Goal: Information Seeking & Learning: Learn about a topic

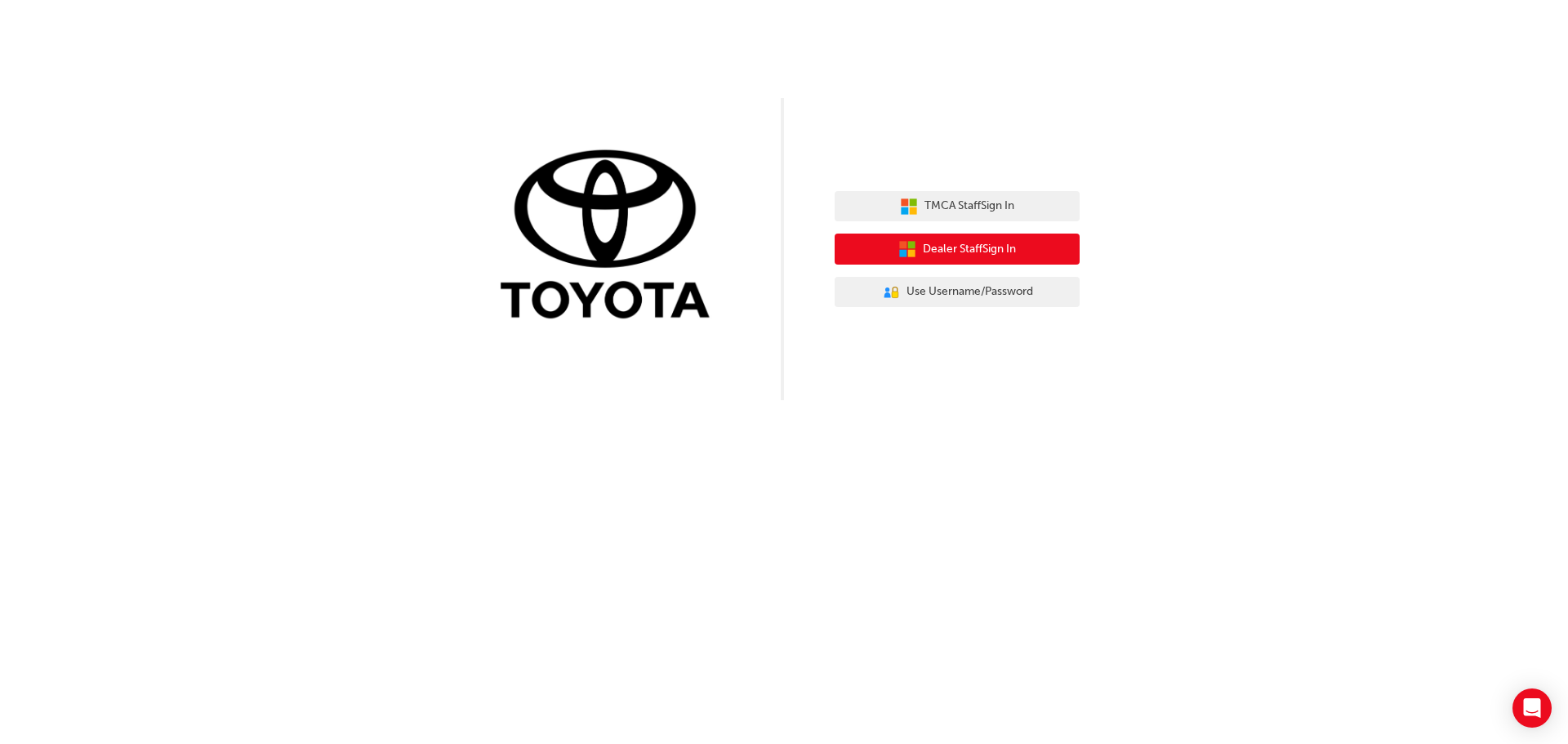
click at [1016, 246] on span "Dealer Staff Sign In" at bounding box center [969, 249] width 93 height 19
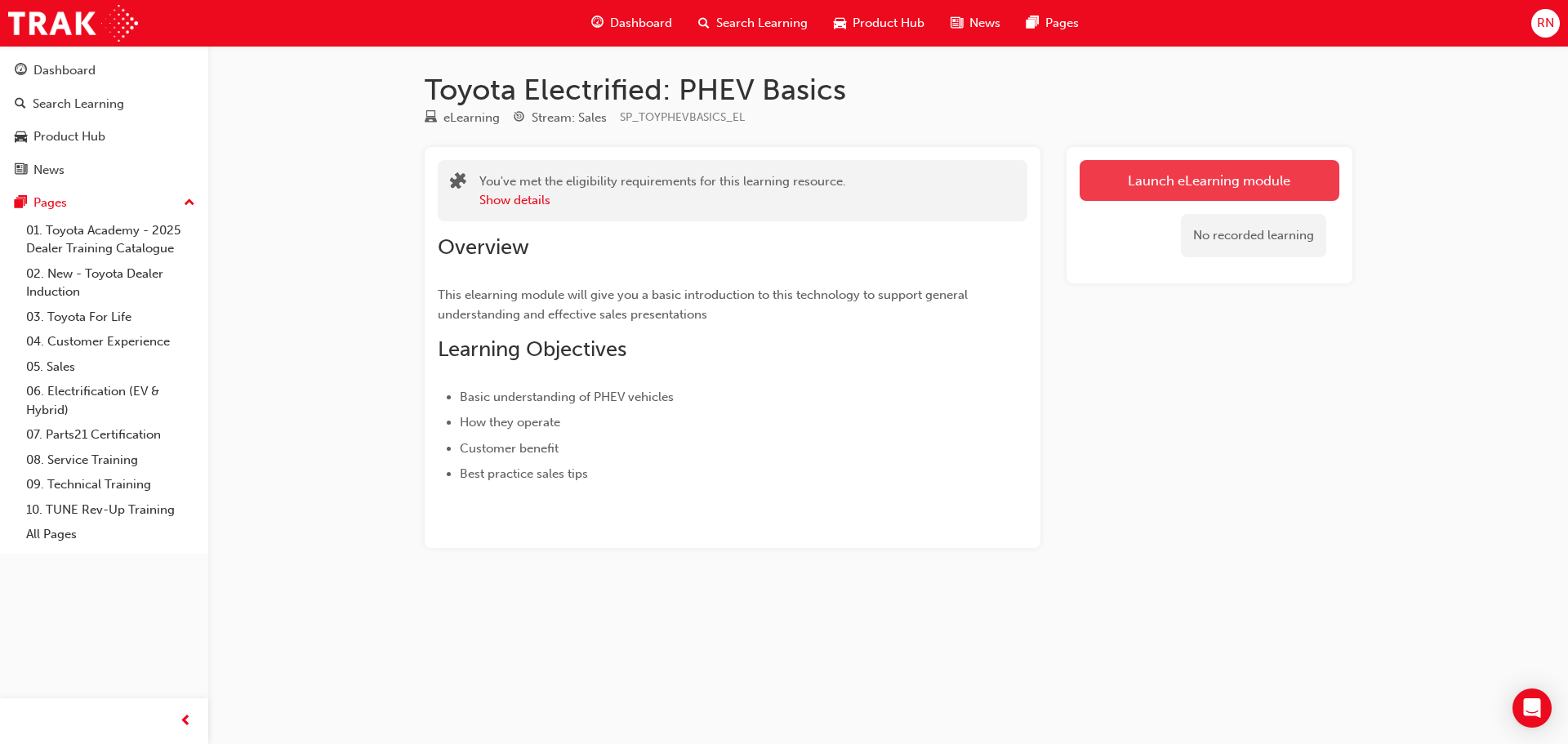
click at [1214, 183] on link "Launch eLearning module" at bounding box center [1209, 180] width 260 height 40
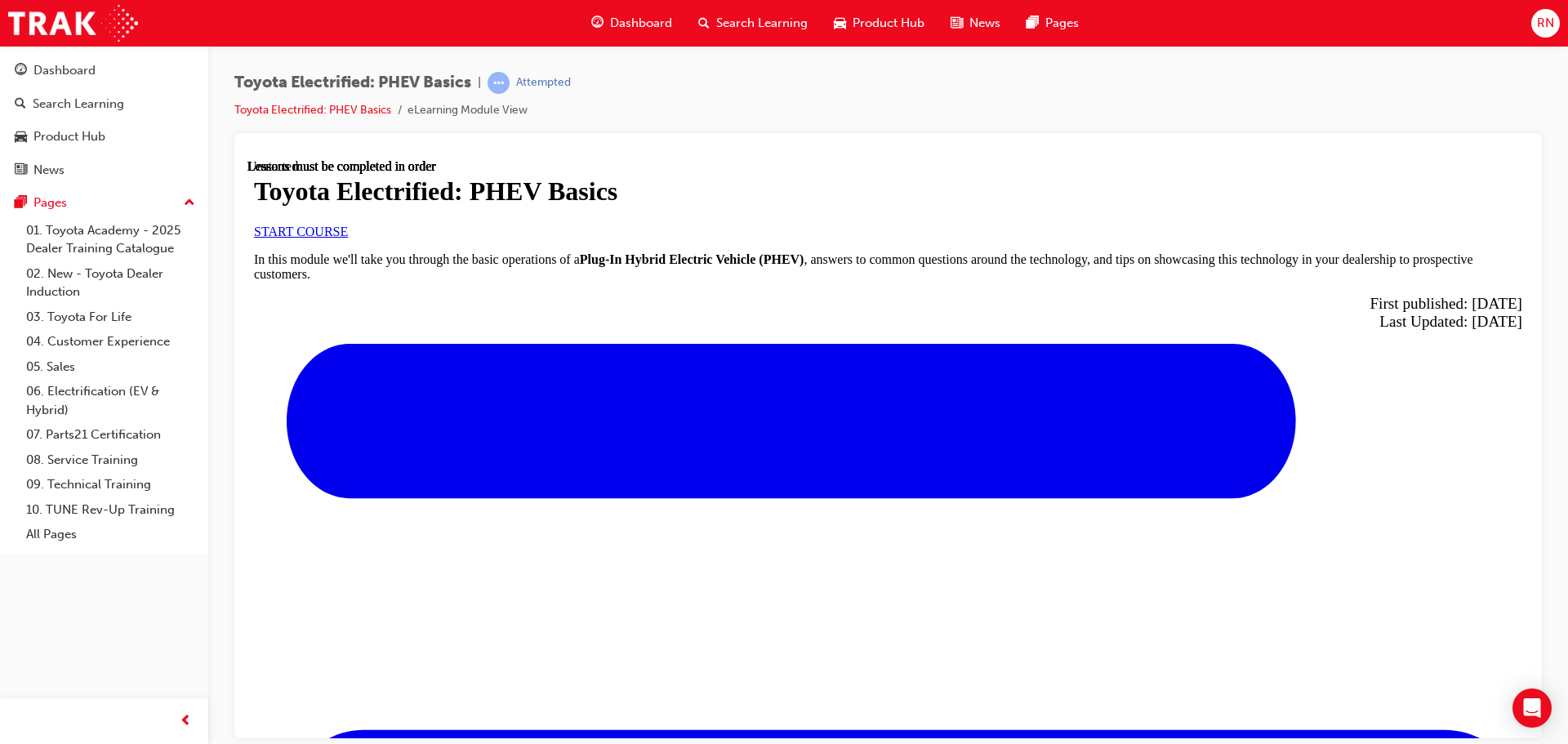
click at [348, 238] on span "START COURSE" at bounding box center [301, 230] width 94 height 13
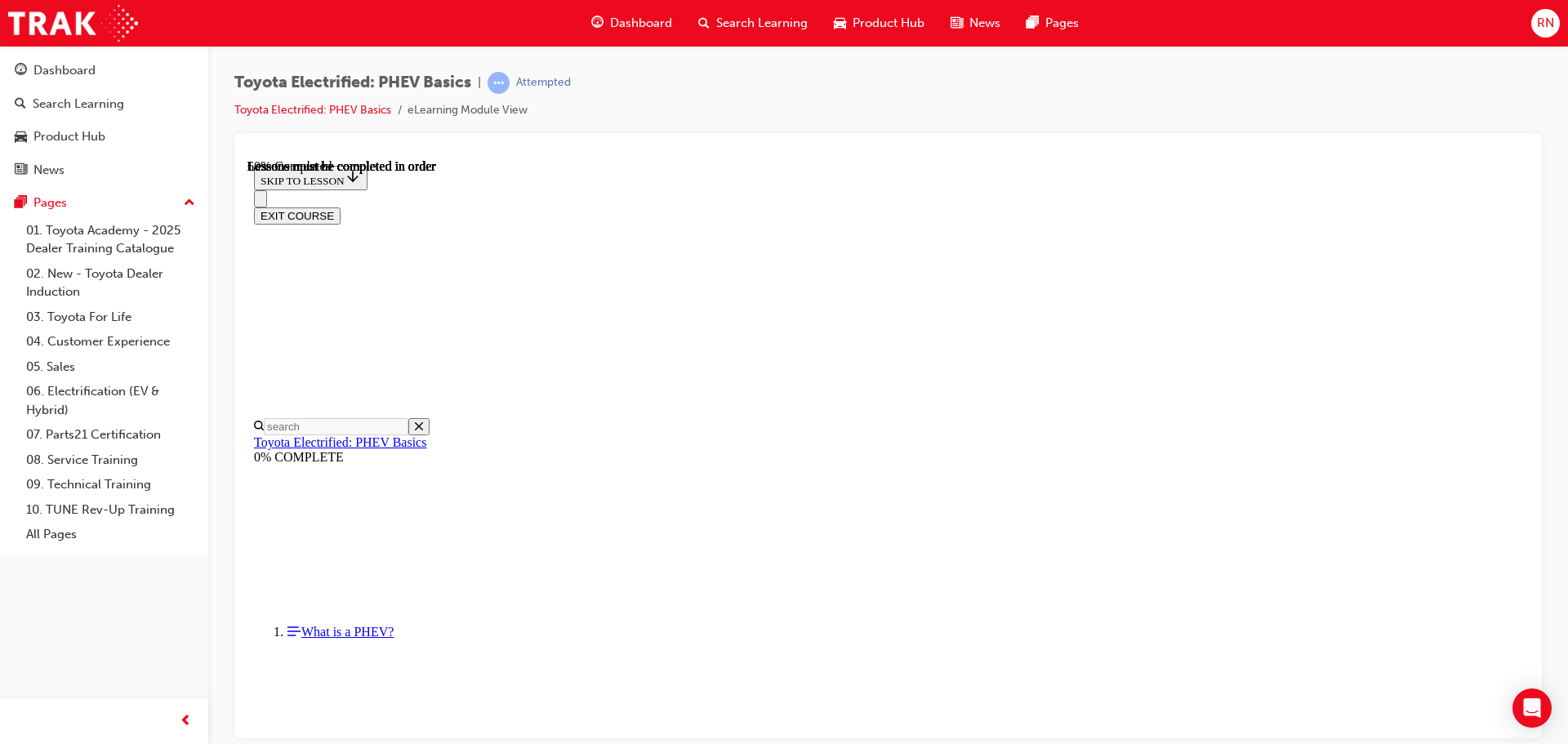
scroll to position [1112, 0]
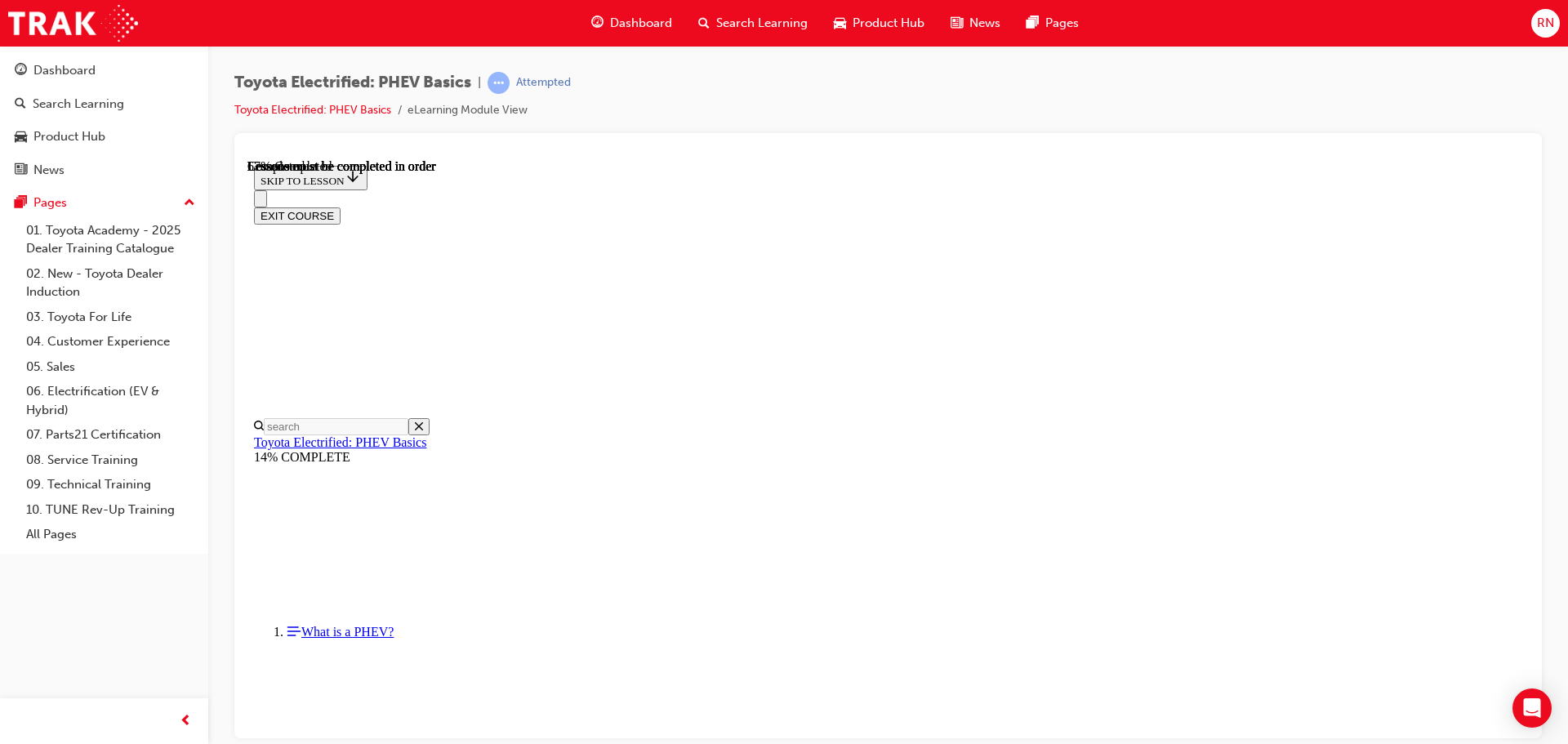
scroll to position [377, 0]
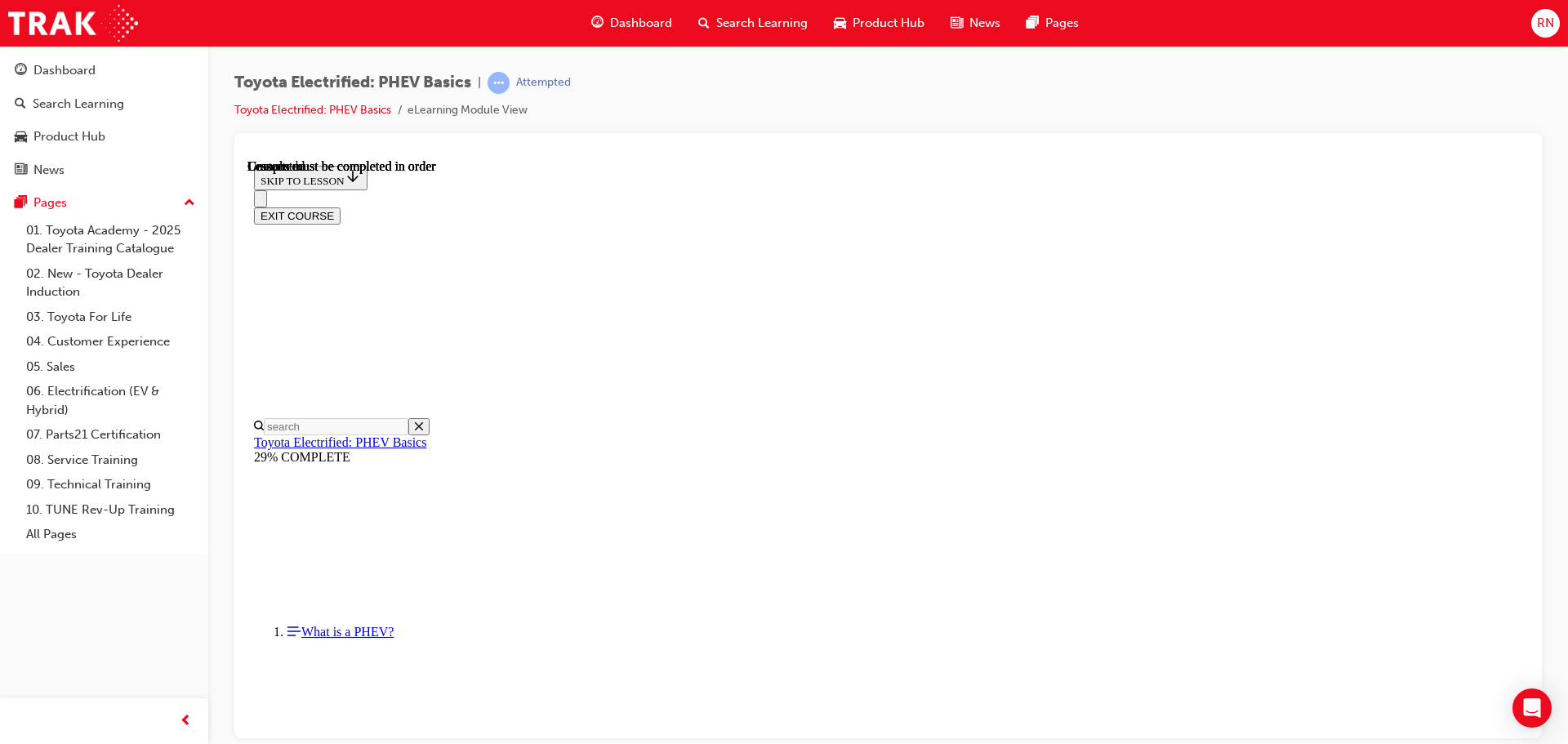
scroll to position [419, 0]
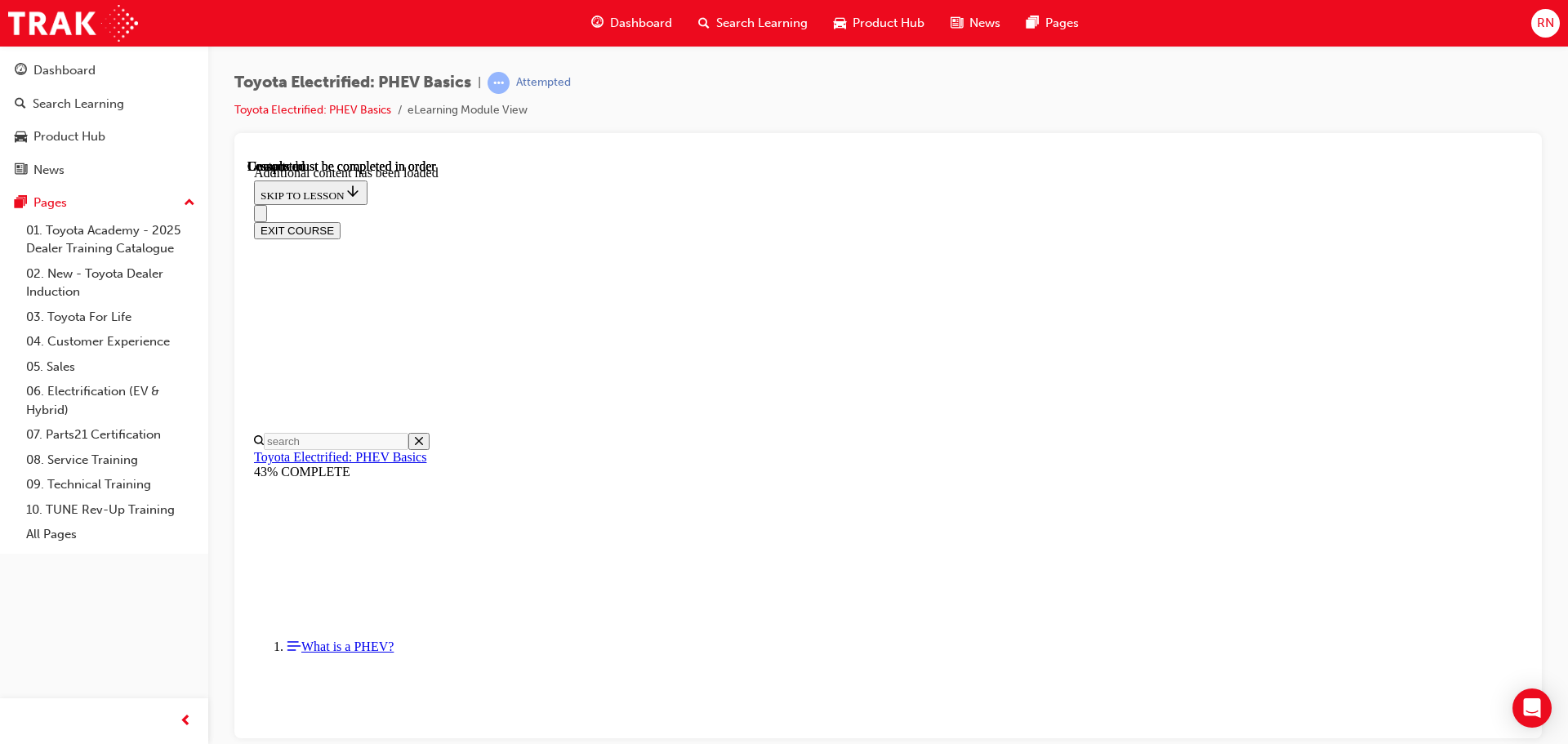
scroll to position [349, 0]
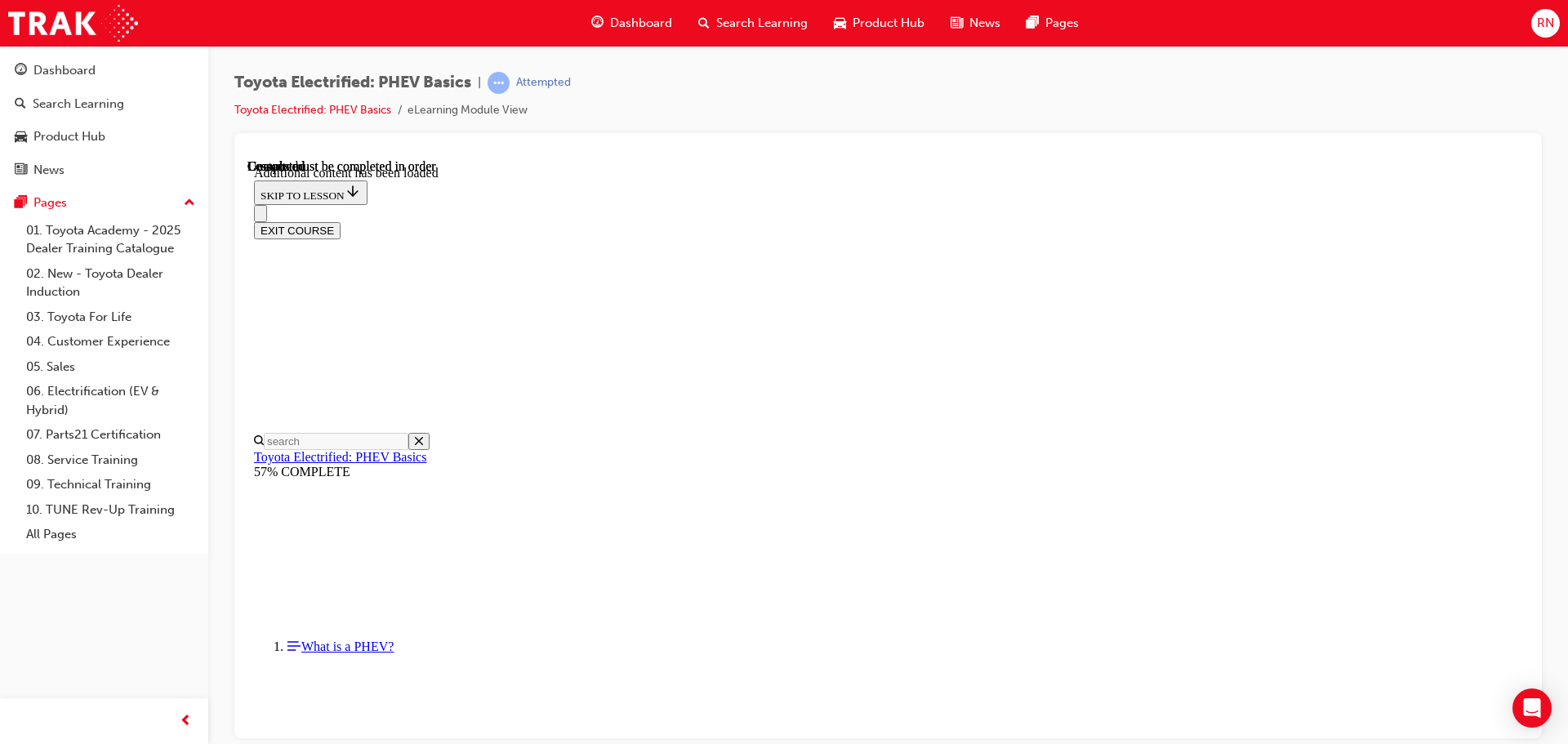
scroll to position [2699, 0]
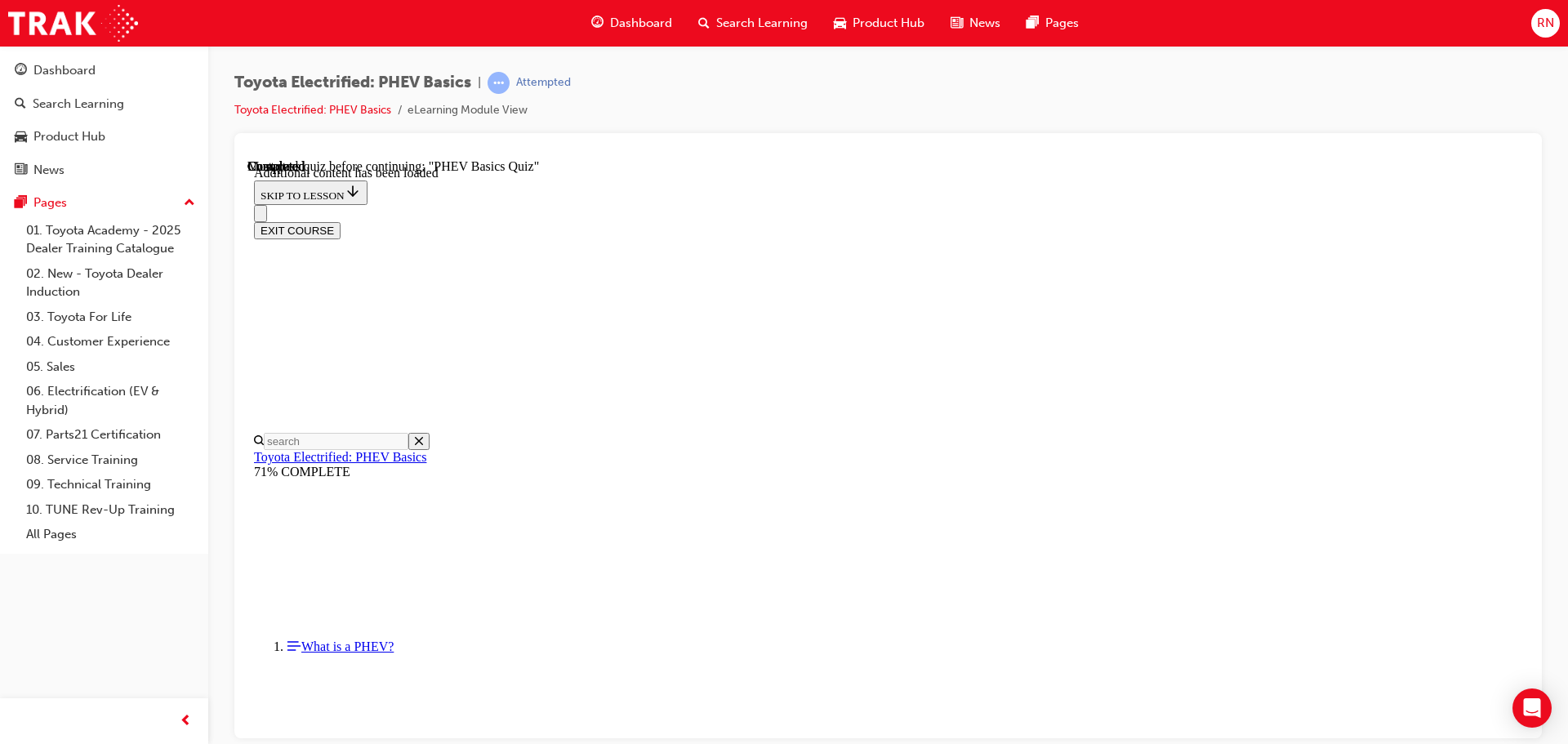
radio input "true"
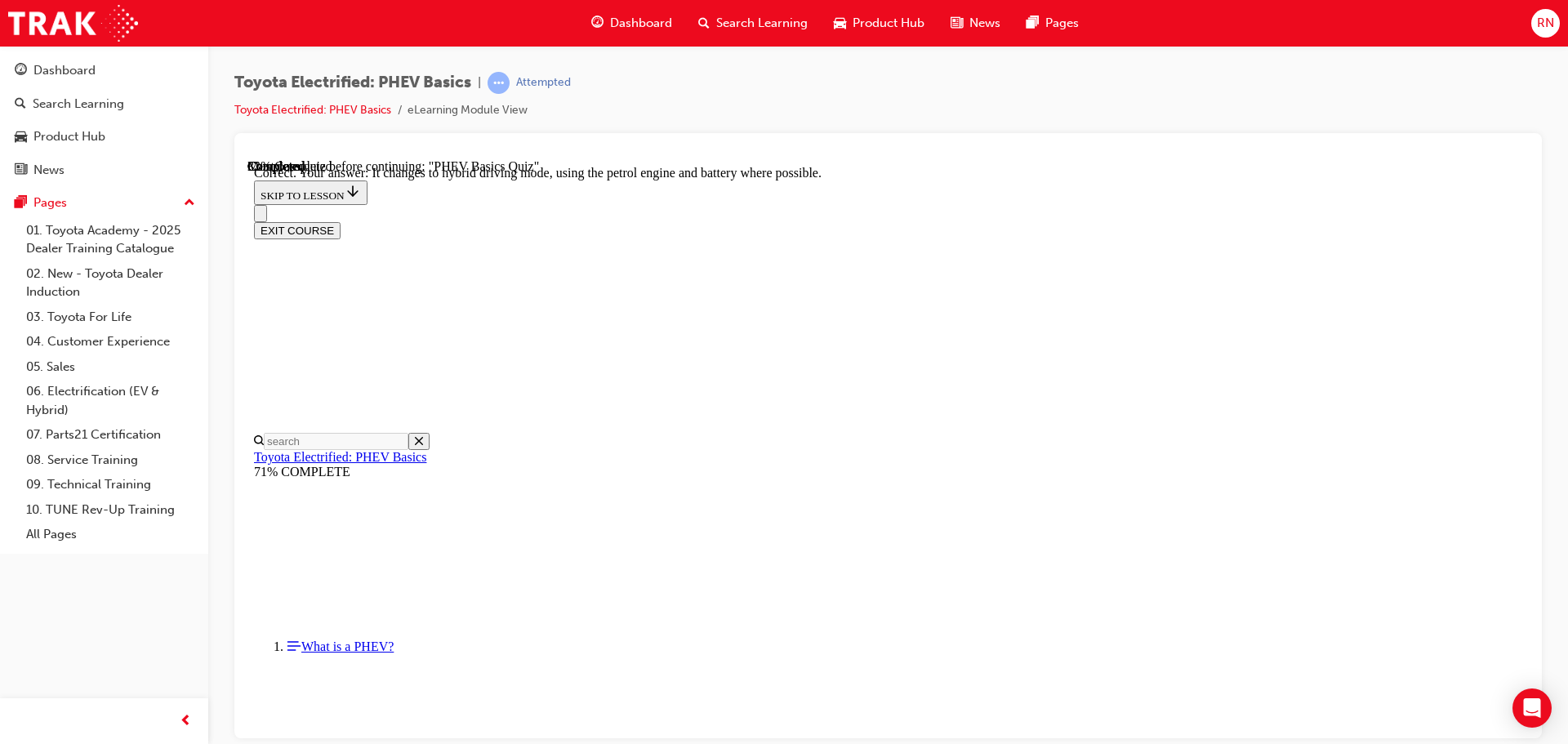
radio input "true"
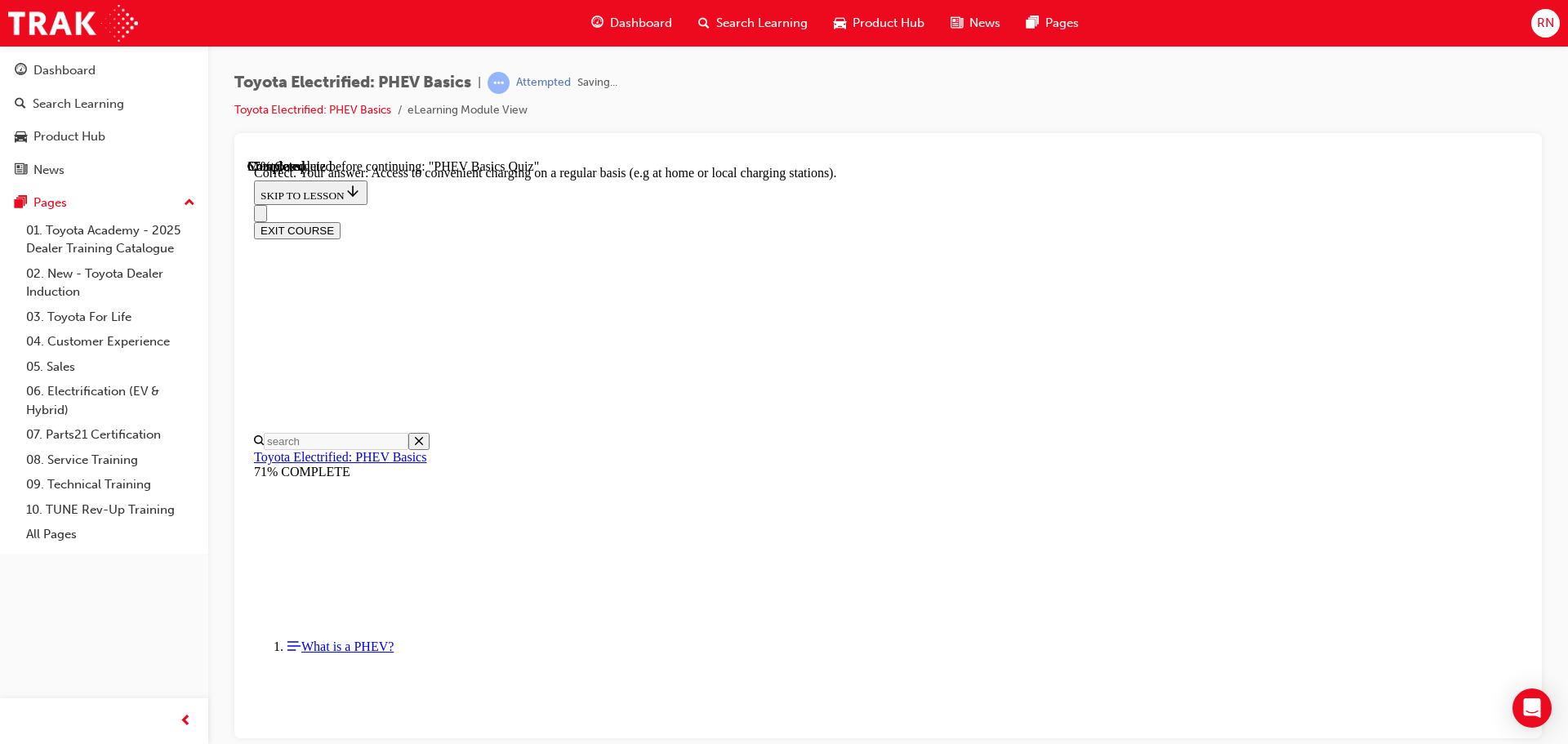
scroll to position [384, 0]
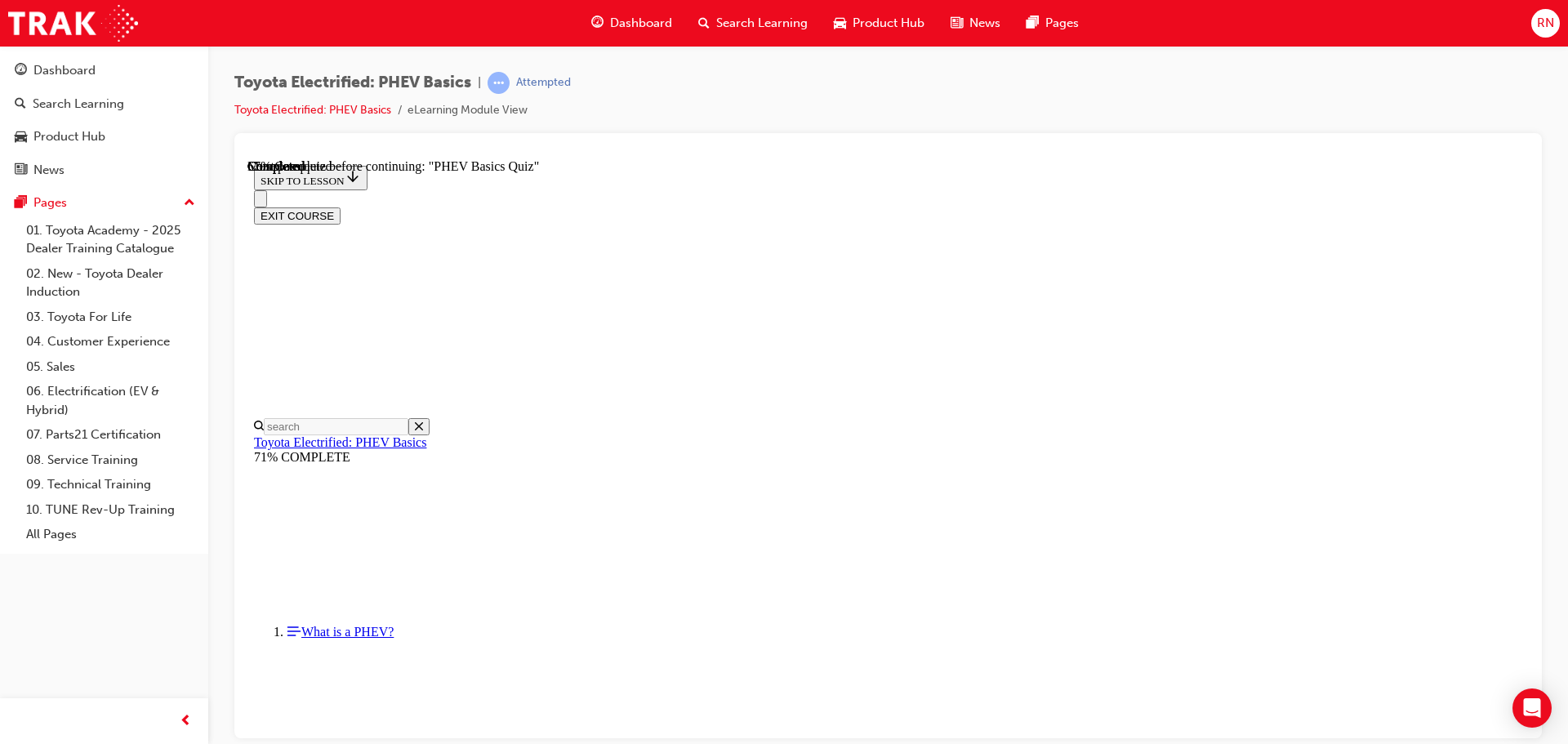
scroll to position [175, 0]
radio input "true"
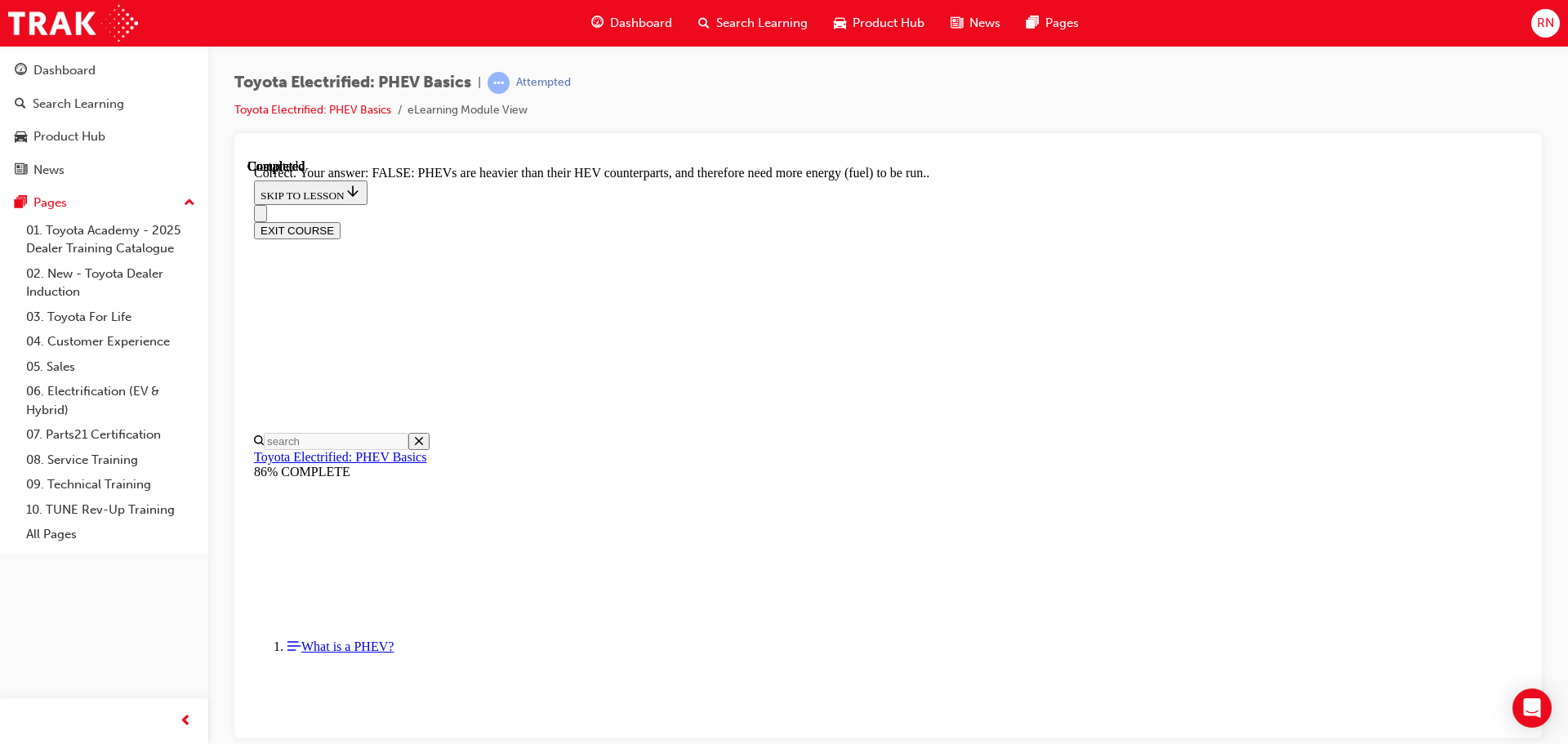
scroll to position [287, 0]
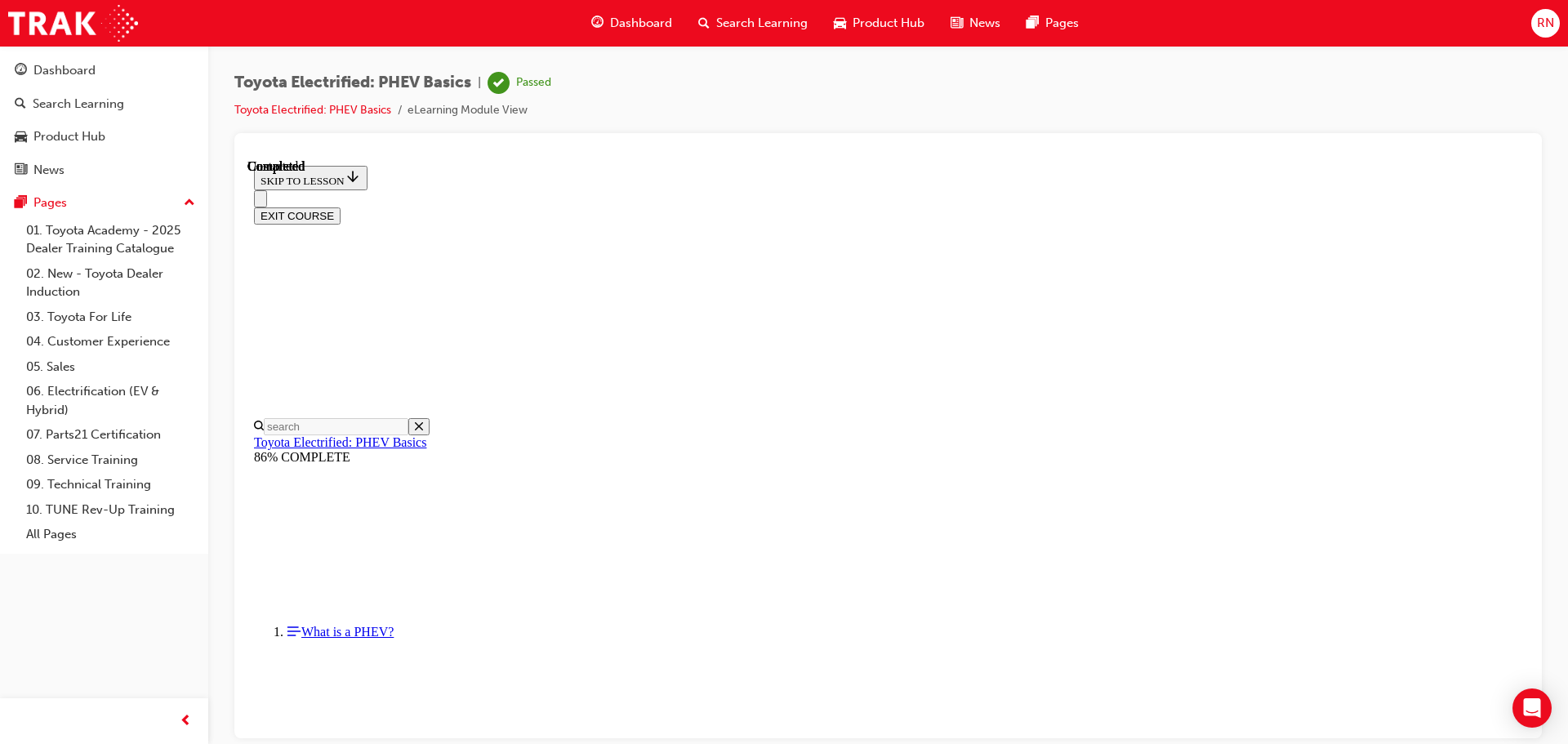
scroll to position [308, 0]
click at [340, 207] on button "EXIT COURSE" at bounding box center [297, 215] width 86 height 17
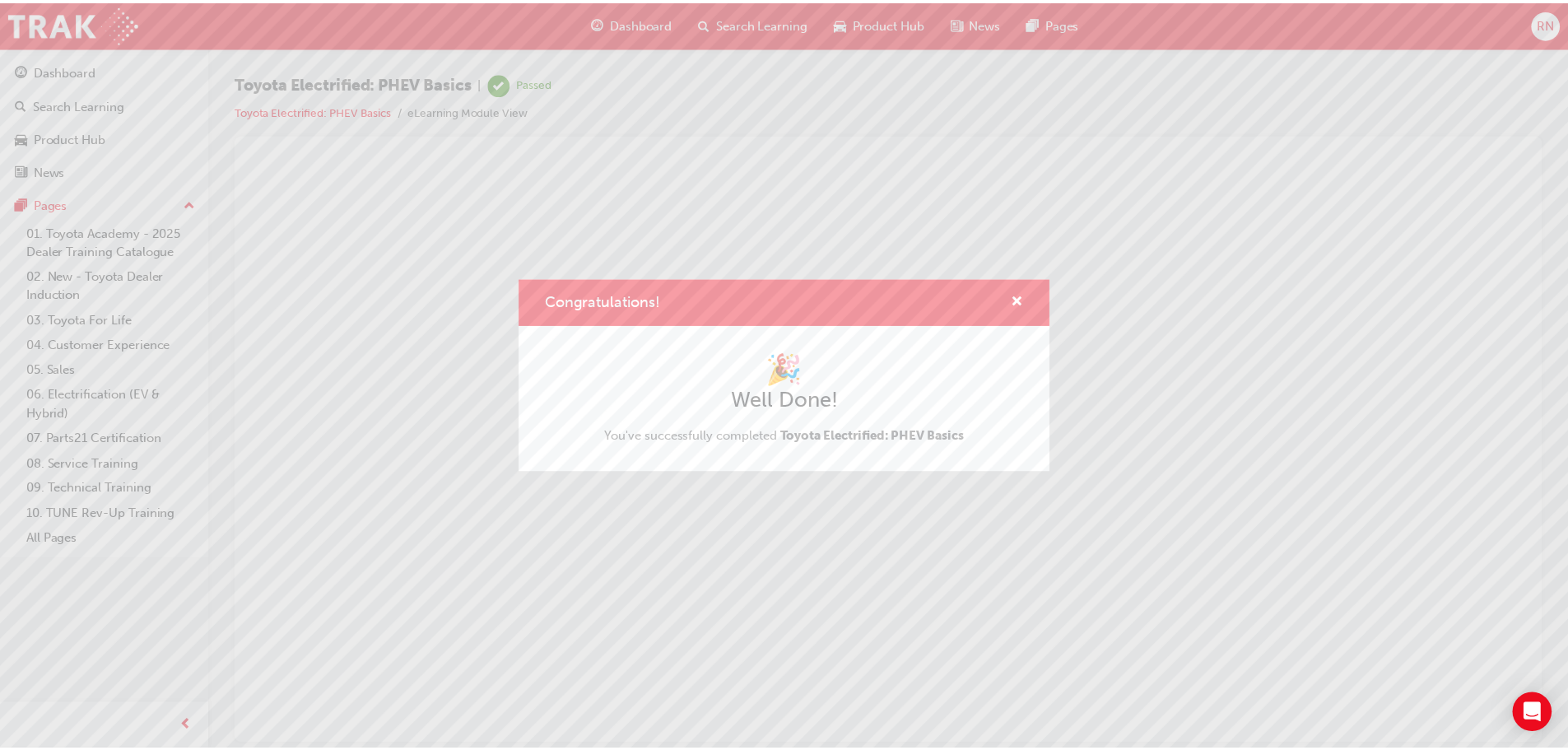
scroll to position [0, 0]
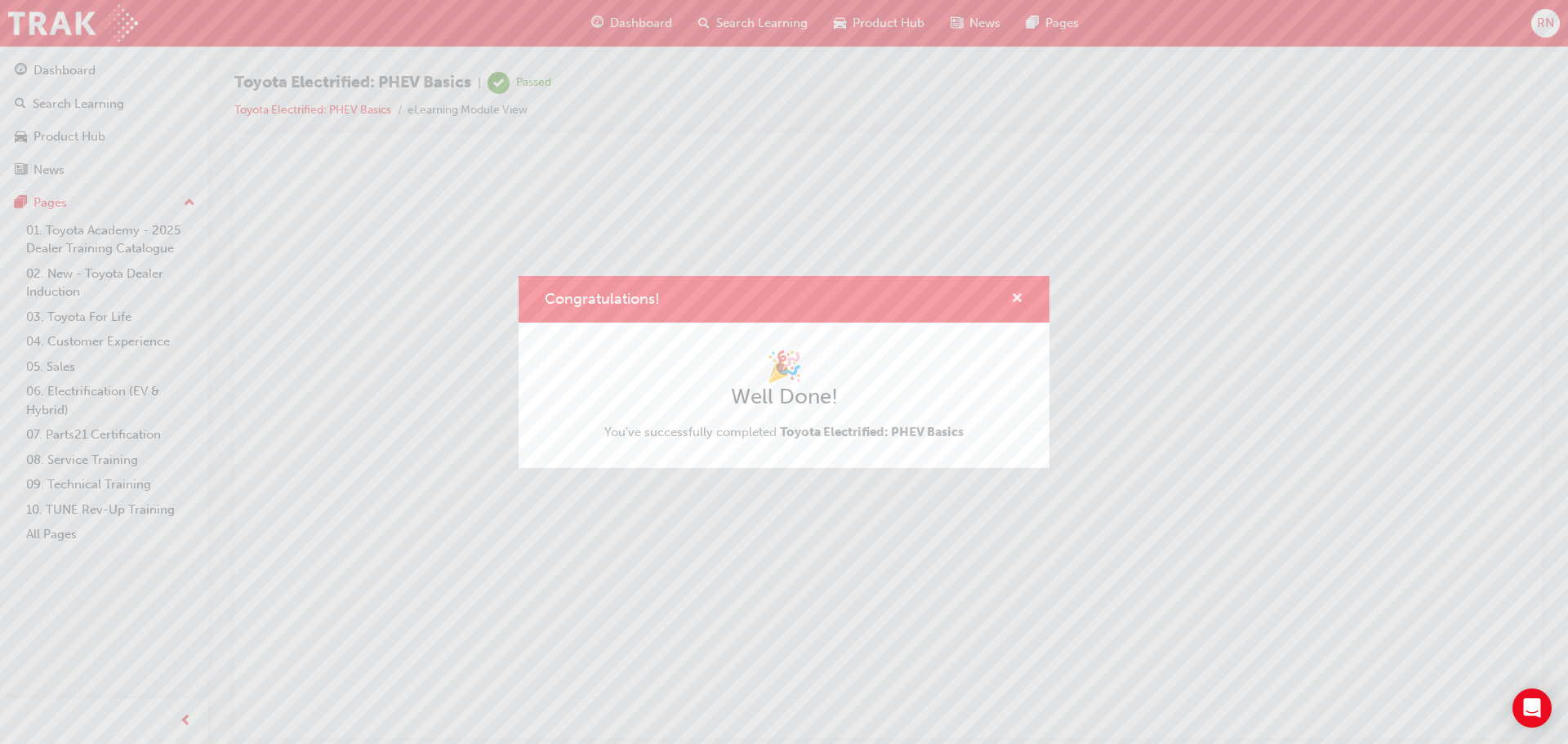
click at [1019, 297] on span "cross-icon" at bounding box center [1017, 300] width 13 height 14
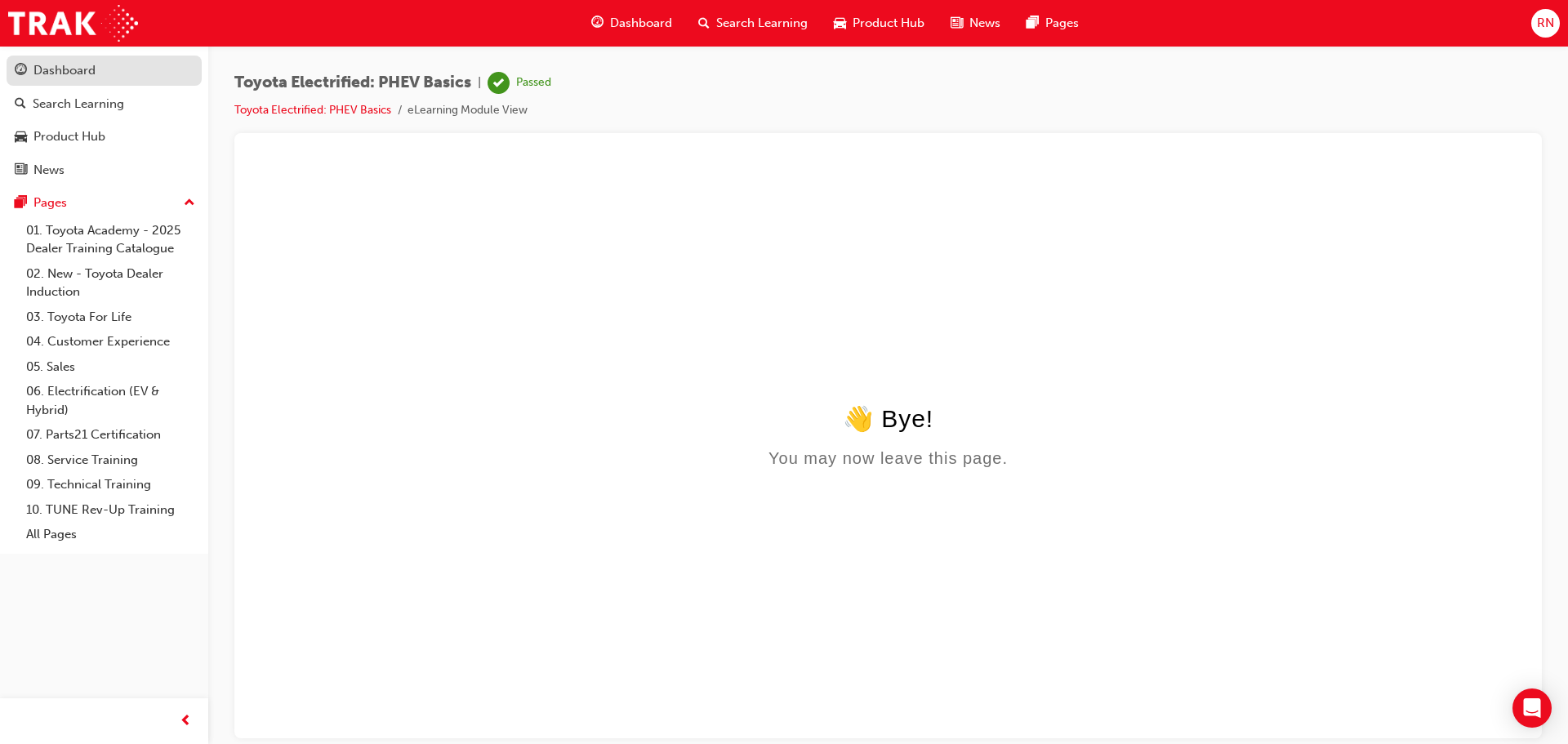
click at [69, 71] on div "Dashboard" at bounding box center [64, 70] width 62 height 19
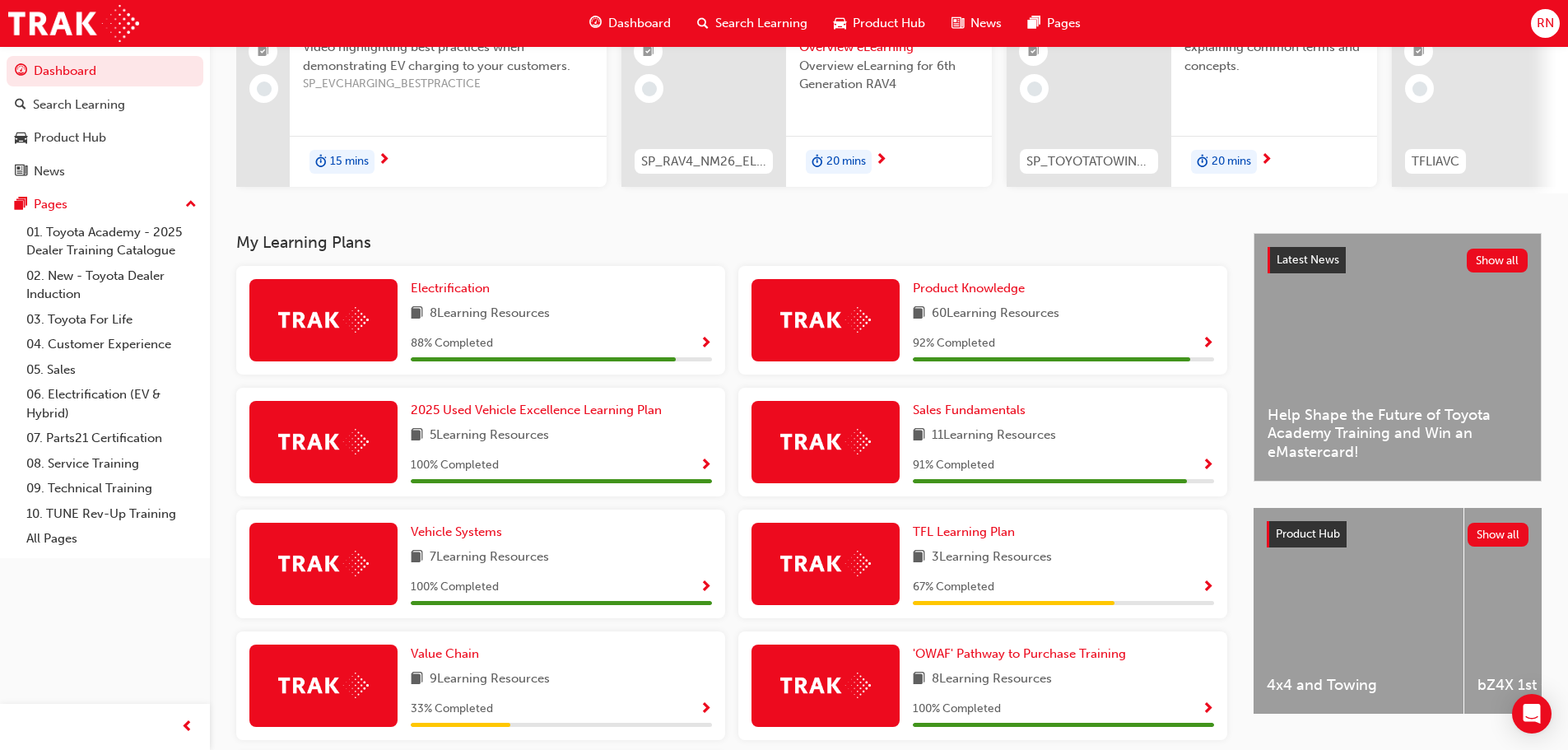
scroll to position [138, 0]
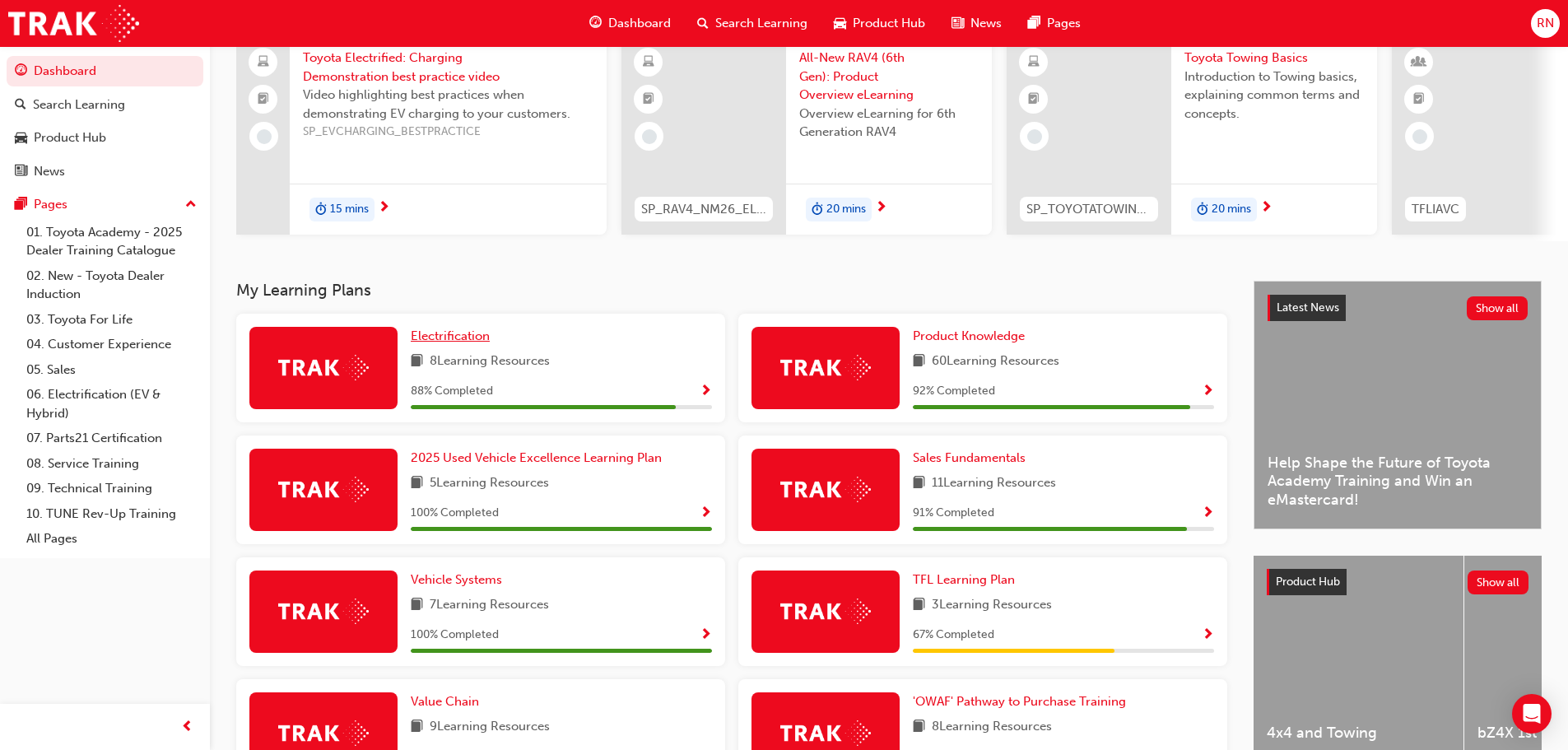
click at [467, 341] on span "Electrification" at bounding box center [450, 336] width 79 height 15
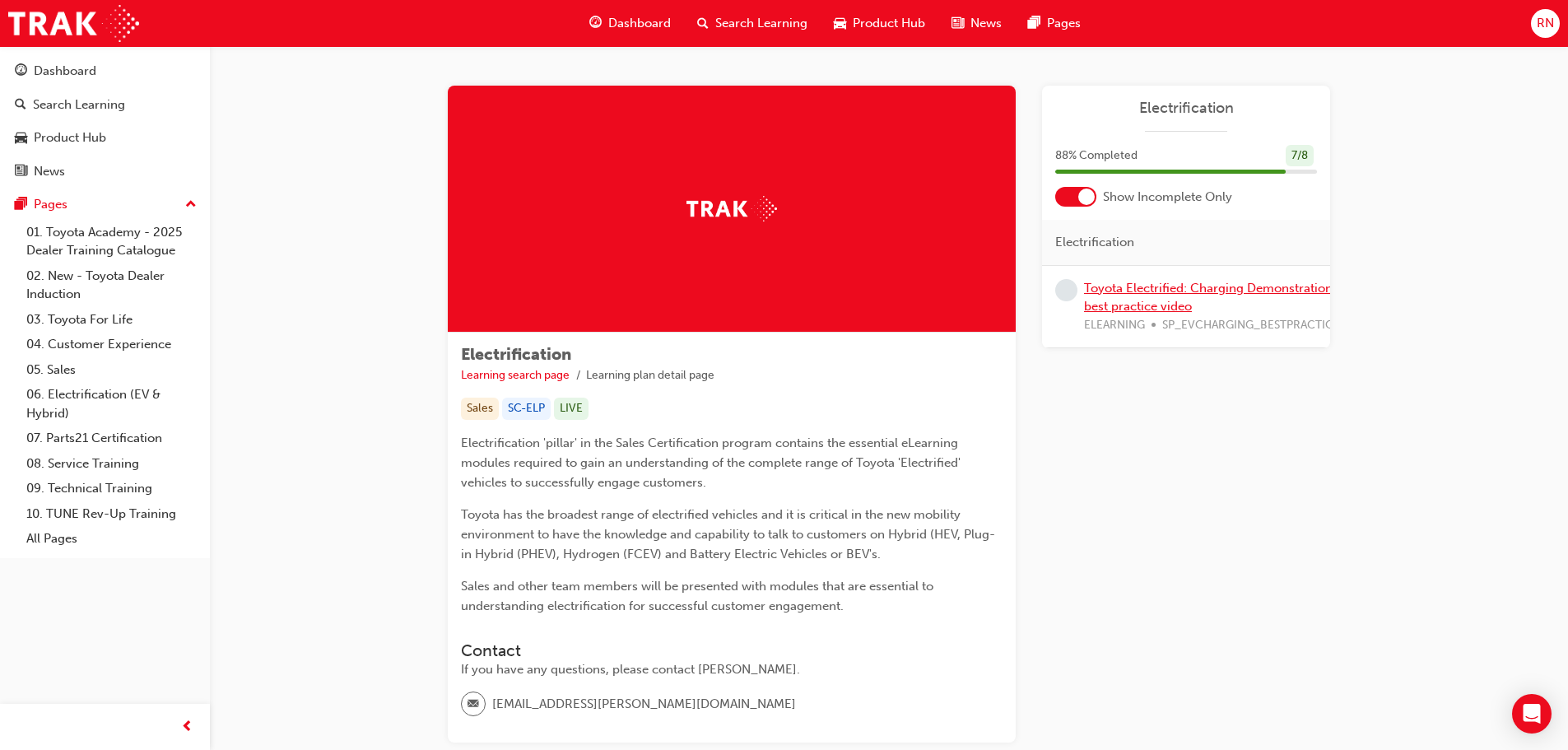
click at [1148, 288] on link "Toyota Electrified: Charging Demonstration best practice video" at bounding box center [1209, 297] width 249 height 34
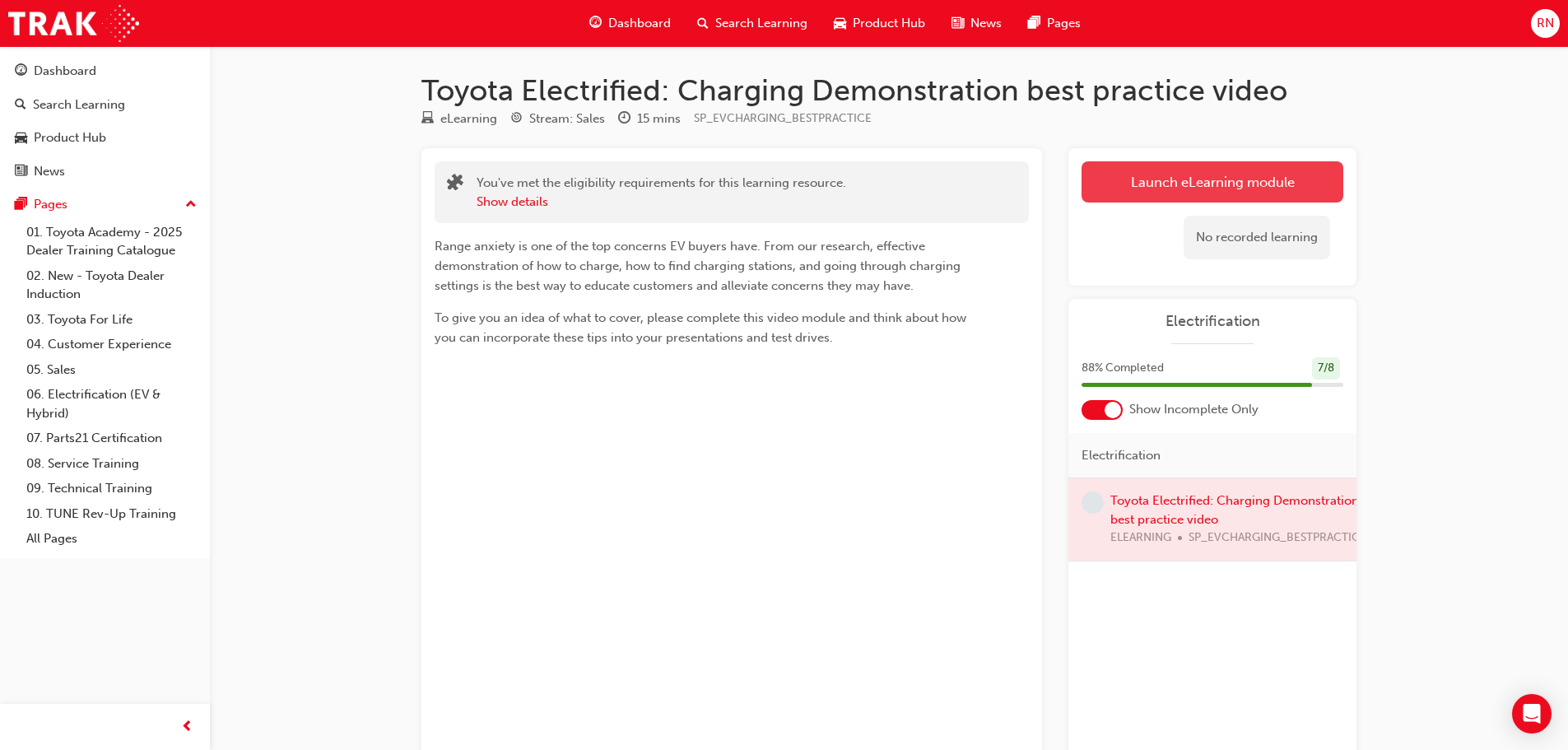
click at [1180, 176] on link "Launch eLearning module" at bounding box center [1212, 181] width 262 height 41
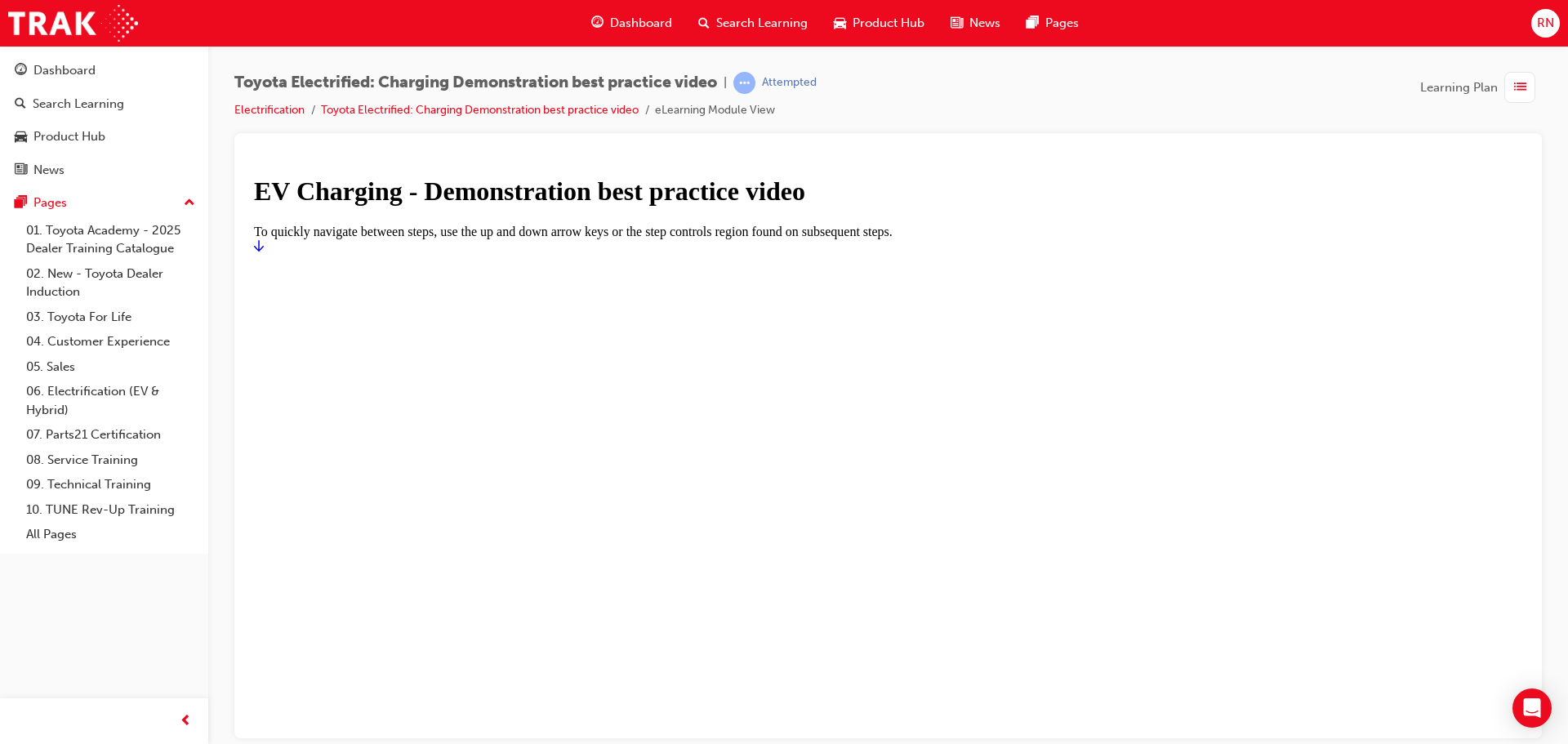
click at [264, 251] on icon "Start" at bounding box center [258, 245] width 10 height 13
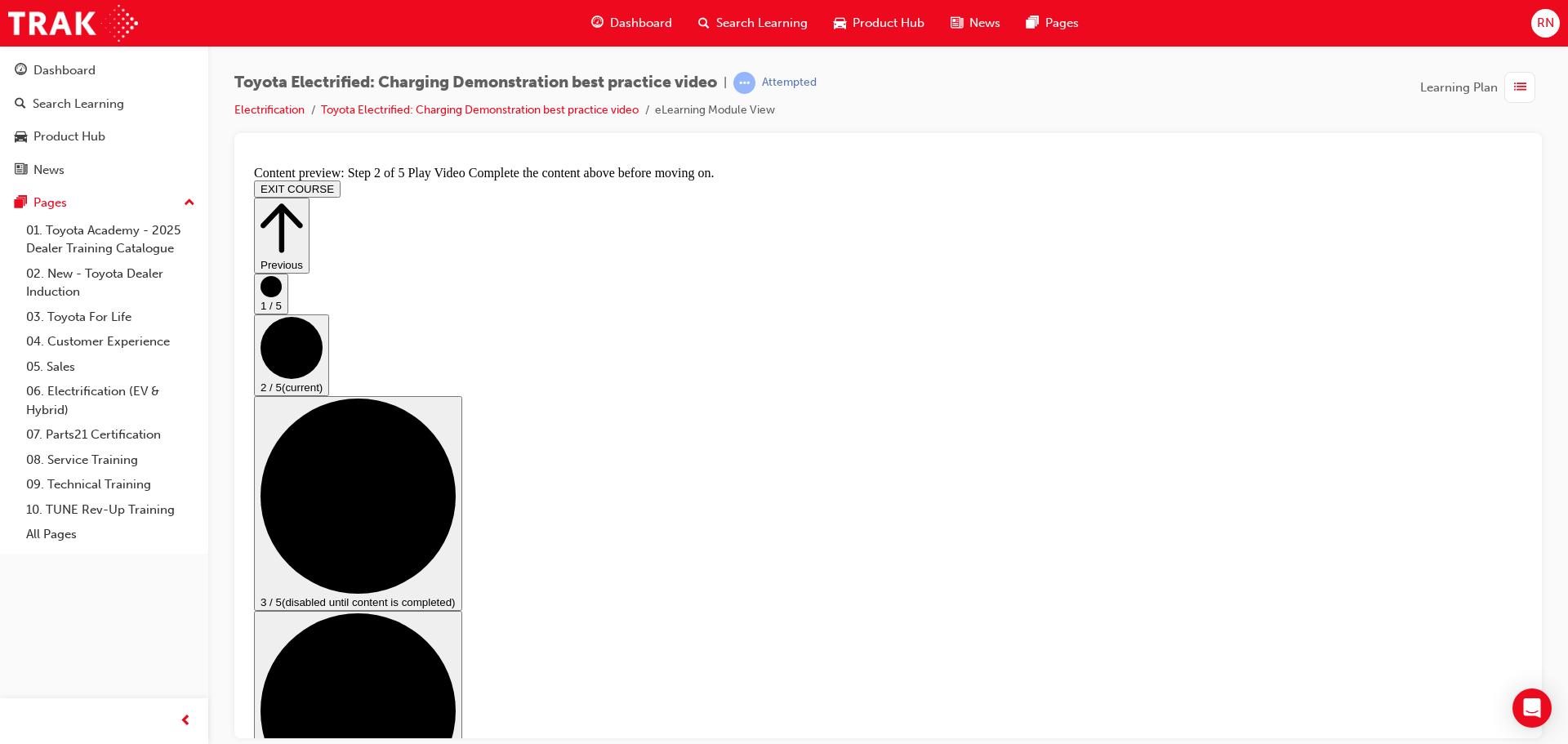
drag, startPoint x: 502, startPoint y: 630, endPoint x: 1095, endPoint y: 631, distance: 593.0
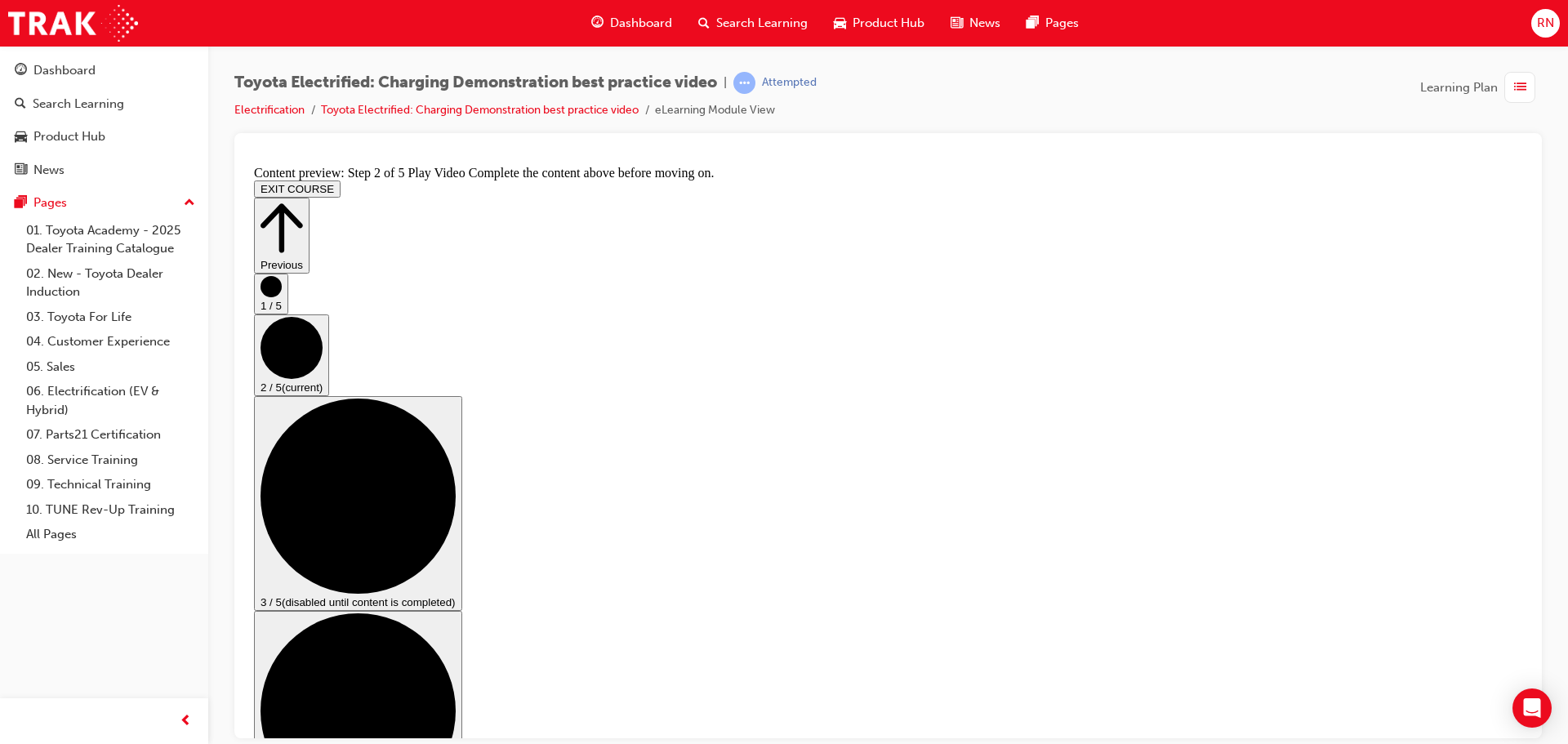
drag, startPoint x: 1087, startPoint y: 567, endPoint x: 1122, endPoint y: 567, distance: 35.0
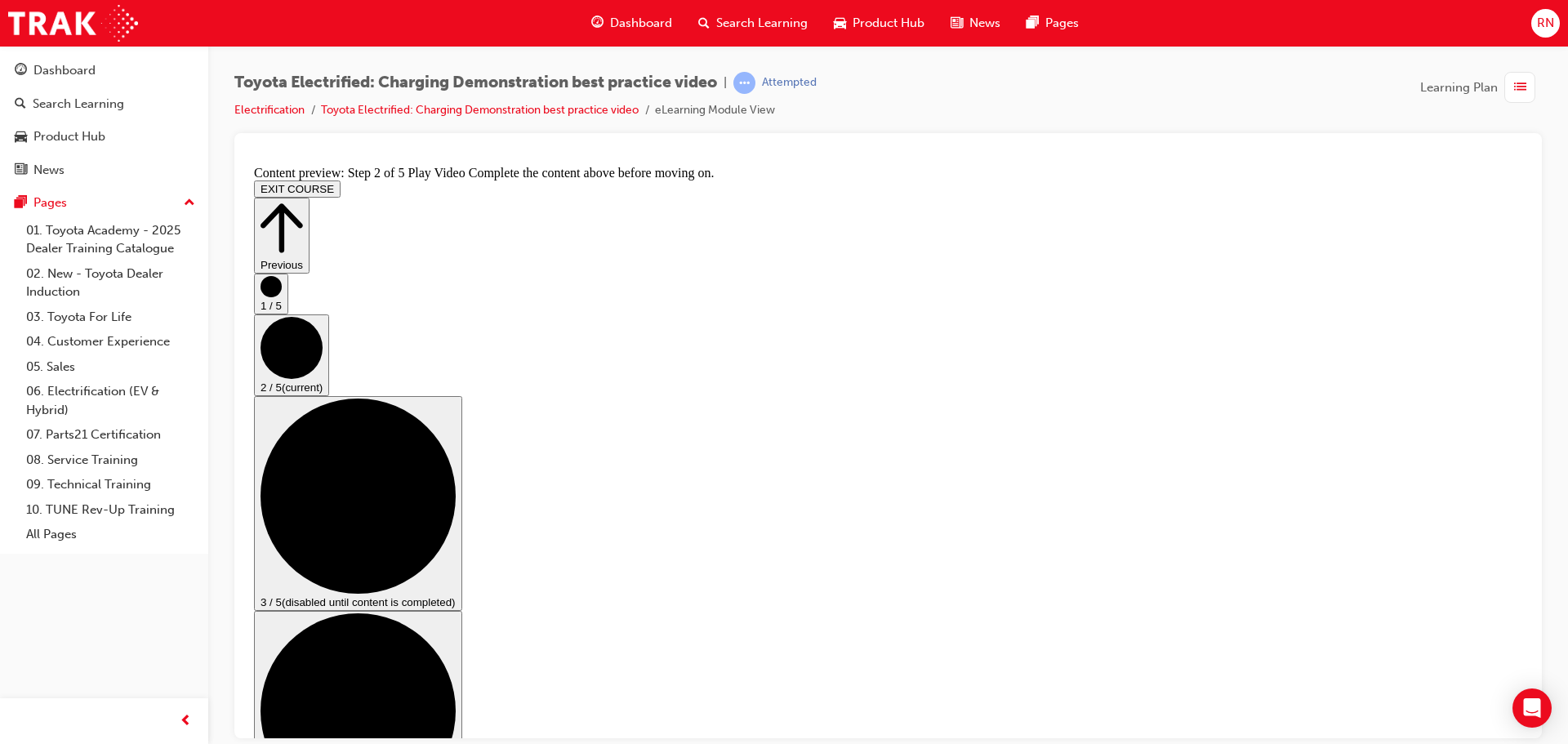
drag, startPoint x: 1086, startPoint y: 568, endPoint x: 1098, endPoint y: 566, distance: 12.2
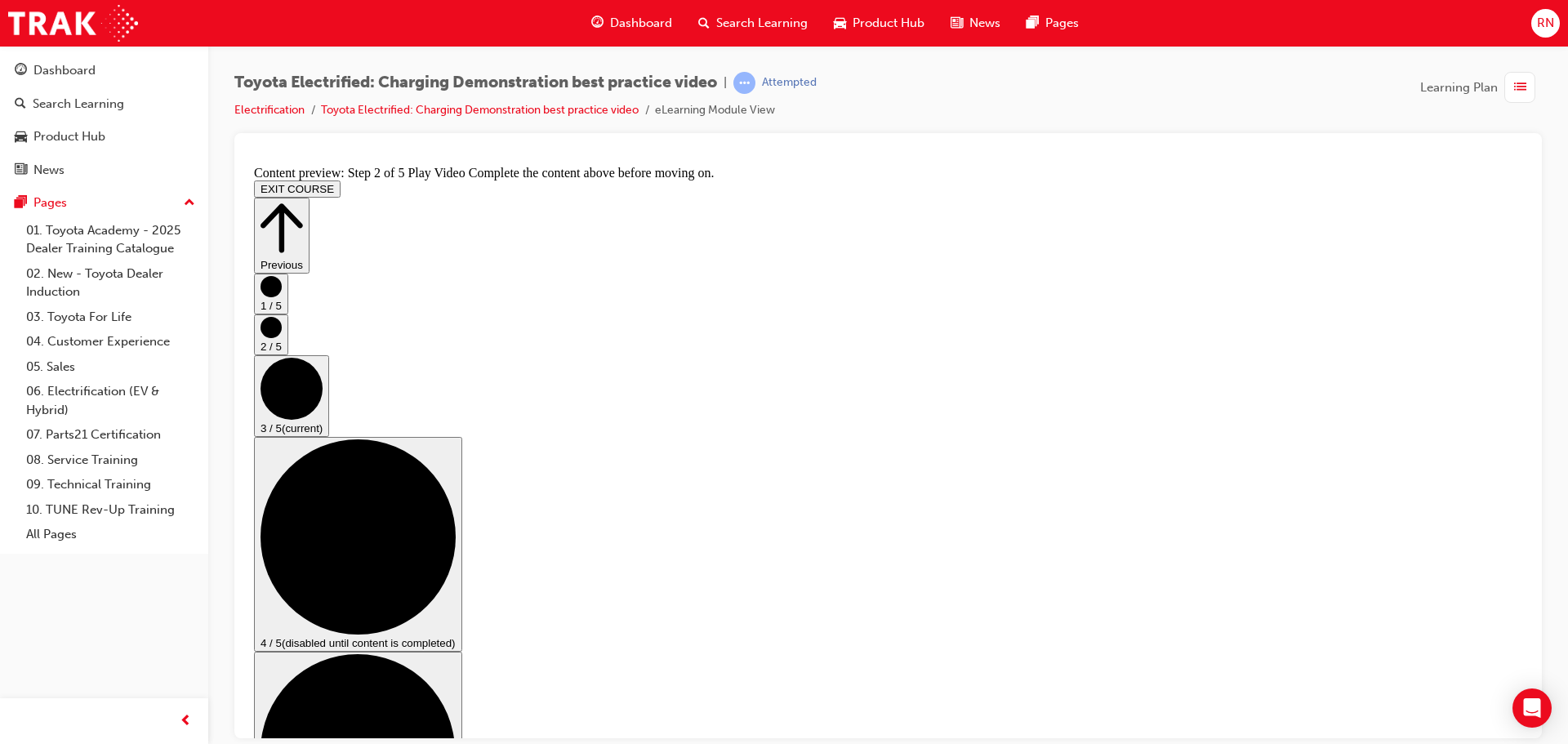
checkbox input "true"
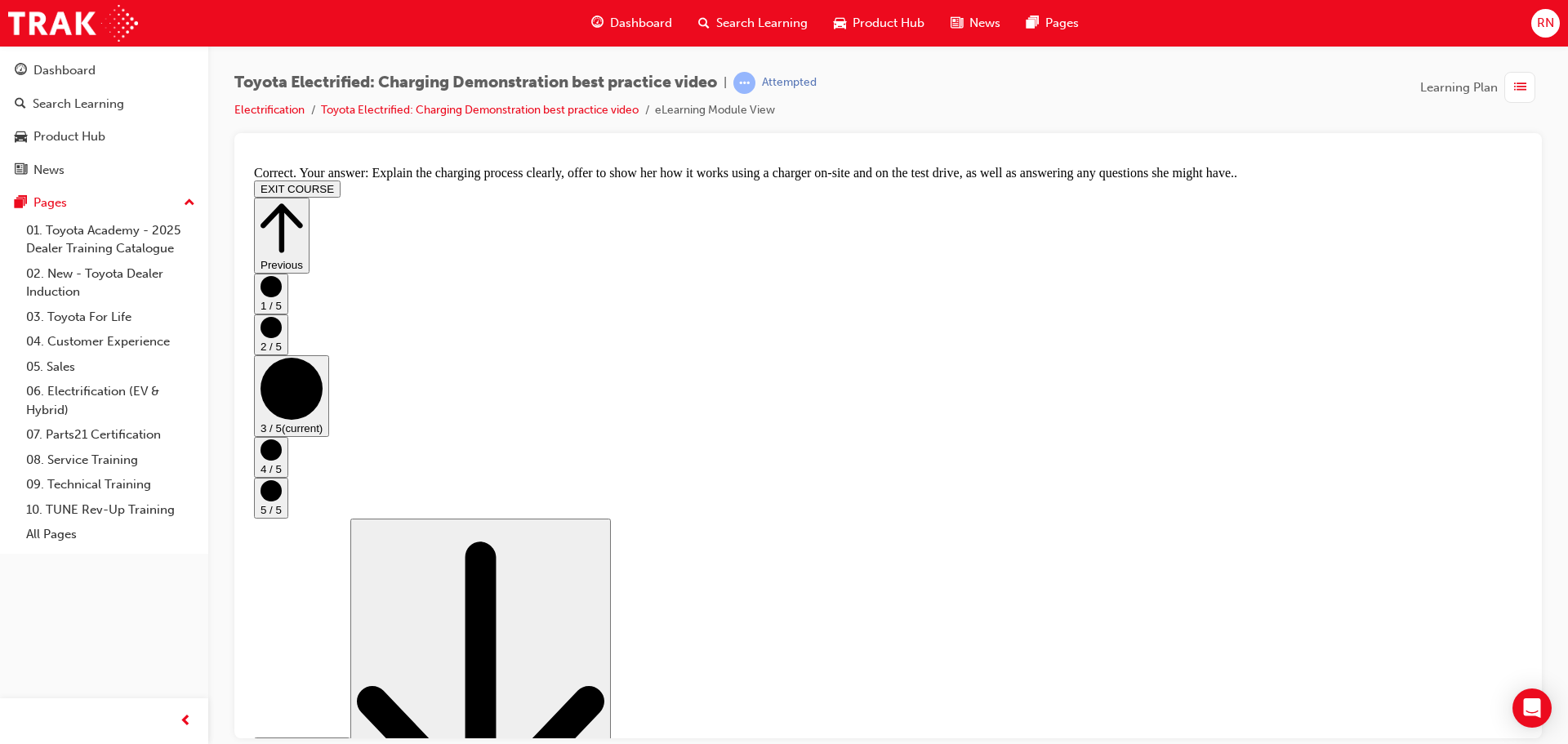
scroll to position [309, 0]
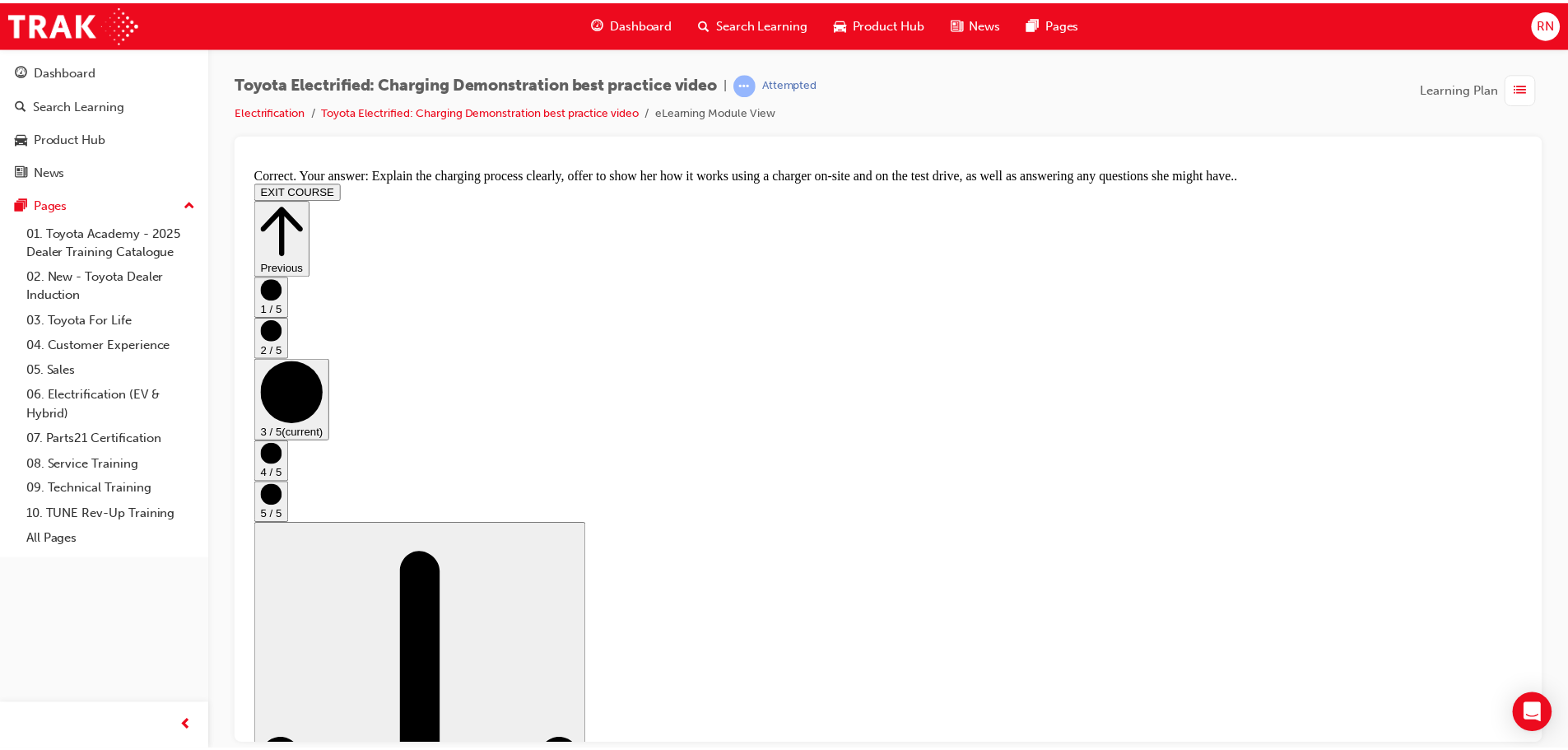
scroll to position [0, 0]
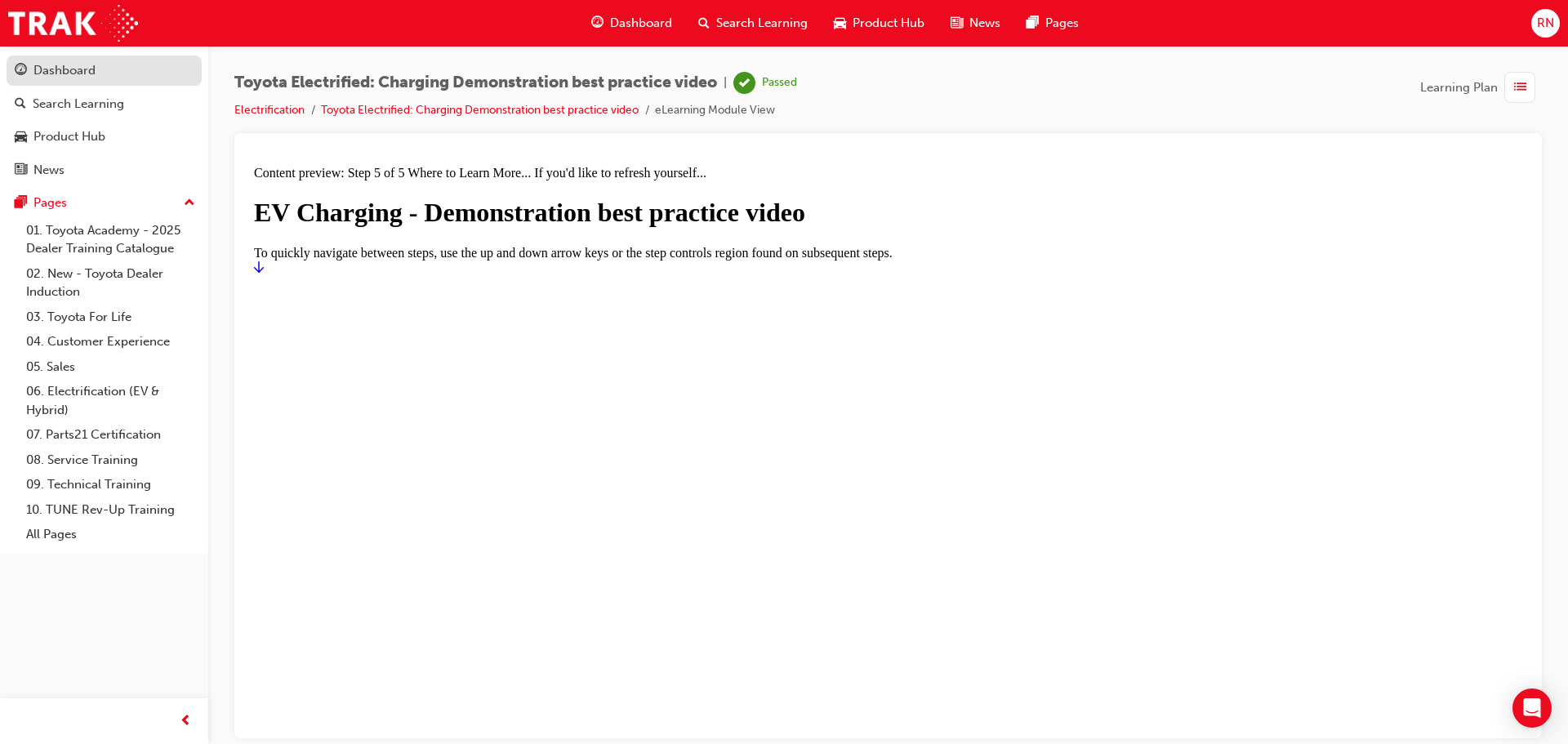
click at [51, 67] on div "Dashboard" at bounding box center [64, 70] width 62 height 19
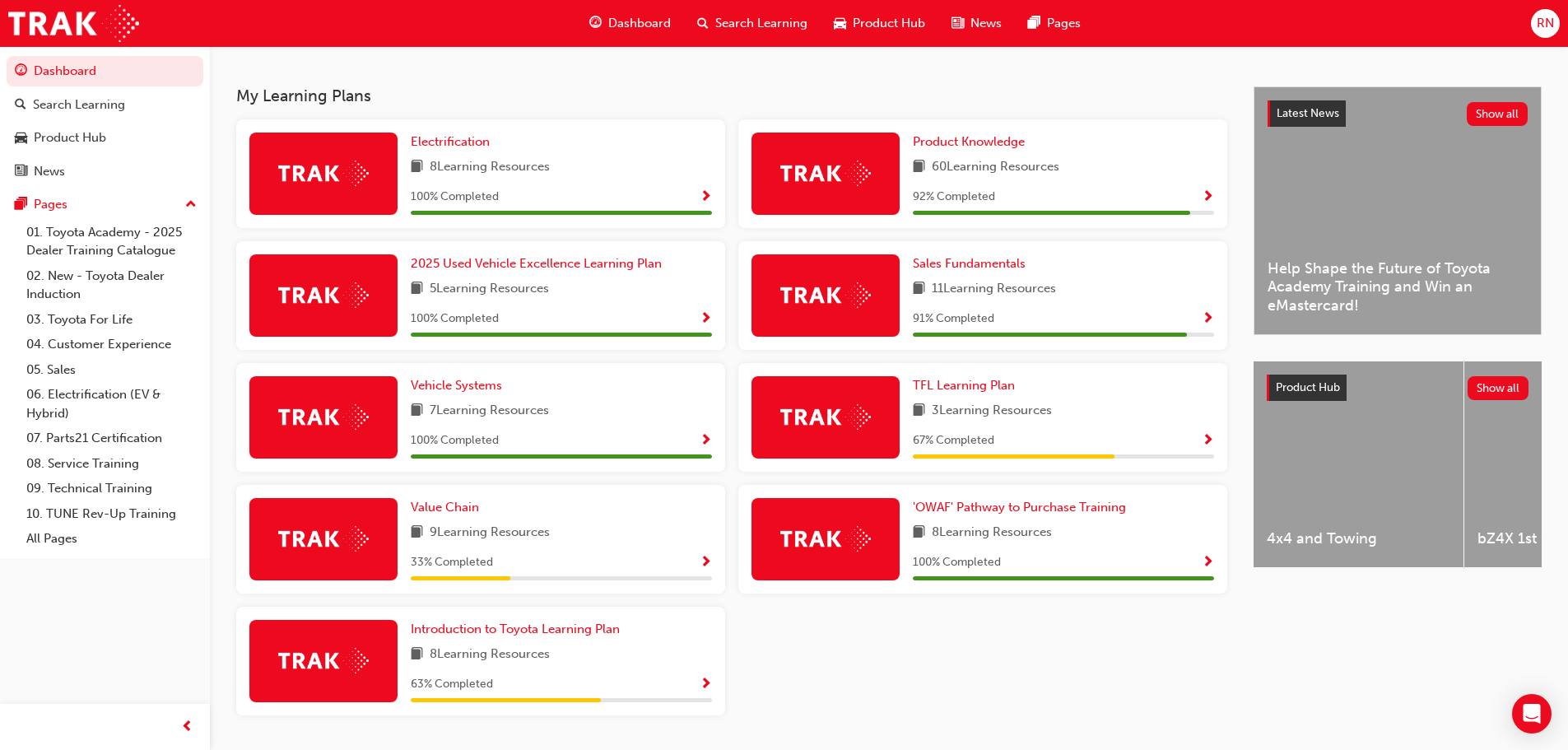
scroll to position [303, 0]
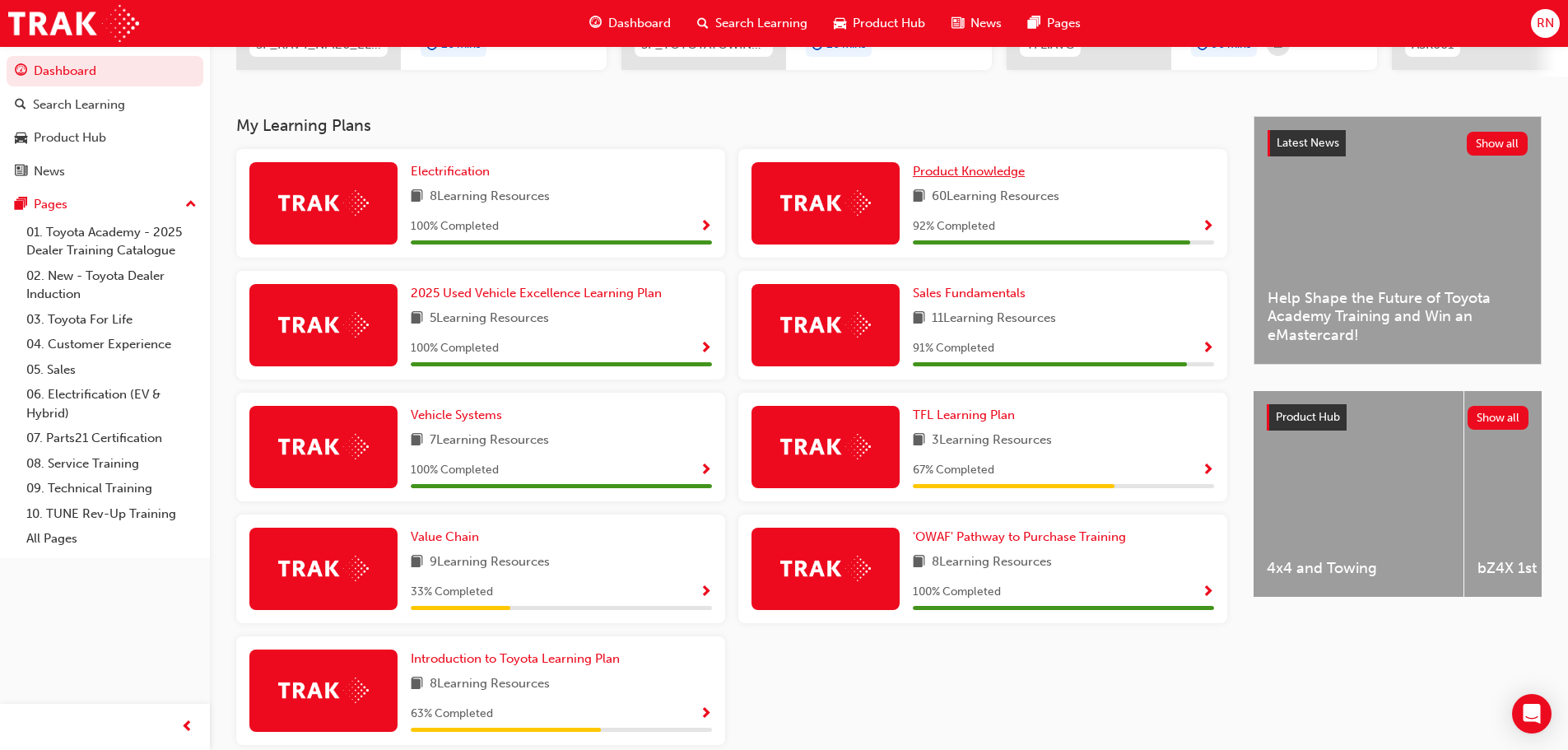
click at [988, 178] on span "Product Knowledge" at bounding box center [968, 171] width 112 height 15
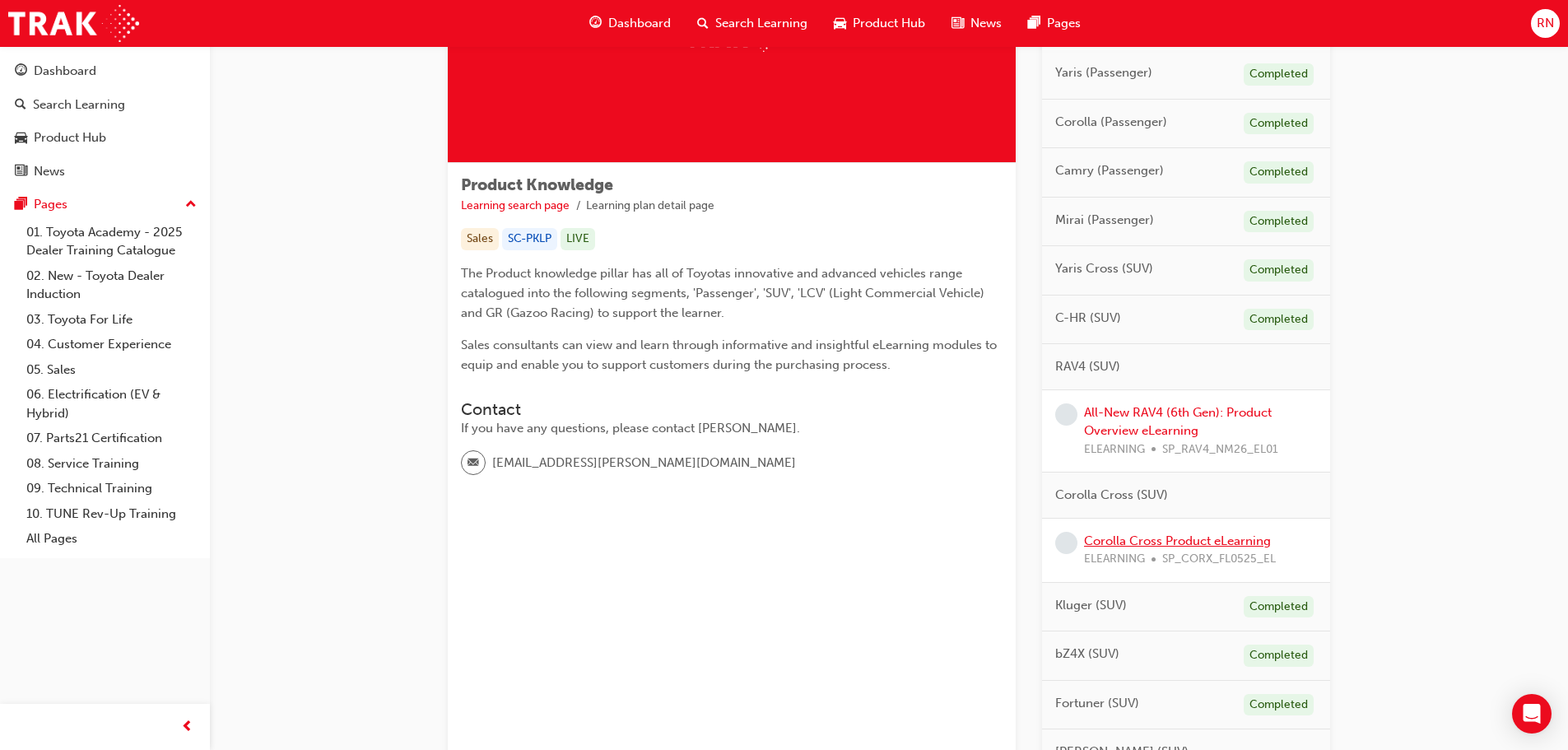
scroll to position [169, 0]
click at [1149, 414] on link "All-New RAV4 (6th Gen): Product Overview eLearning" at bounding box center [1178, 422] width 188 height 34
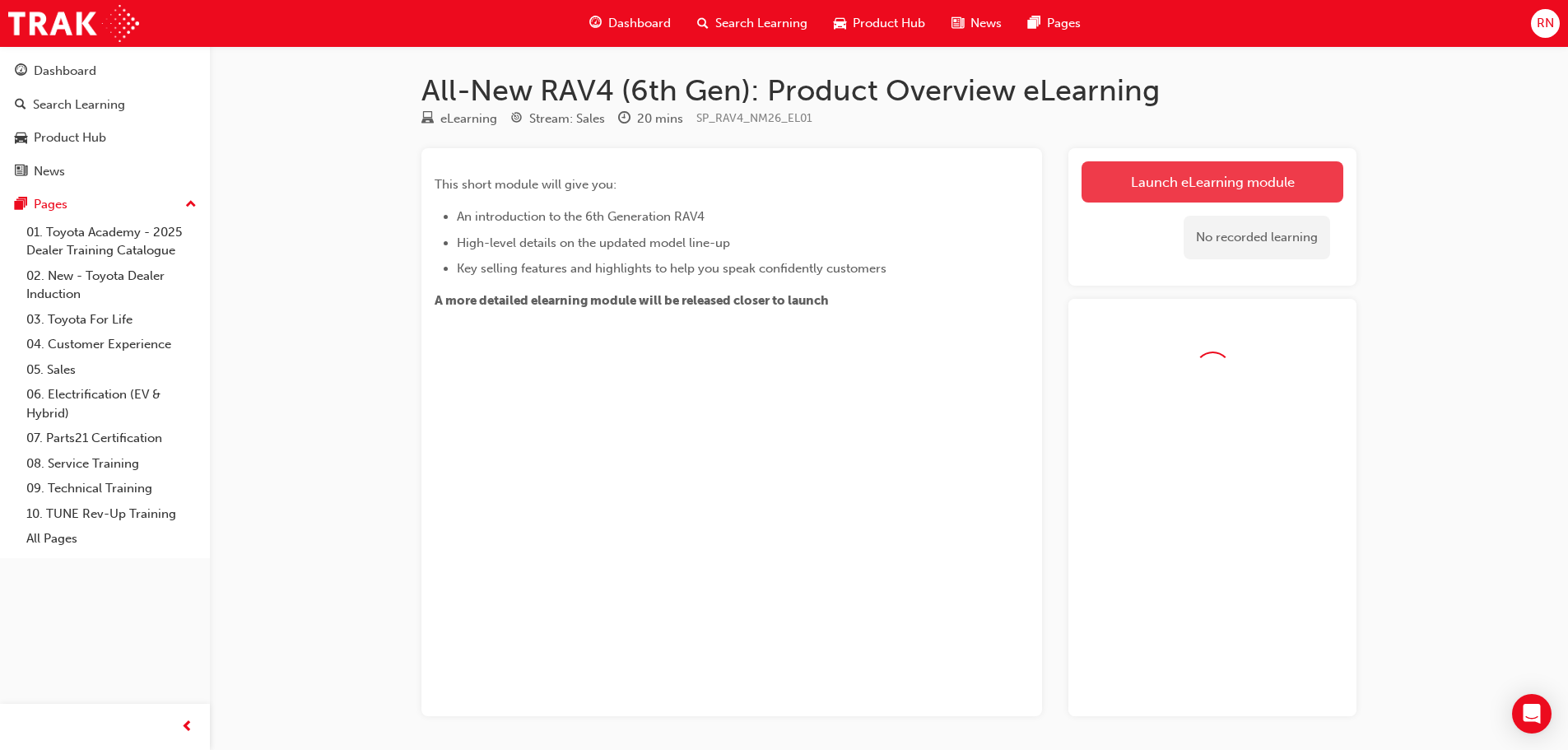
click at [1173, 181] on link "Launch eLearning module" at bounding box center [1212, 181] width 262 height 41
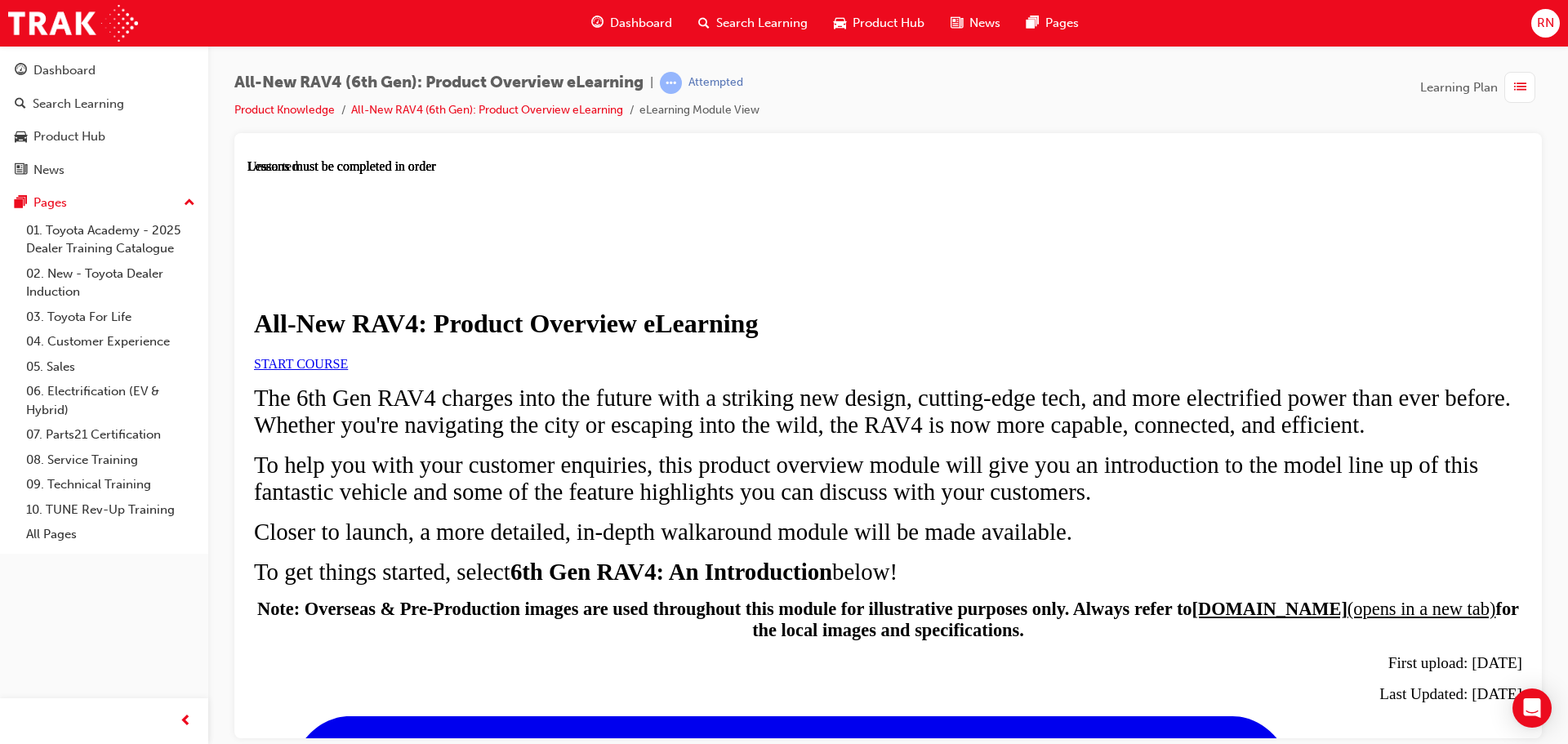
click at [348, 370] on span "START COURSE" at bounding box center [301, 363] width 94 height 13
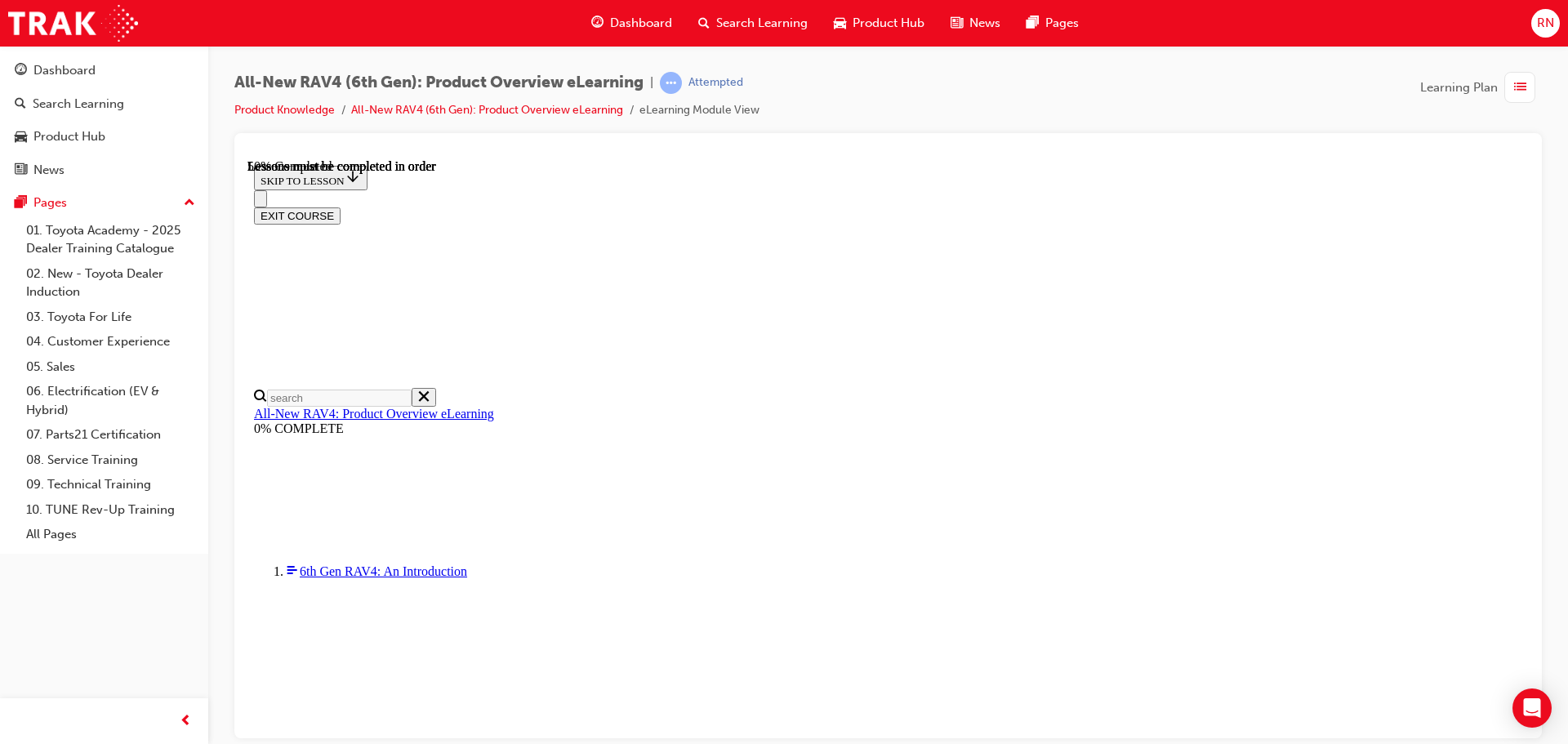
scroll to position [1676, 0]
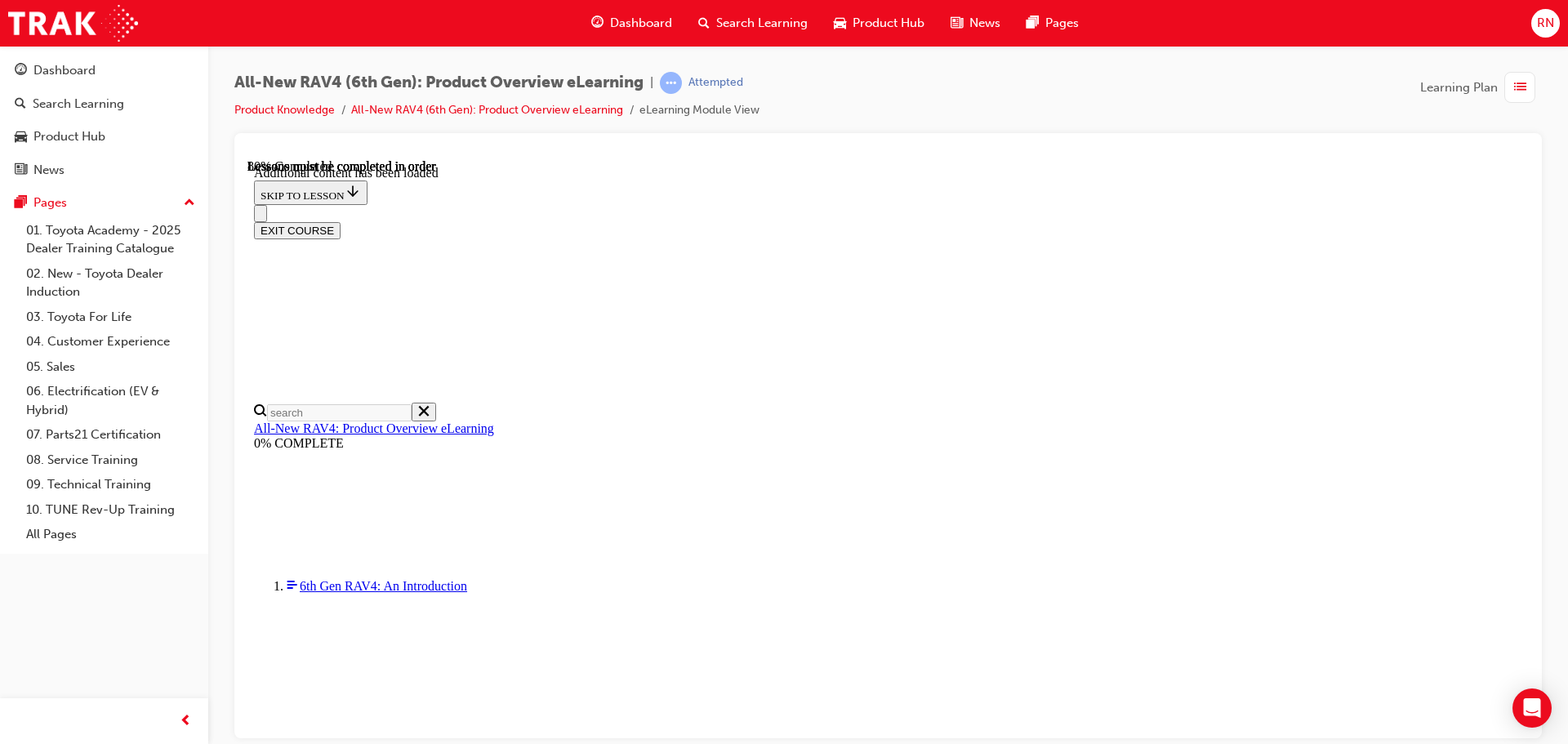
scroll to position [2408, 0]
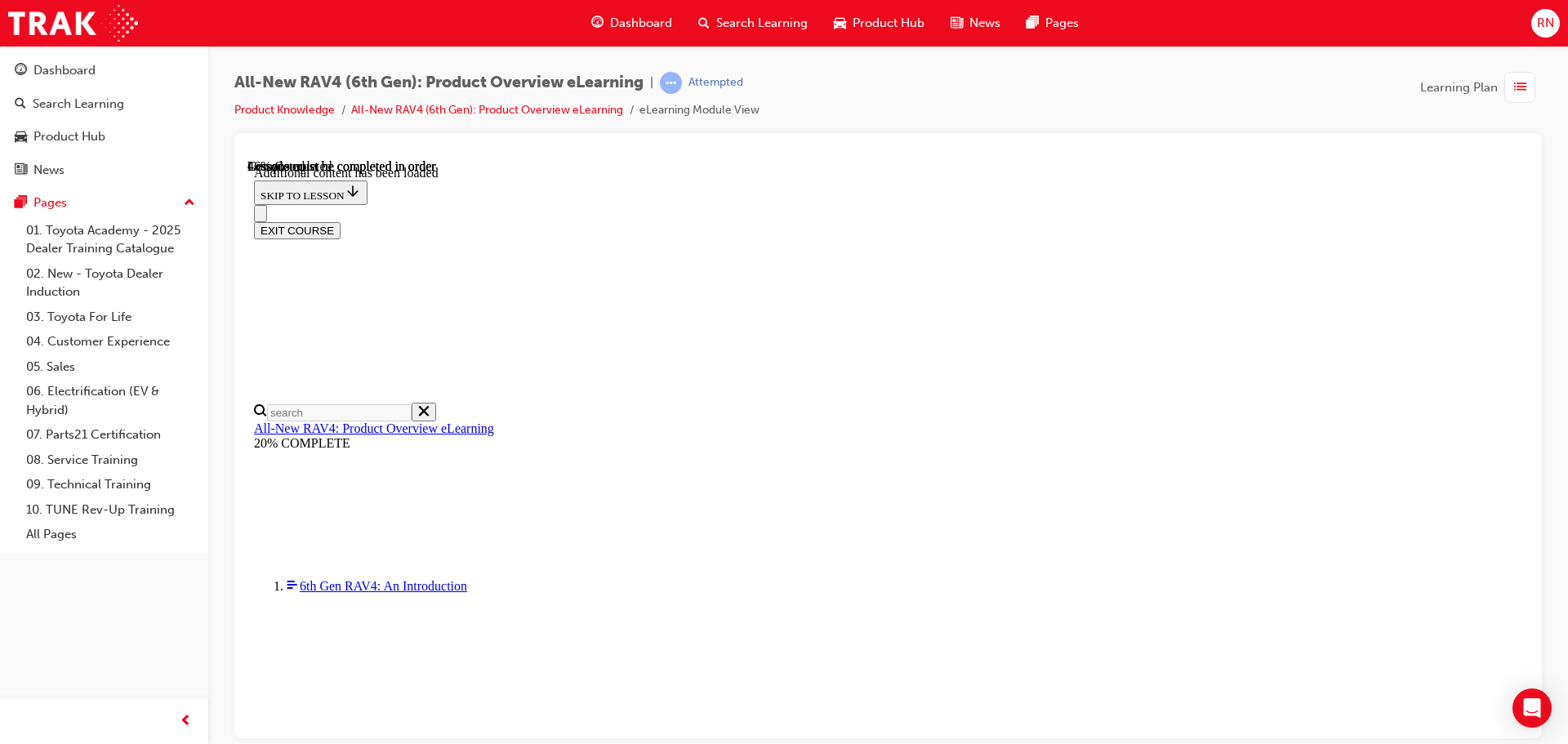
scroll to position [1063, 0]
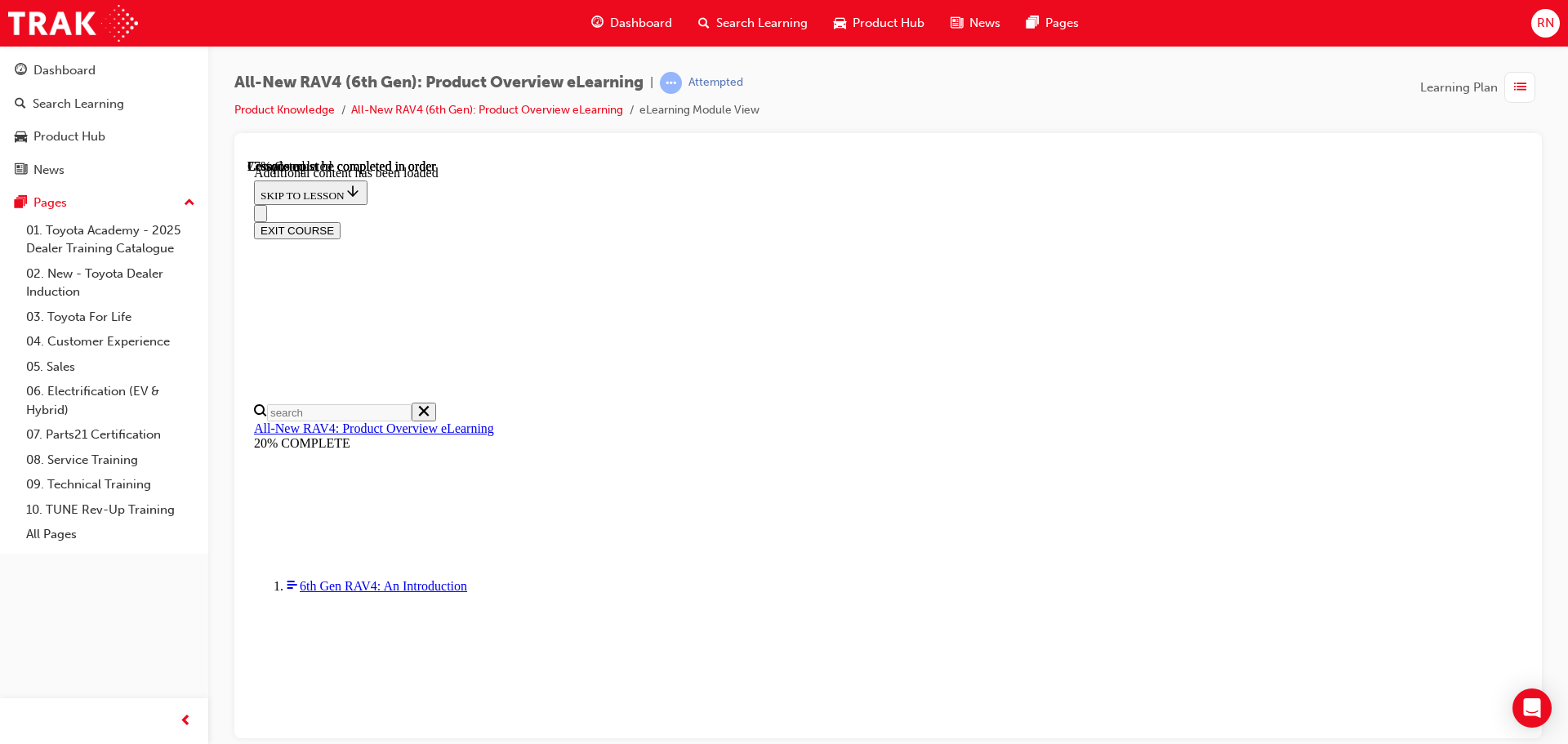
scroll to position [0, 236]
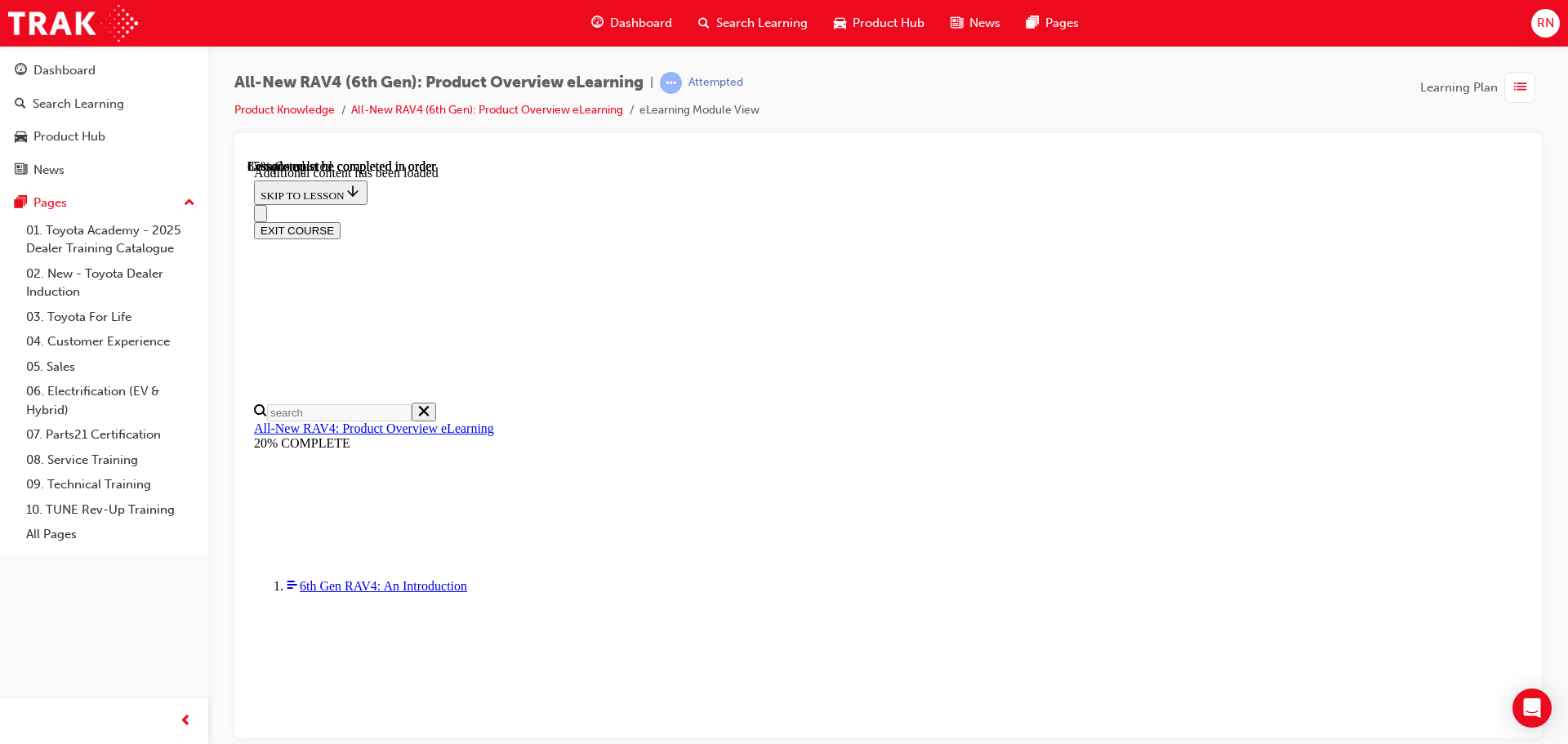
scroll to position [0, 0]
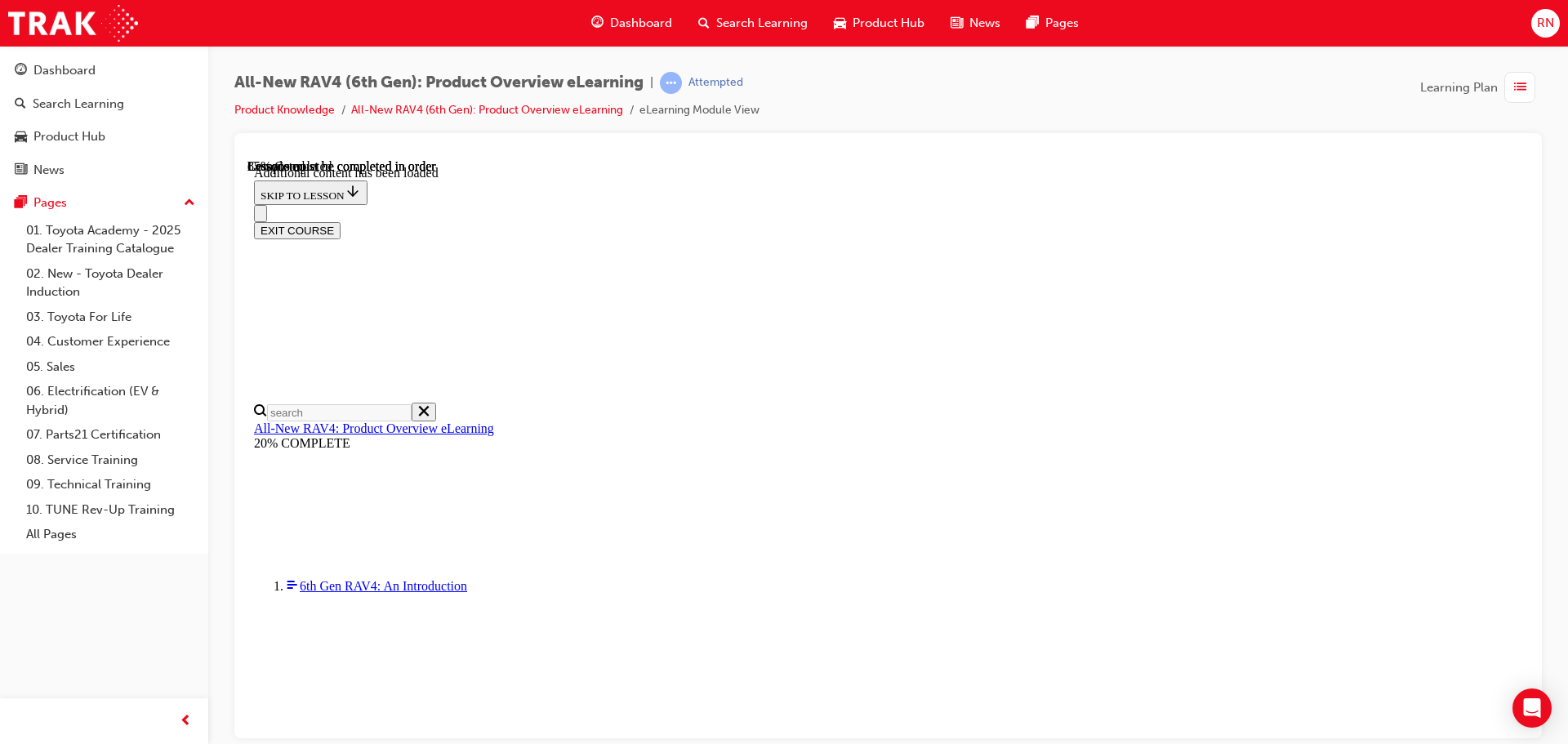
scroll to position [0, 236]
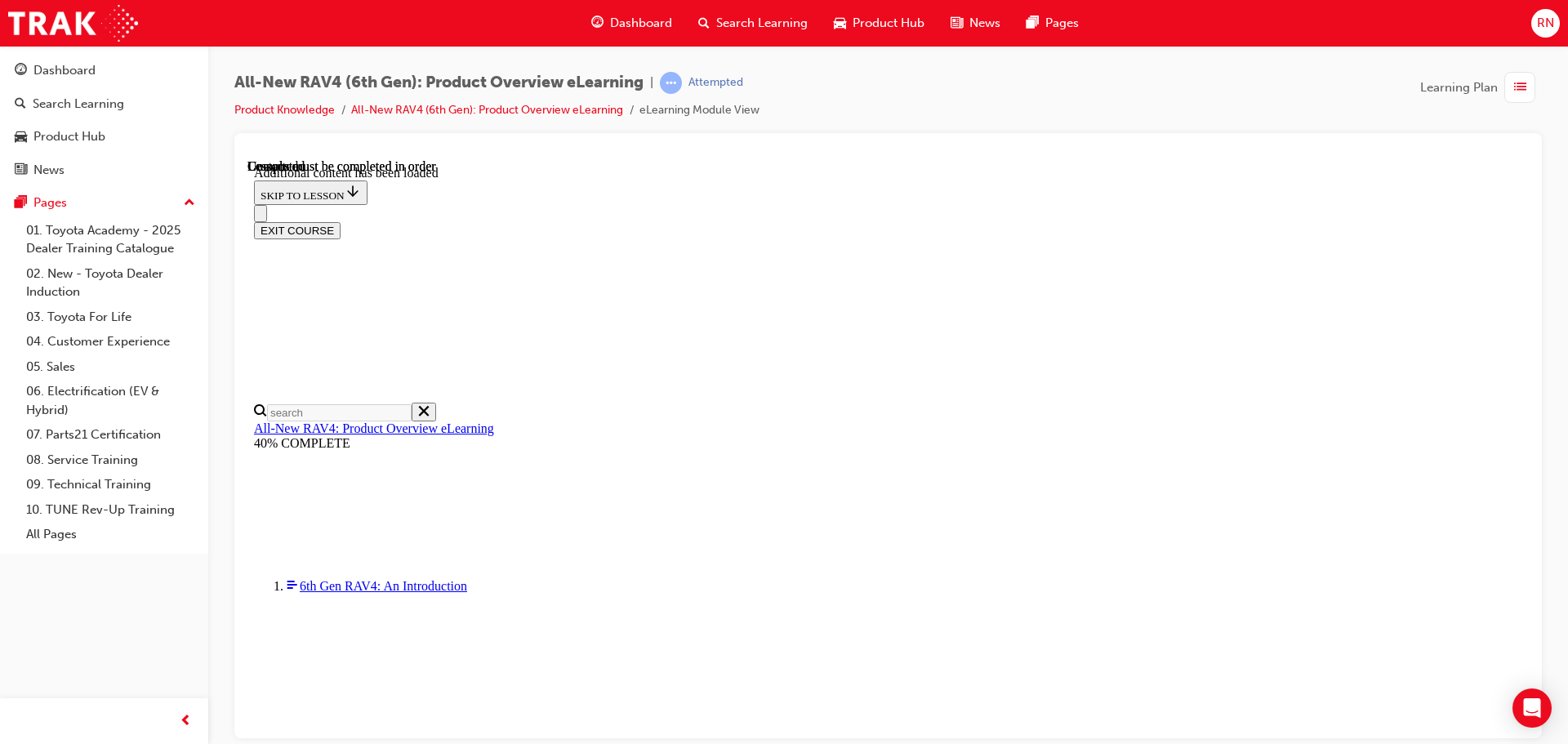
scroll to position [3000, 0]
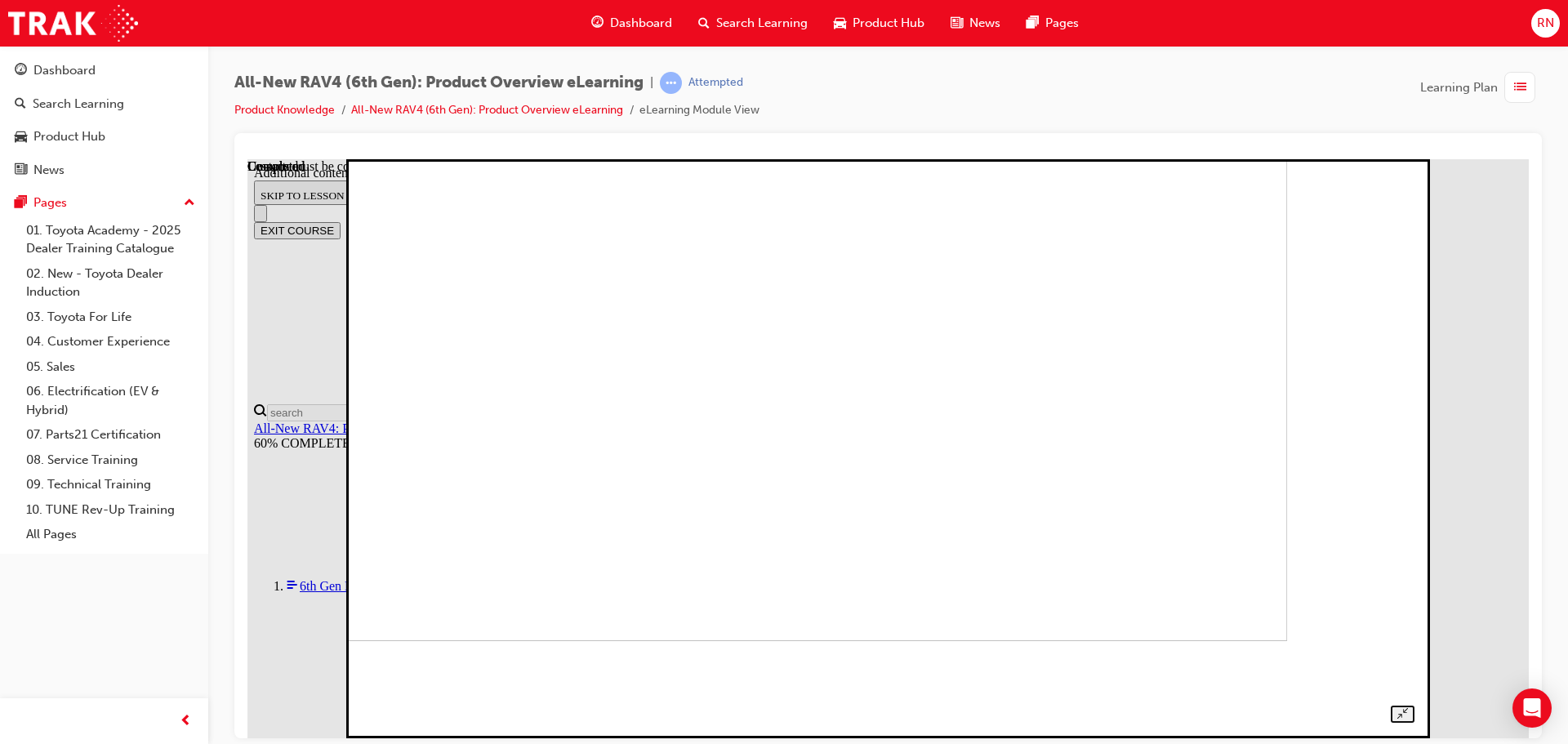
click at [1287, 444] on img at bounding box center [772, 350] width 1029 height 578
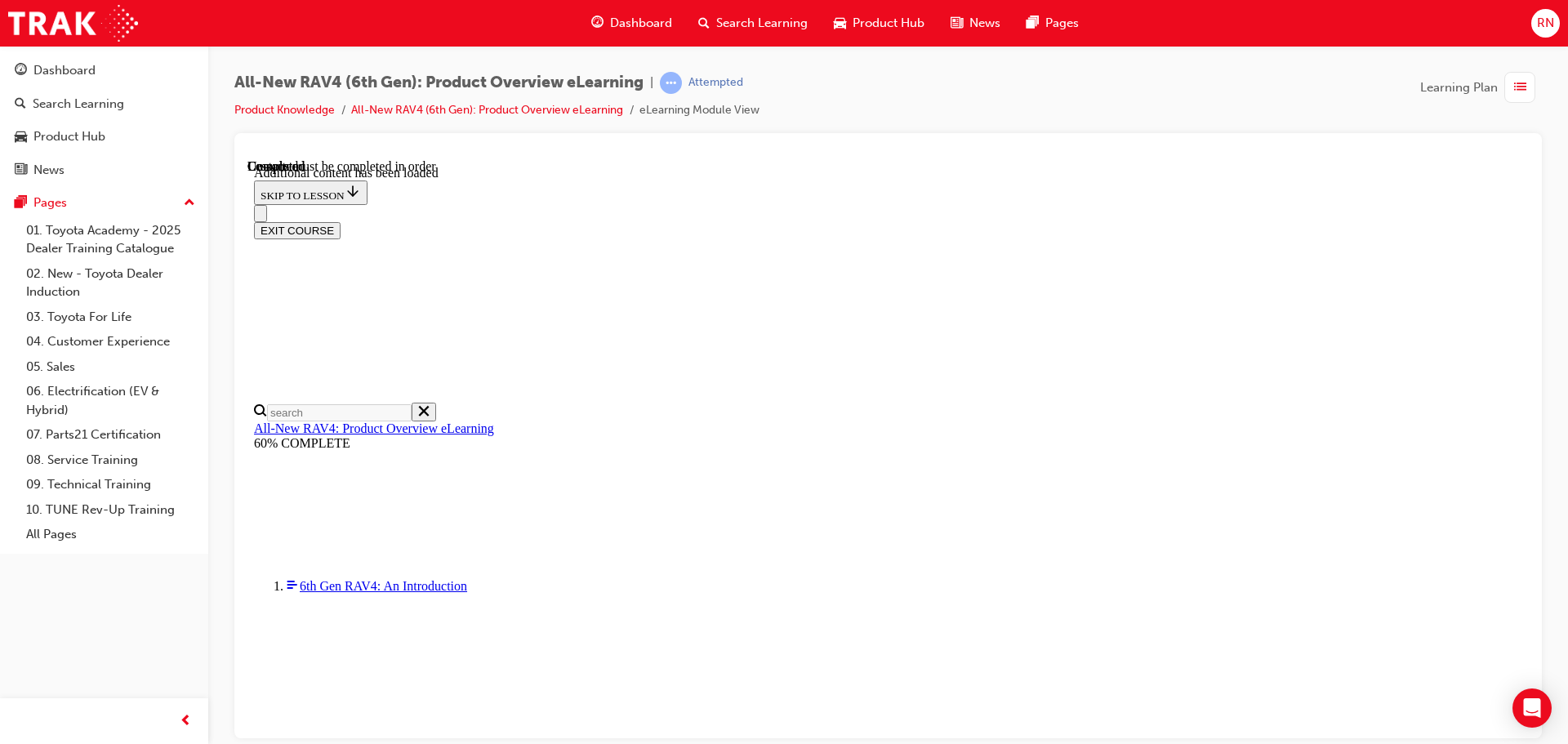
scroll to position [1176, 0]
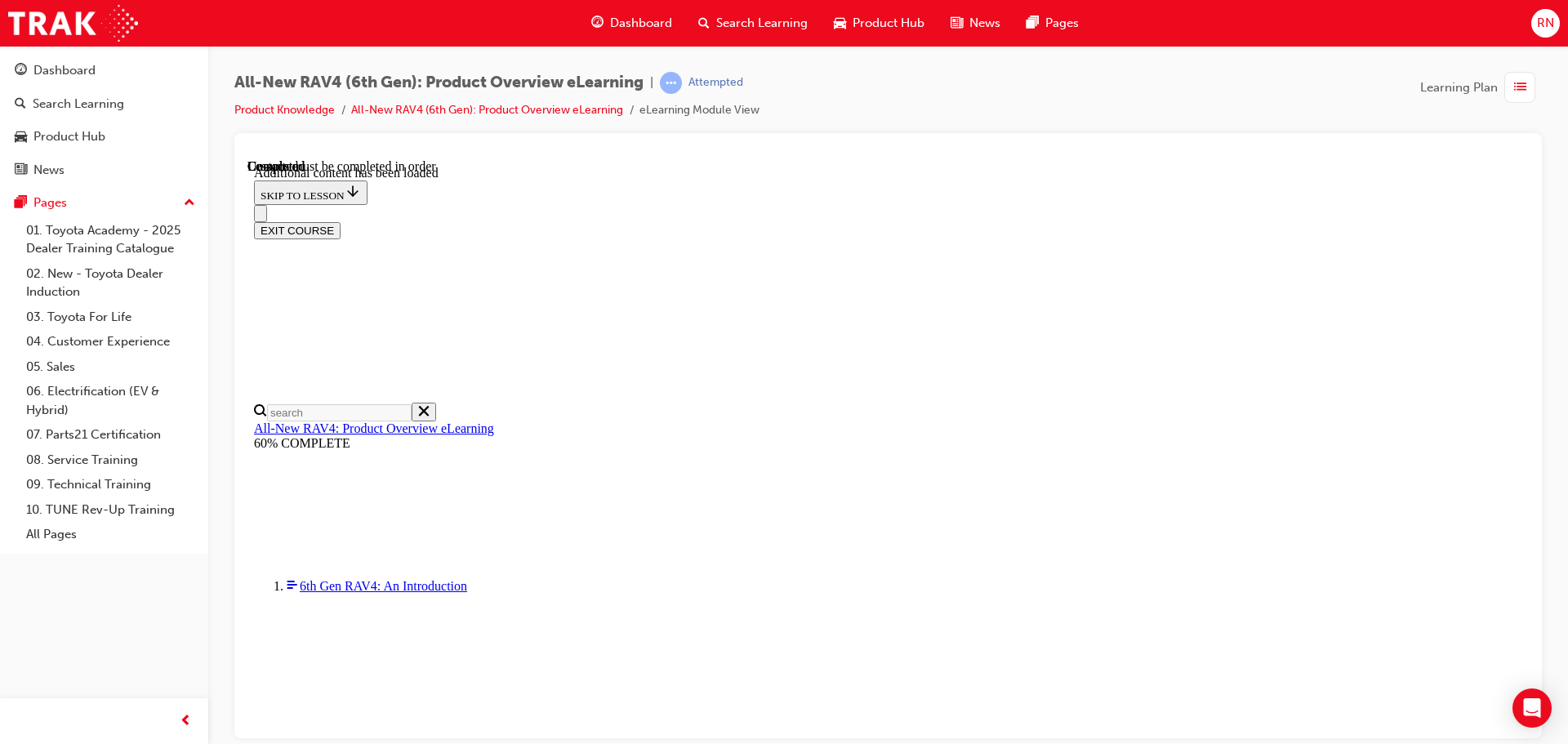
radio input "true"
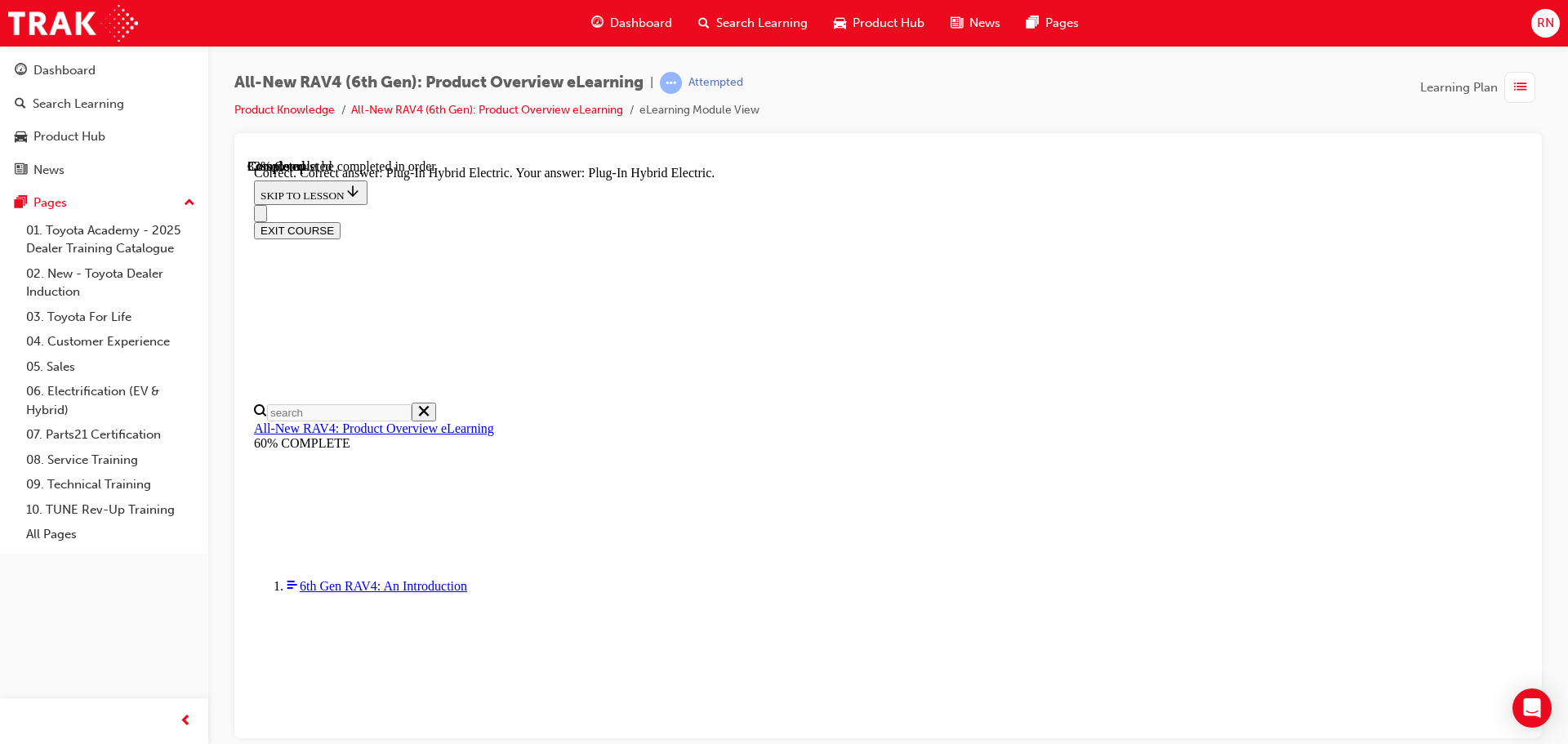
scroll to position [518, 0]
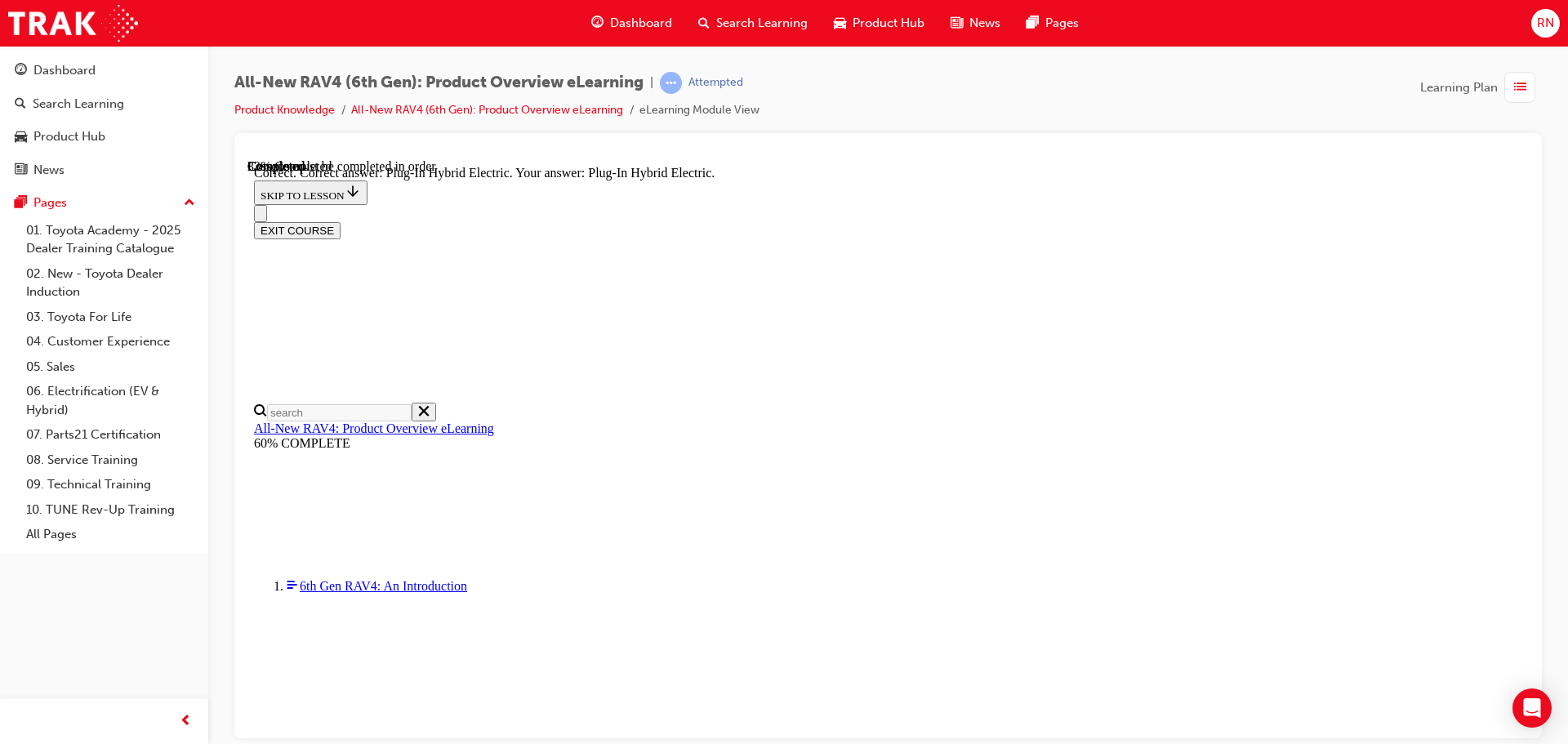
radio input "true"
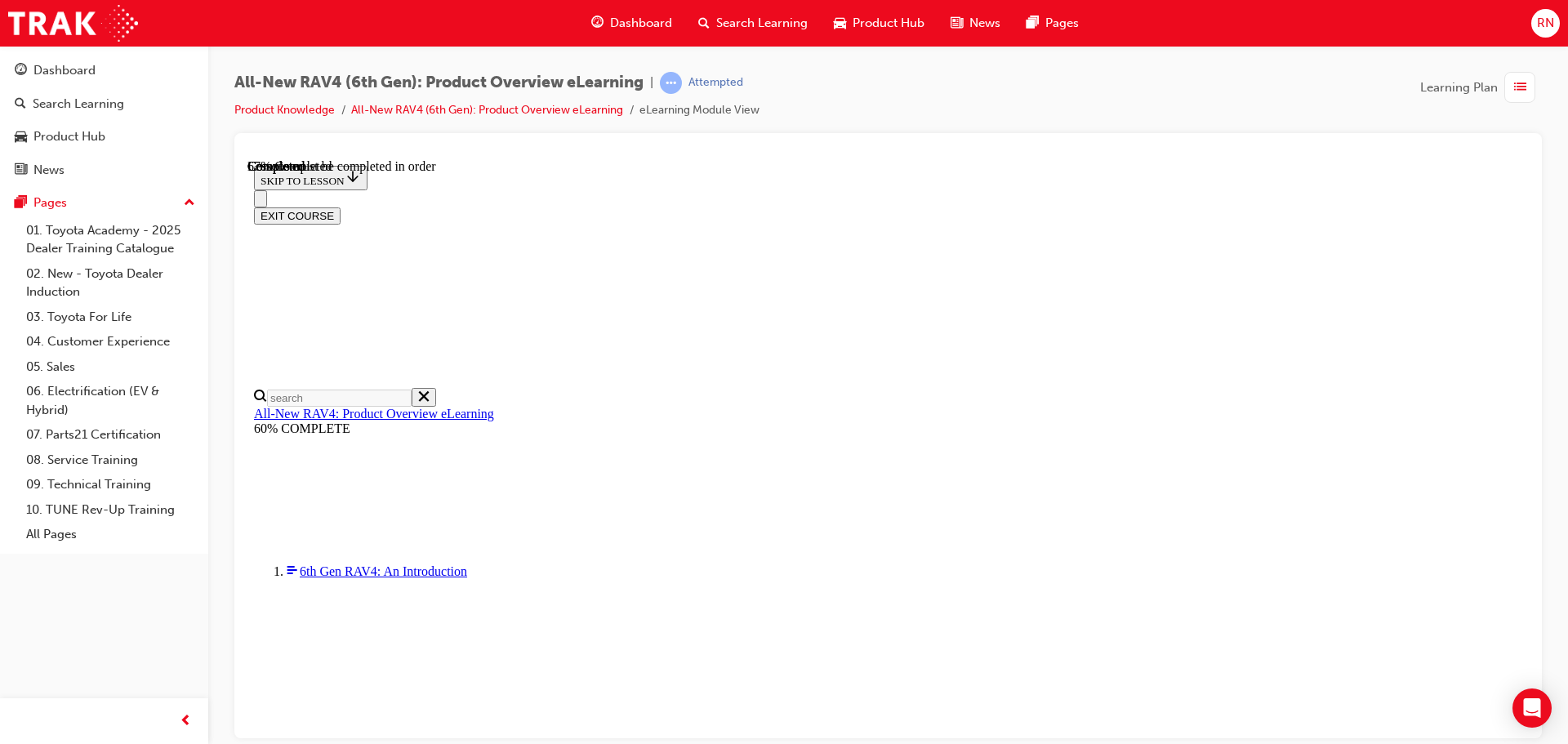
scroll to position [408, 0]
checkbox input "true"
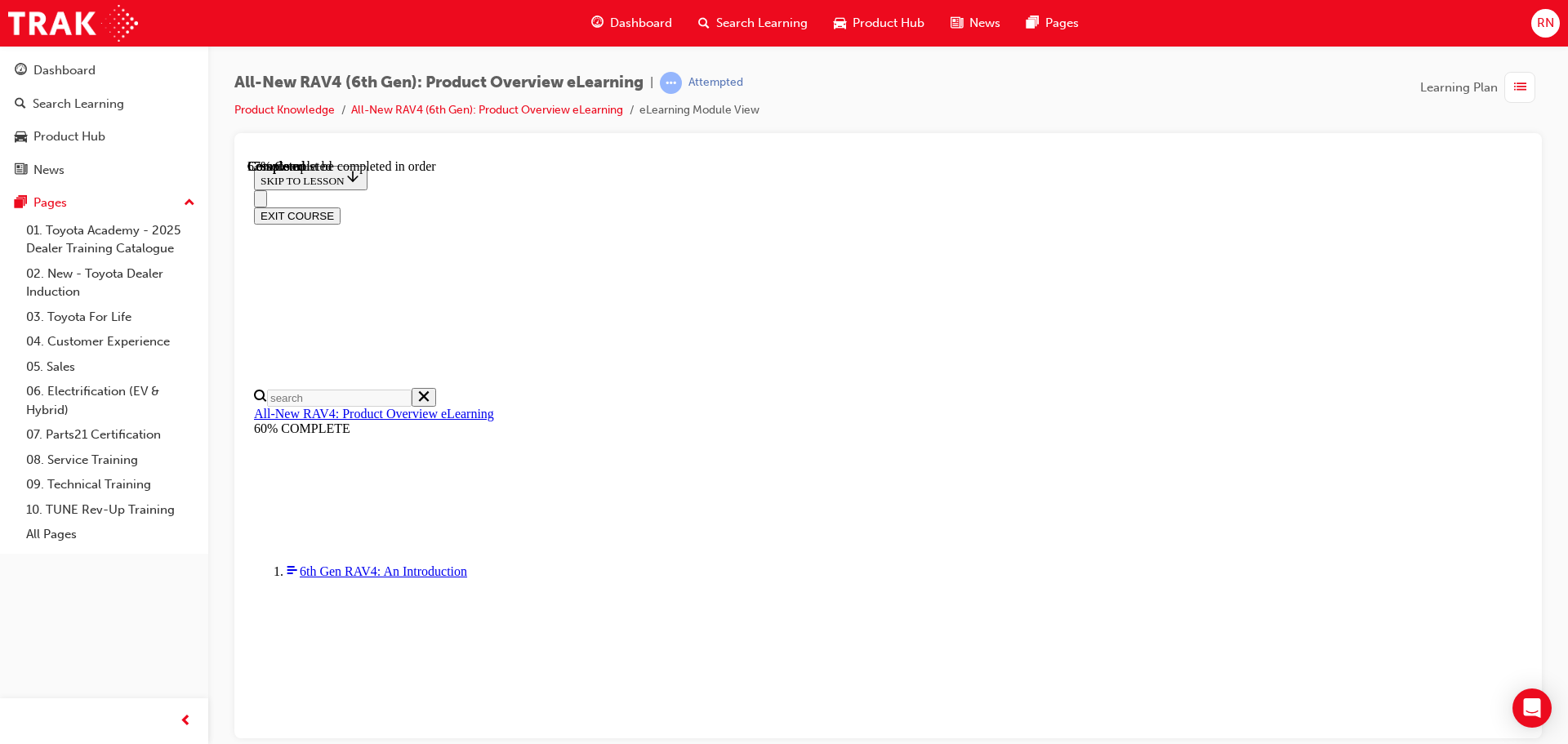
checkbox input "true"
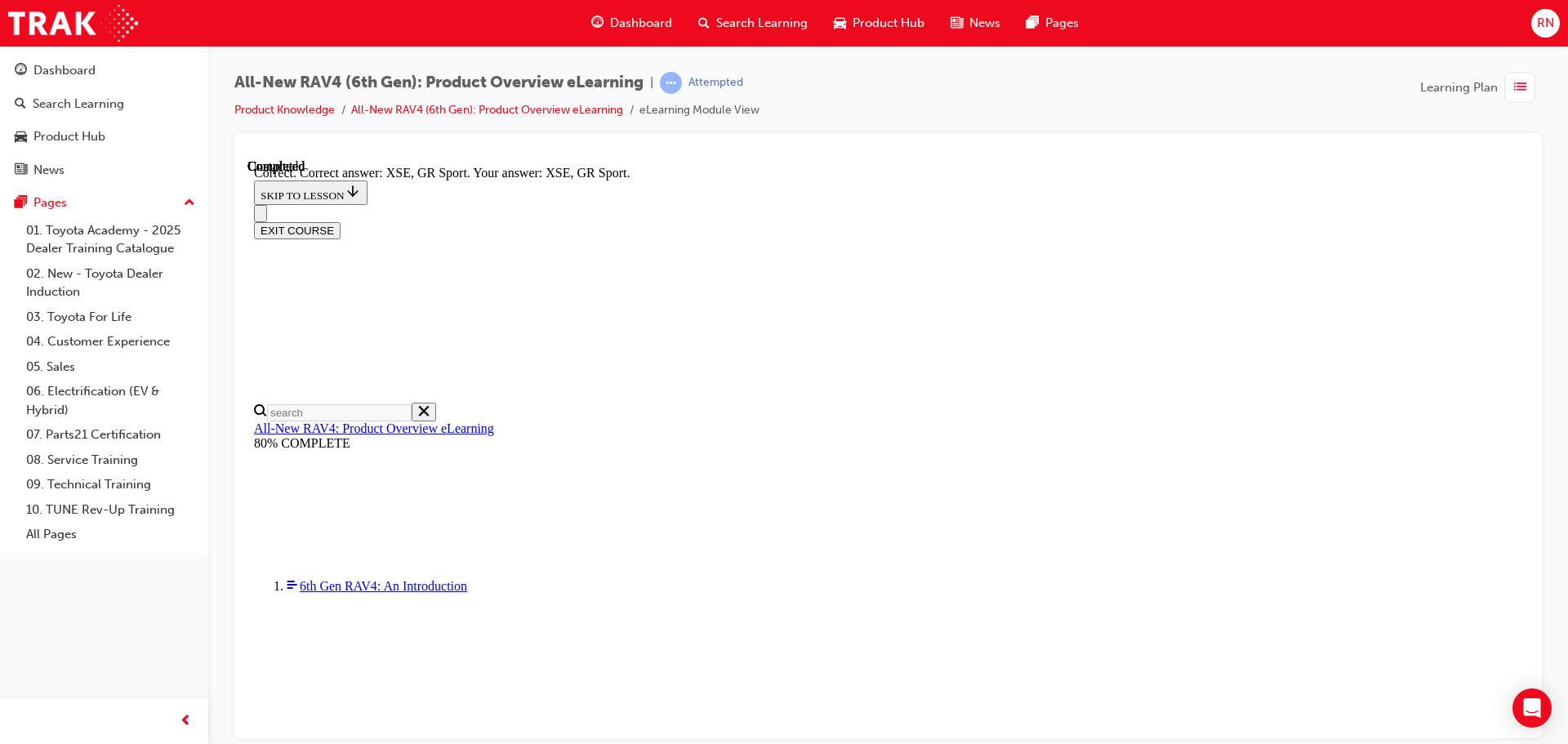
scroll to position [640, 0]
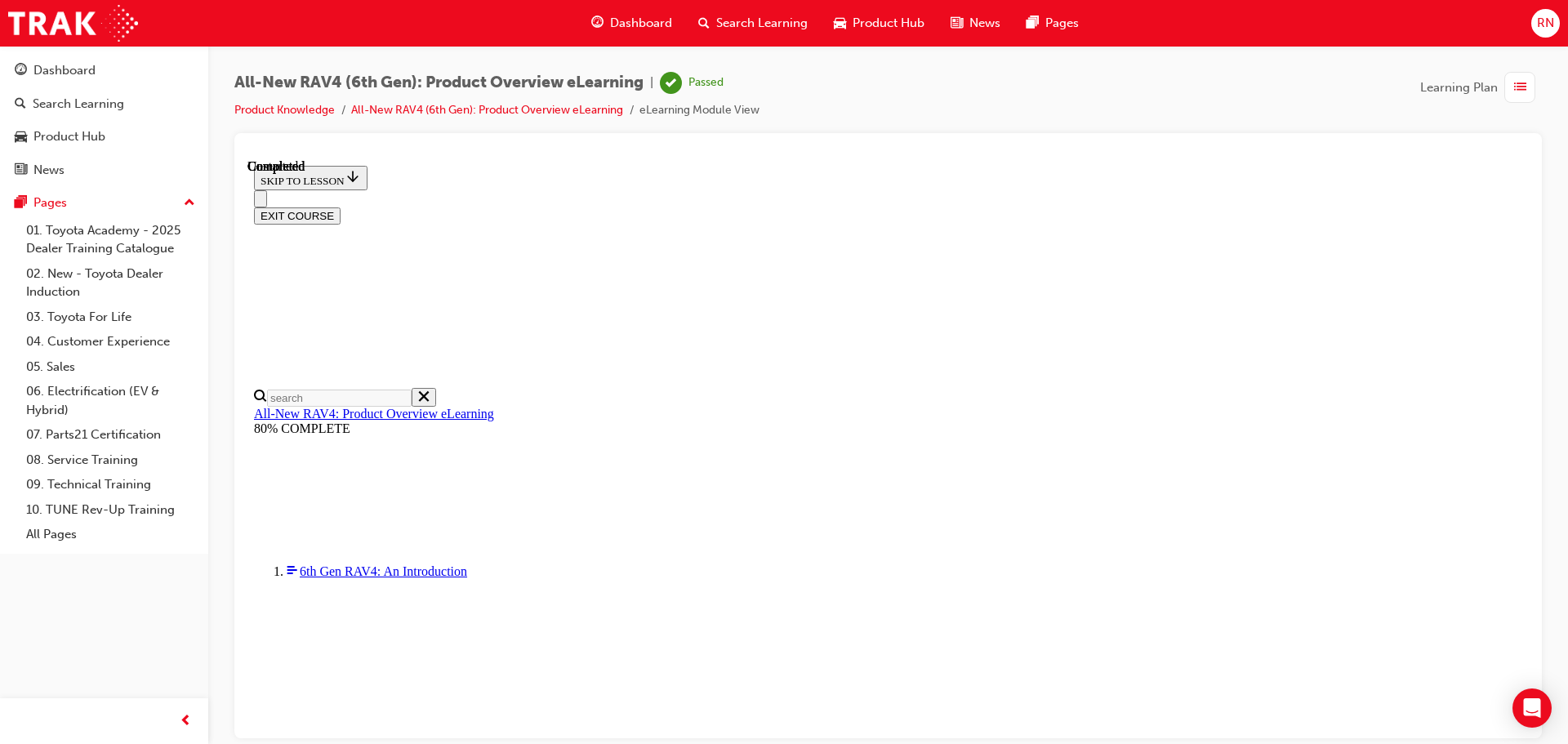
scroll to position [319, 0]
click at [340, 207] on button "EXIT COURSE" at bounding box center [297, 215] width 86 height 17
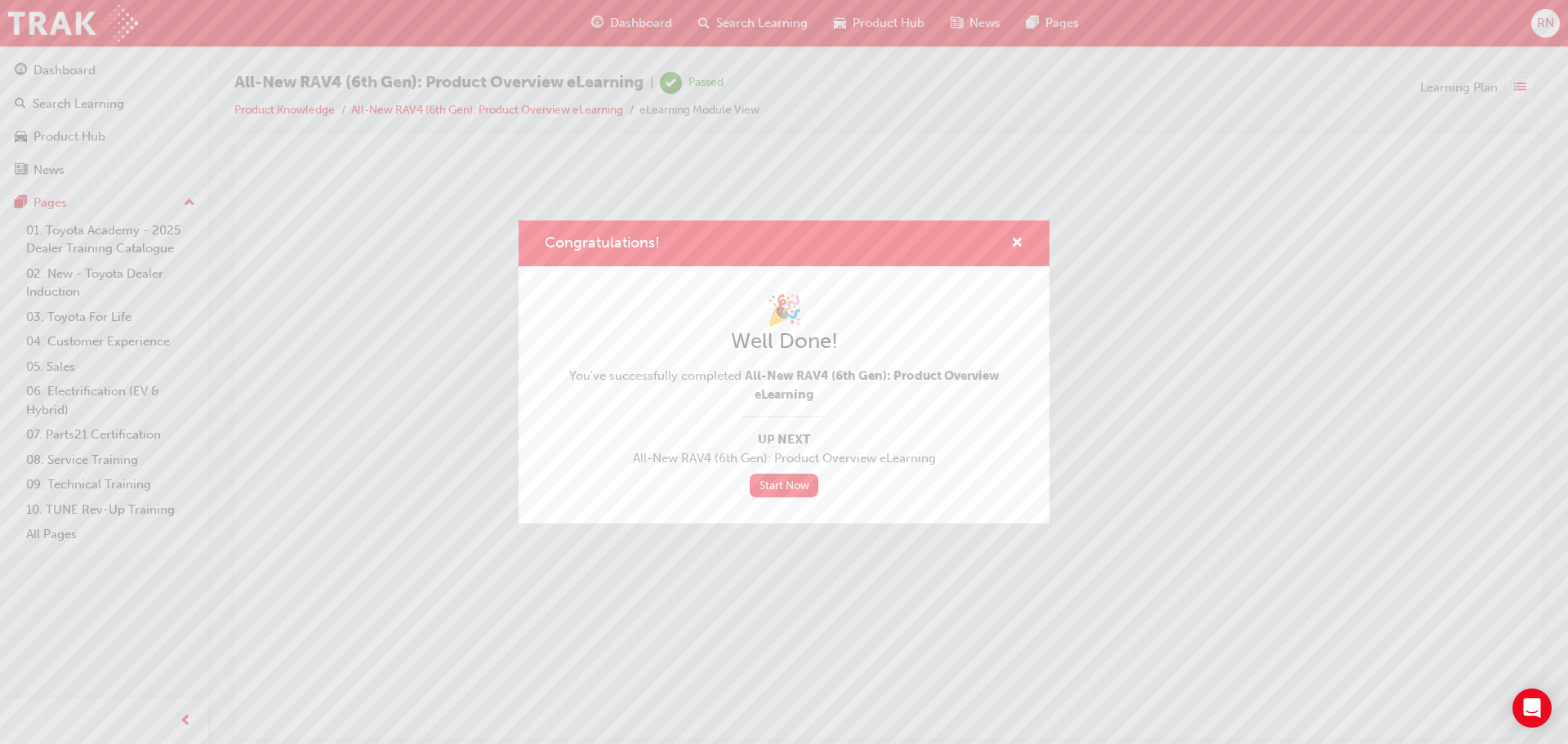
scroll to position [0, 0]
click at [793, 480] on link "Start Now" at bounding box center [784, 485] width 68 height 23
click at [779, 482] on link "Start Now" at bounding box center [784, 485] width 68 height 23
click at [788, 486] on link "Start Now" at bounding box center [784, 485] width 68 height 23
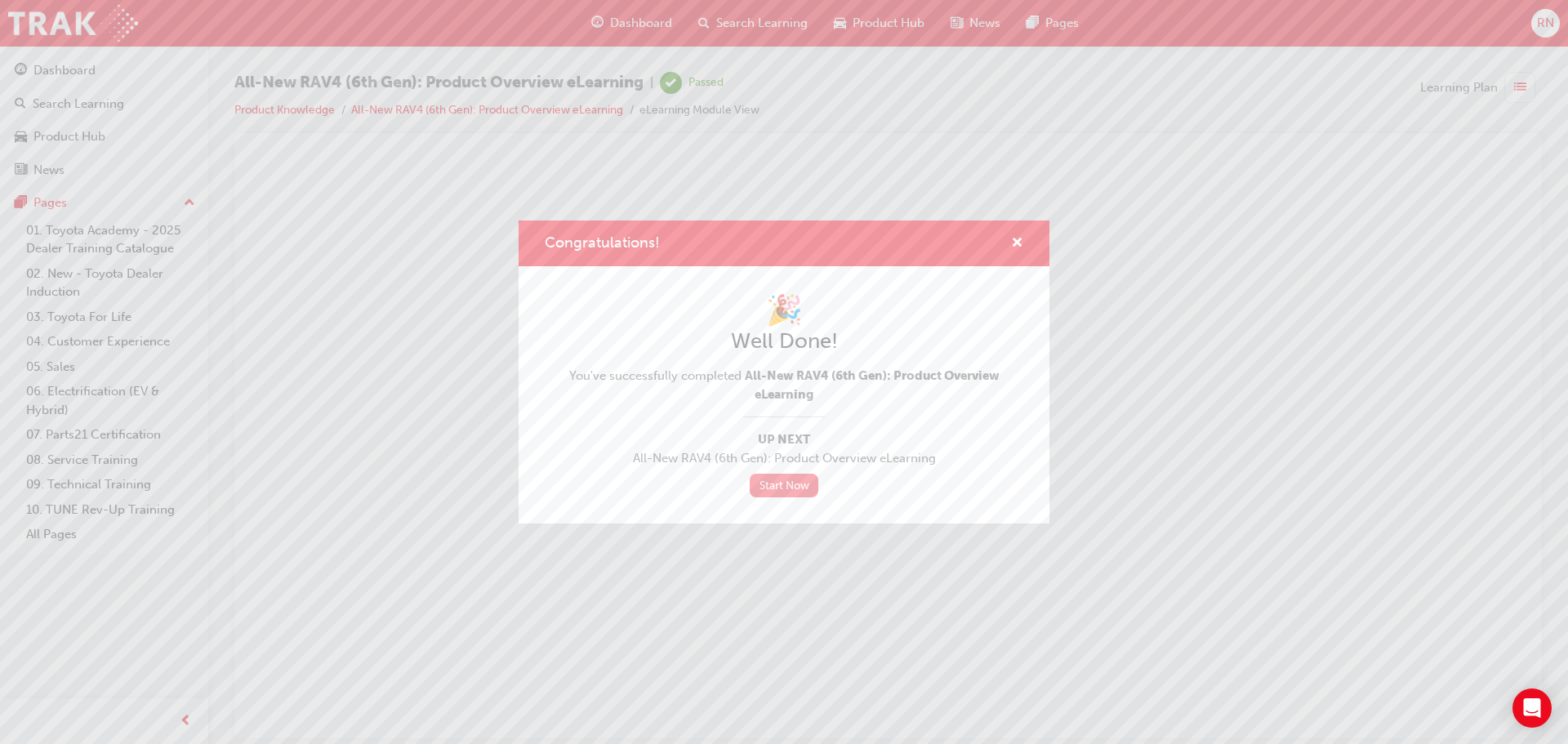
click at [788, 486] on link "Start Now" at bounding box center [784, 485] width 68 height 23
click at [1020, 238] on span "cross-icon" at bounding box center [1017, 244] width 13 height 14
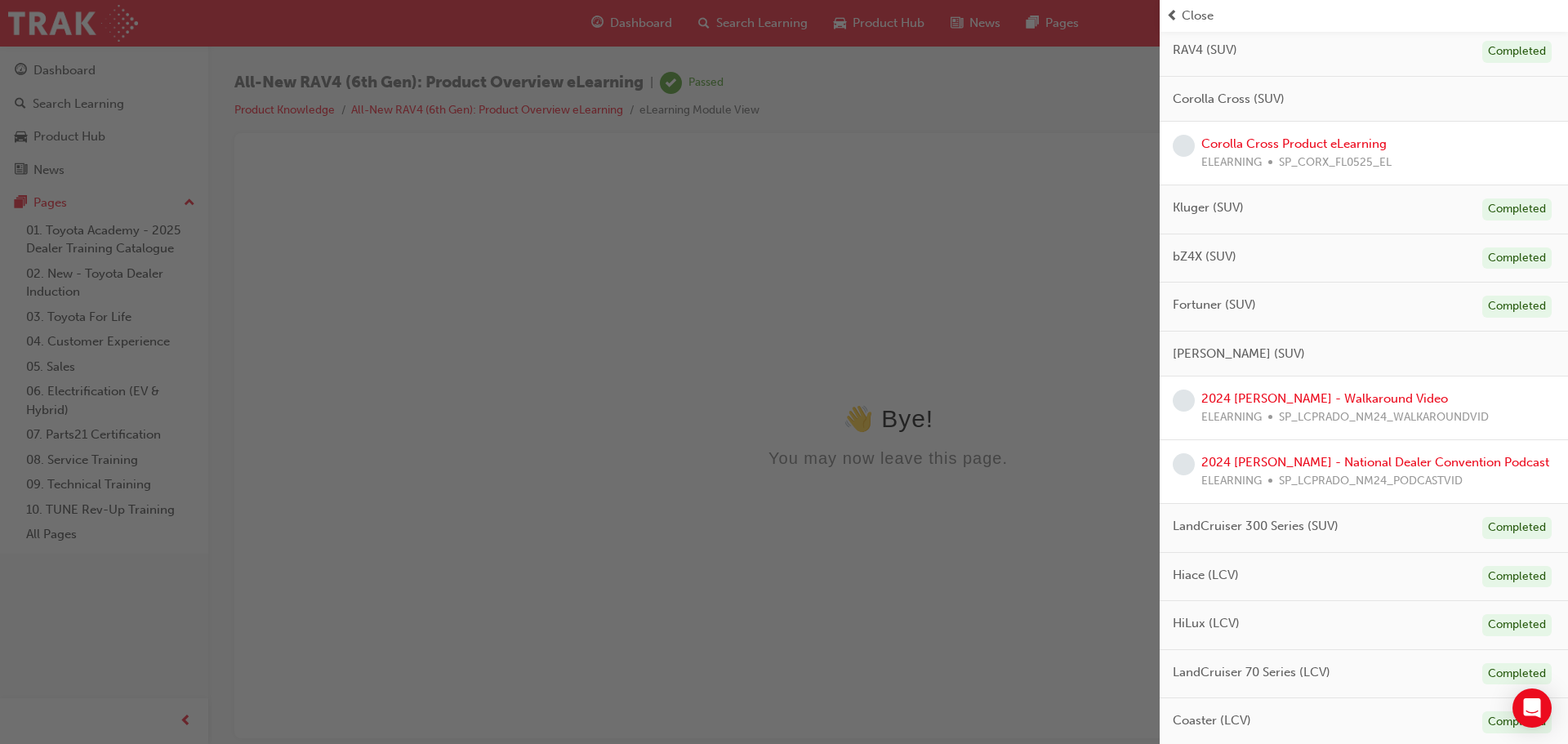
scroll to position [489, 0]
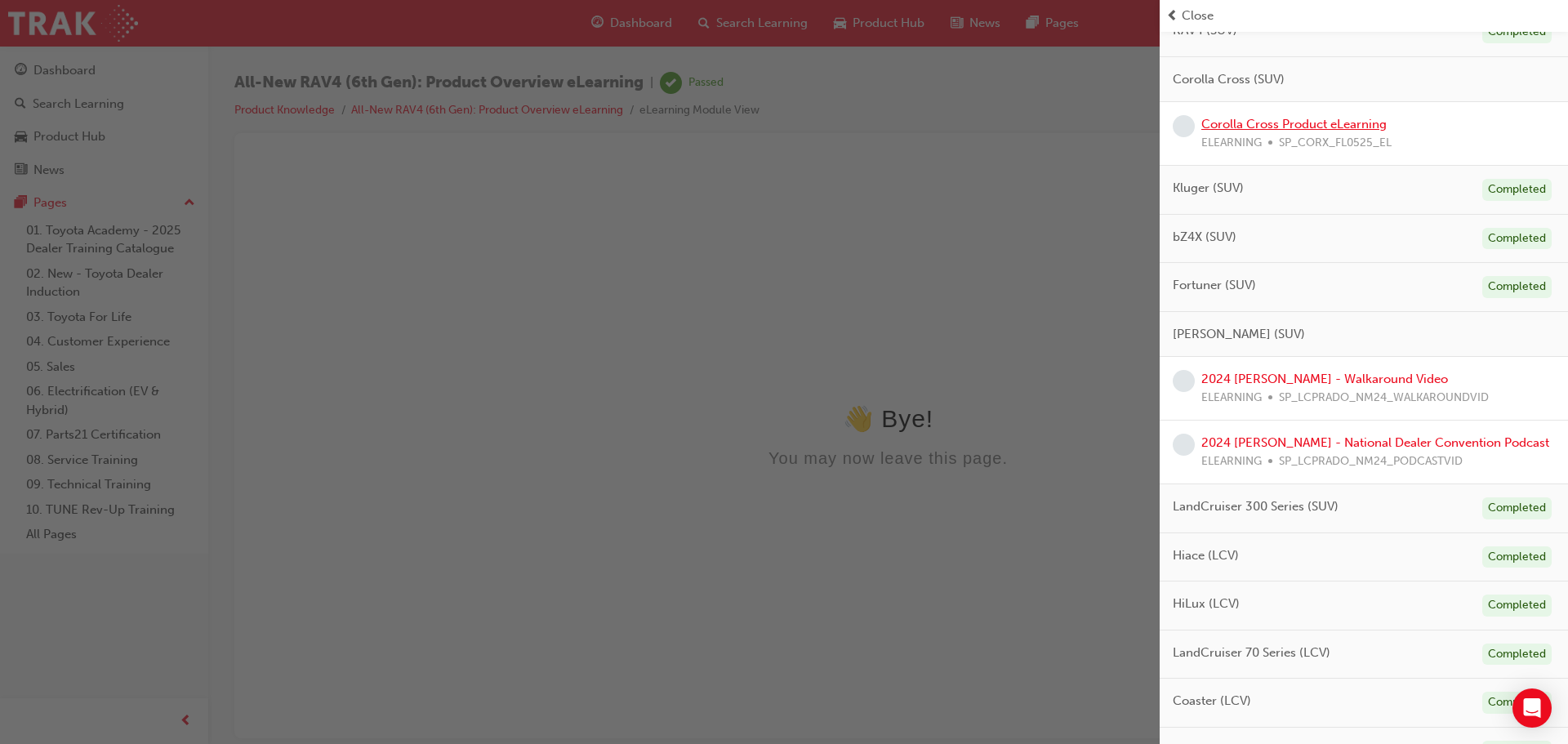
click at [1333, 122] on link "Corolla Cross Product eLearning" at bounding box center [1294, 124] width 185 height 14
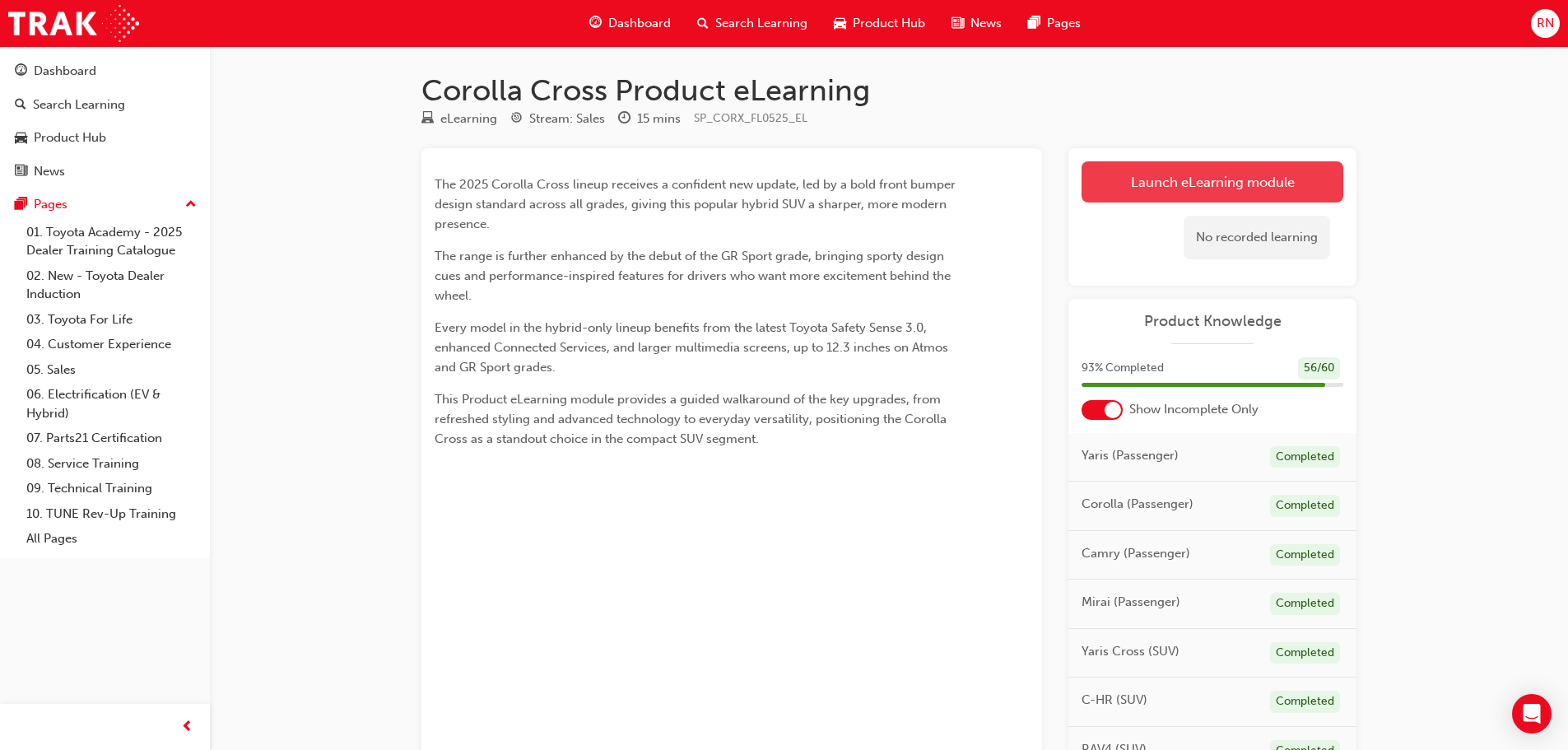
click at [1200, 182] on link "Launch eLearning module" at bounding box center [1212, 181] width 262 height 41
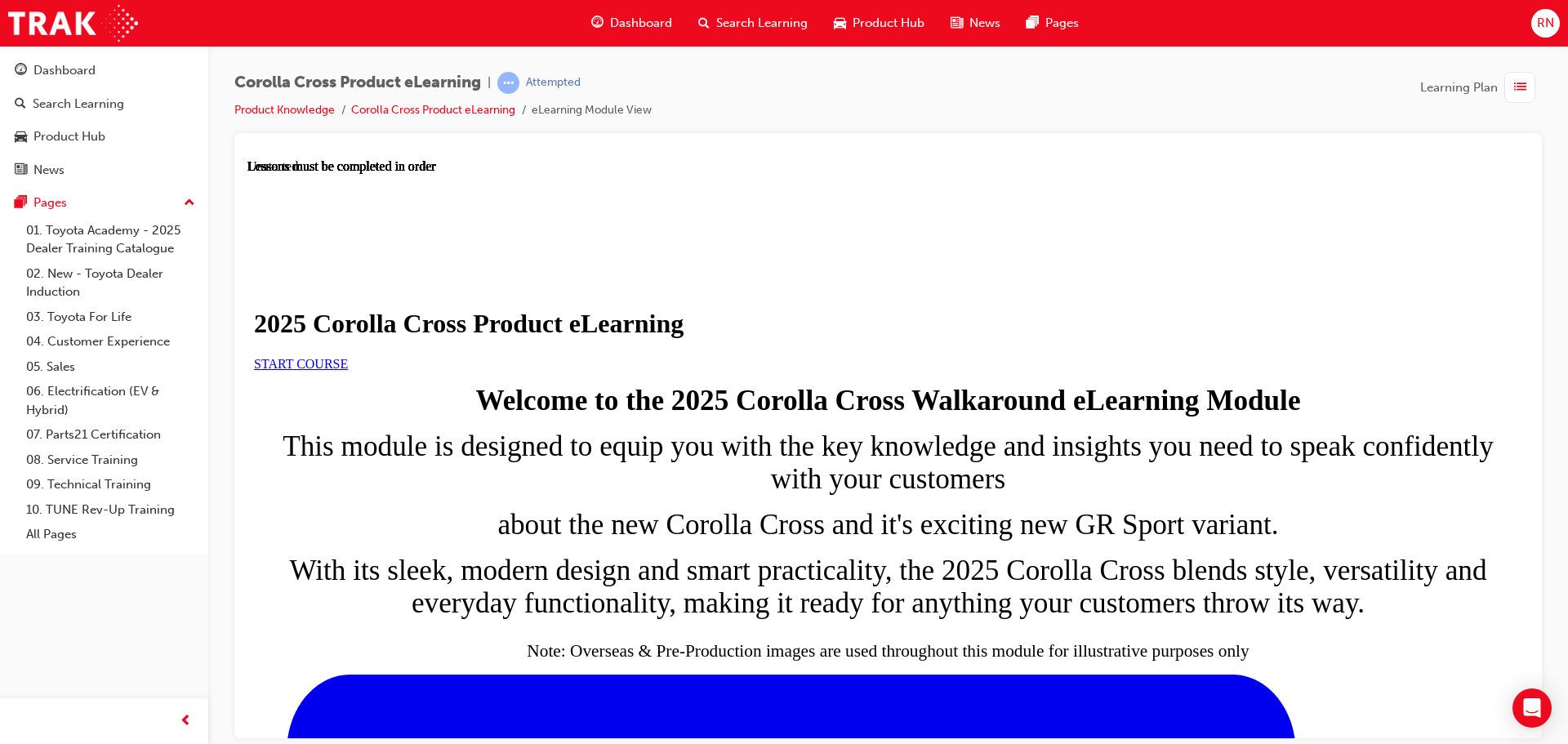
click at [348, 370] on span "START COURSE" at bounding box center [301, 363] width 94 height 13
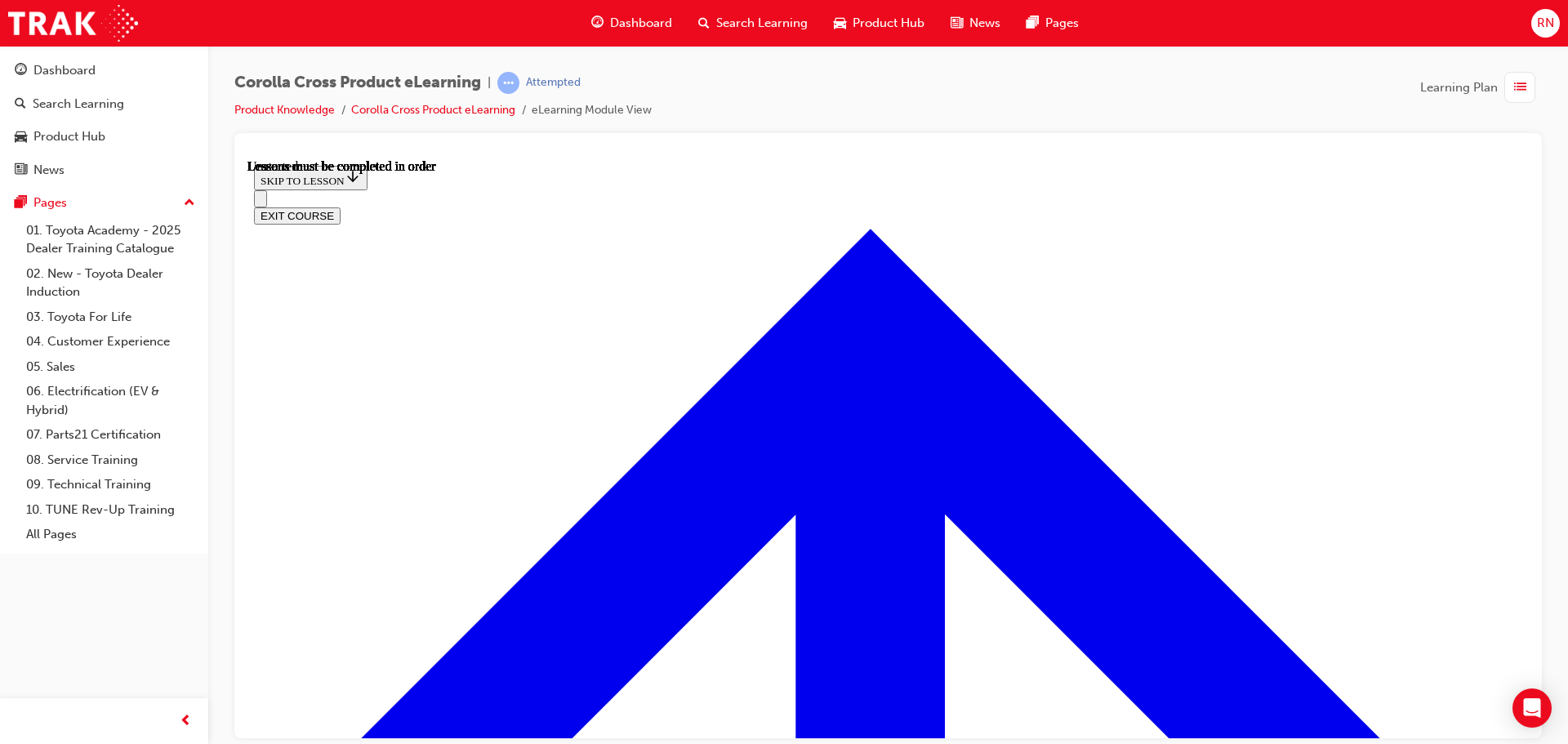
scroll to position [58, 0]
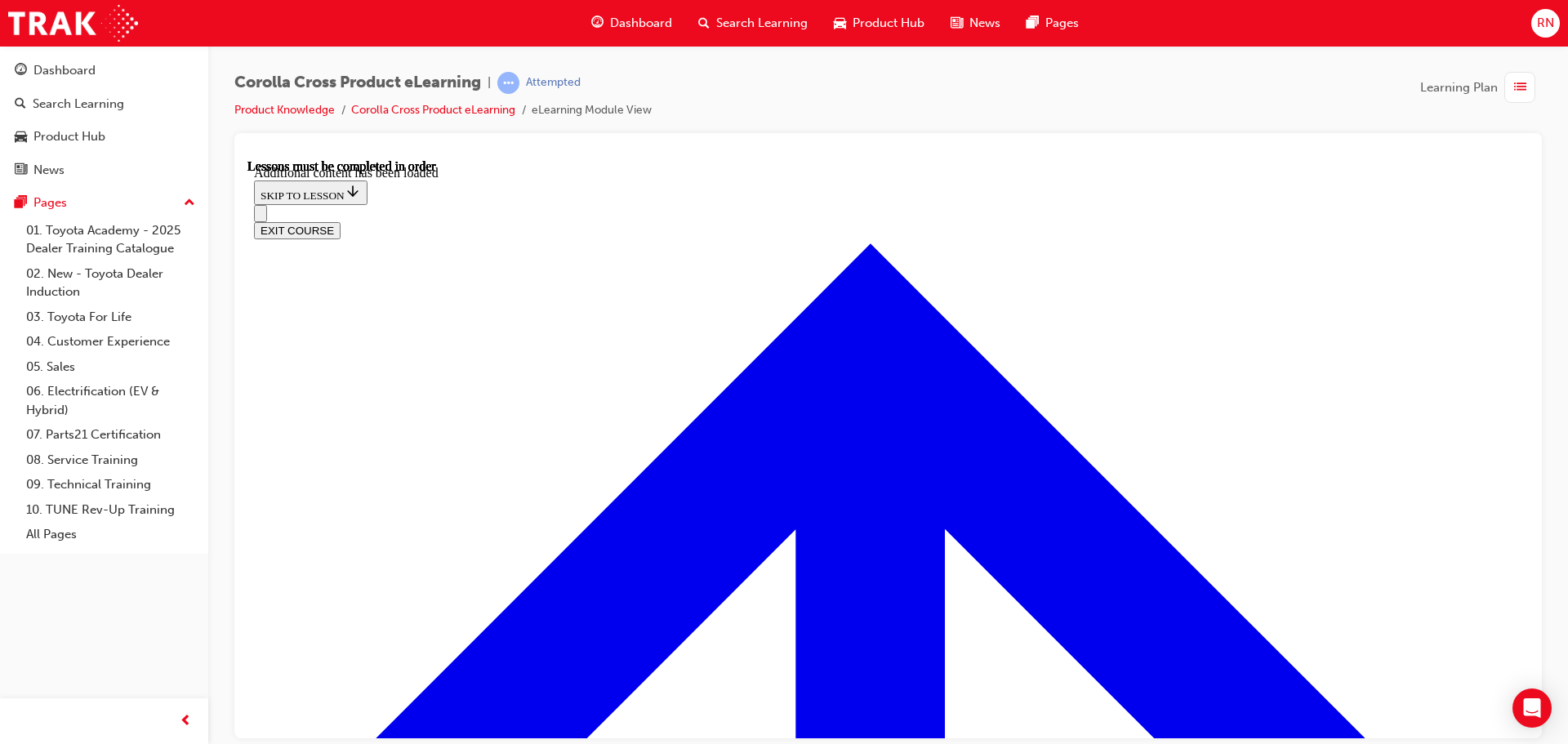
scroll to position [2747, 0]
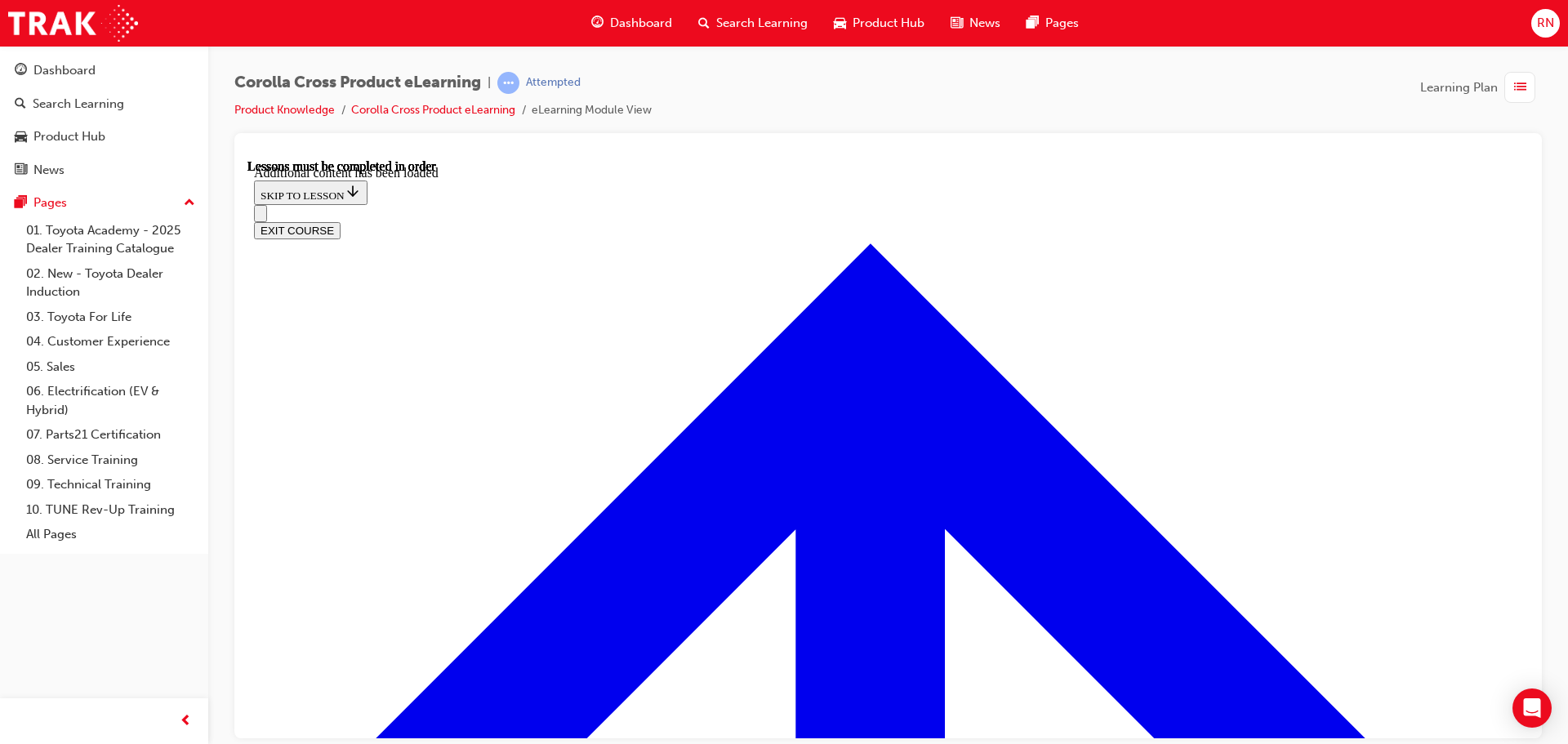
radio input "true"
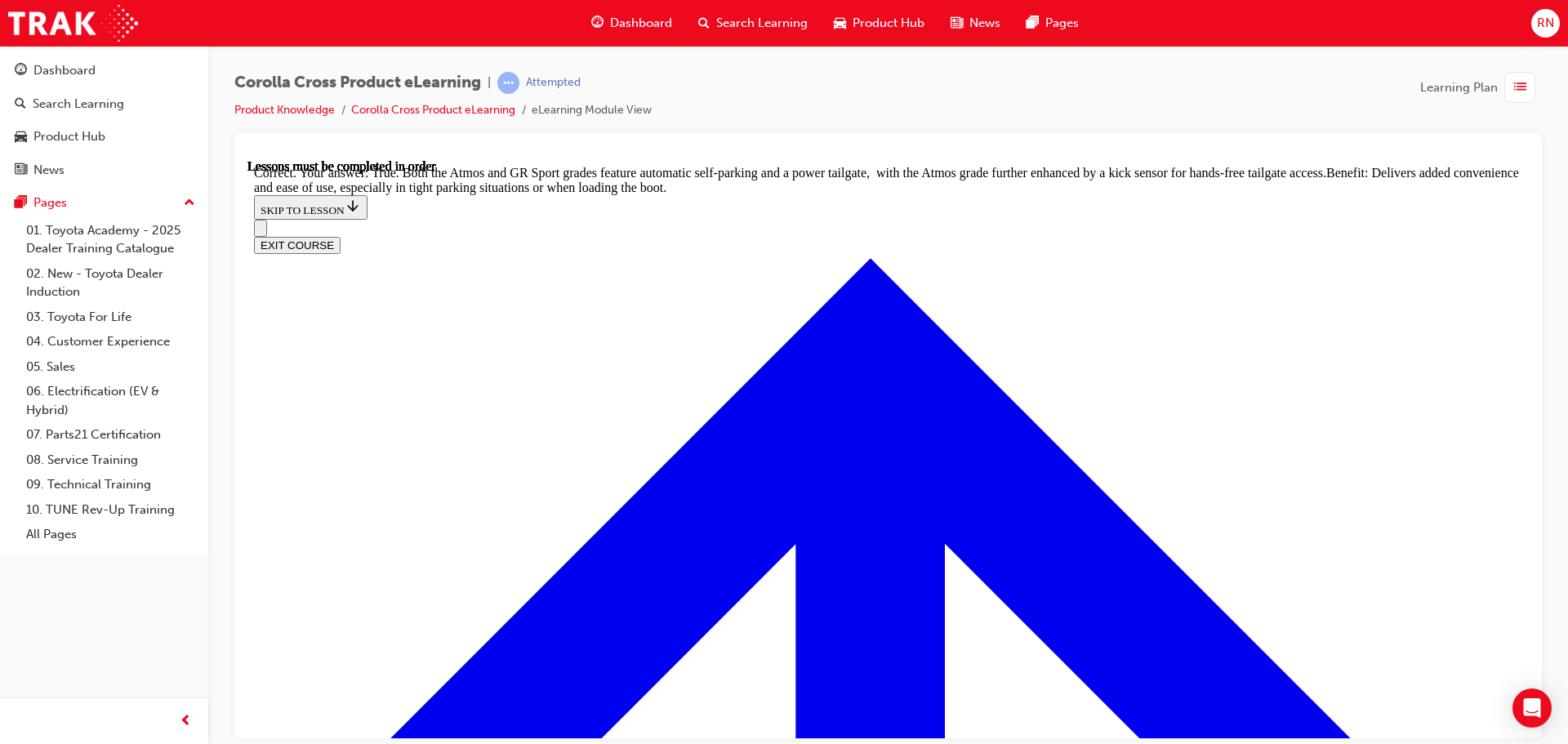
scroll to position [3580, 0]
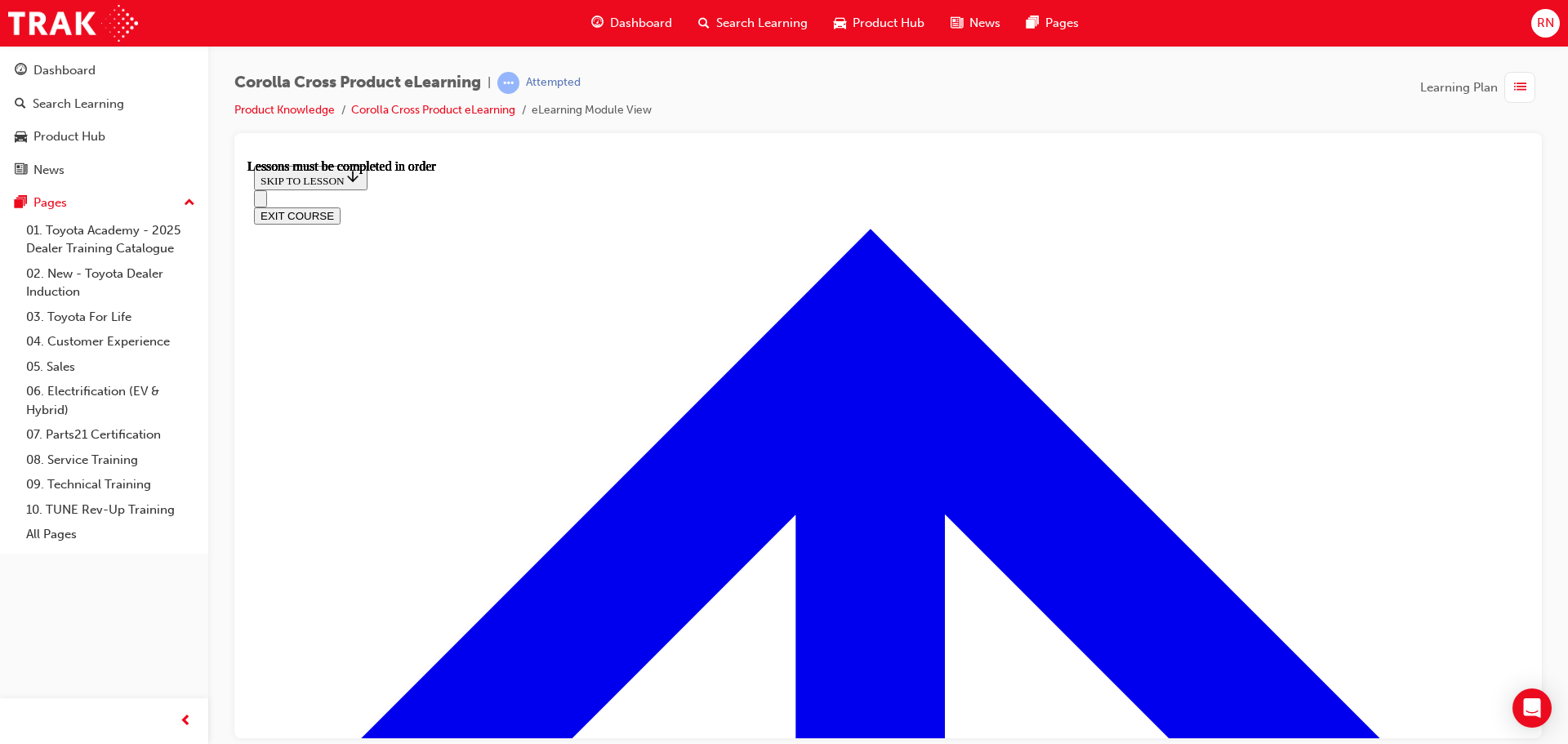
scroll to position [1445, 0]
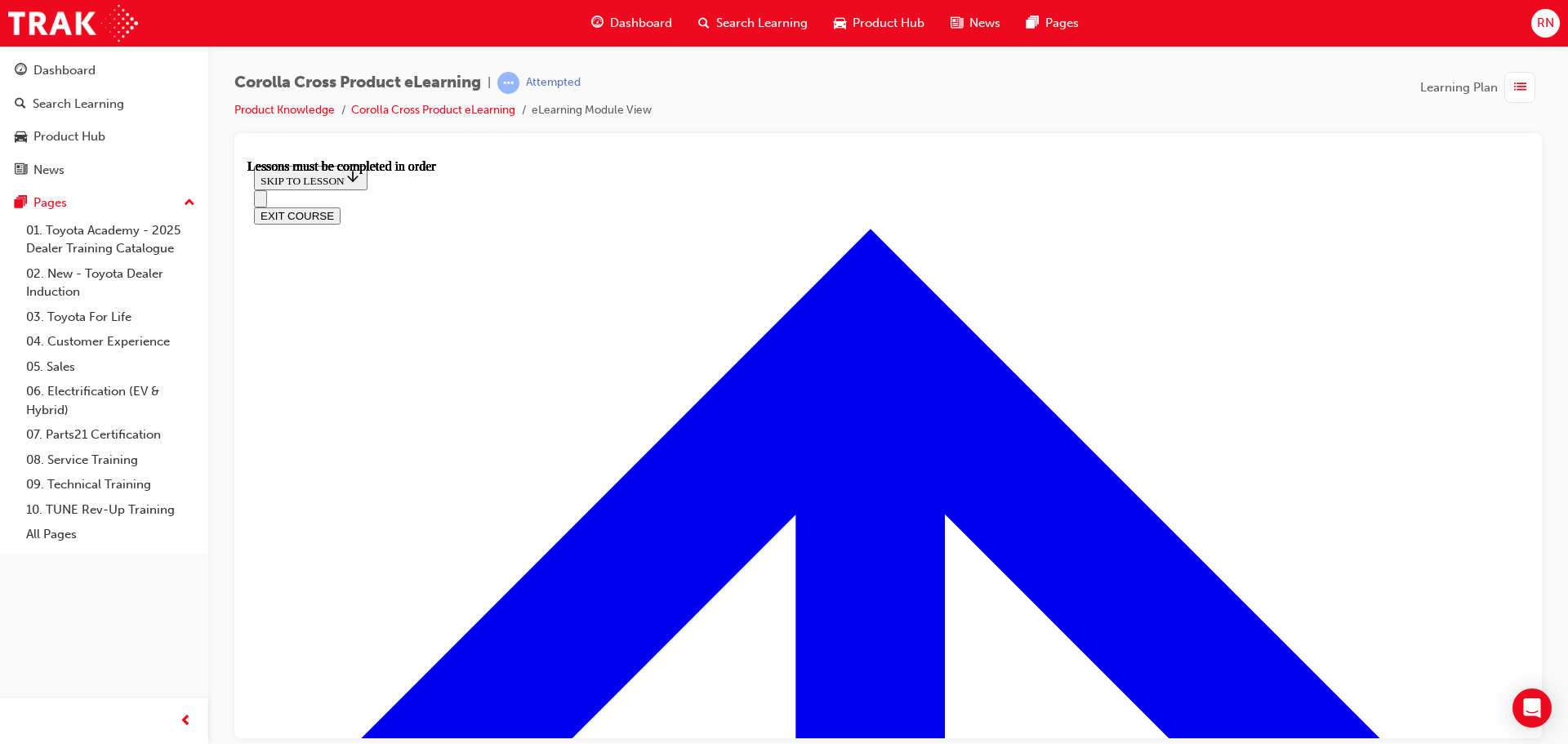
scroll to position [1452, 0]
drag, startPoint x: 751, startPoint y: 362, endPoint x: 787, endPoint y: 365, distance: 36.1
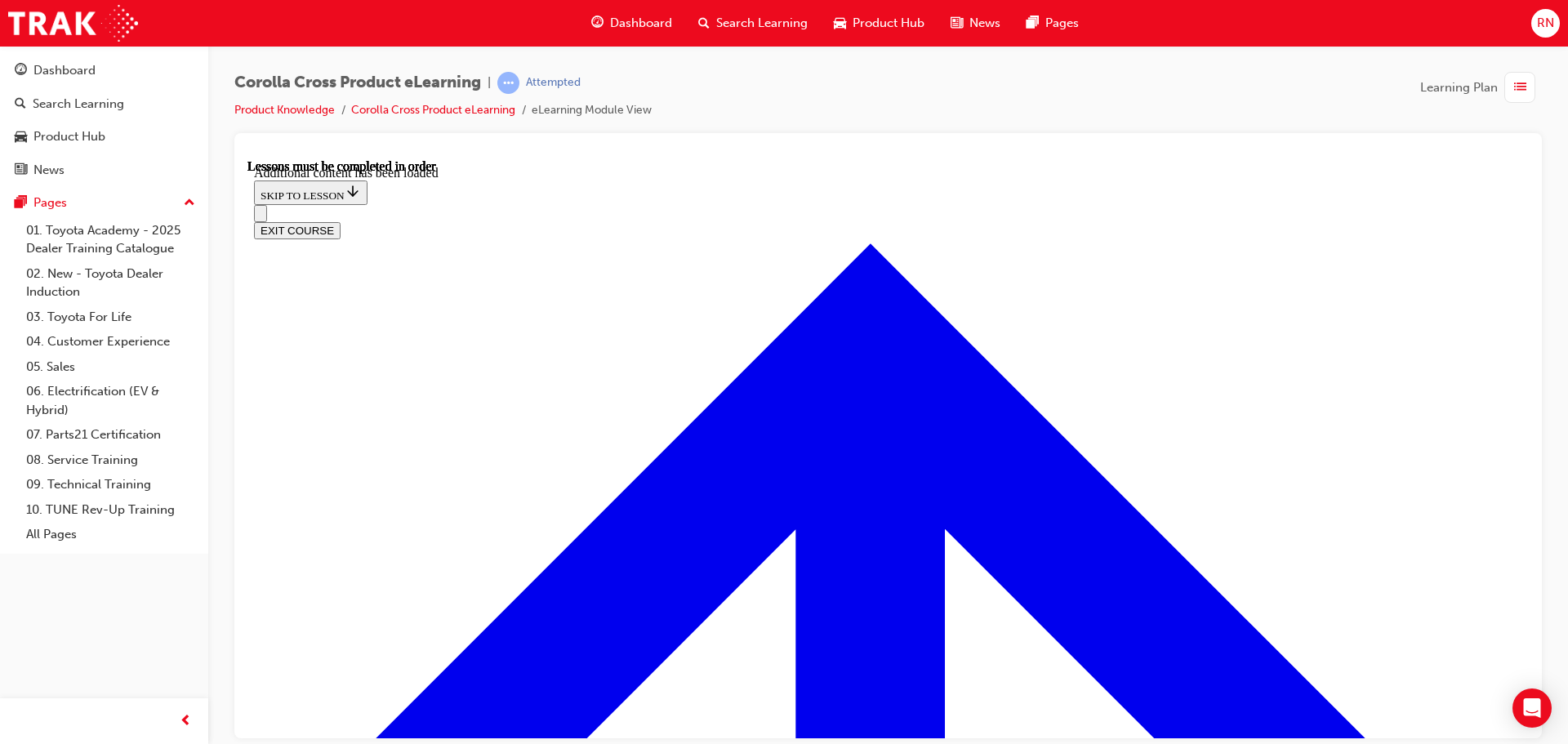
scroll to position [2263, 0]
radio input "true"
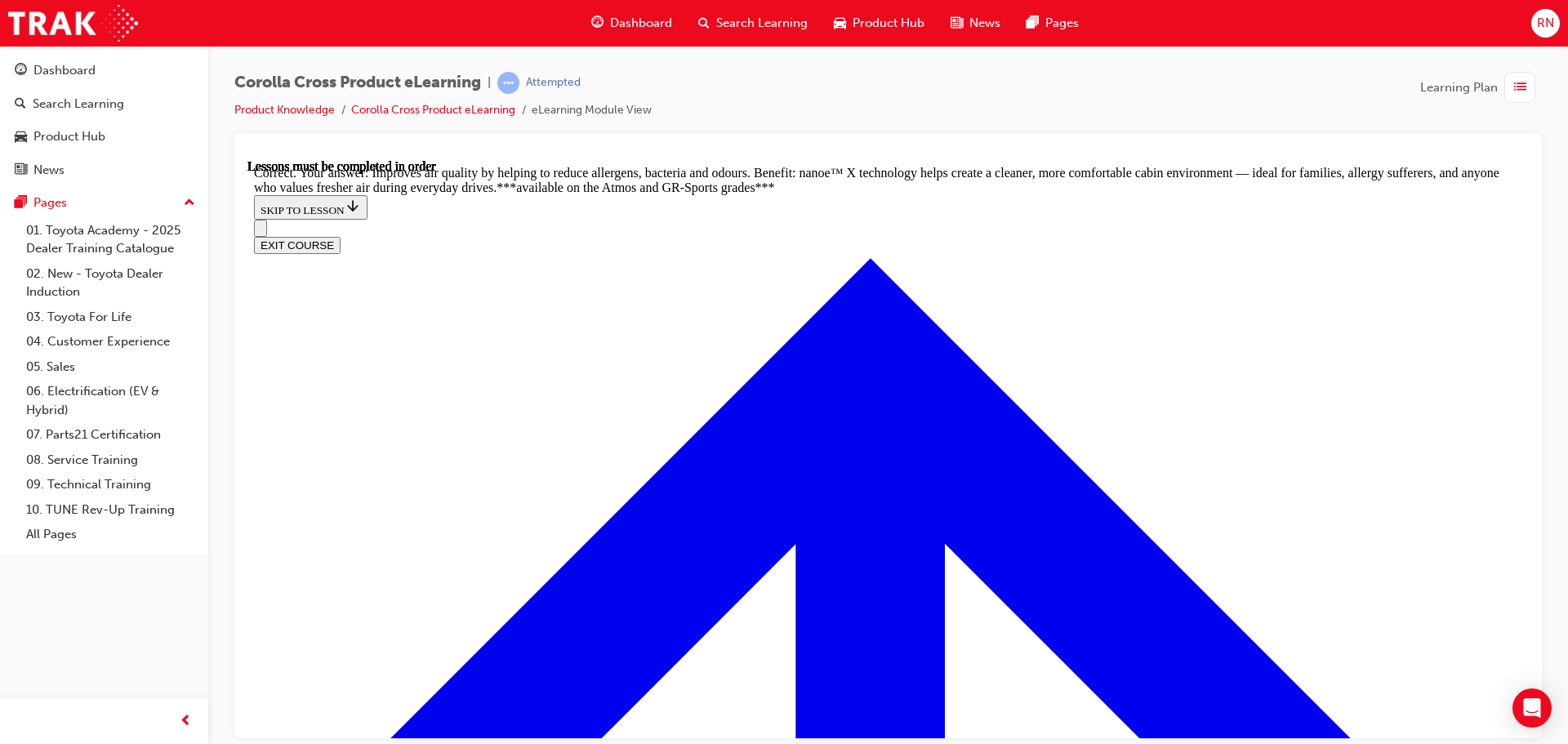
scroll to position [3148, 0]
radio input "true"
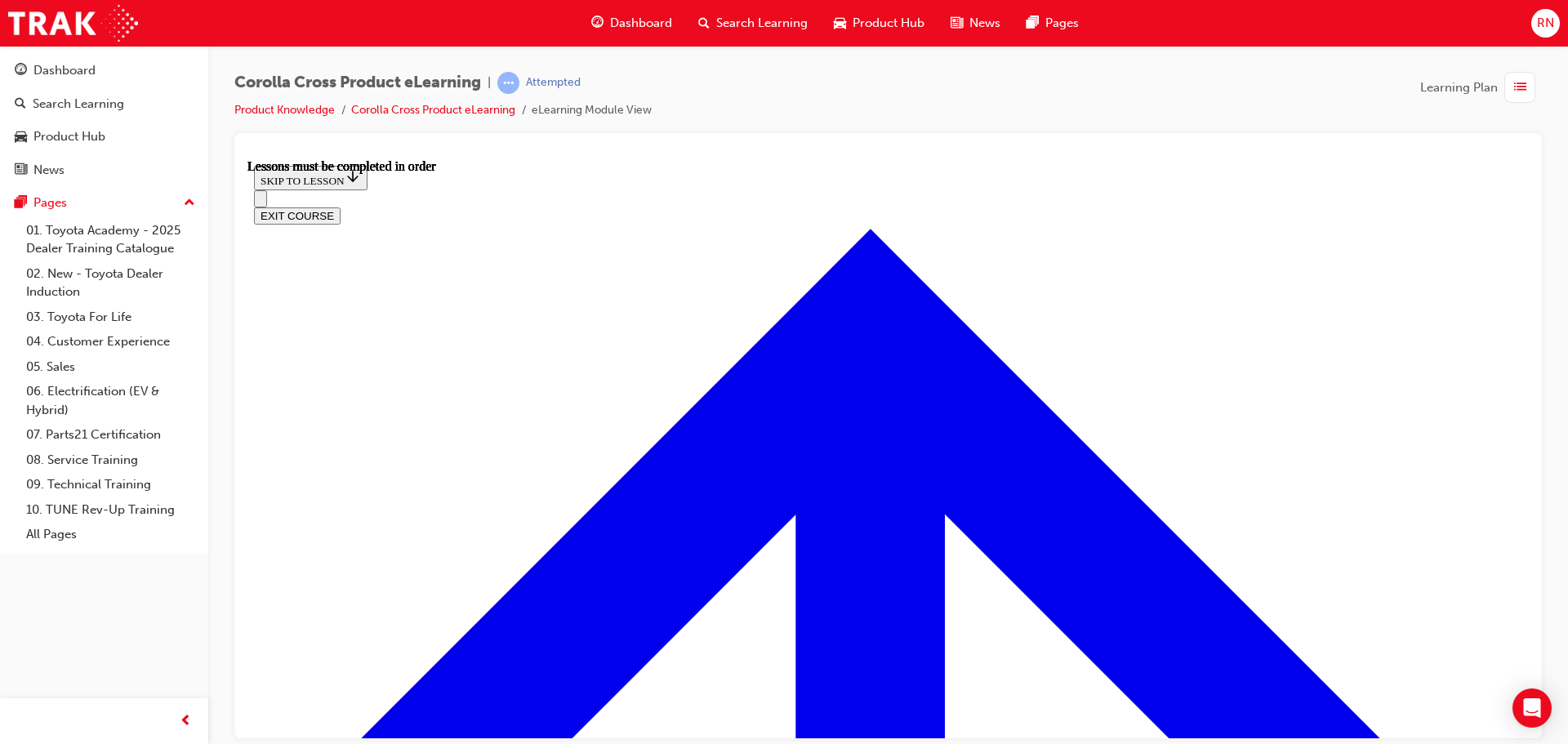
scroll to position [1200, 0]
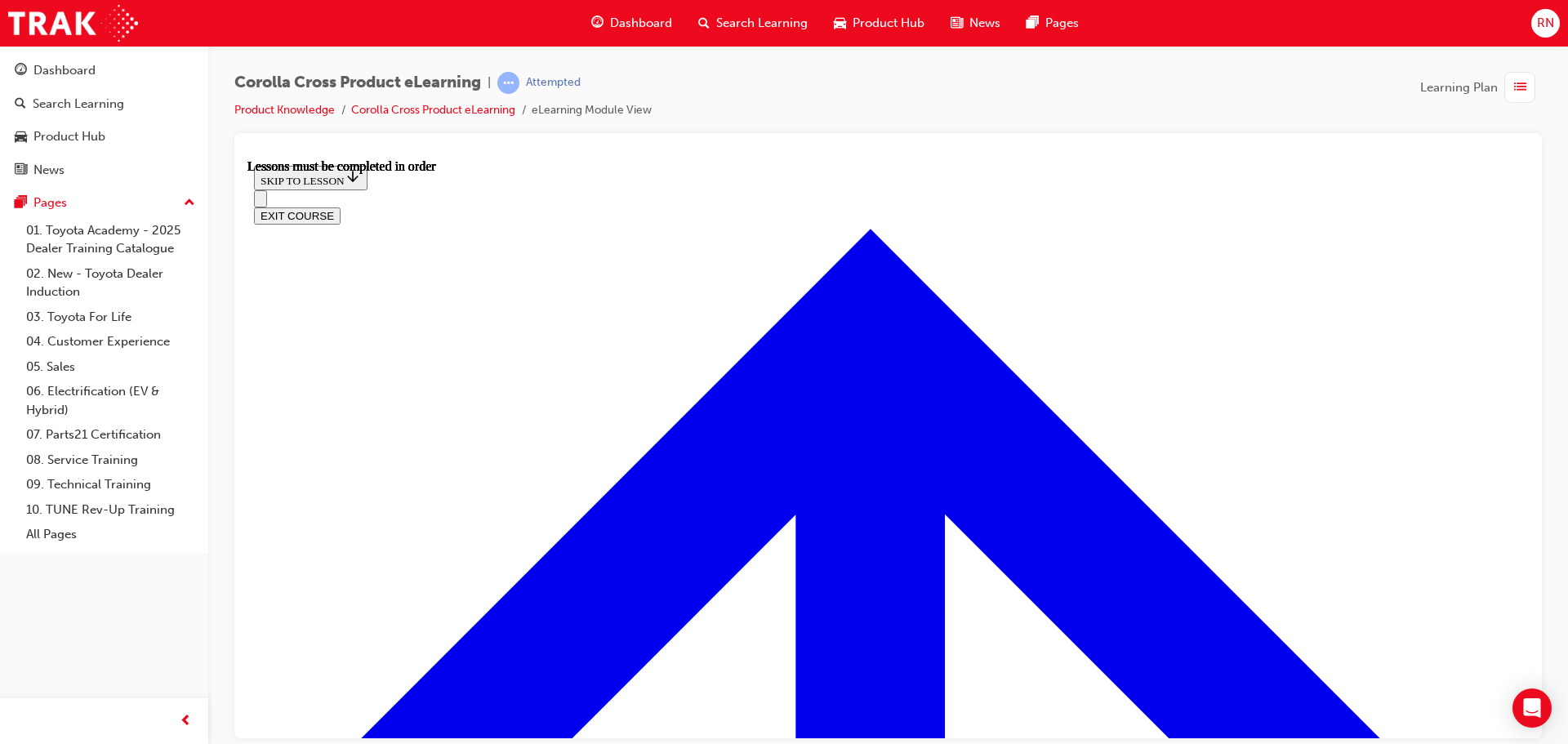
drag, startPoint x: 1204, startPoint y: 309, endPoint x: 1152, endPoint y: 338, distance: 59.5
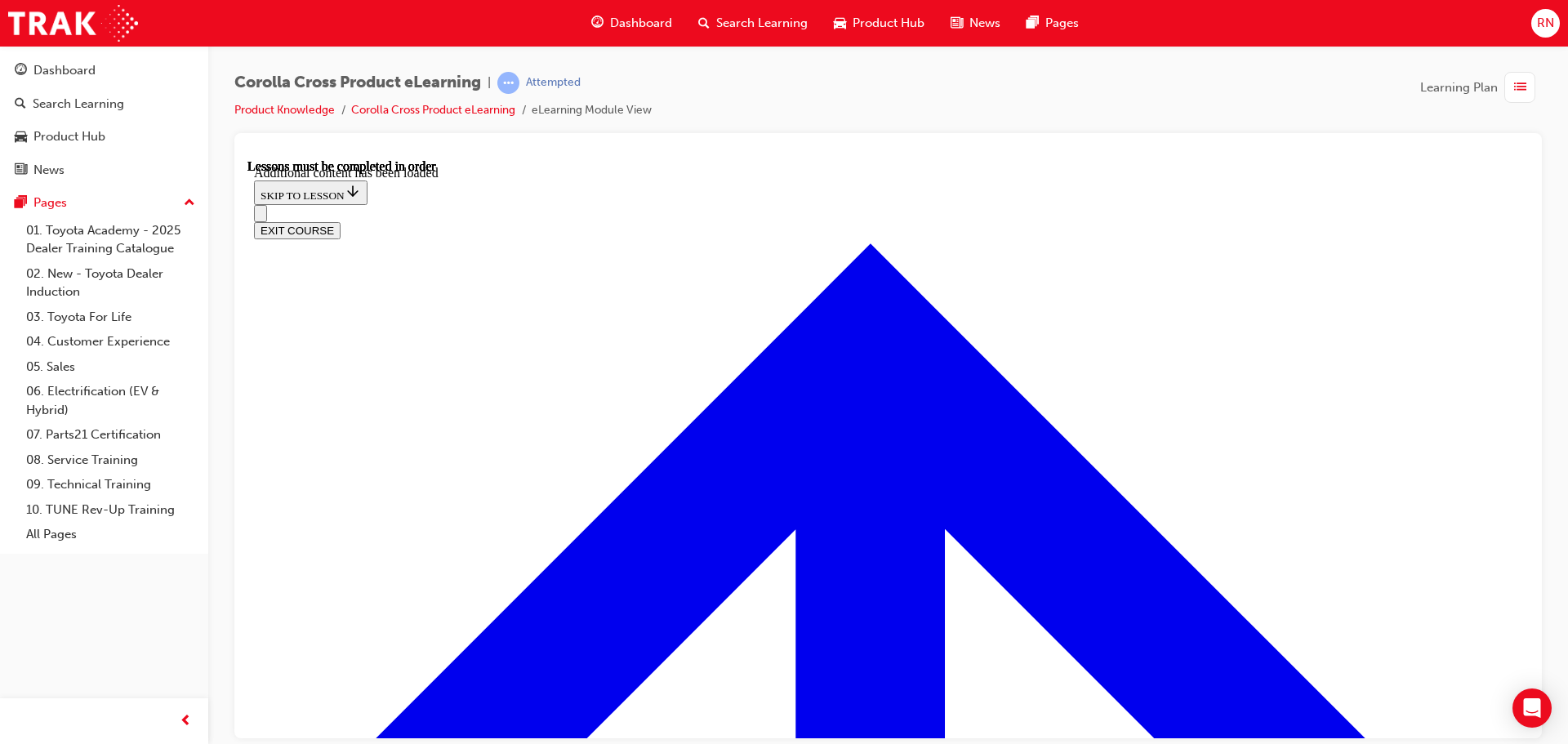
scroll to position [2543, 0]
radio input "true"
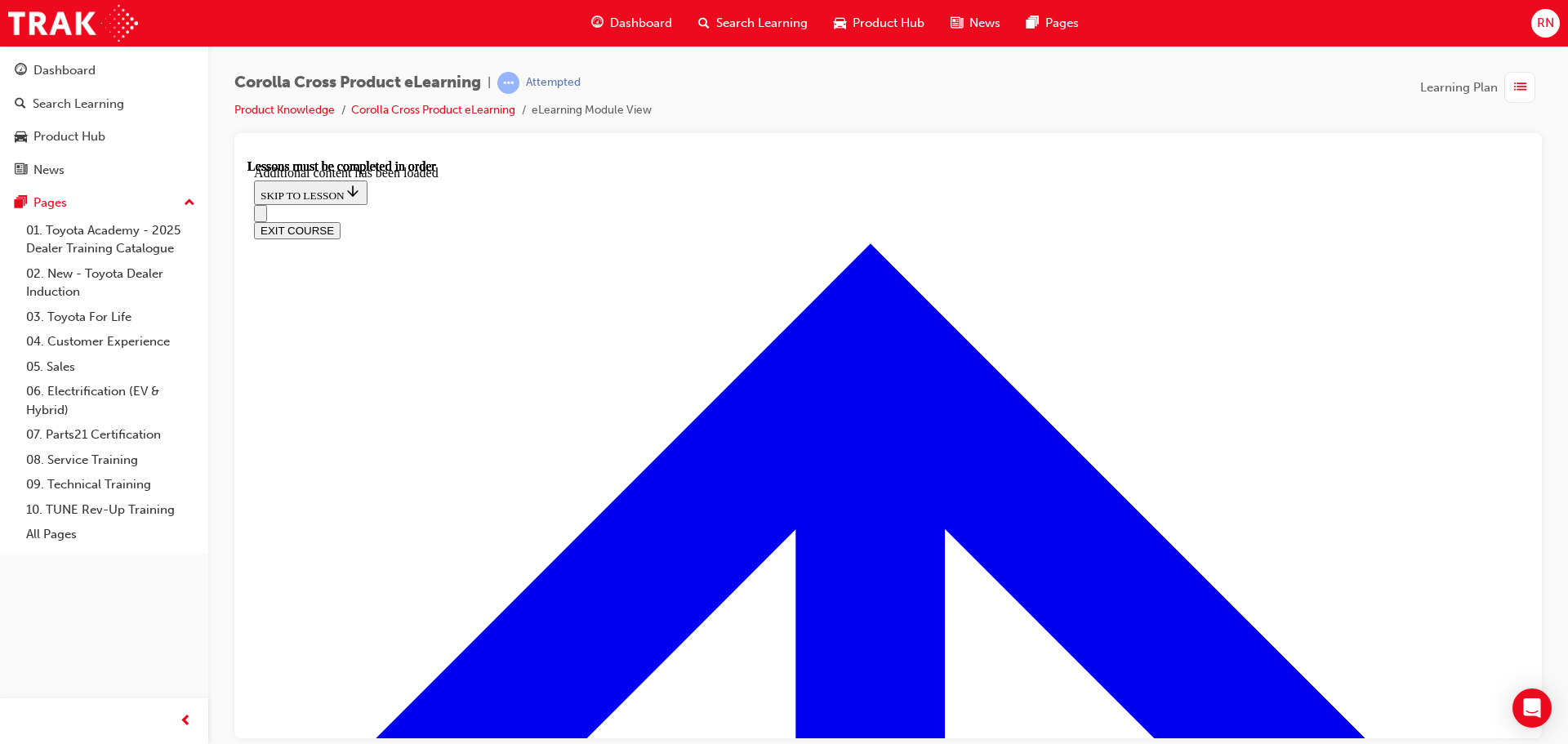
radio input "true"
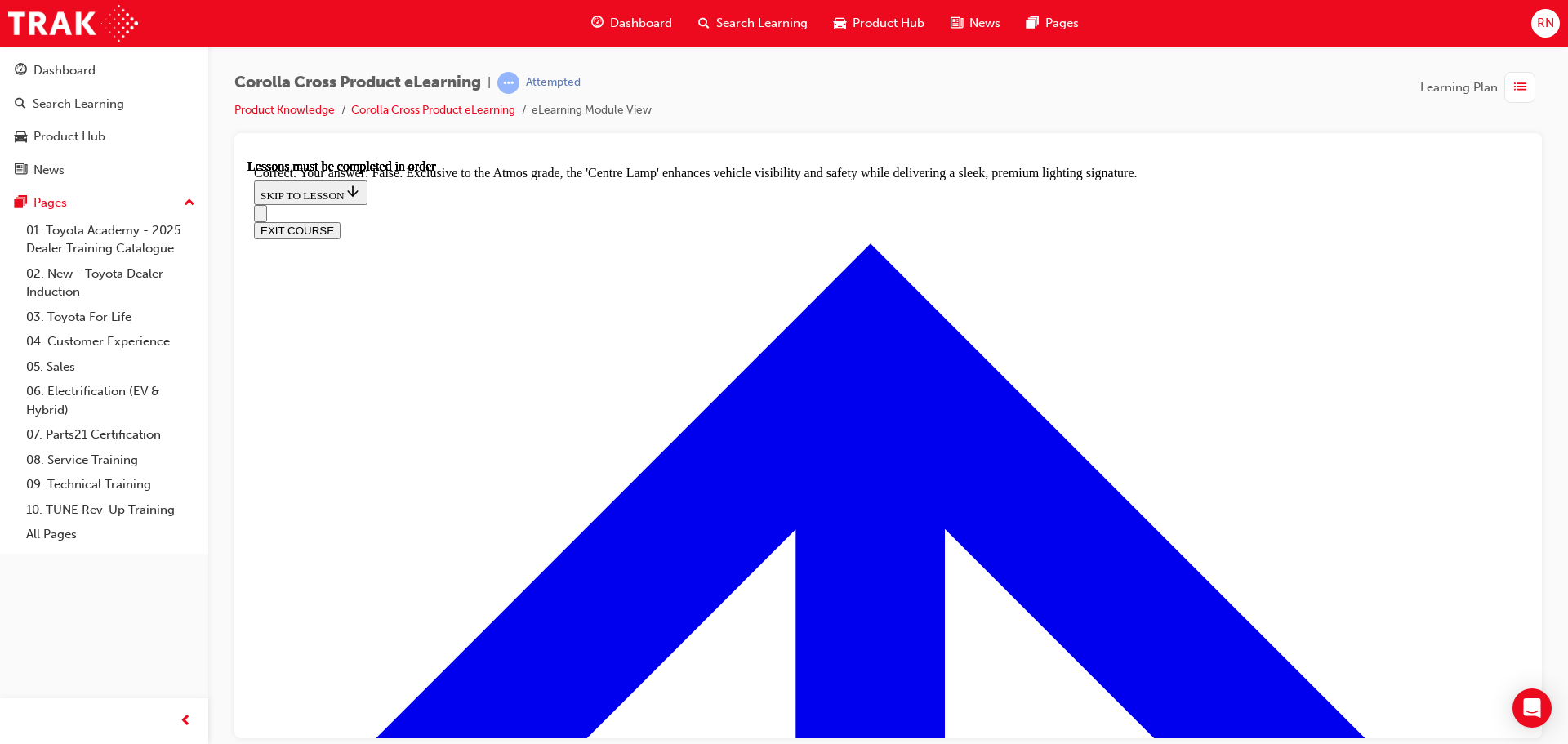
scroll to position [2858, 0]
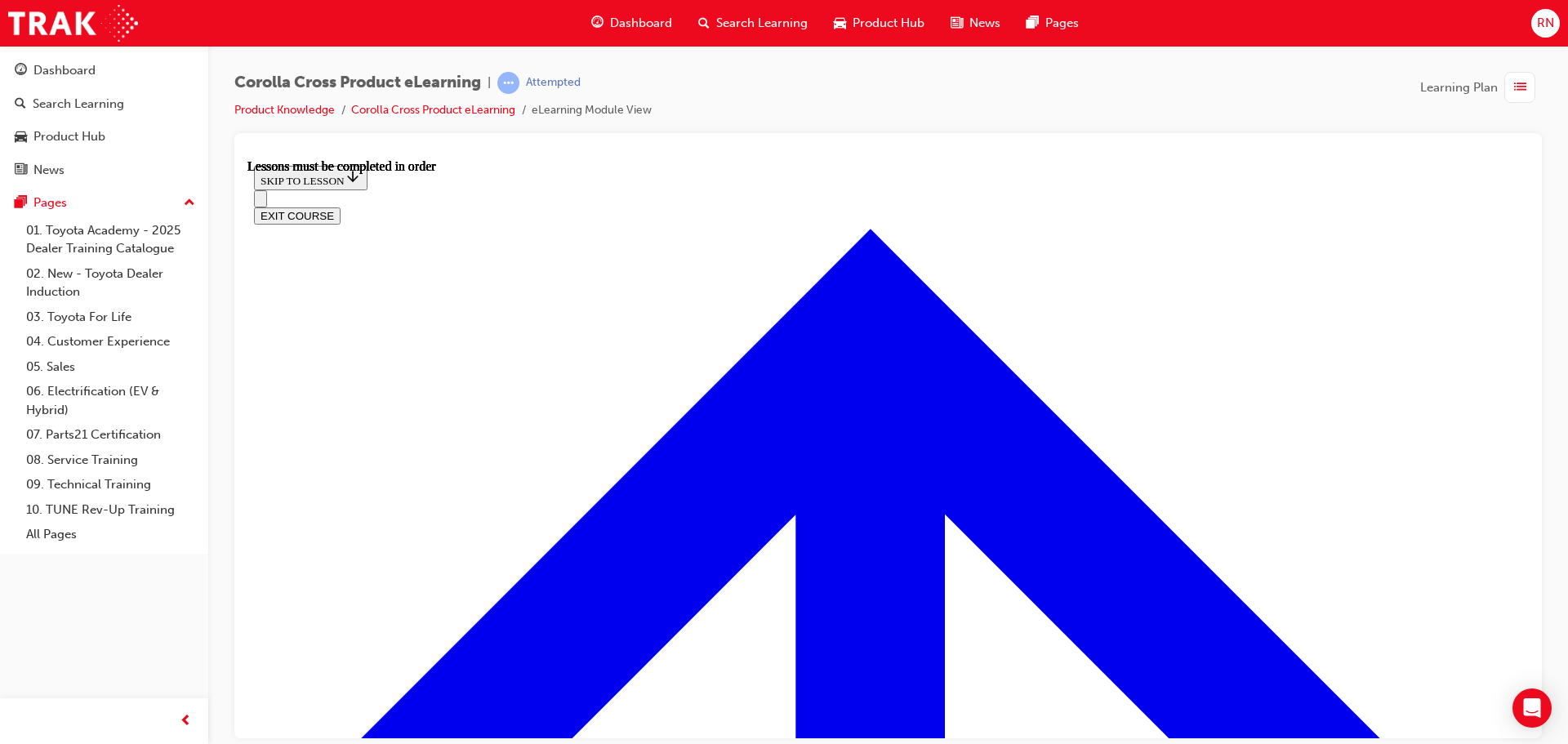
scroll to position [1185, 0]
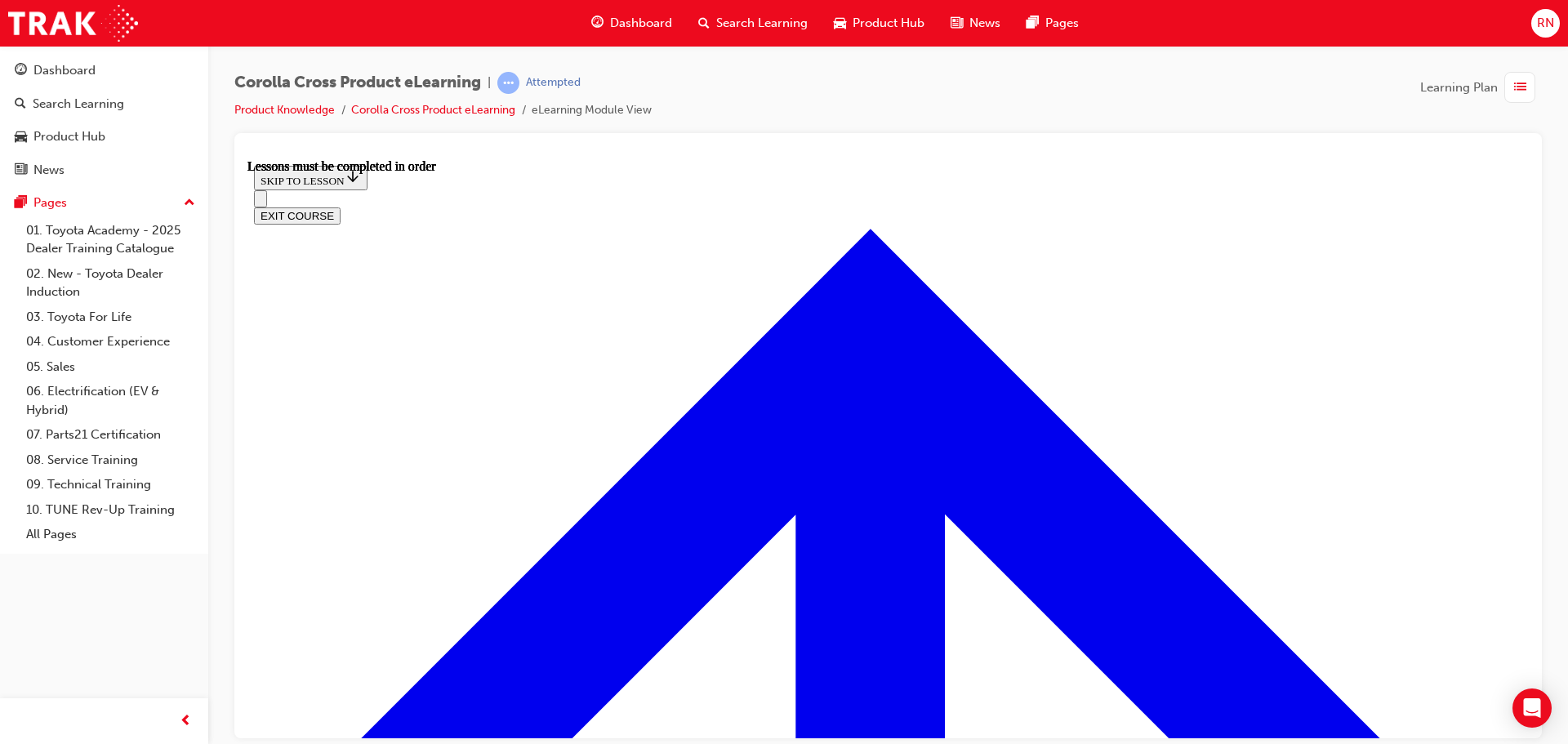
scroll to position [1430, 0]
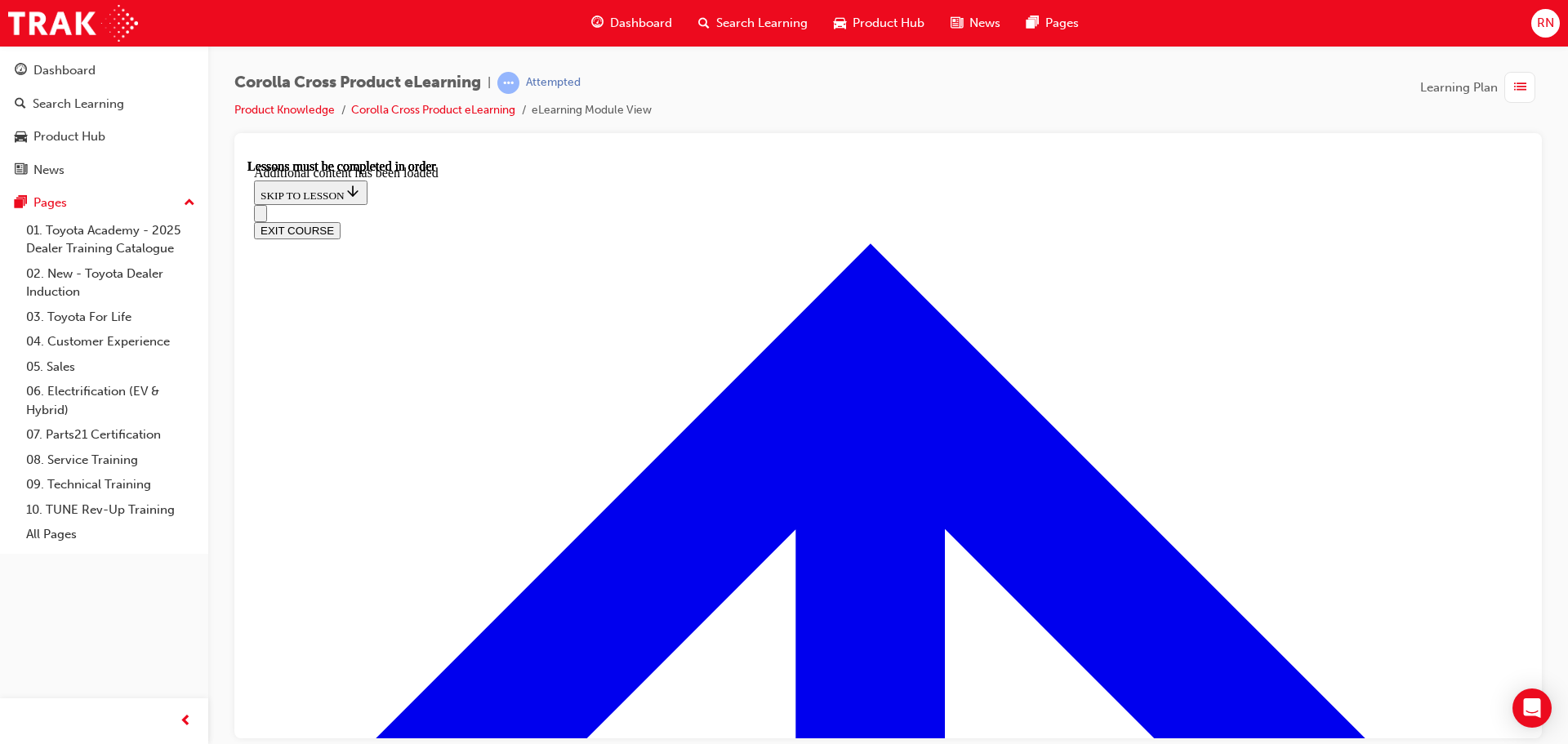
scroll to position [1995, 0]
radio input "true"
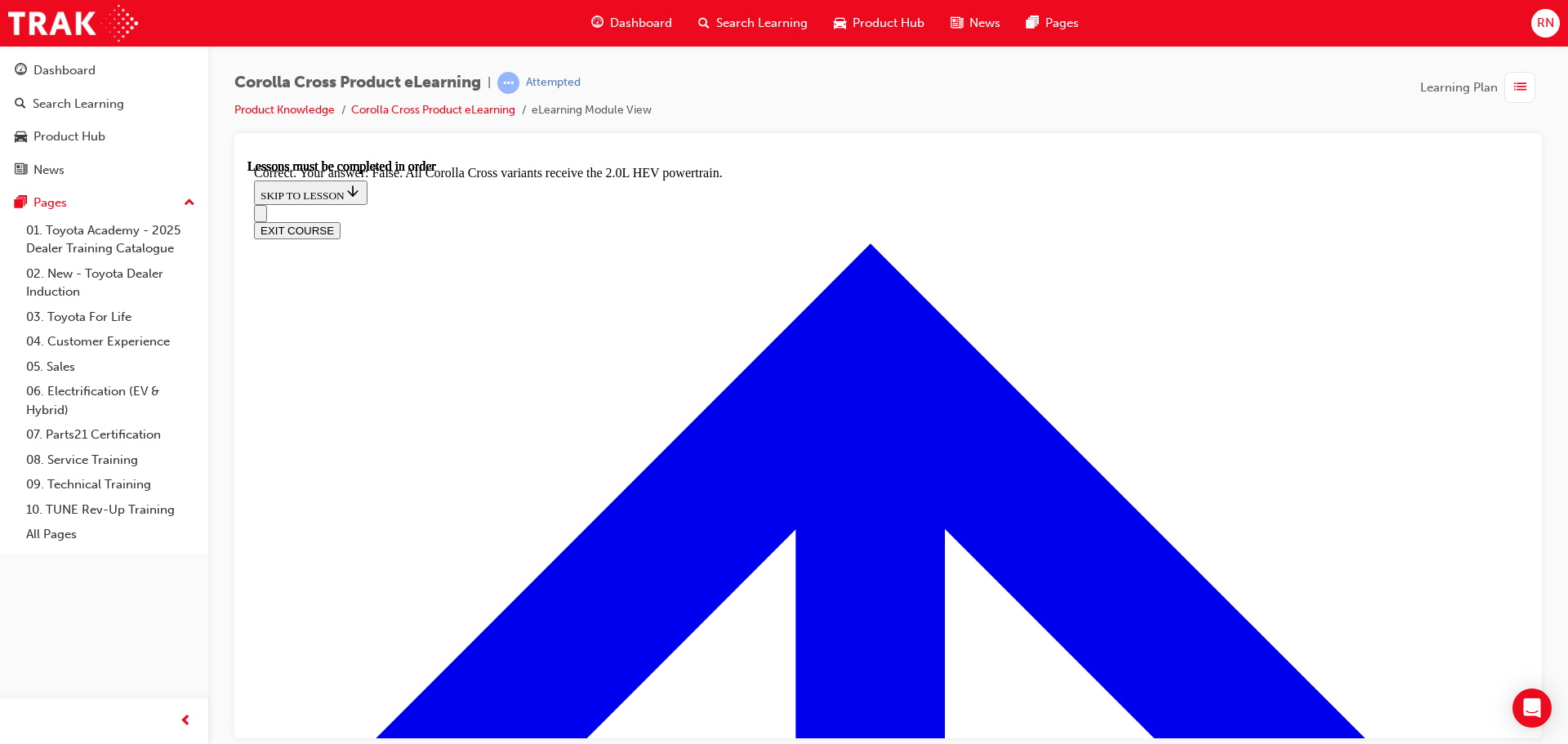
scroll to position [2290, 0]
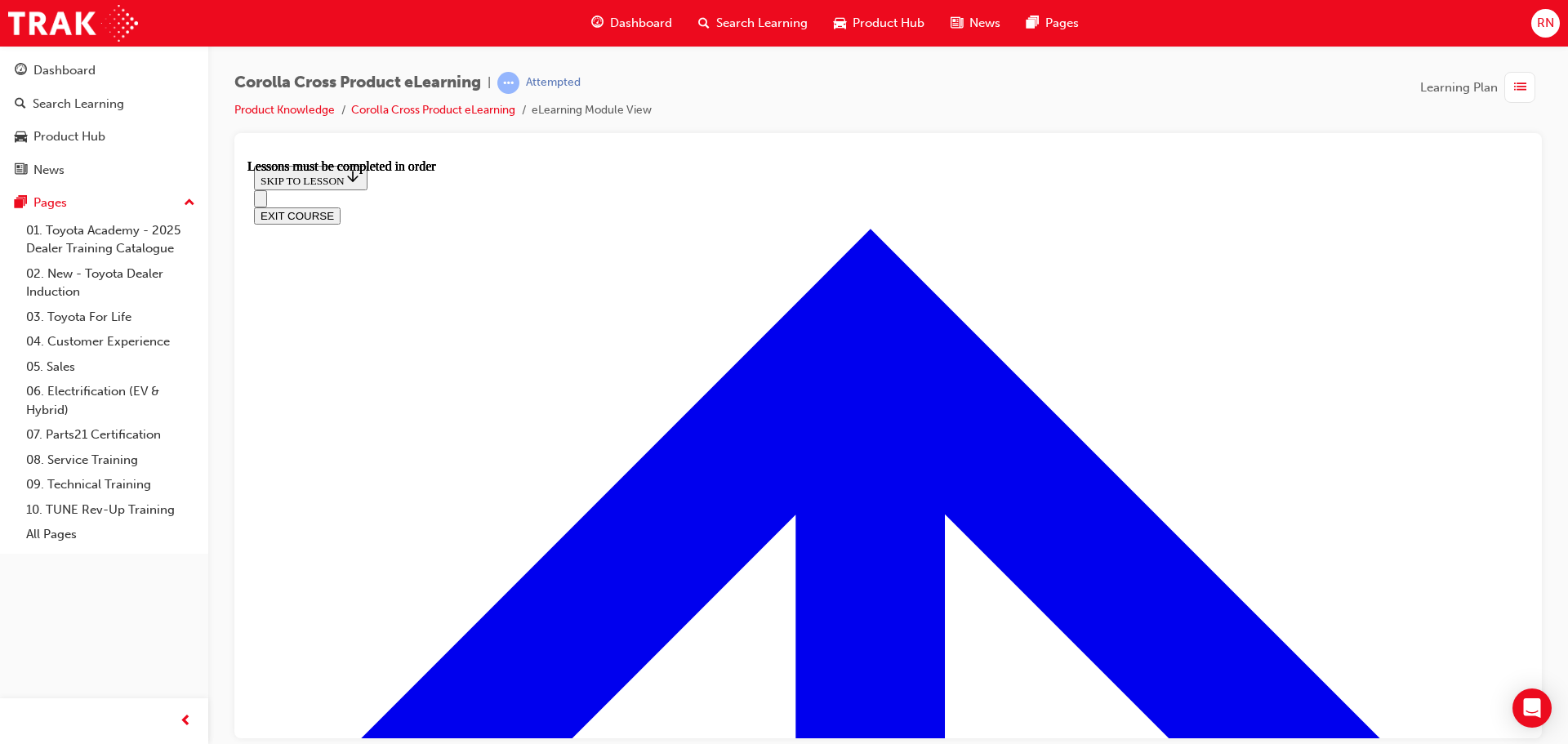
scroll to position [1363, 0]
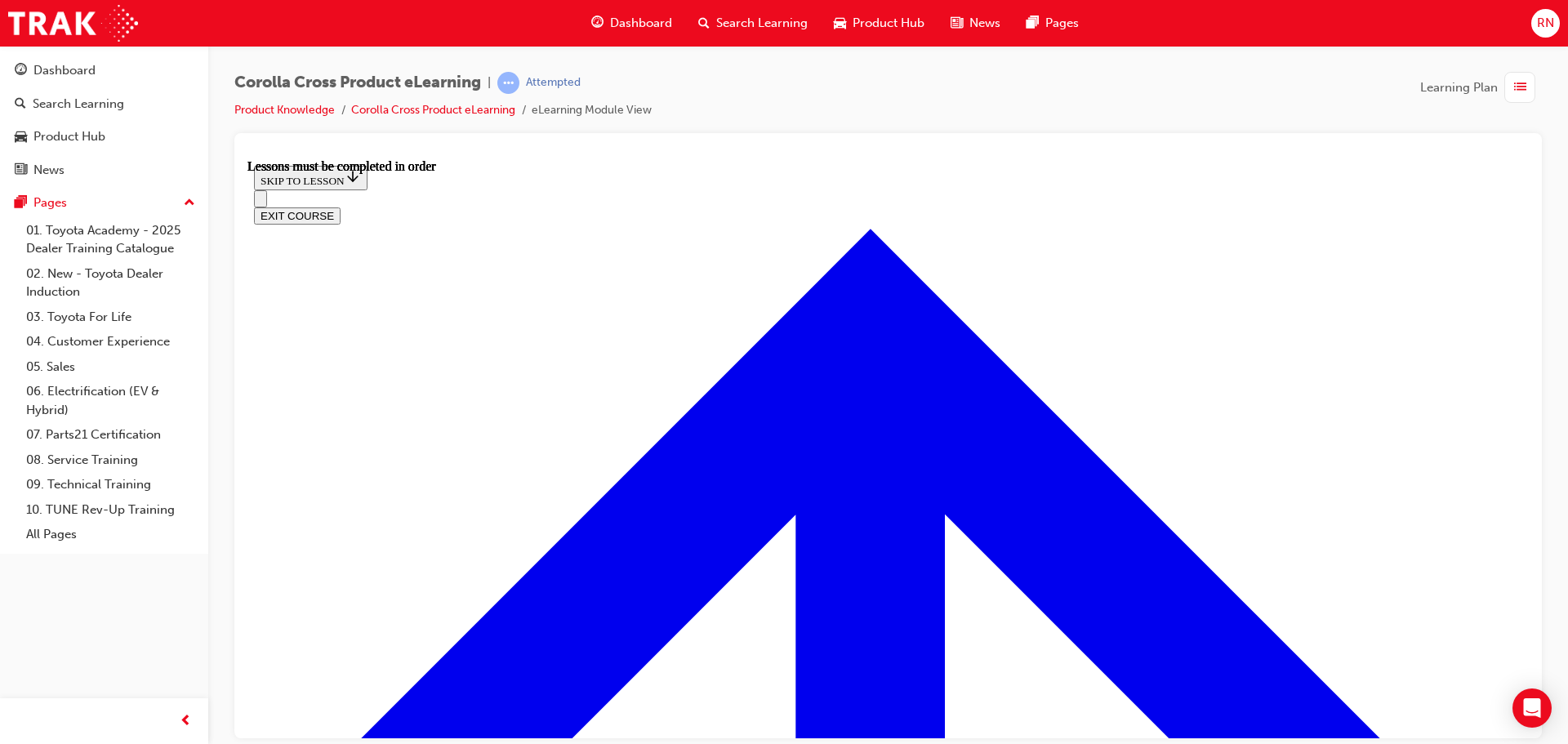
click at [1230, 159] on iframe at bounding box center [888, 448] width 1282 height 578
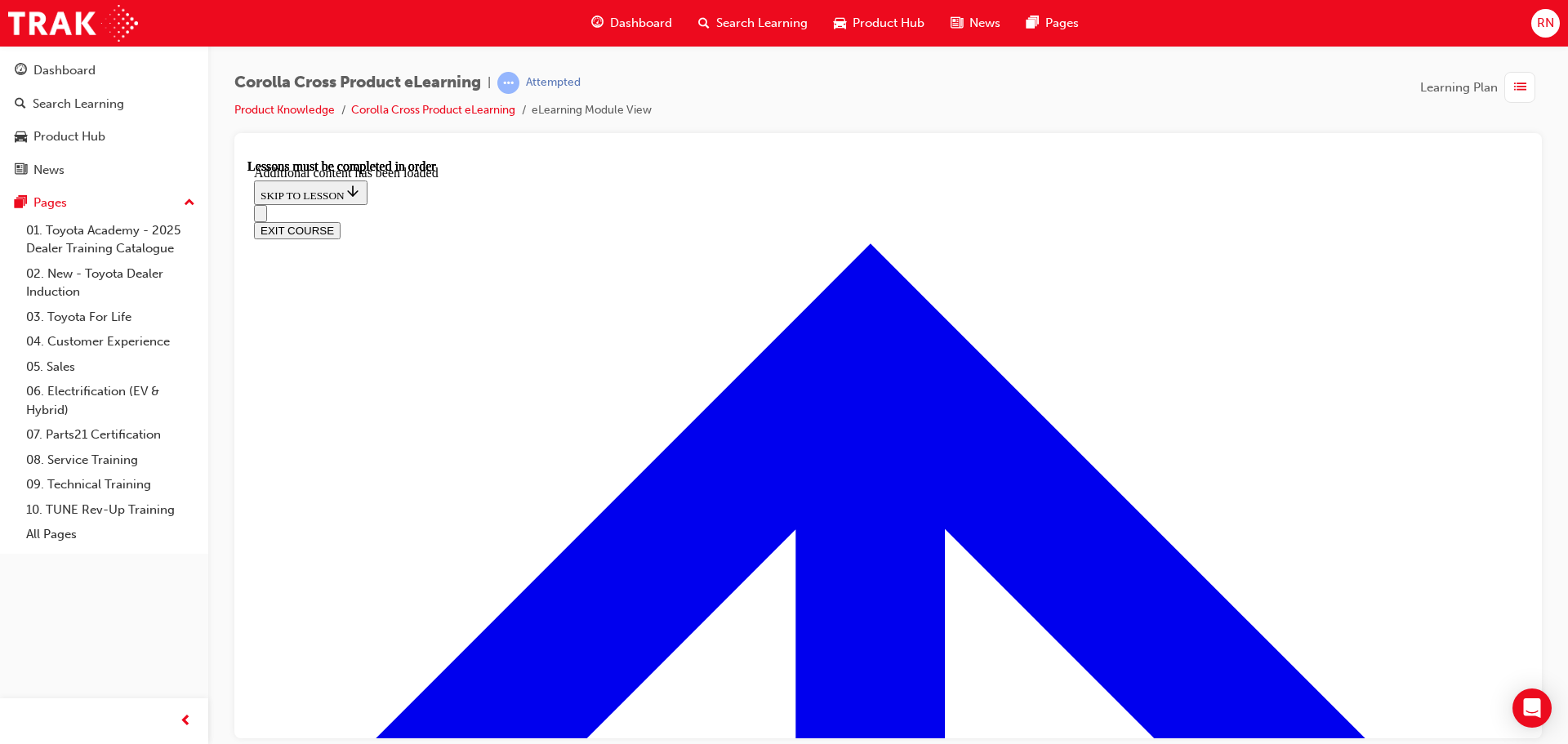
scroll to position [2039, 0]
radio input "true"
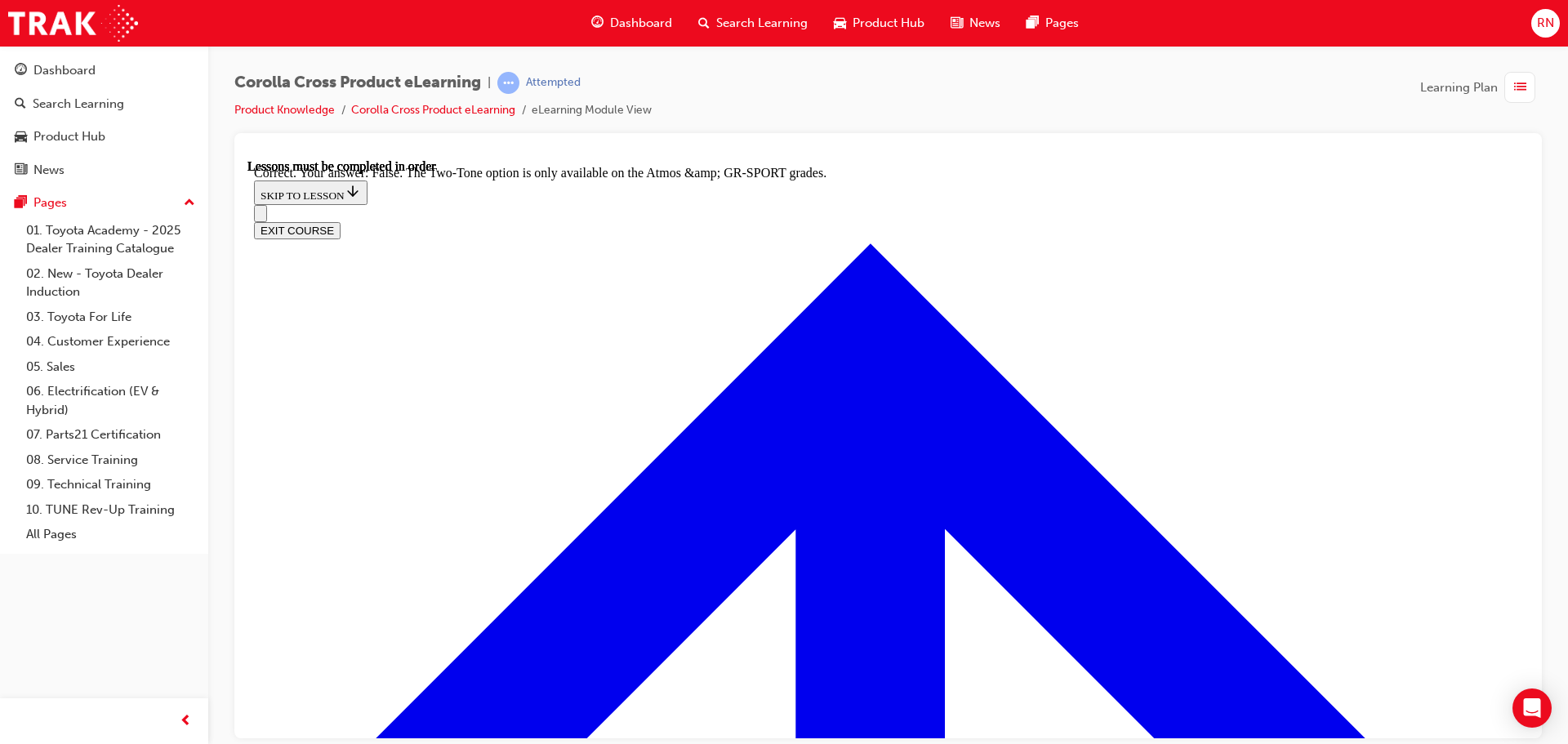
scroll to position [2331, 0]
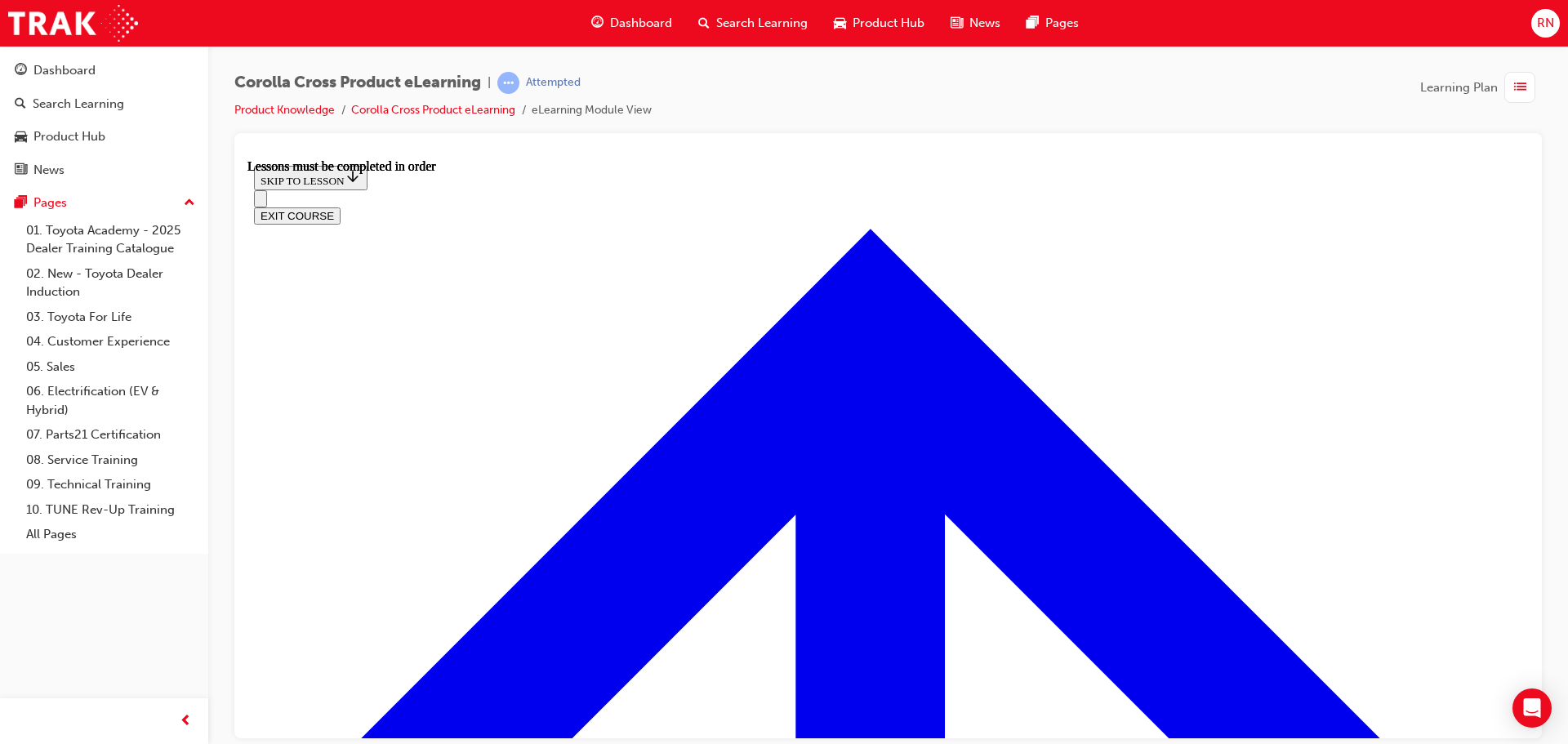
scroll to position [1200, 0]
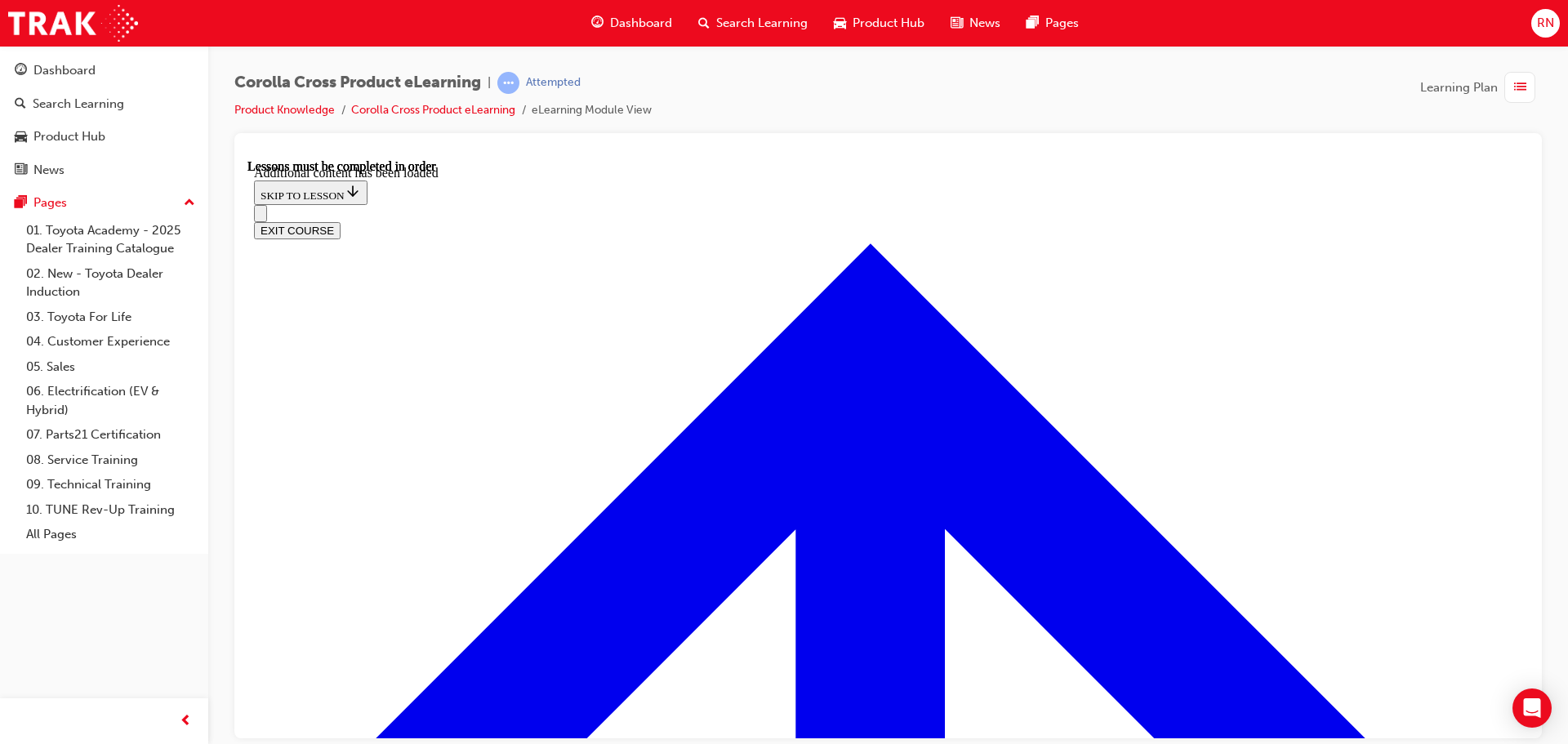
scroll to position [2443, 0]
radio input "true"
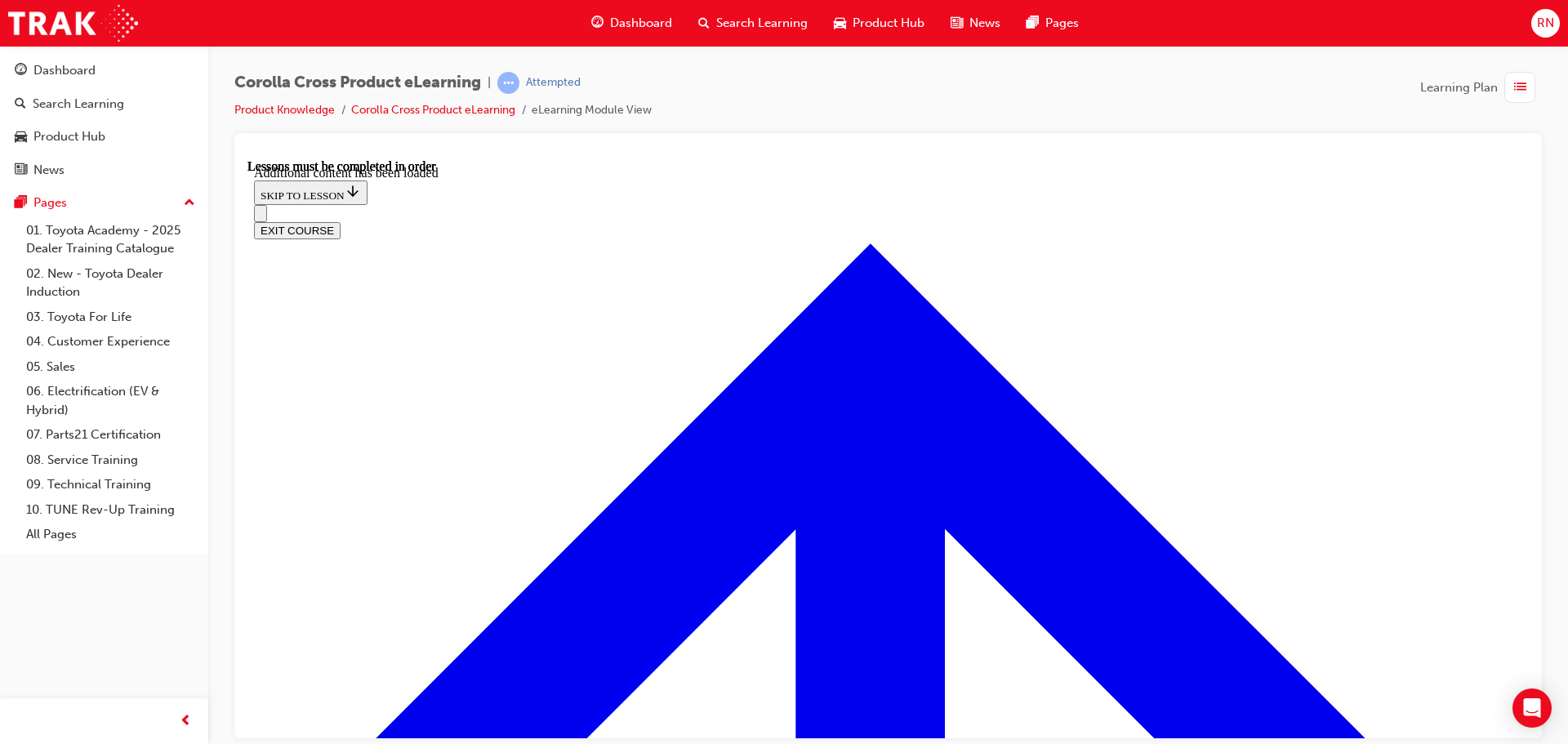
drag, startPoint x: 879, startPoint y: 709, endPoint x: 870, endPoint y: 682, distance: 28.5
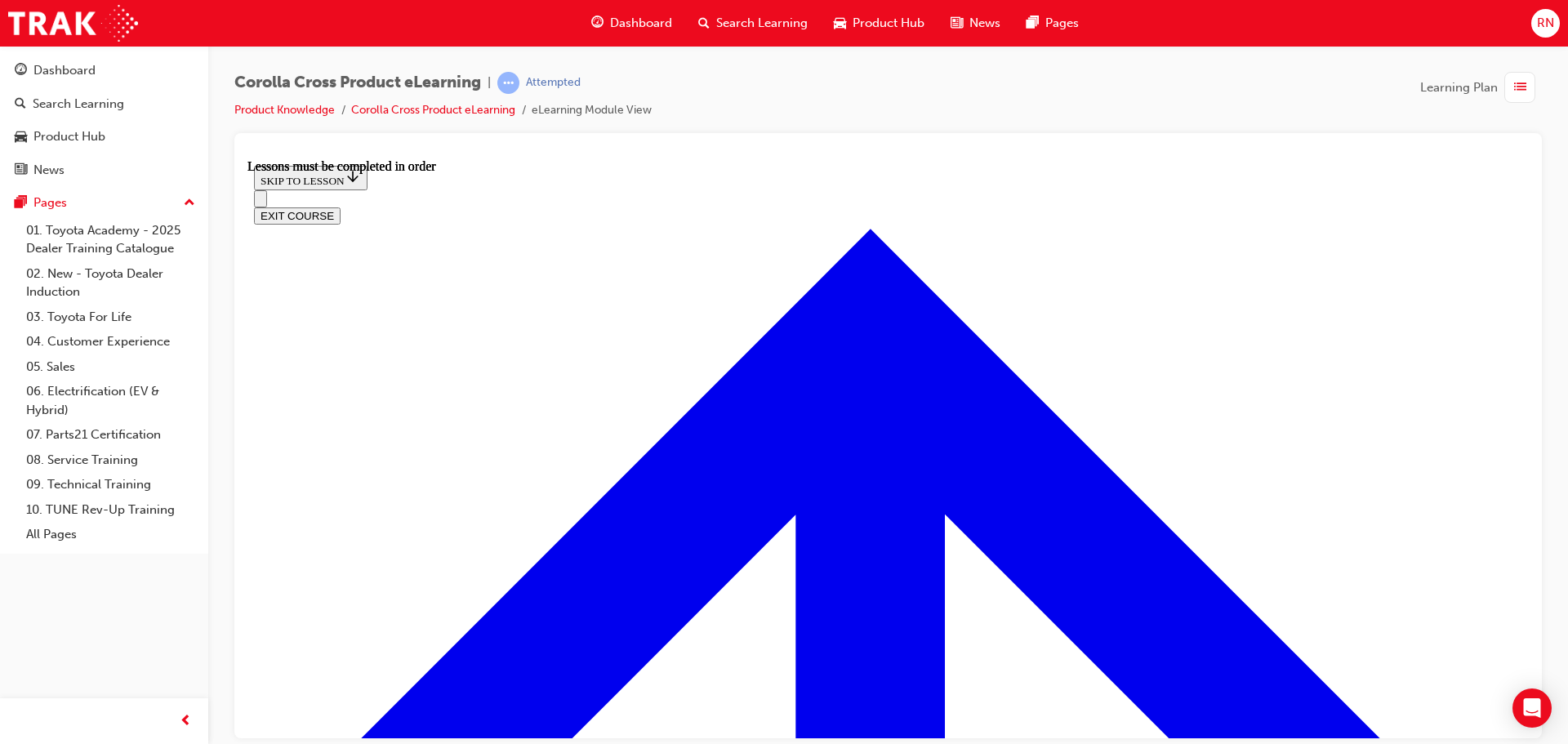
scroll to position [1281, 0]
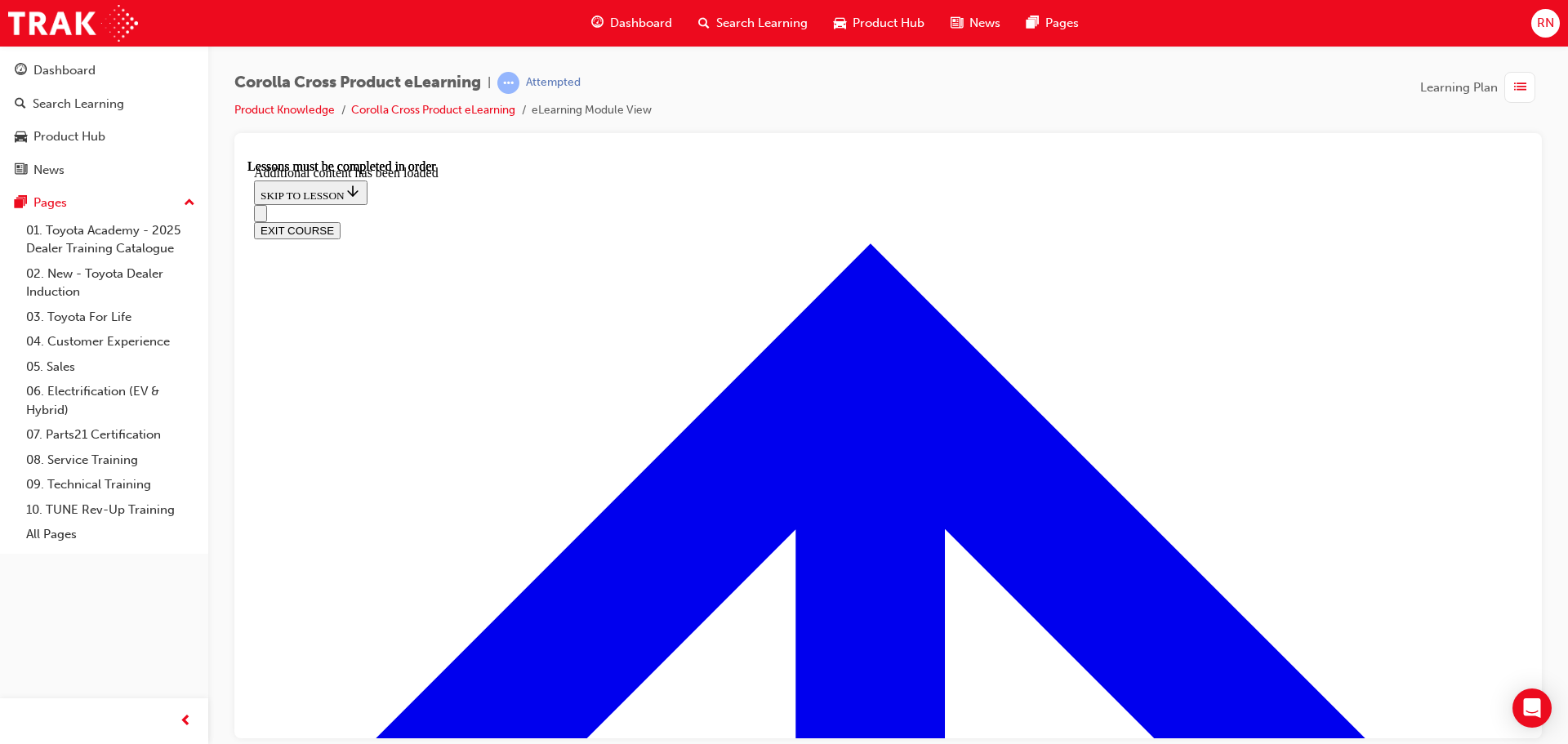
scroll to position [2351, 0]
radio input "true"
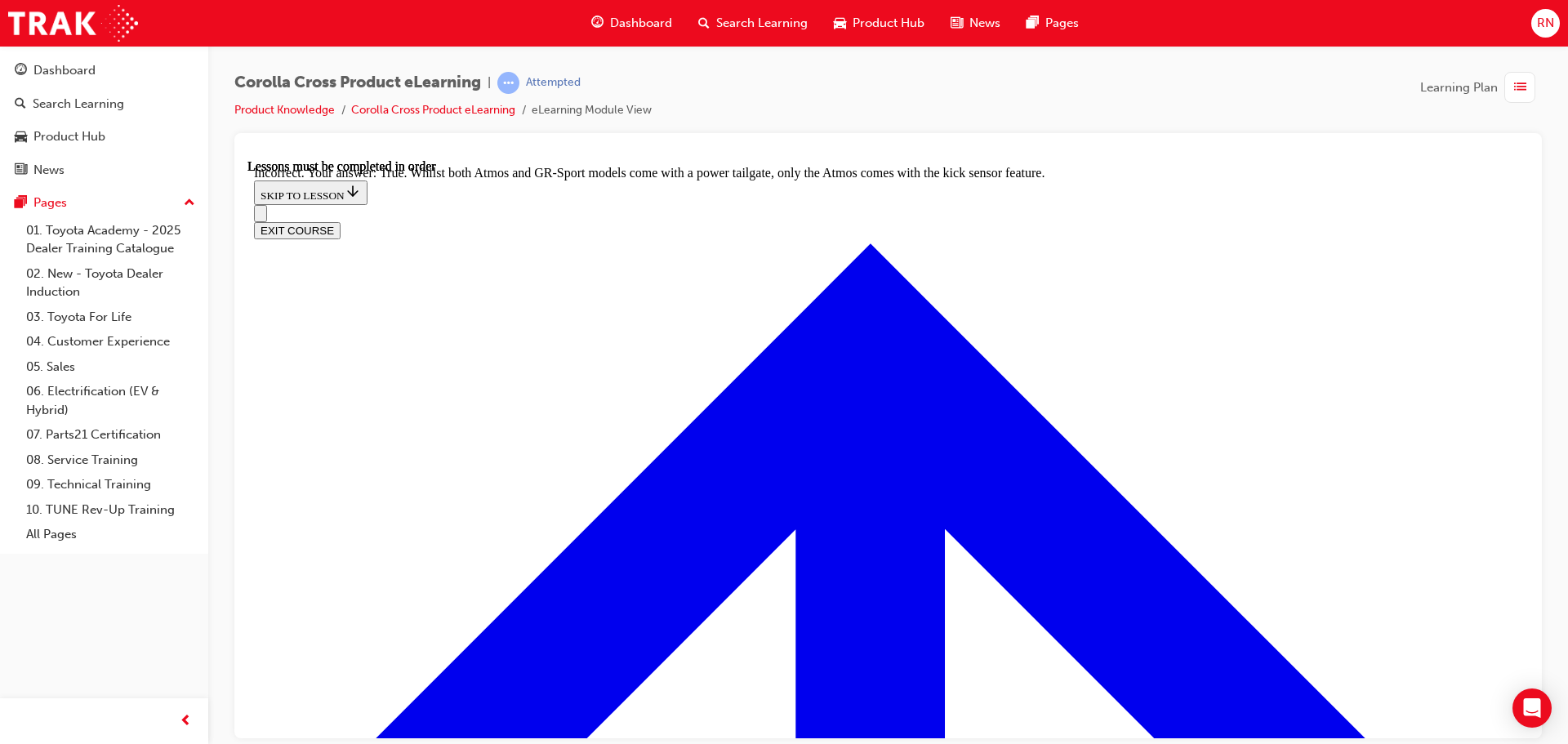
radio input "true"
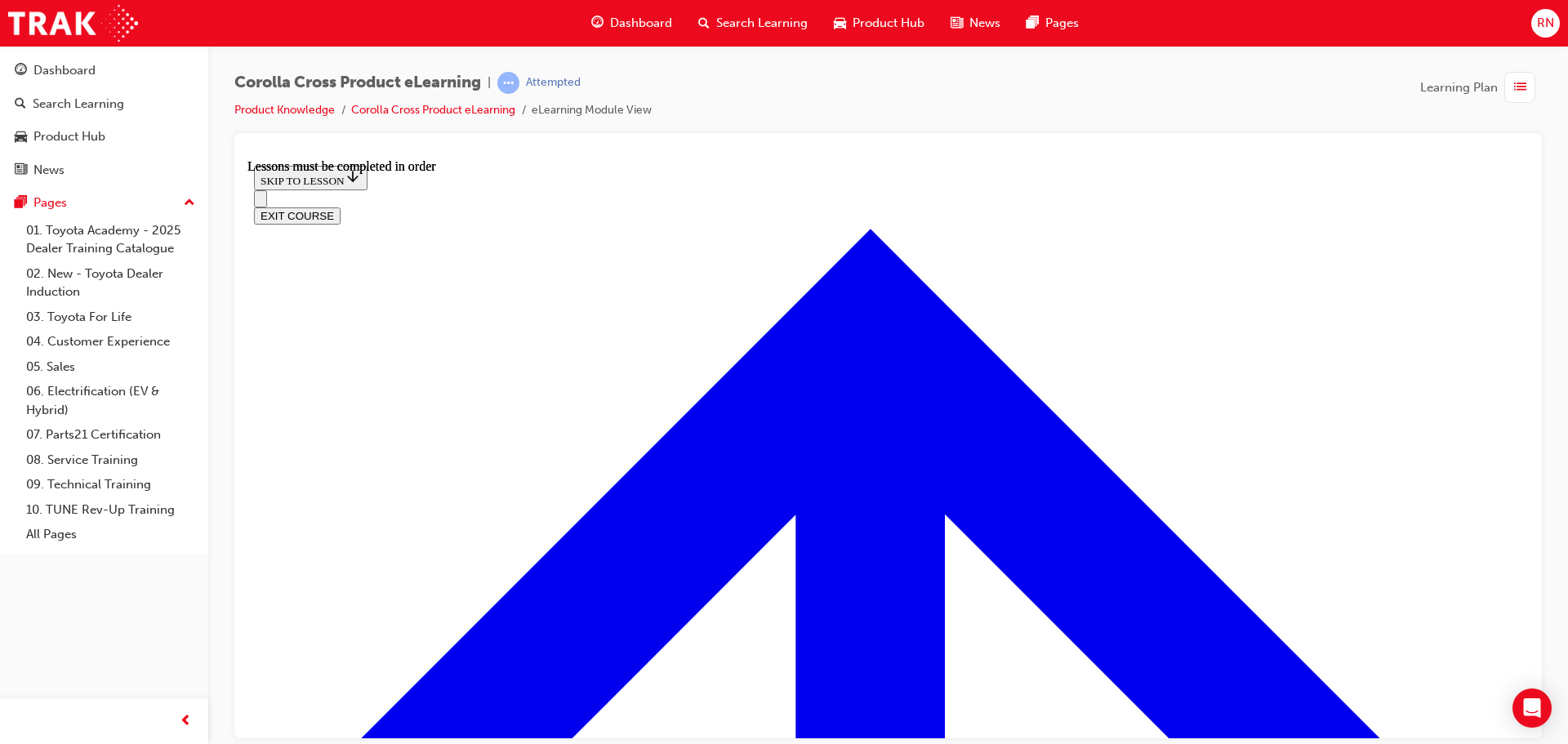
scroll to position [1445, 0]
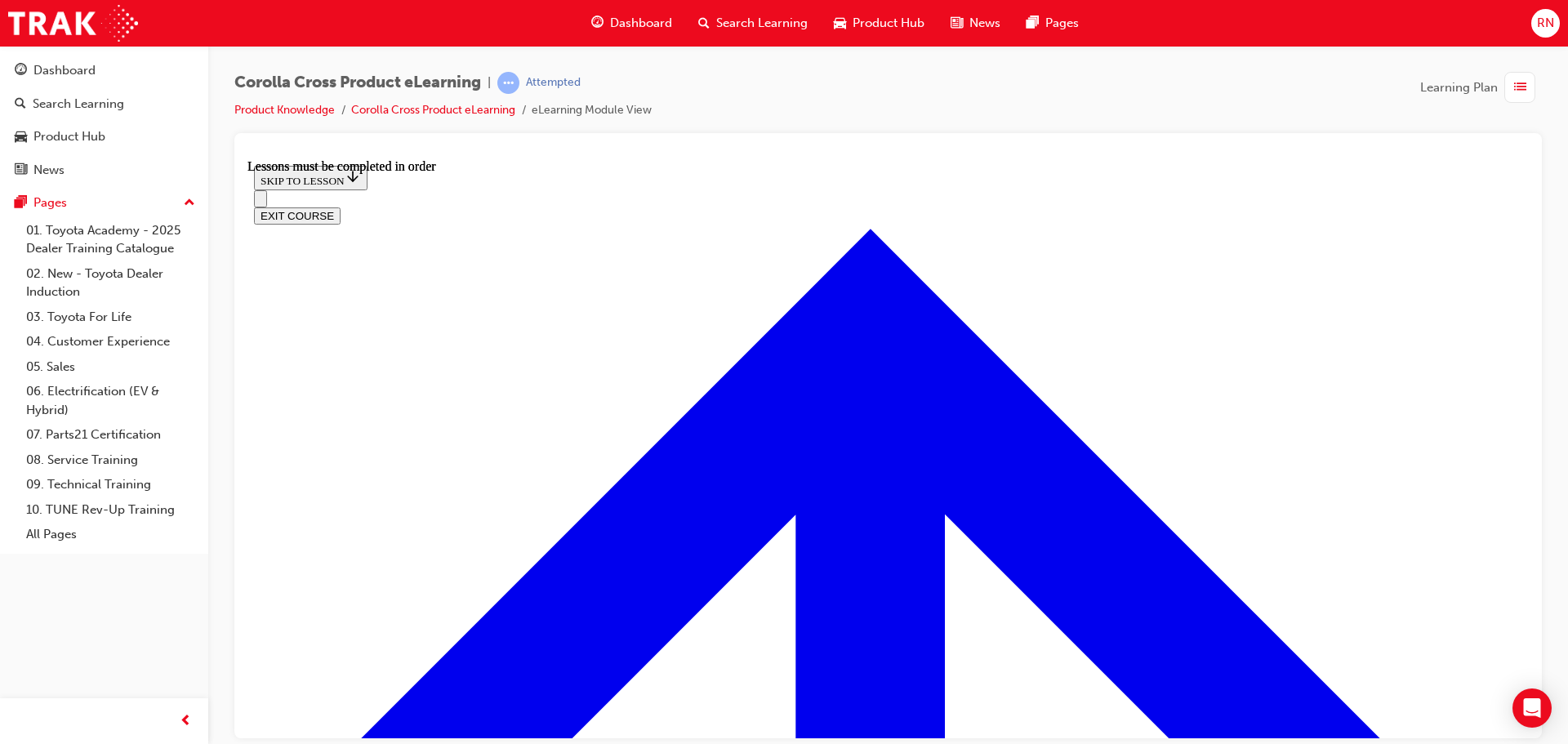
click at [269, 202] on icon "Open navigation menu" at bounding box center [268, 207] width 16 height 12
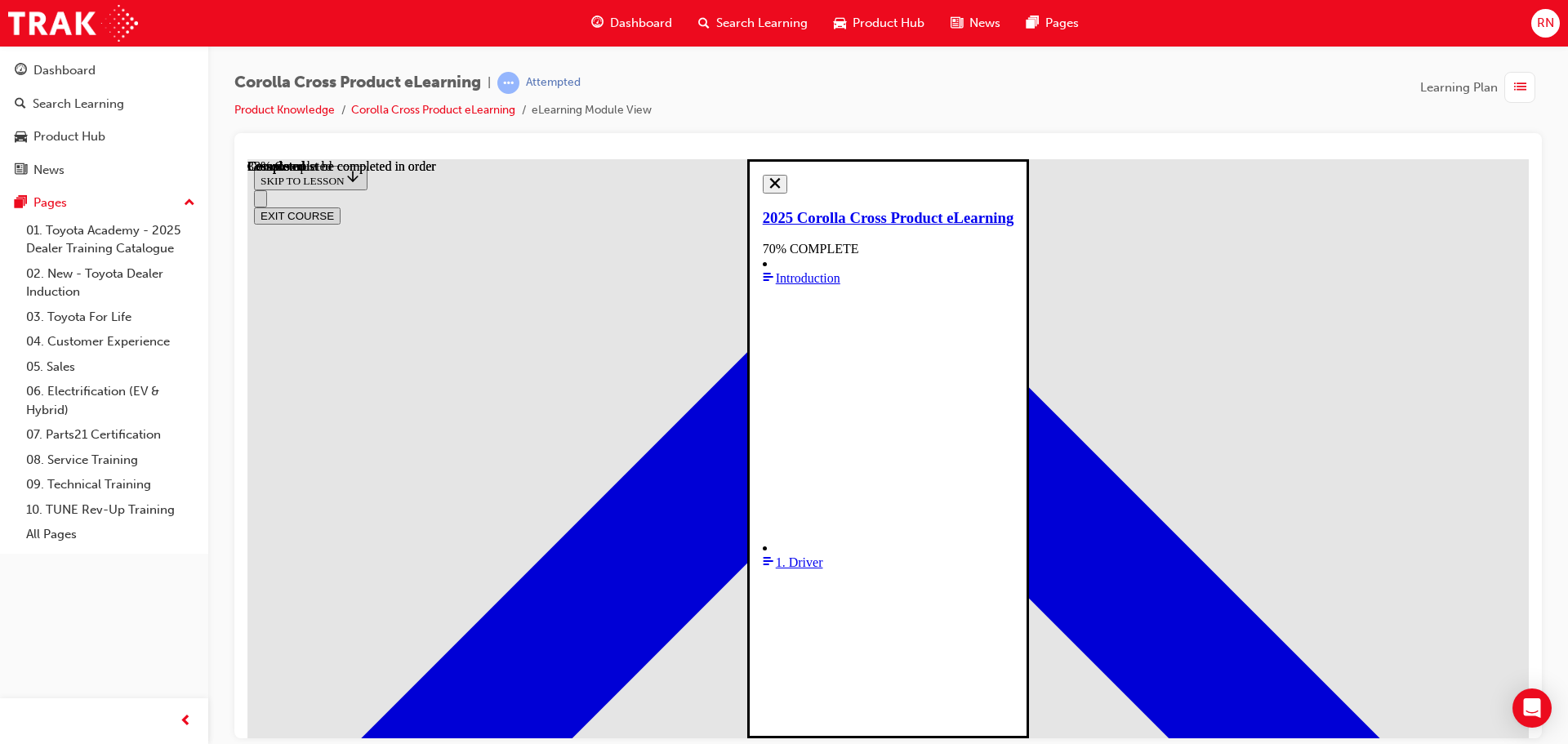
scroll to position [310, 0]
drag, startPoint x: 277, startPoint y: 183, endPoint x: 298, endPoint y: 190, distance: 22.1
click at [770, 183] on icon "Close navigation menu" at bounding box center [775, 182] width 12 height 12
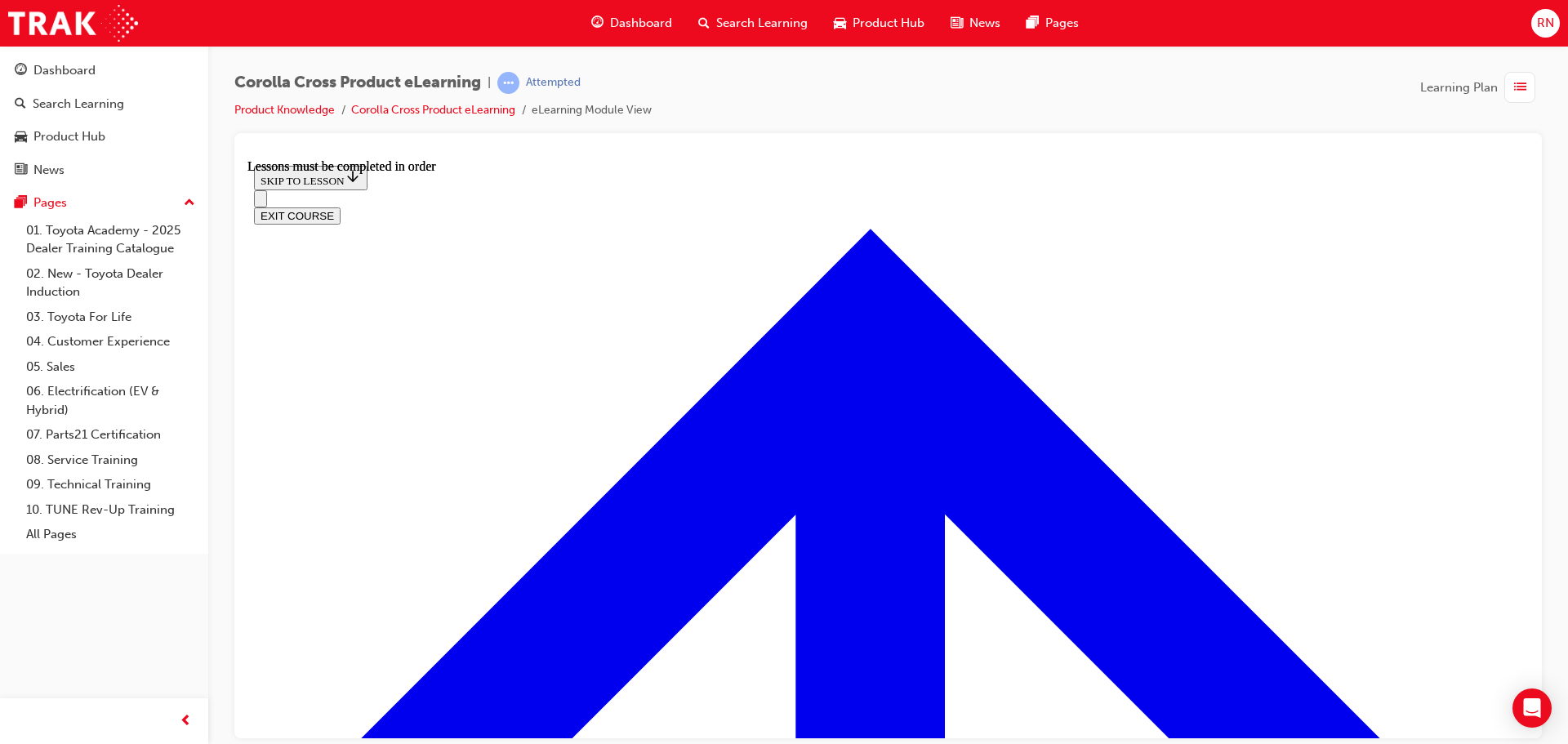
scroll to position [2705, 0]
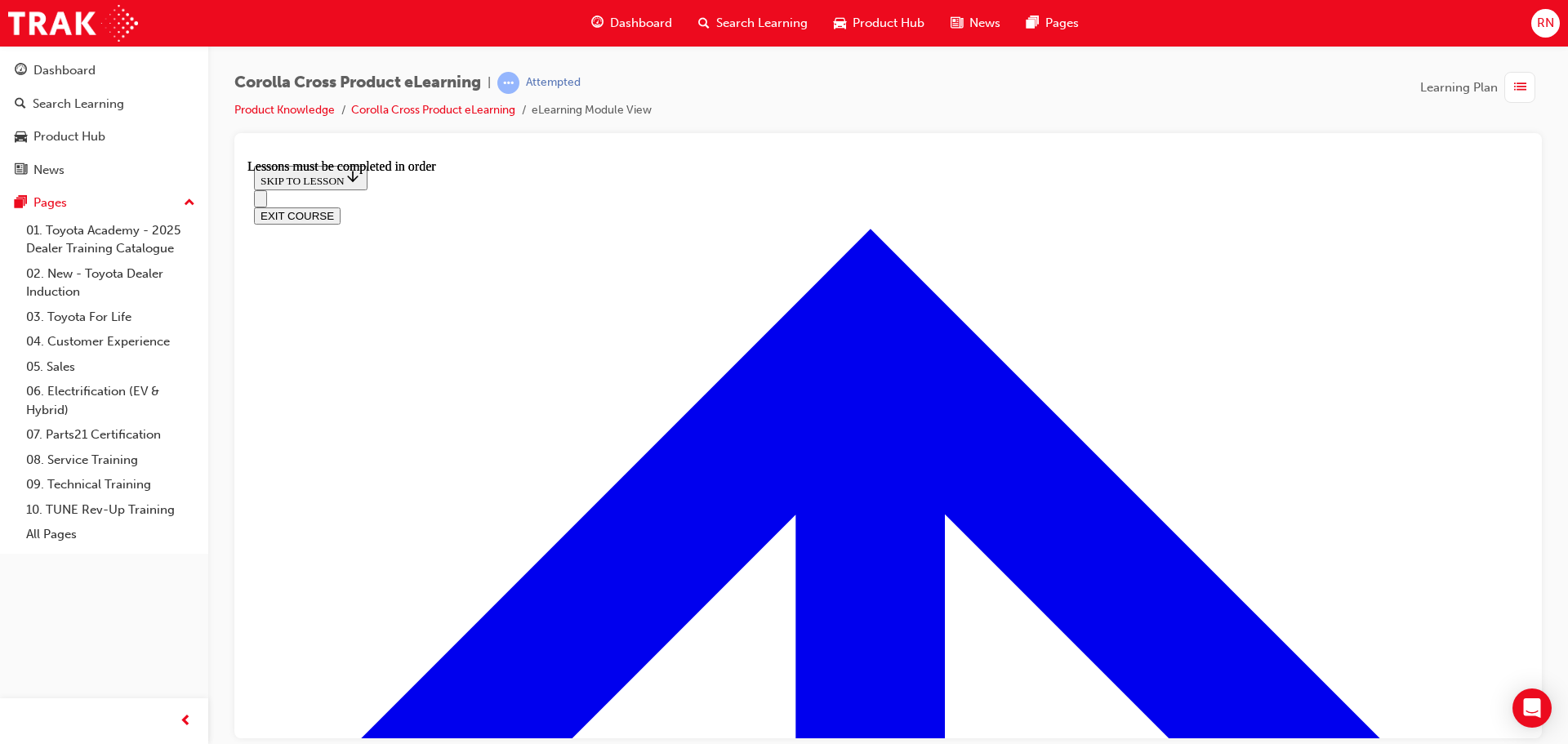
scroll to position [2868, 0]
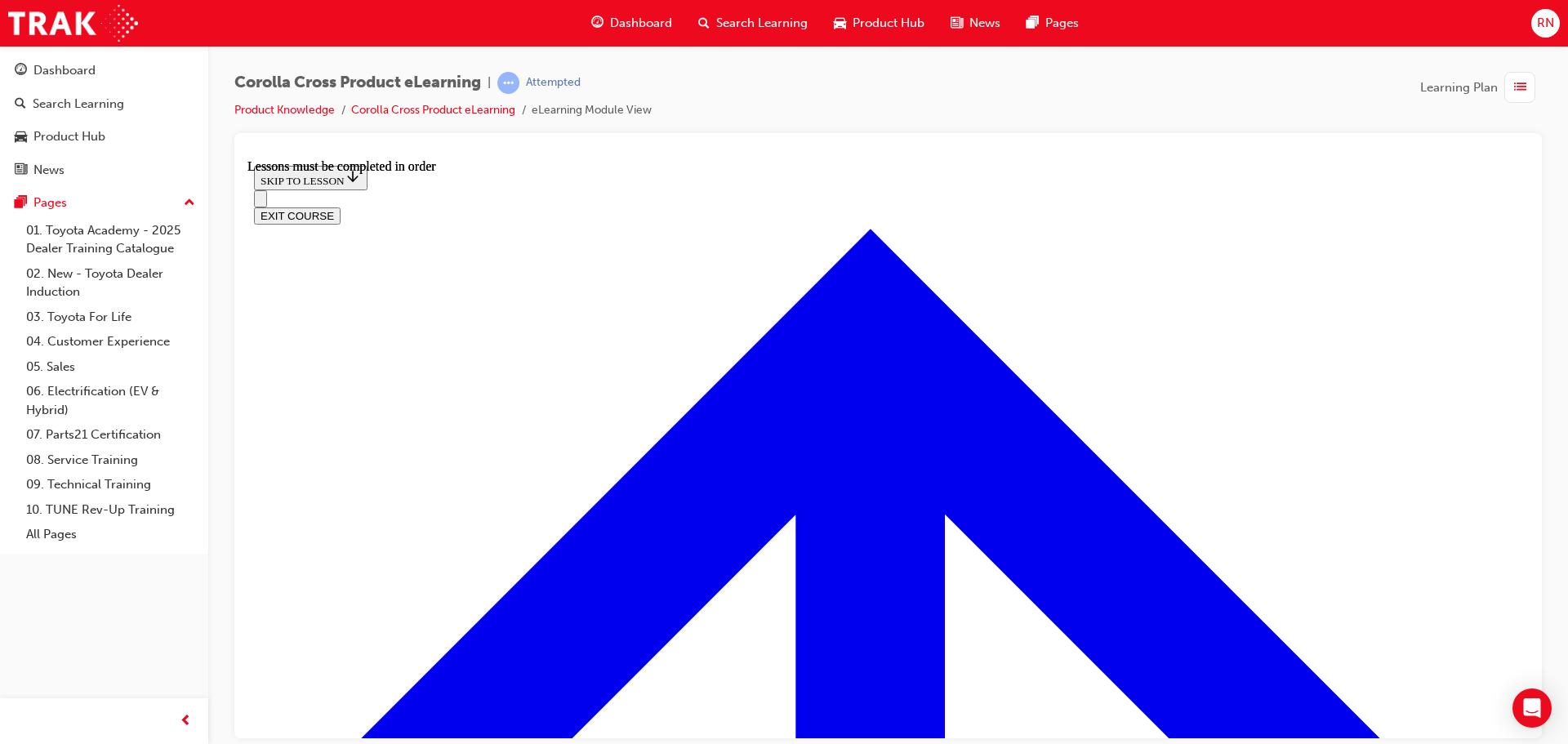
scroll to position [1889, 0]
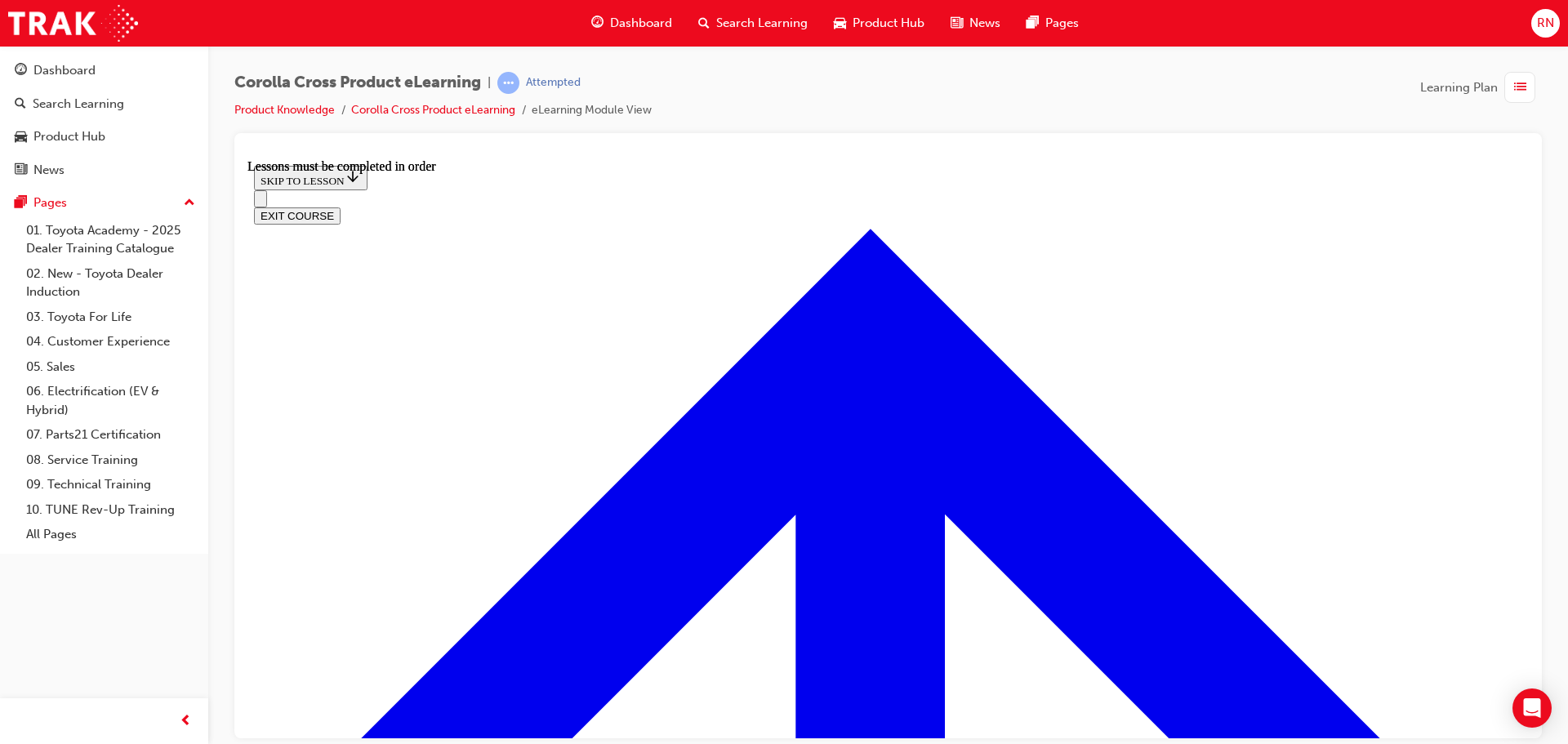
scroll to position [1805, 0]
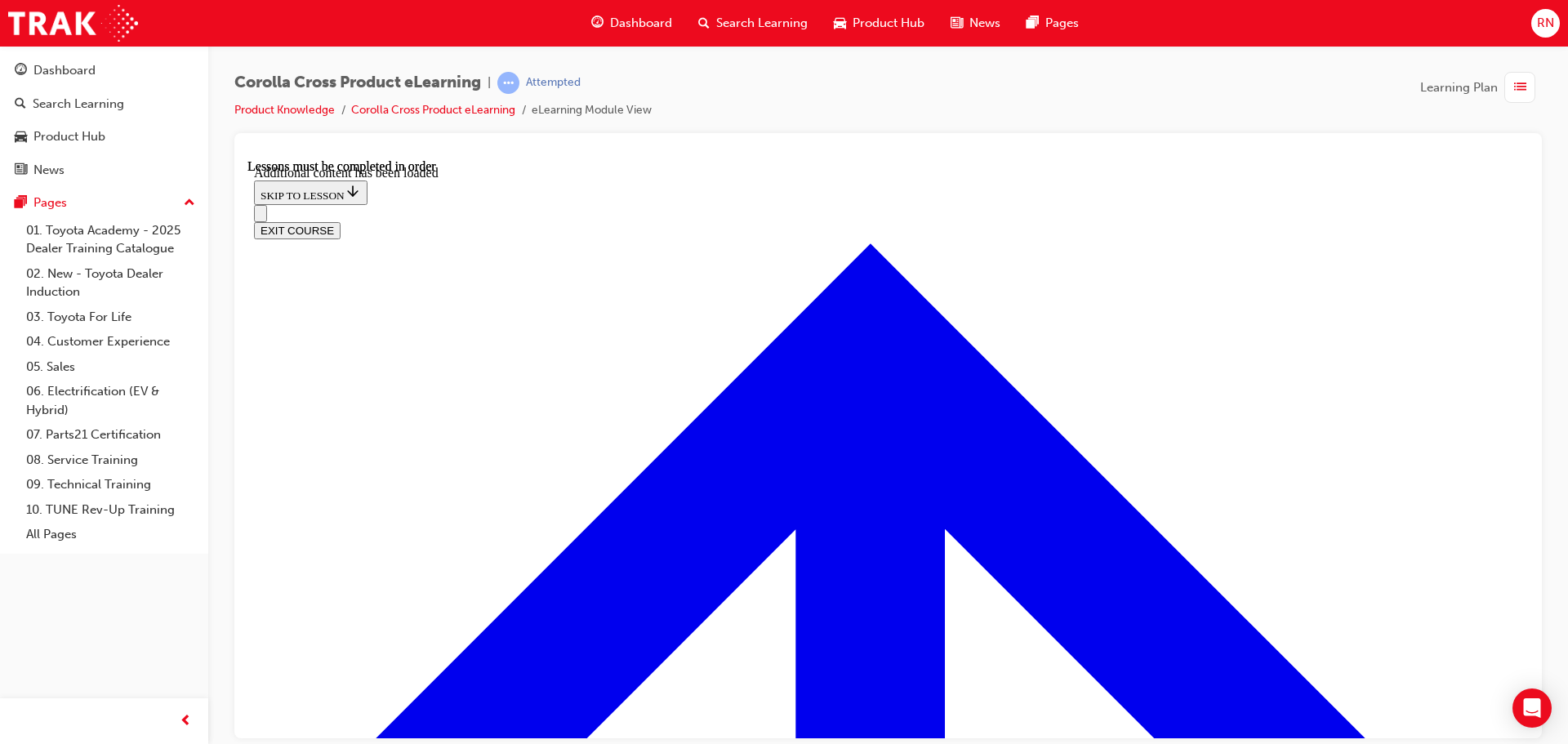
scroll to position [3923, 0]
checkbox input "true"
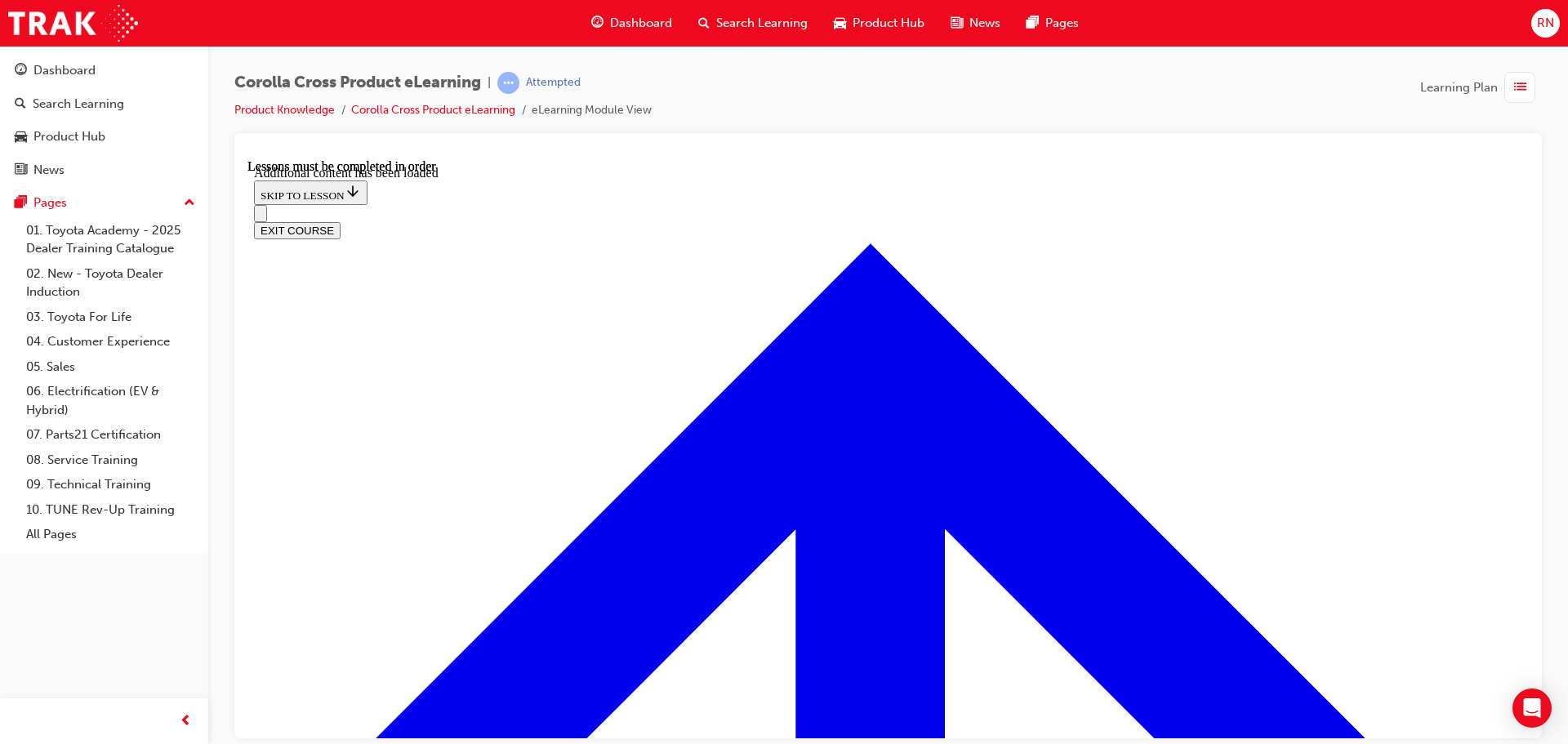
checkbox input "true"
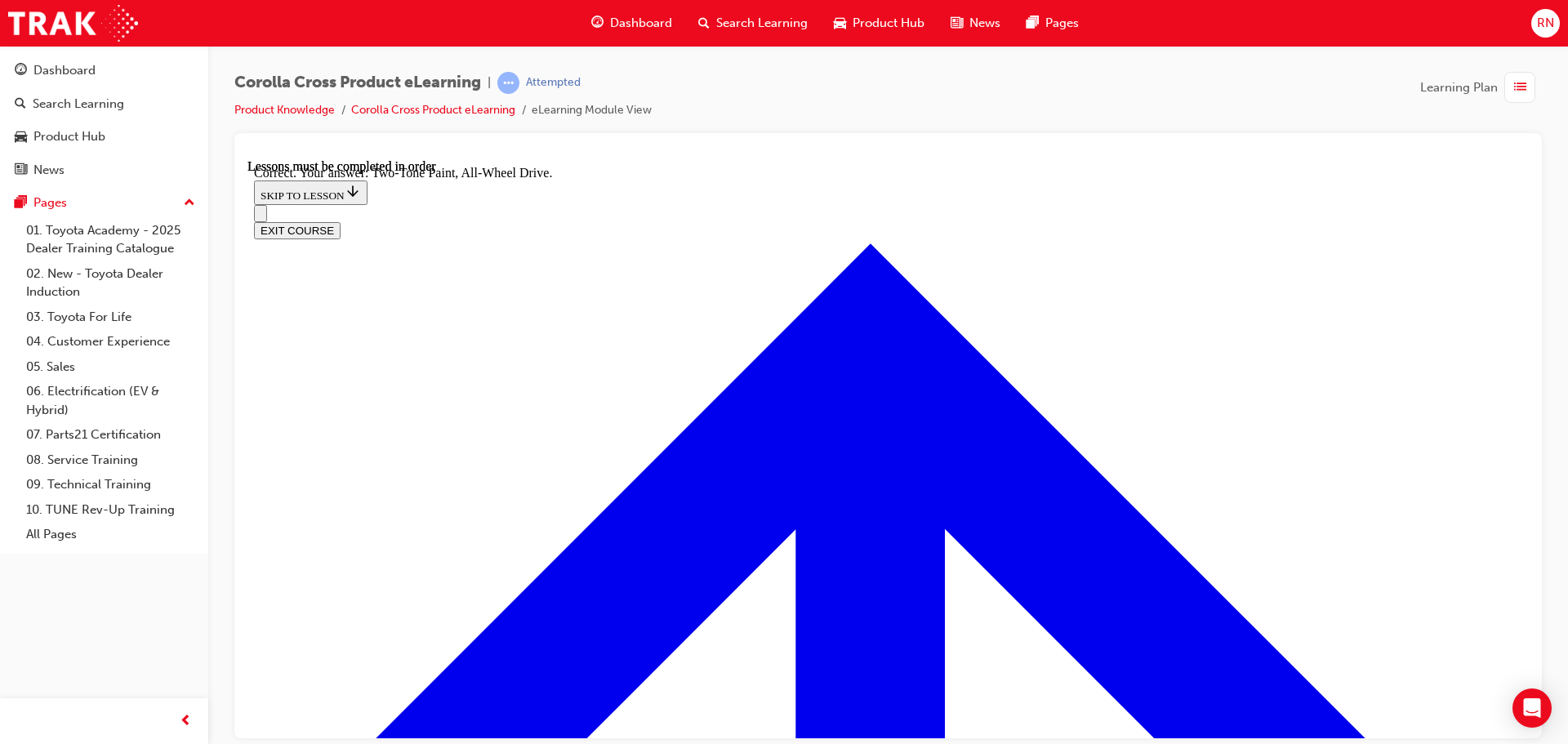
radio input "true"
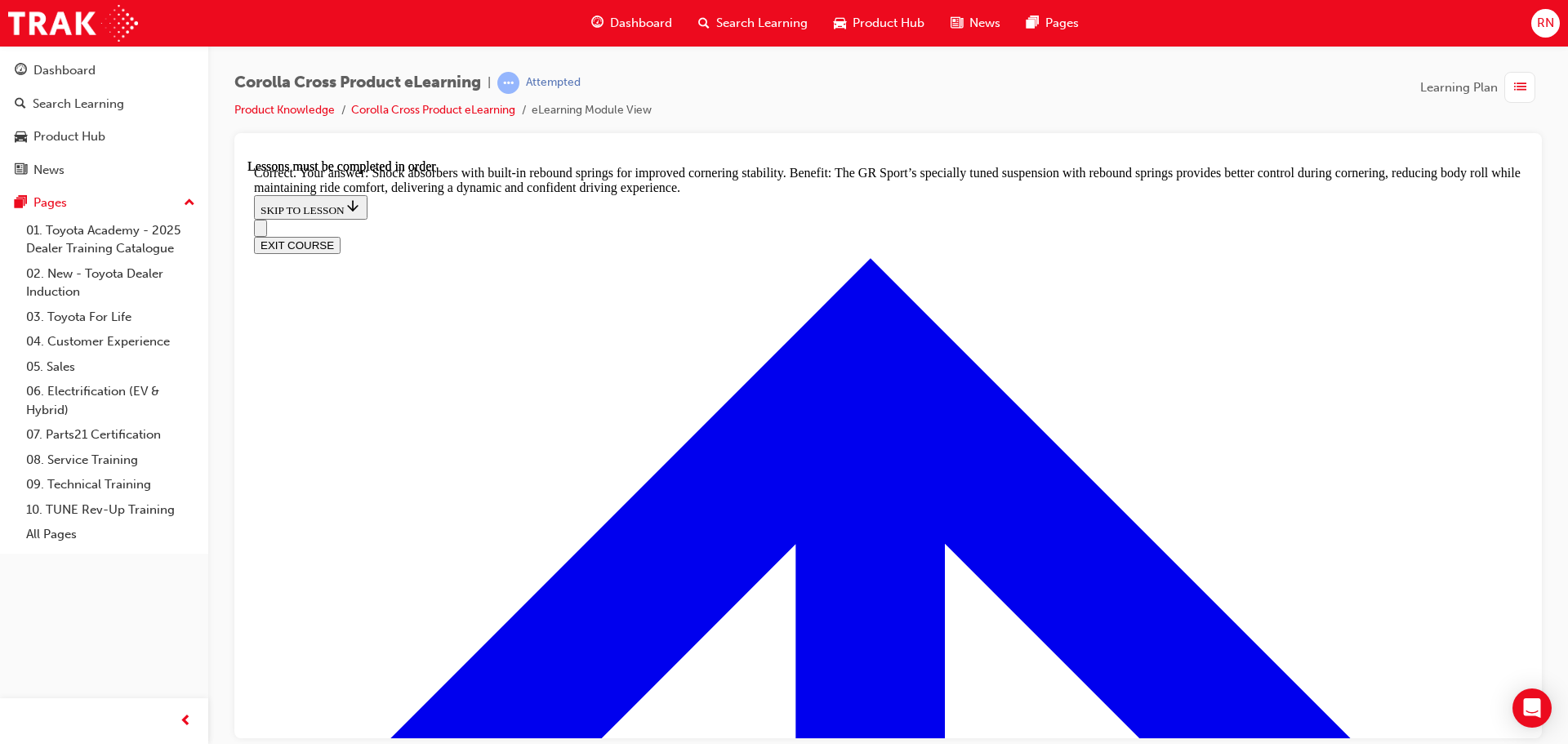
scroll to position [5213, 0]
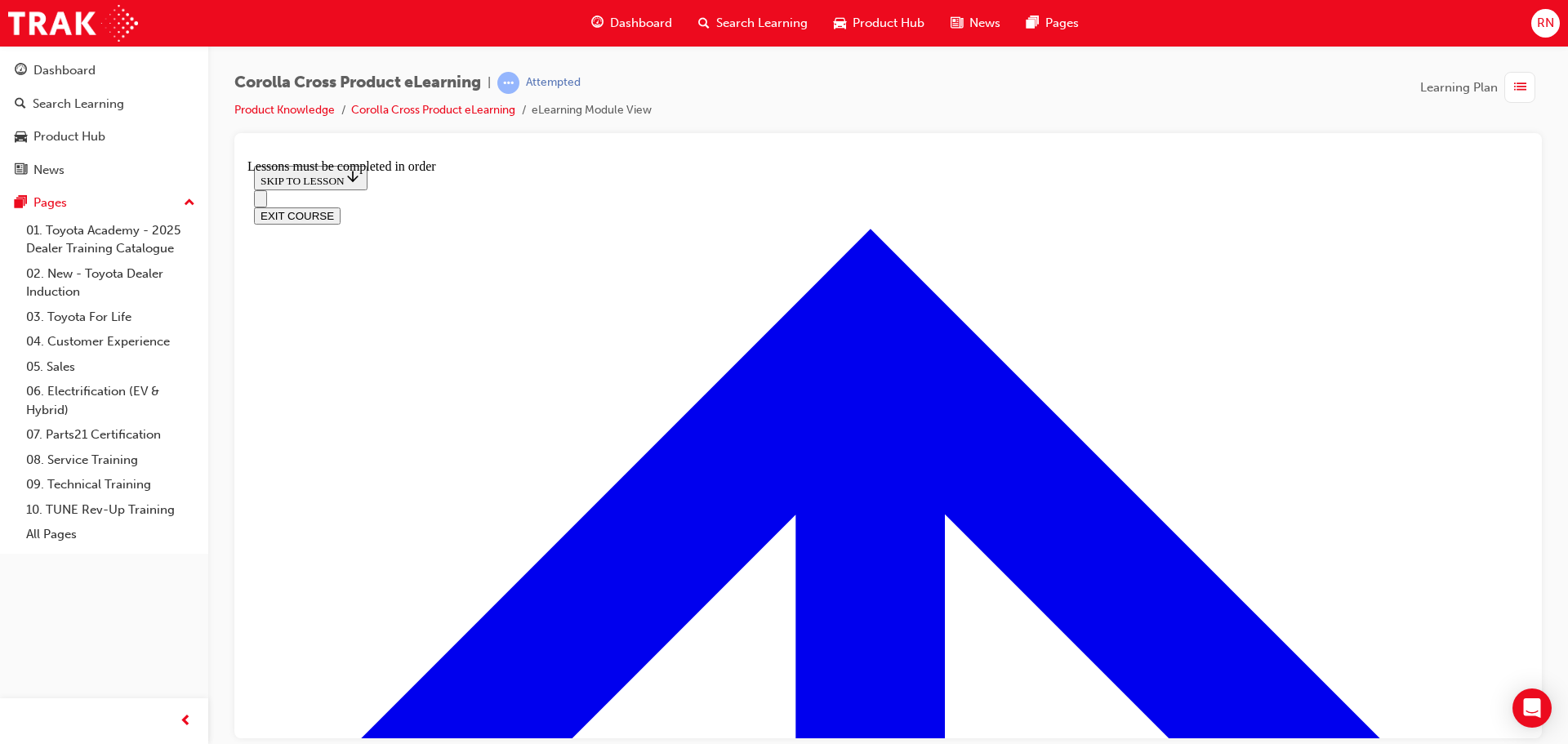
scroll to position [1824, 0]
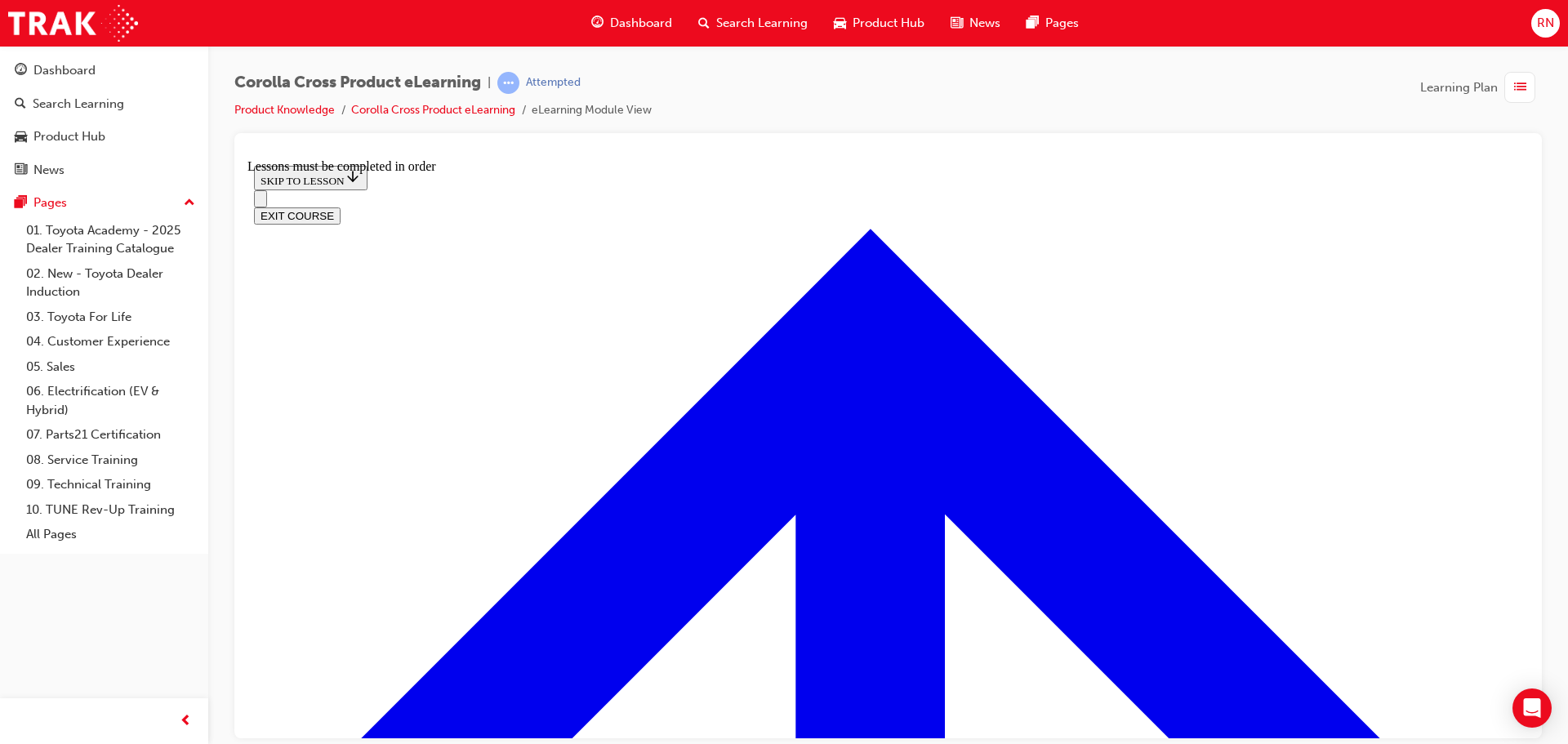
scroll to position [980, 0]
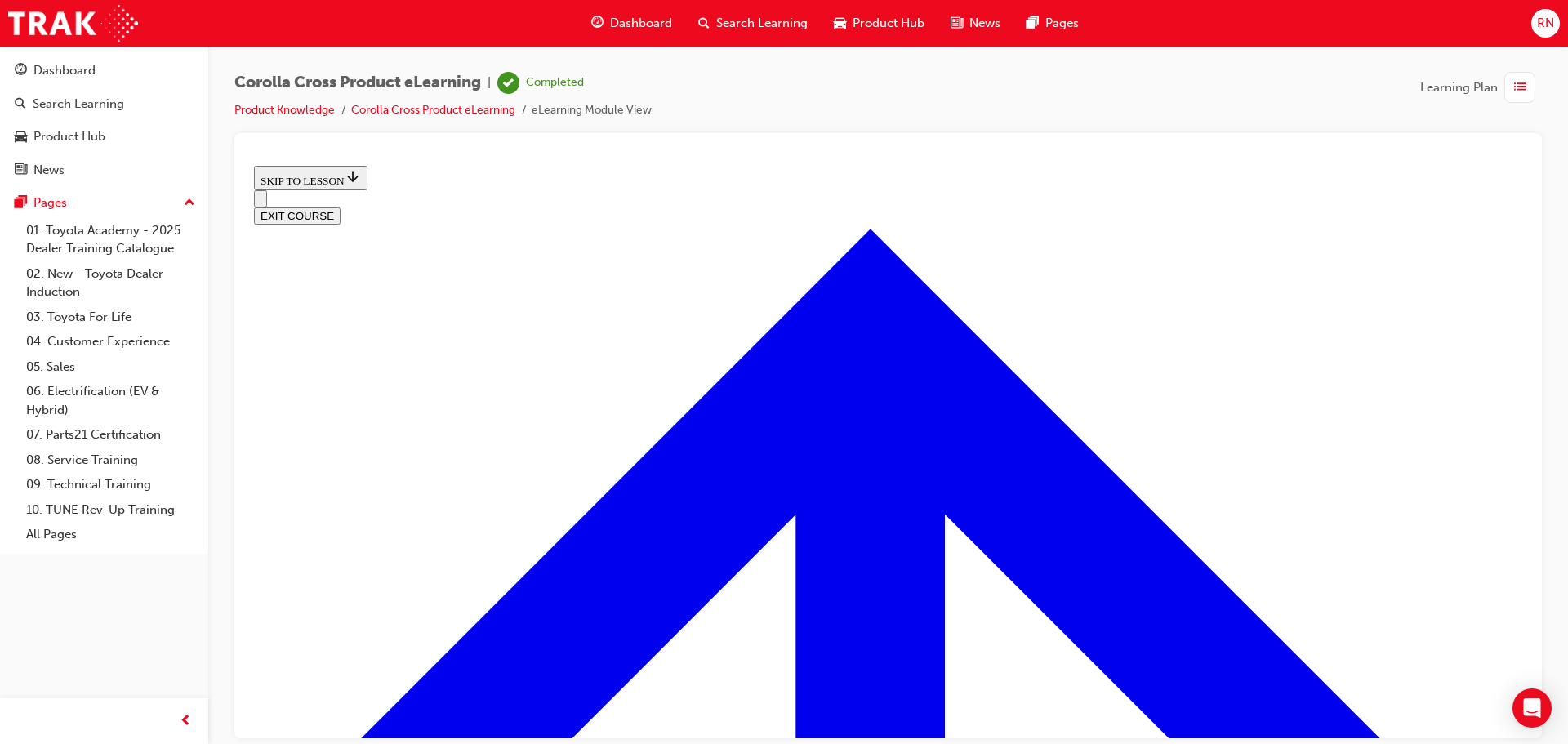
scroll to position [266, 0]
click at [340, 207] on button "EXIT COURSE" at bounding box center [297, 215] width 86 height 17
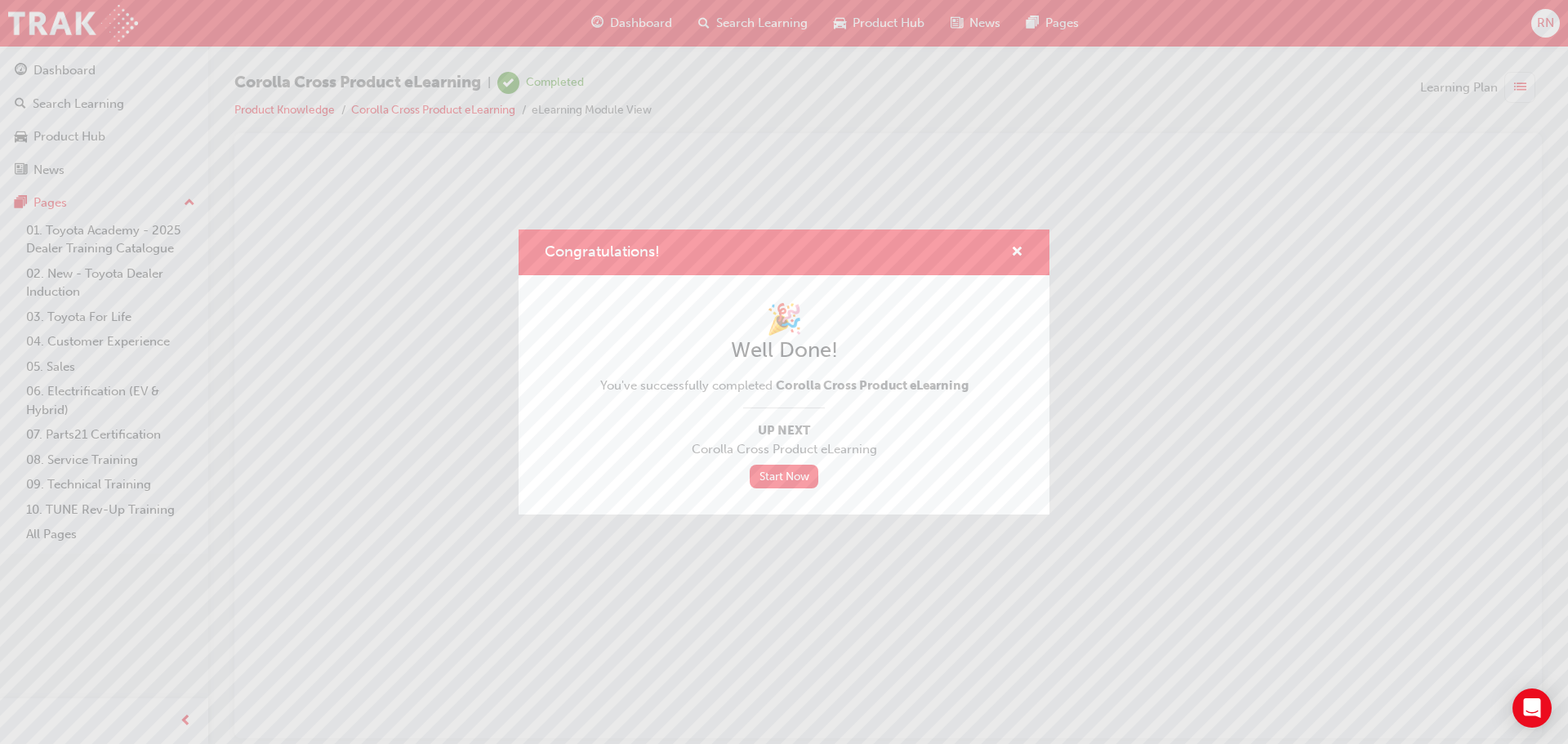
scroll to position [0, 0]
click at [1018, 247] on span "cross-icon" at bounding box center [1017, 253] width 13 height 14
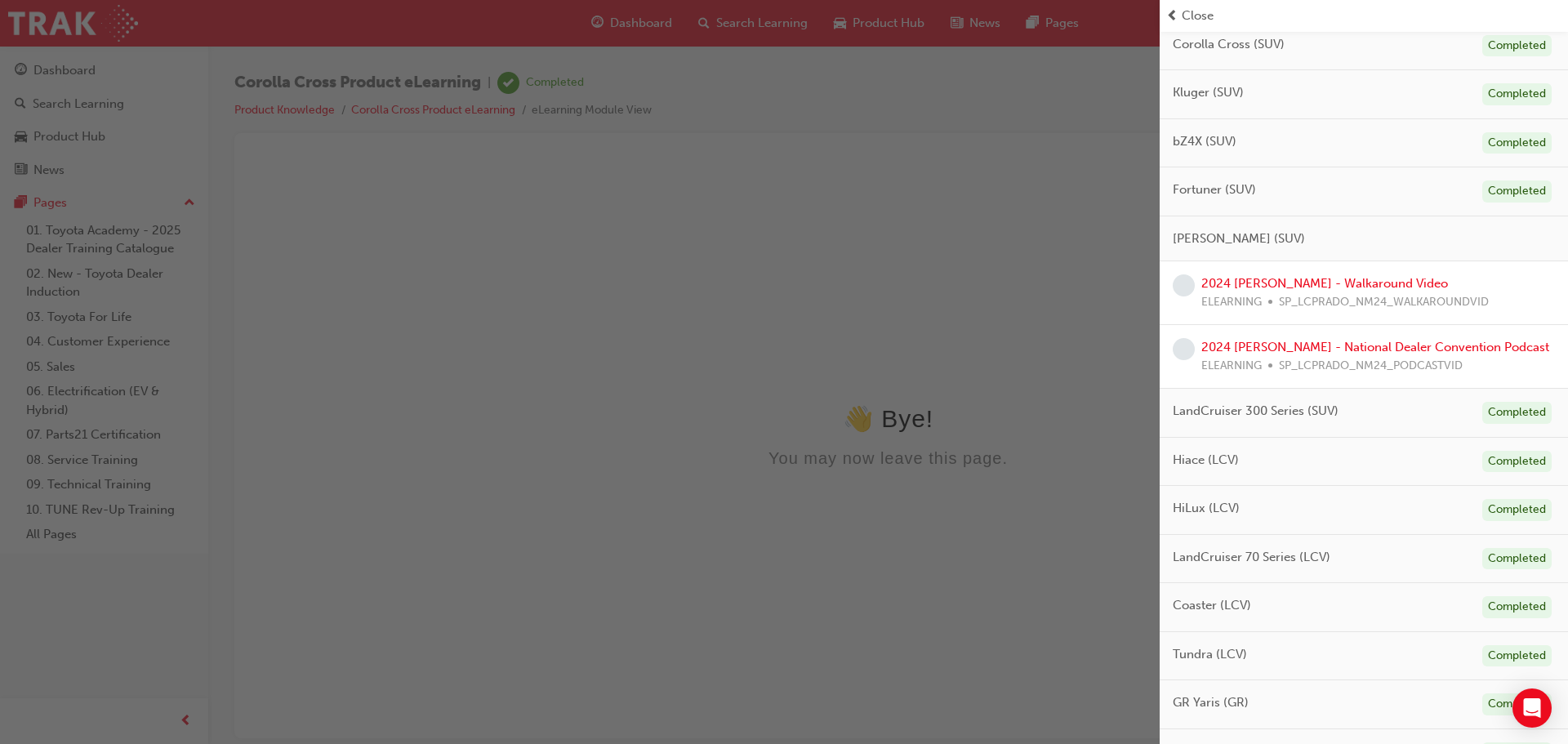
scroll to position [520, 0]
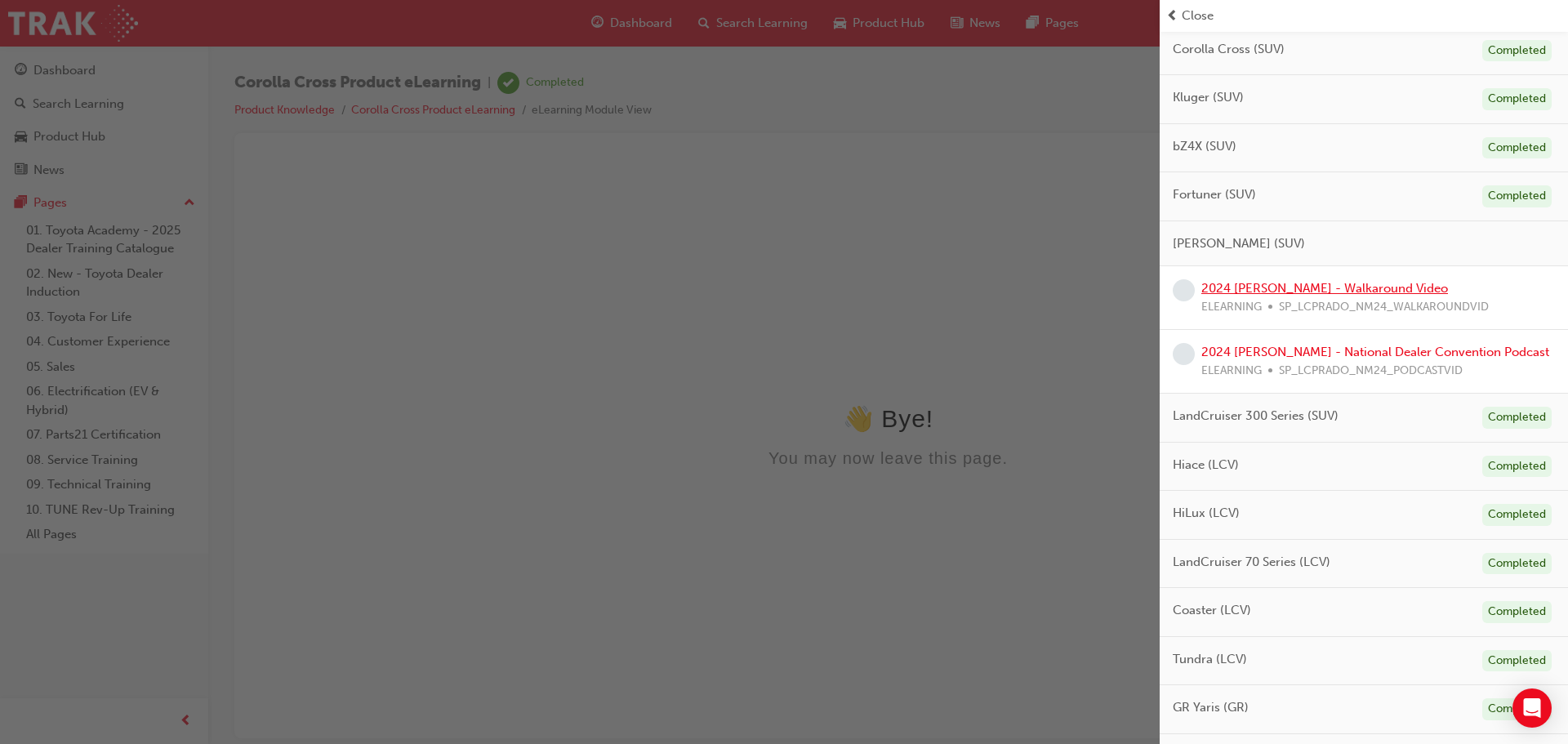
click at [1331, 286] on link "2024 [PERSON_NAME] - Walkaround Video" at bounding box center [1325, 288] width 247 height 14
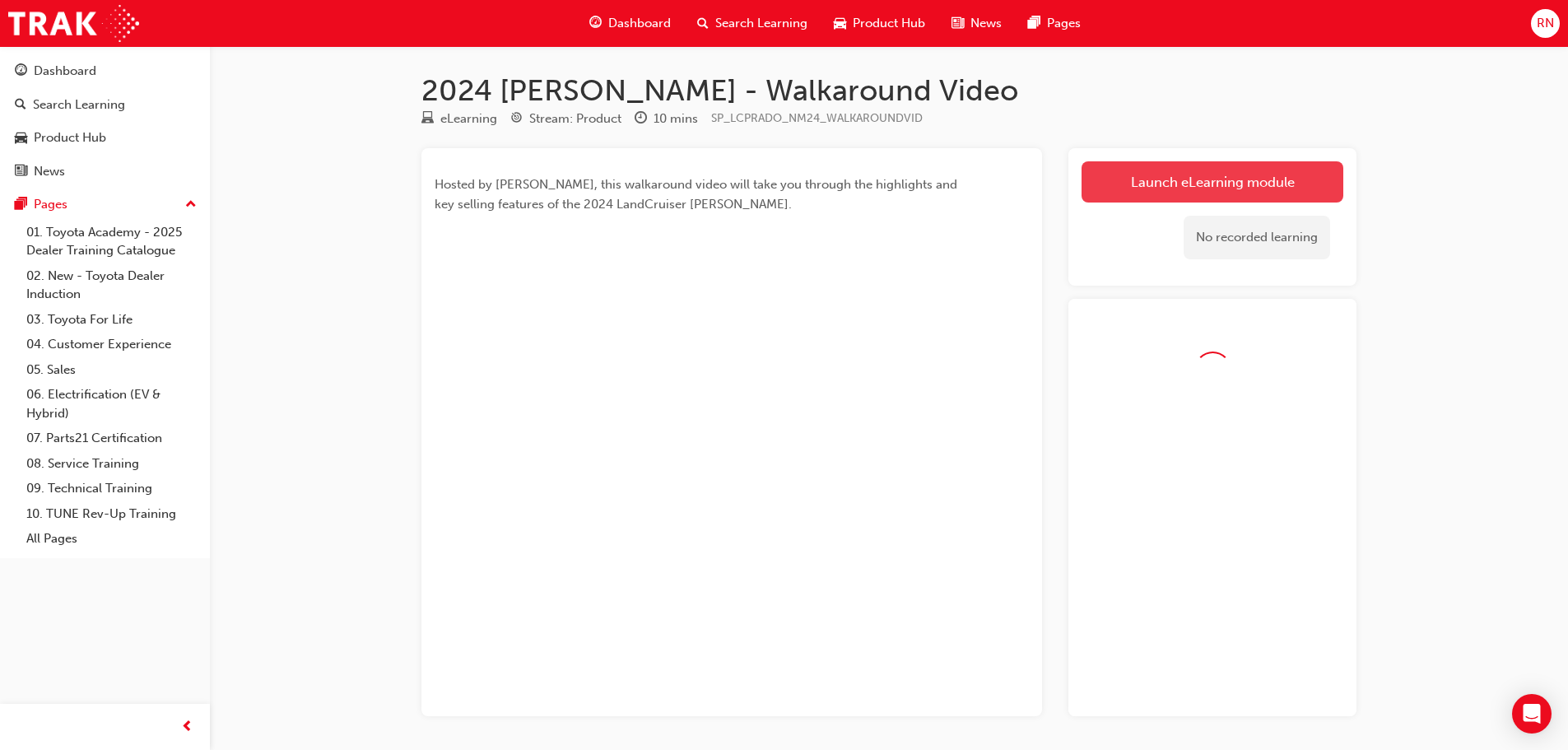
click at [1181, 188] on link "Launch eLearning module" at bounding box center [1212, 181] width 262 height 41
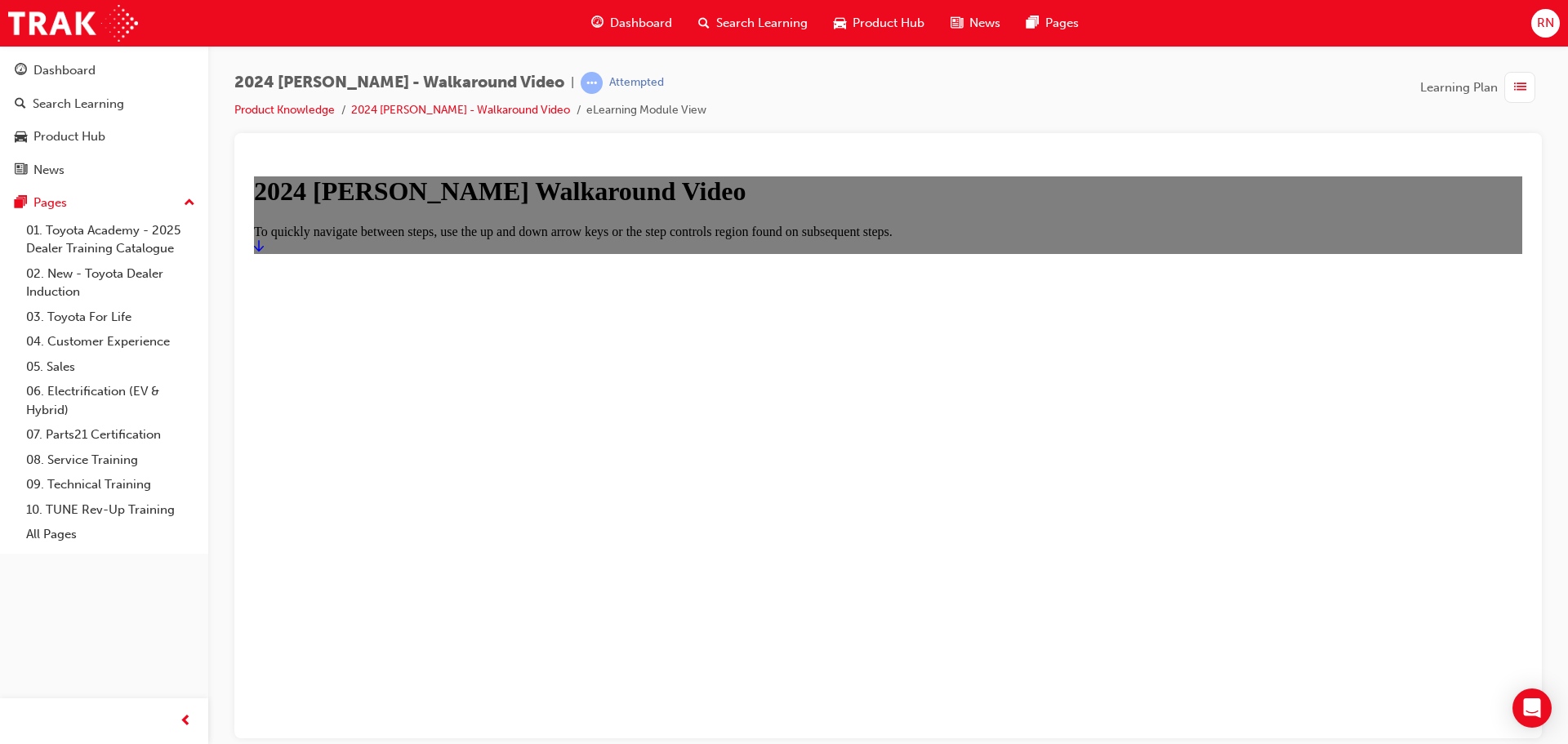
click at [264, 251] on icon "Start" at bounding box center [258, 245] width 10 height 13
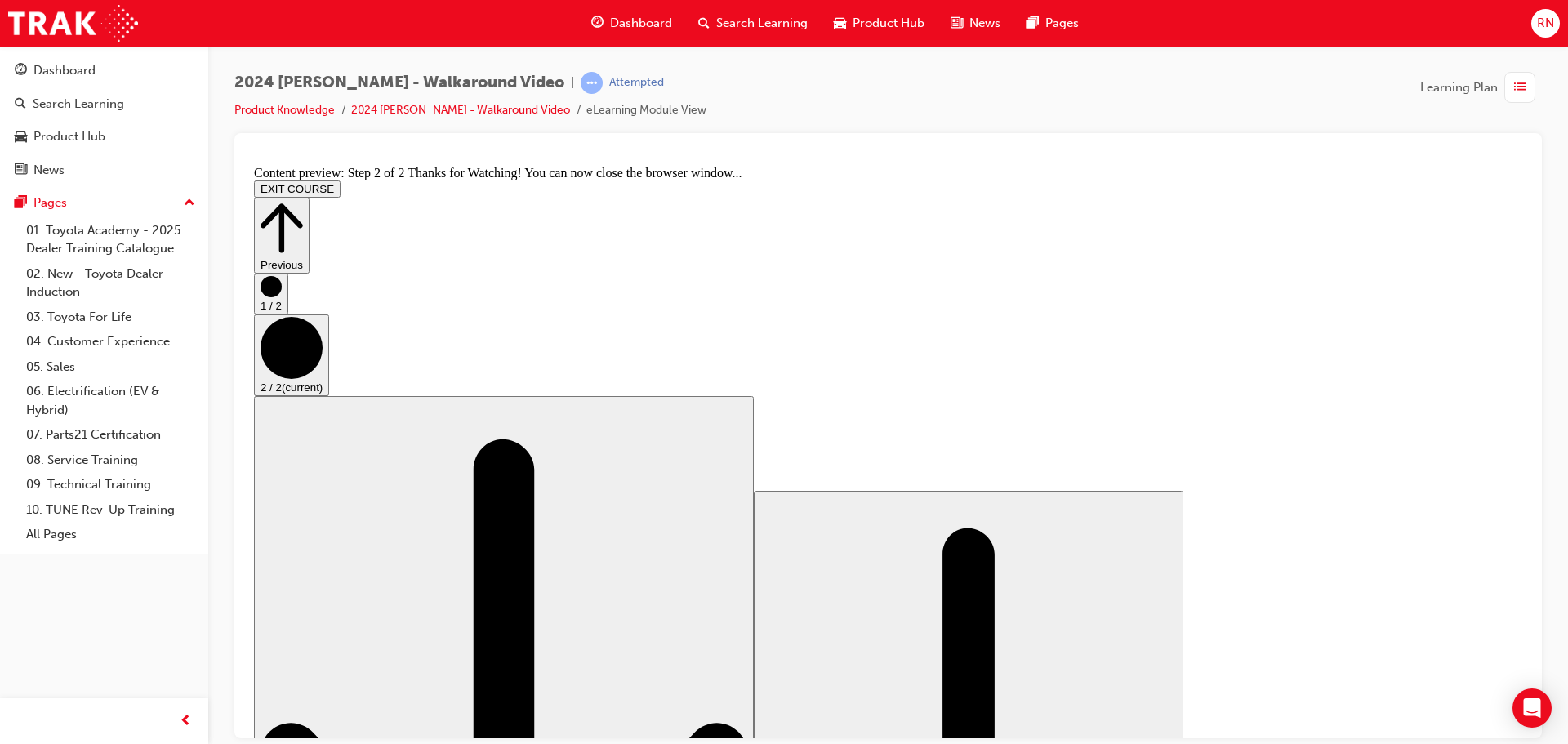
click at [340, 180] on button "EXIT COURSE" at bounding box center [297, 188] width 86 height 17
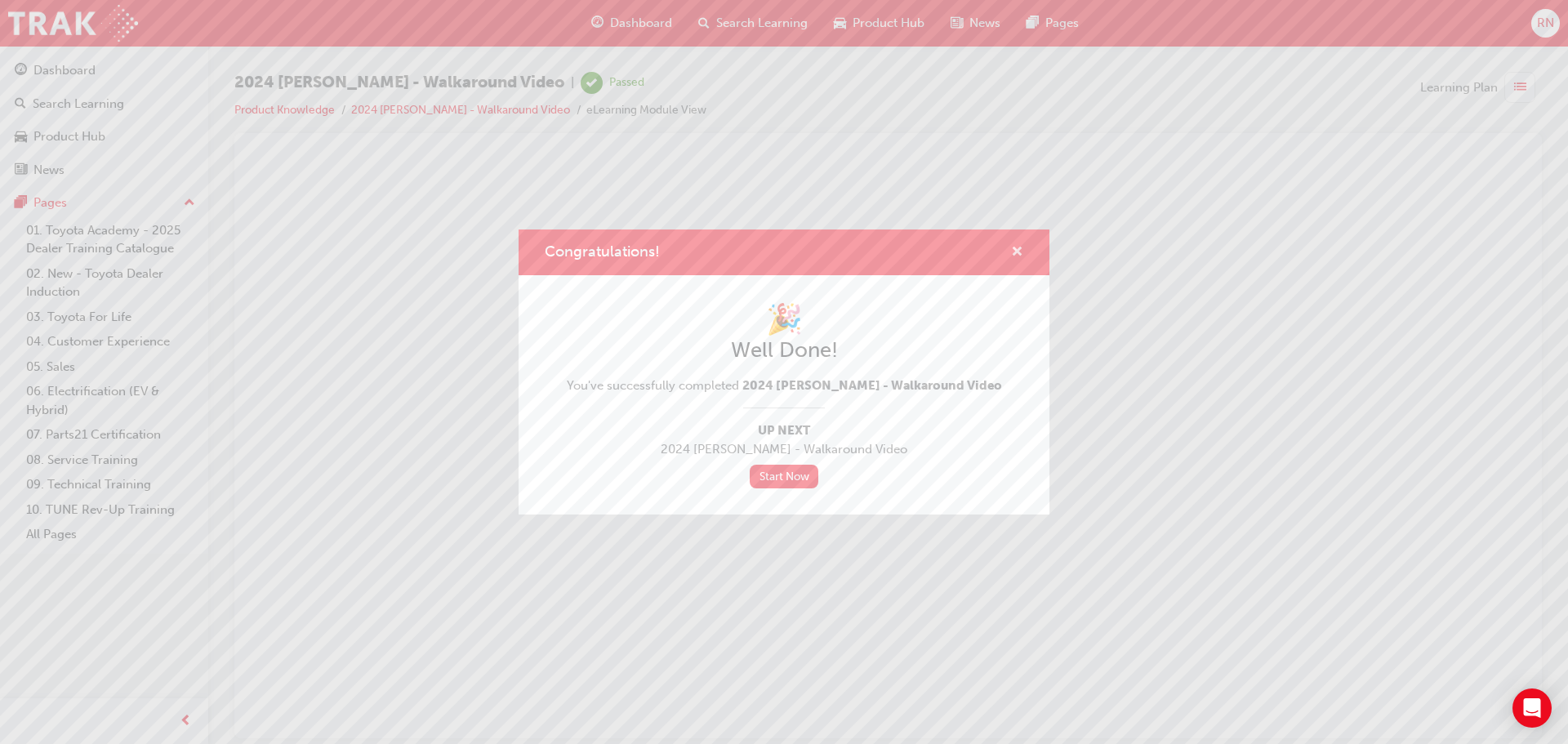
click at [1018, 252] on span "cross-icon" at bounding box center [1017, 253] width 13 height 14
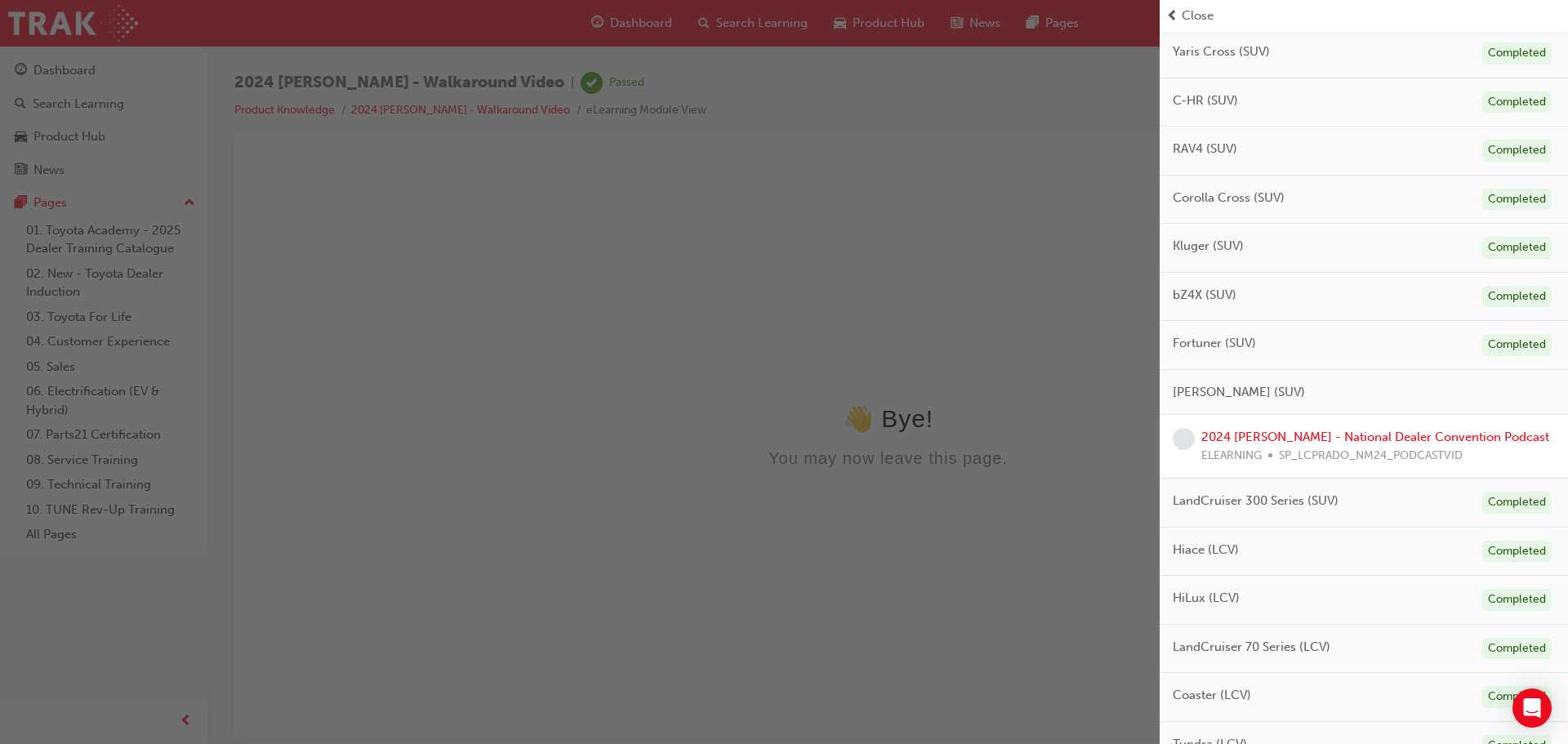
scroll to position [408, 0]
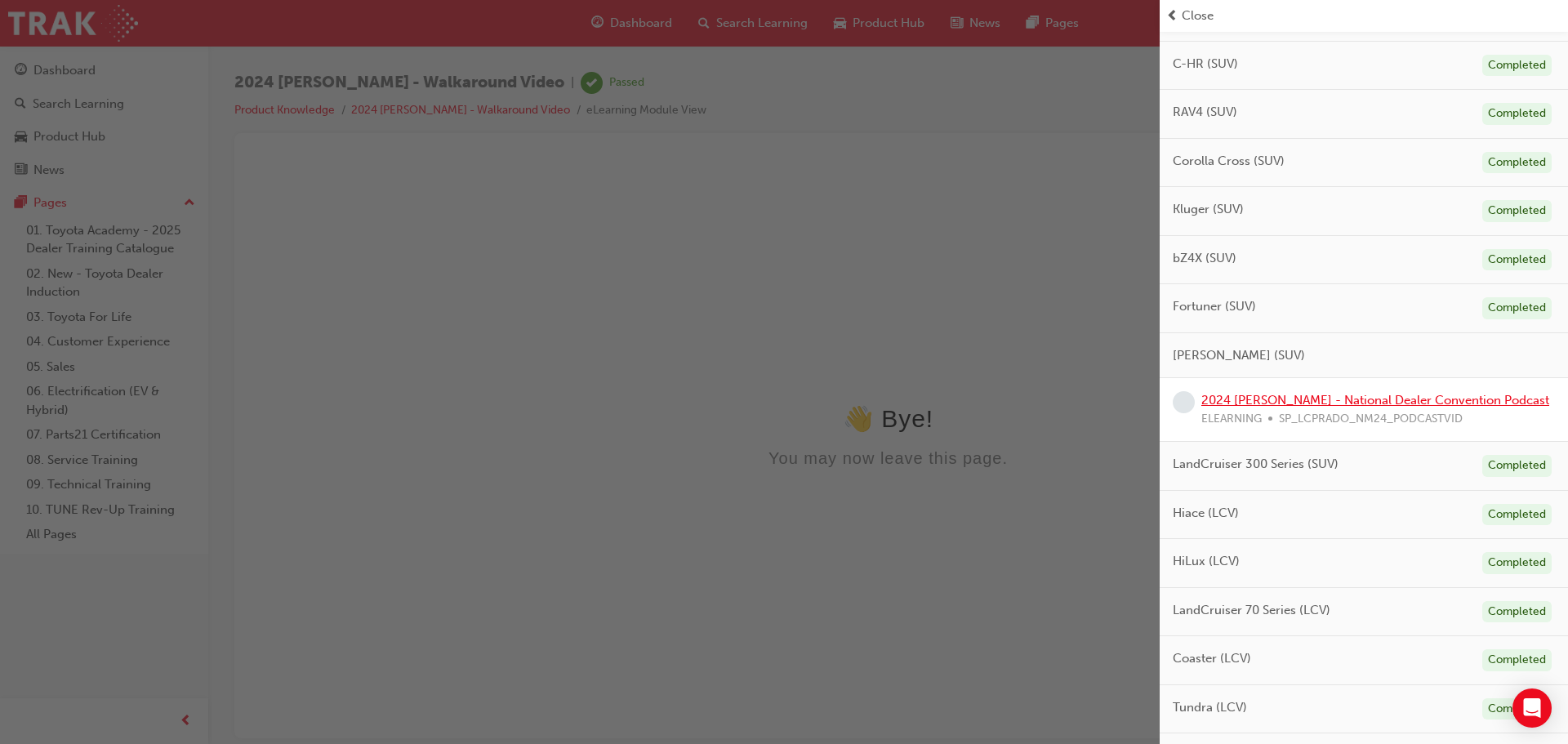
click at [1290, 400] on link "2024 [PERSON_NAME] - National Dealer Convention Podcast" at bounding box center [1375, 399] width 348 height 14
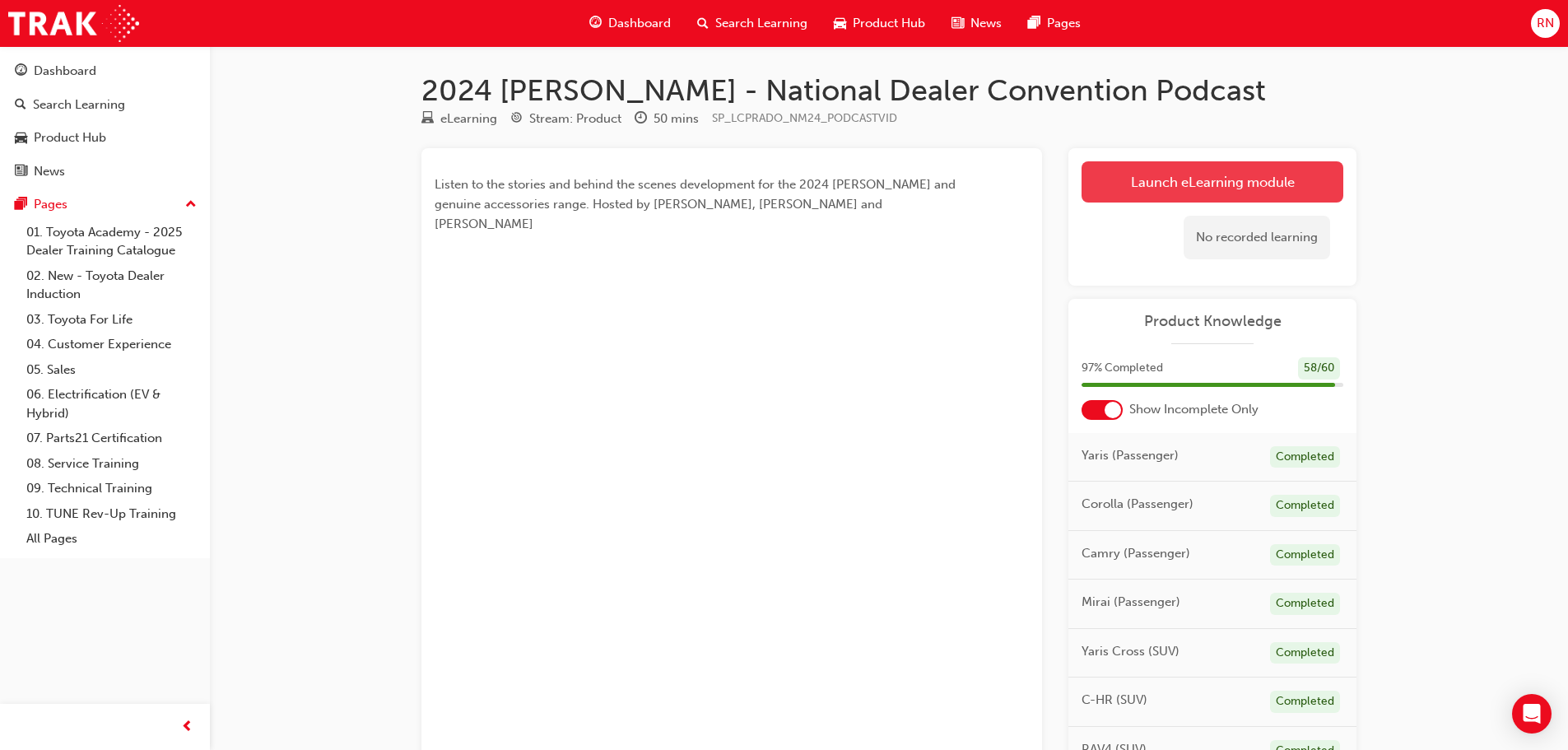
click at [1239, 187] on link "Launch eLearning module" at bounding box center [1212, 181] width 262 height 41
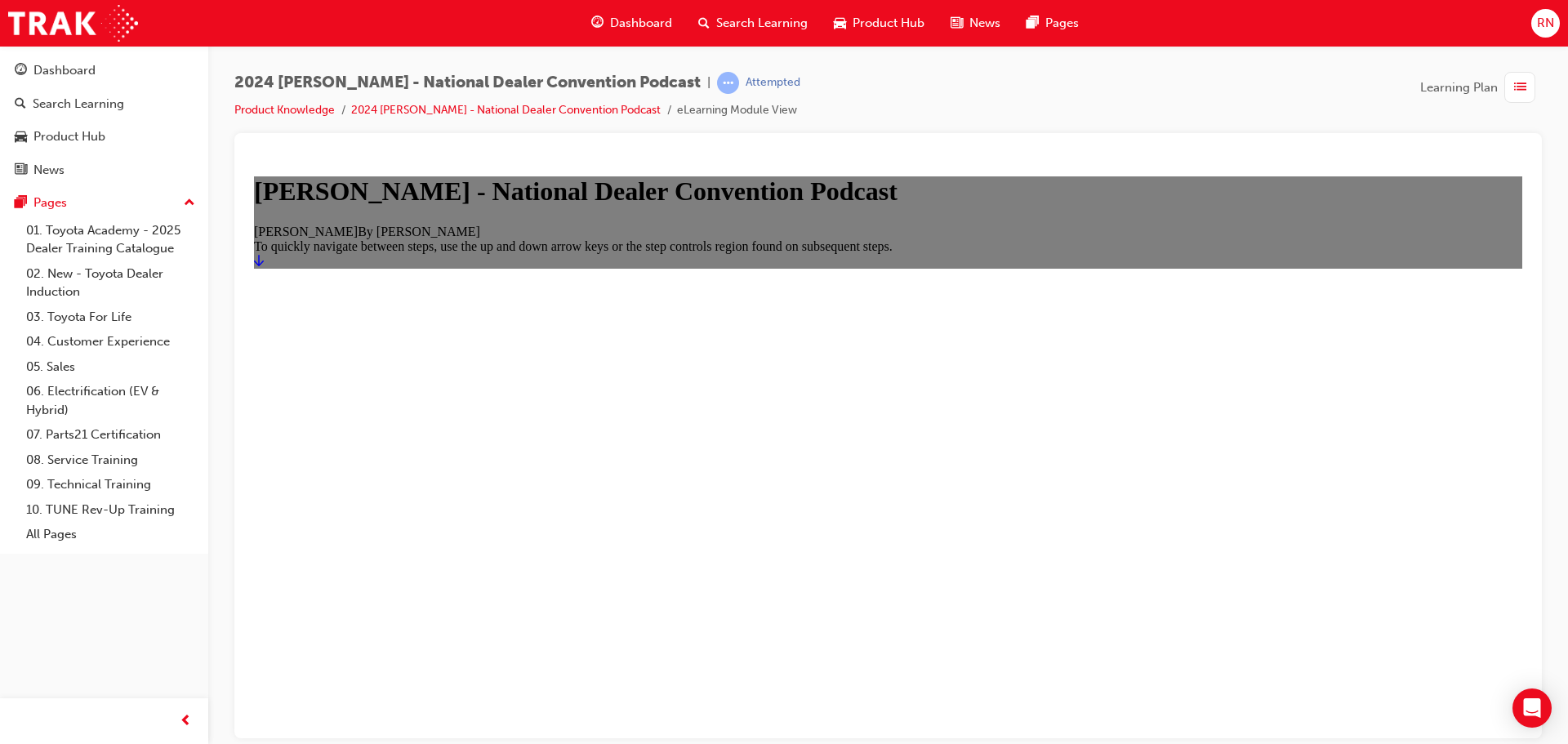
click at [264, 267] on link "Start" at bounding box center [258, 259] width 10 height 13
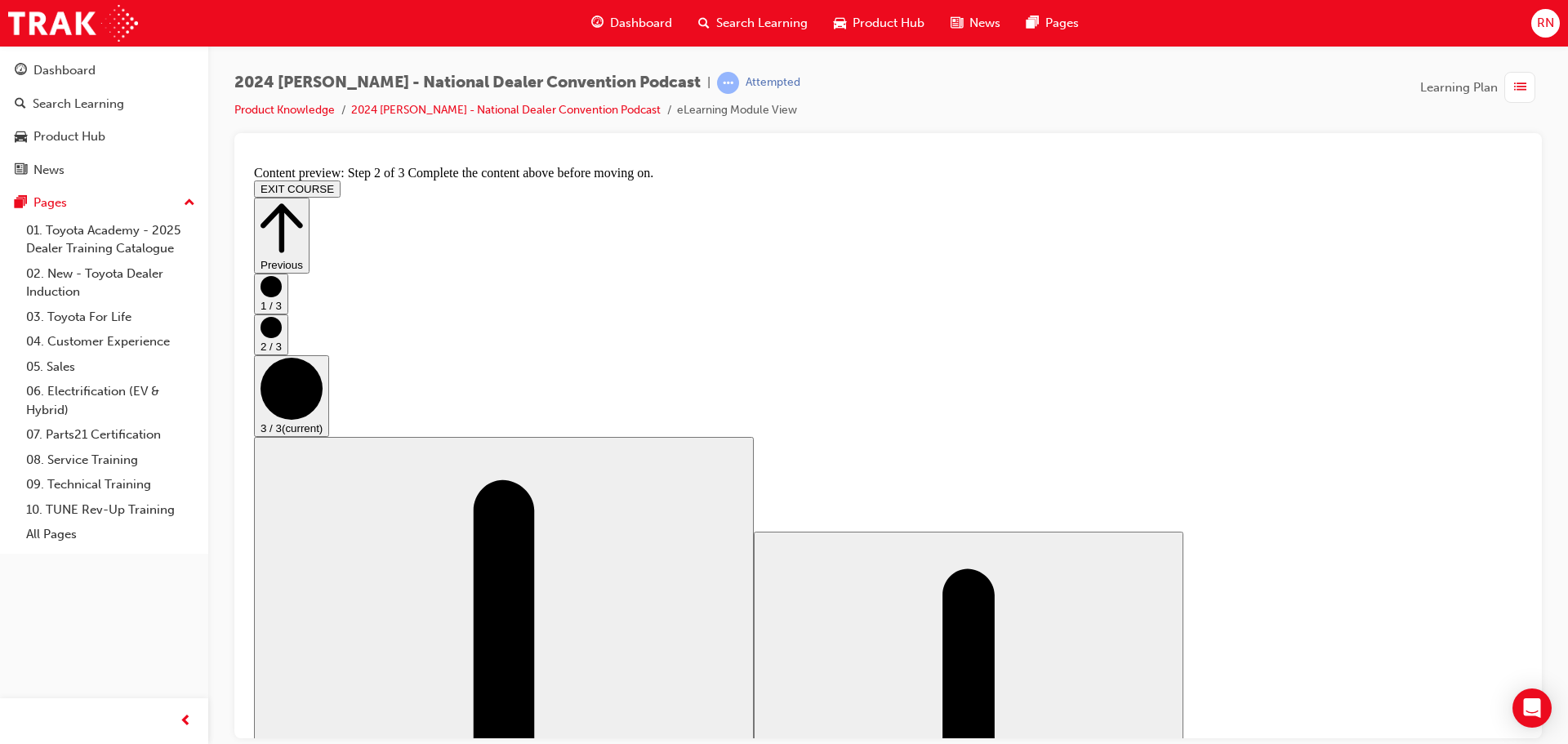
click at [340, 180] on button "EXIT COURSE" at bounding box center [297, 188] width 86 height 17
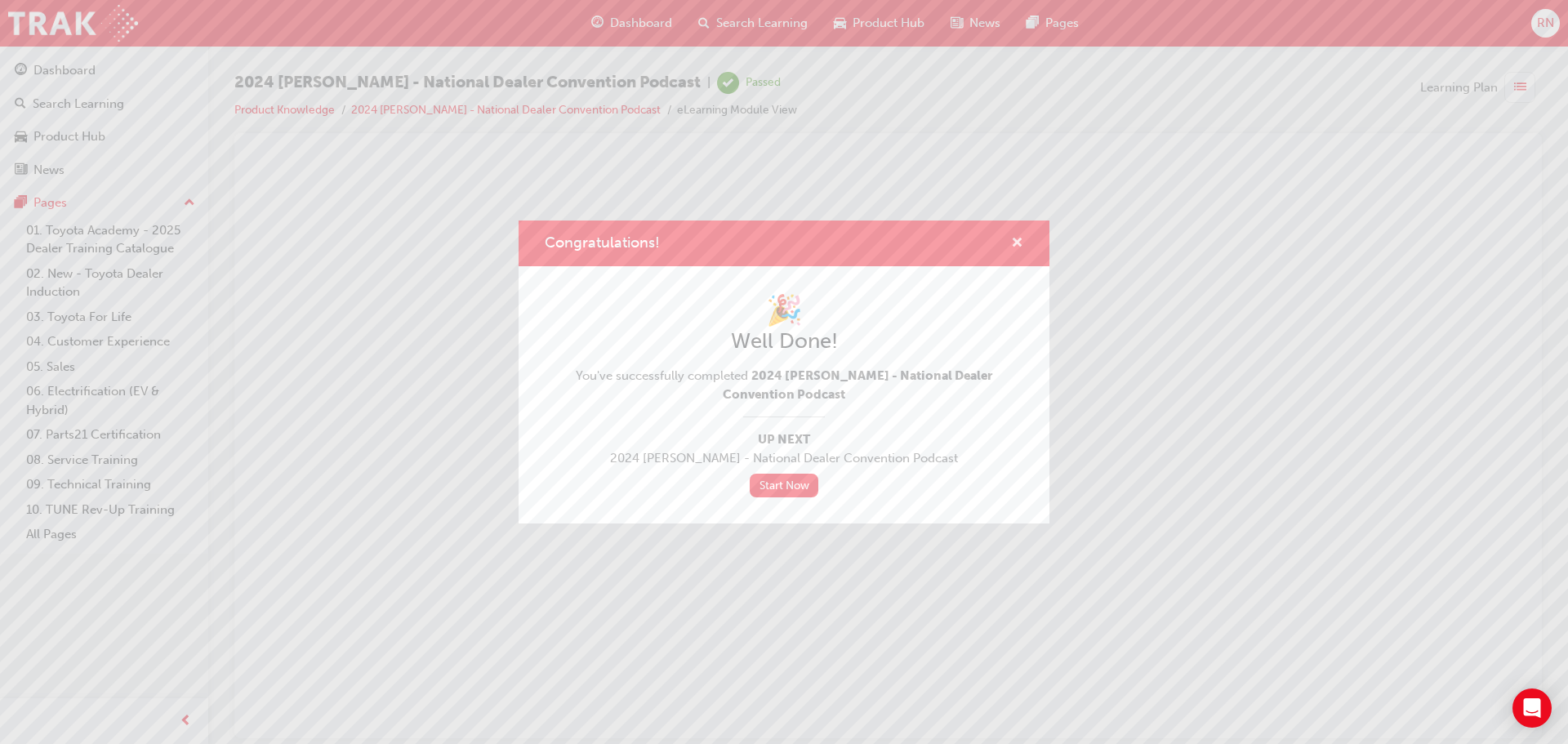
click at [1023, 238] on span "cross-icon" at bounding box center [1017, 244] width 13 height 14
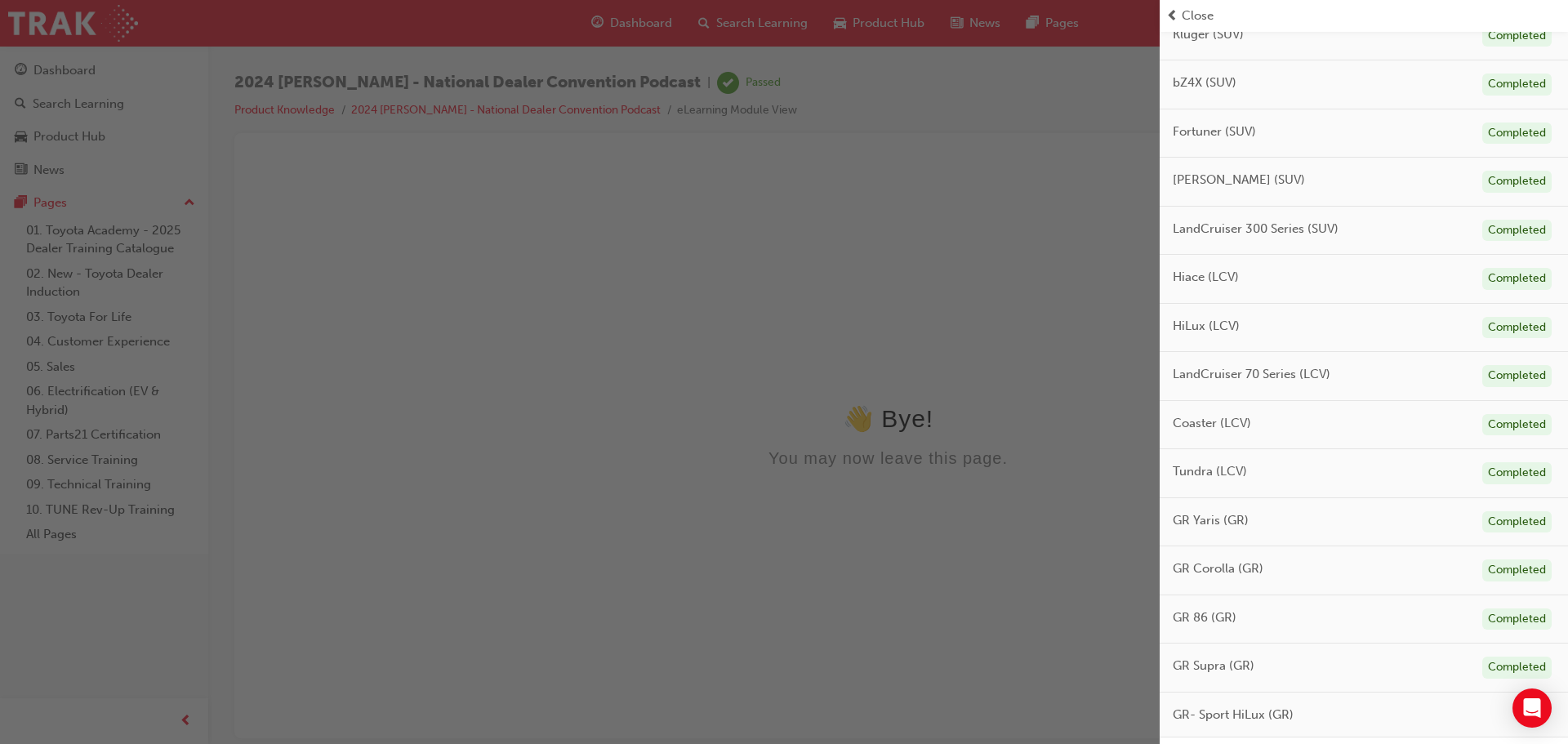
scroll to position [641, 0]
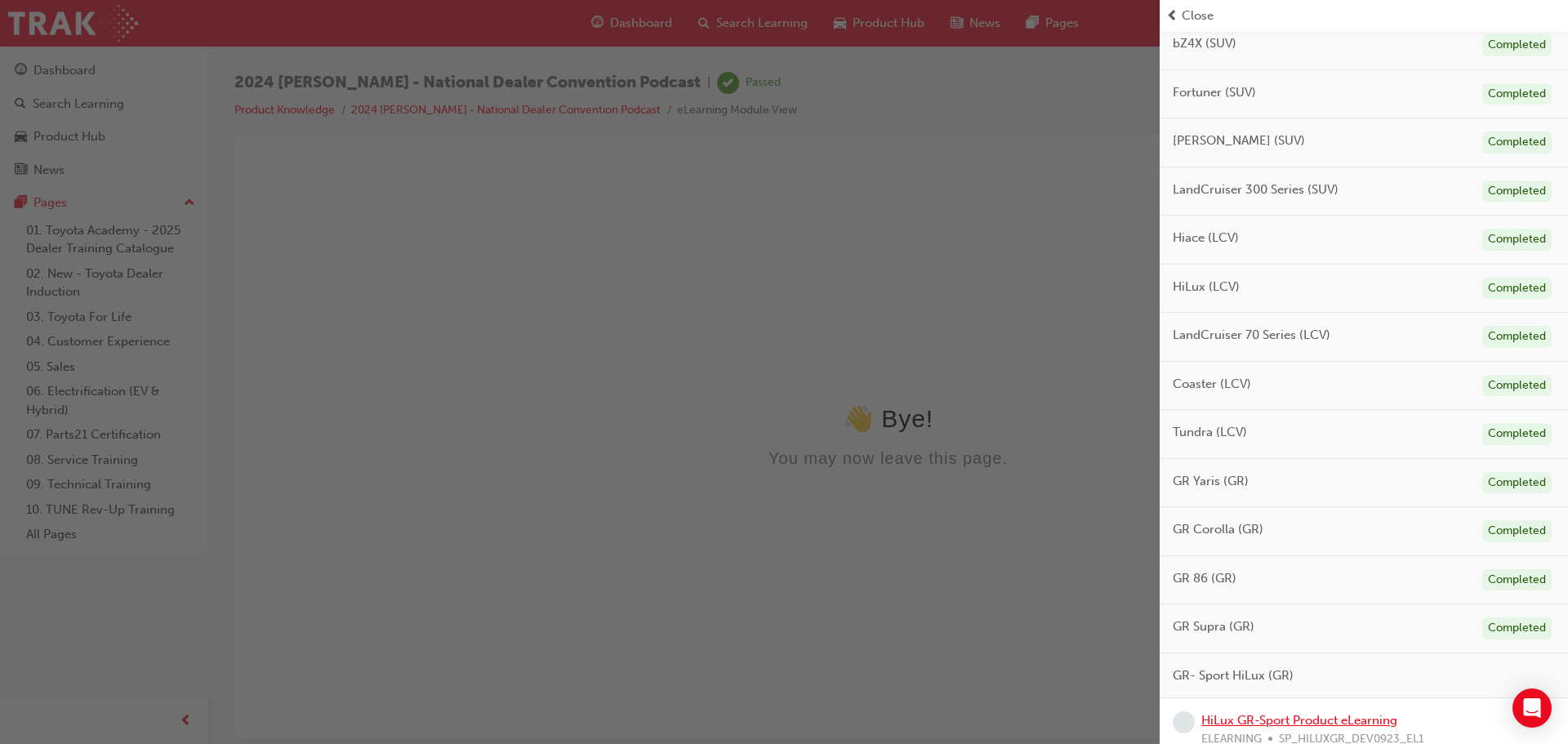
click at [1321, 713] on link "HiLux GR-Sport Product eLearning" at bounding box center [1300, 720] width 196 height 14
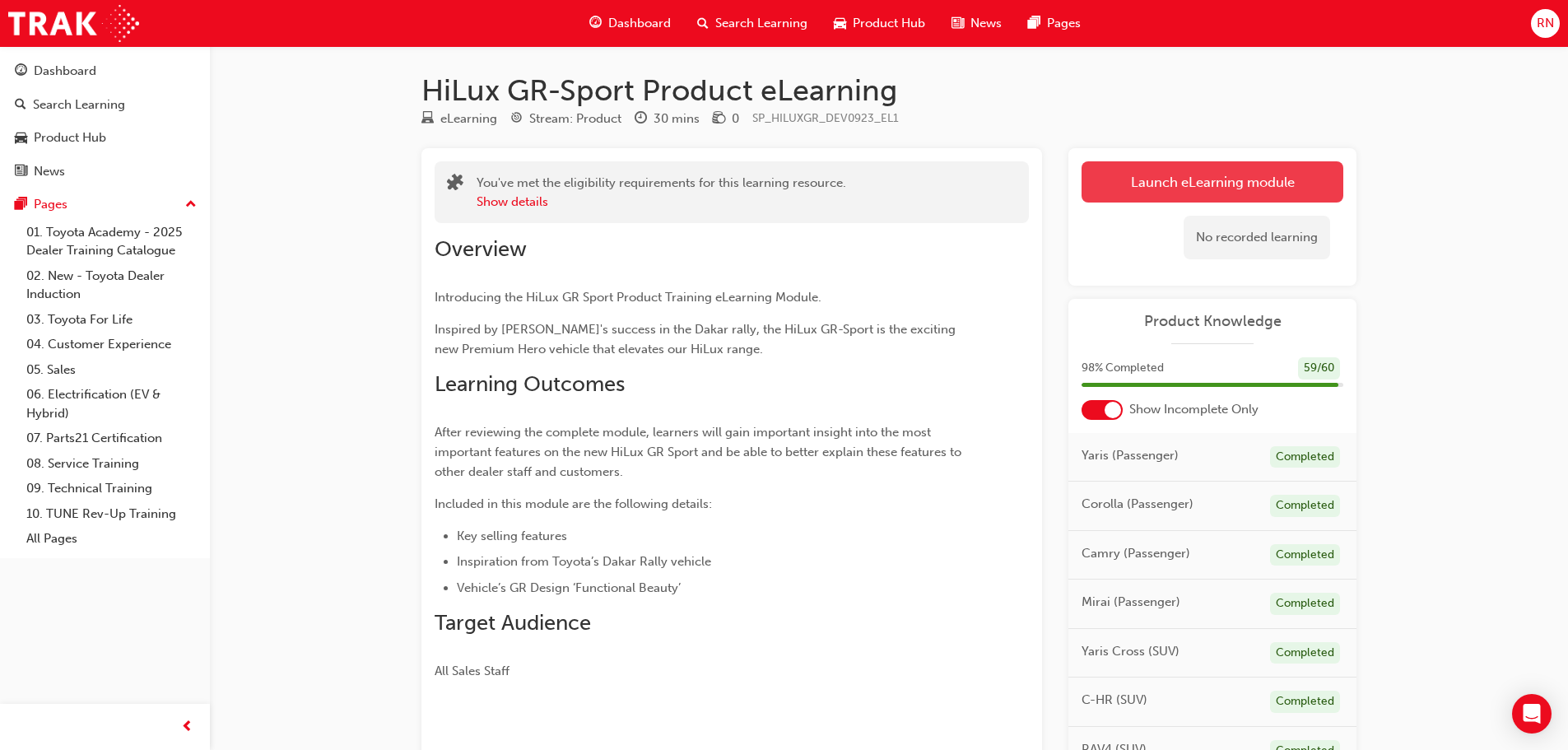
click at [1179, 176] on link "Launch eLearning module" at bounding box center [1212, 181] width 262 height 41
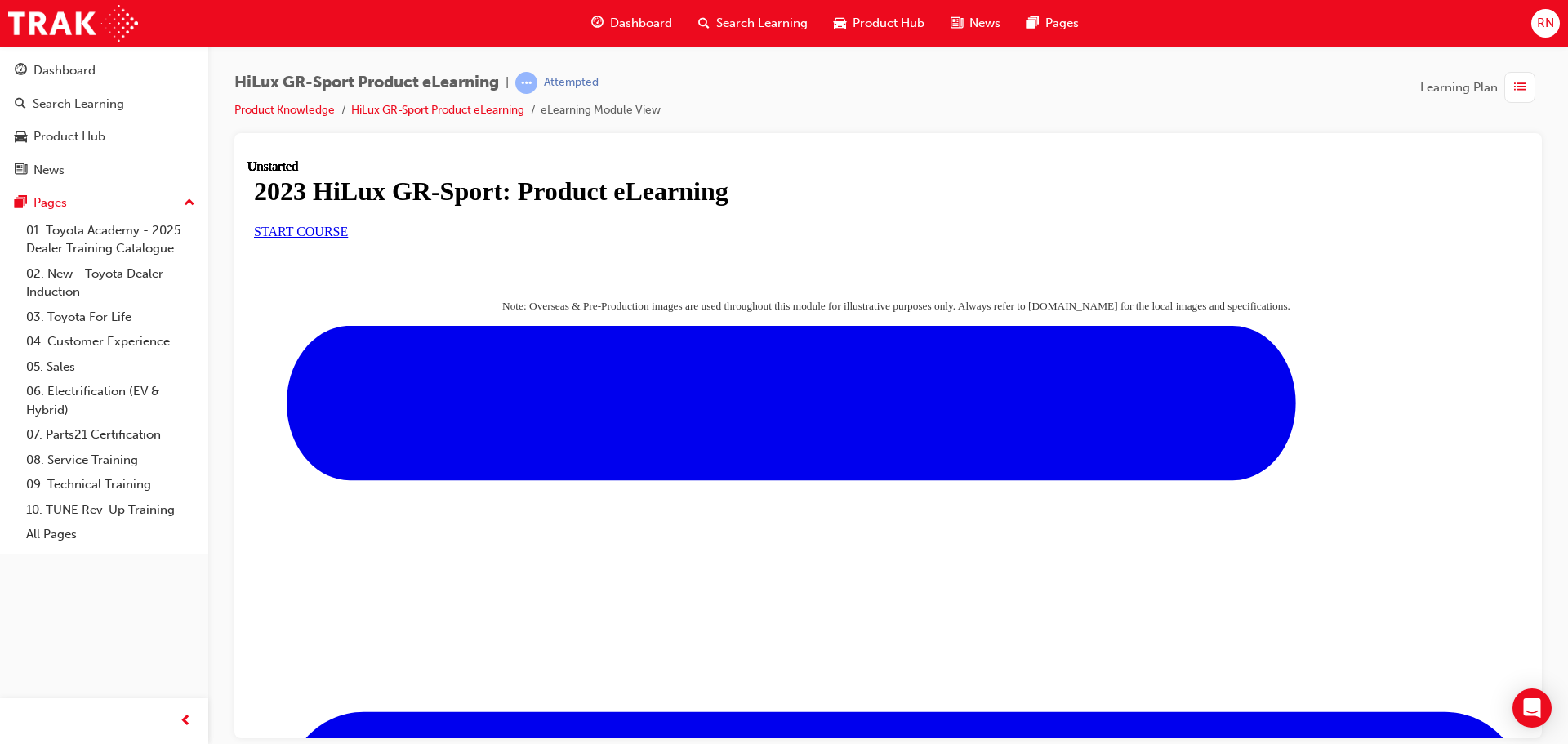
click at [348, 238] on link "START COURSE" at bounding box center [301, 230] width 94 height 13
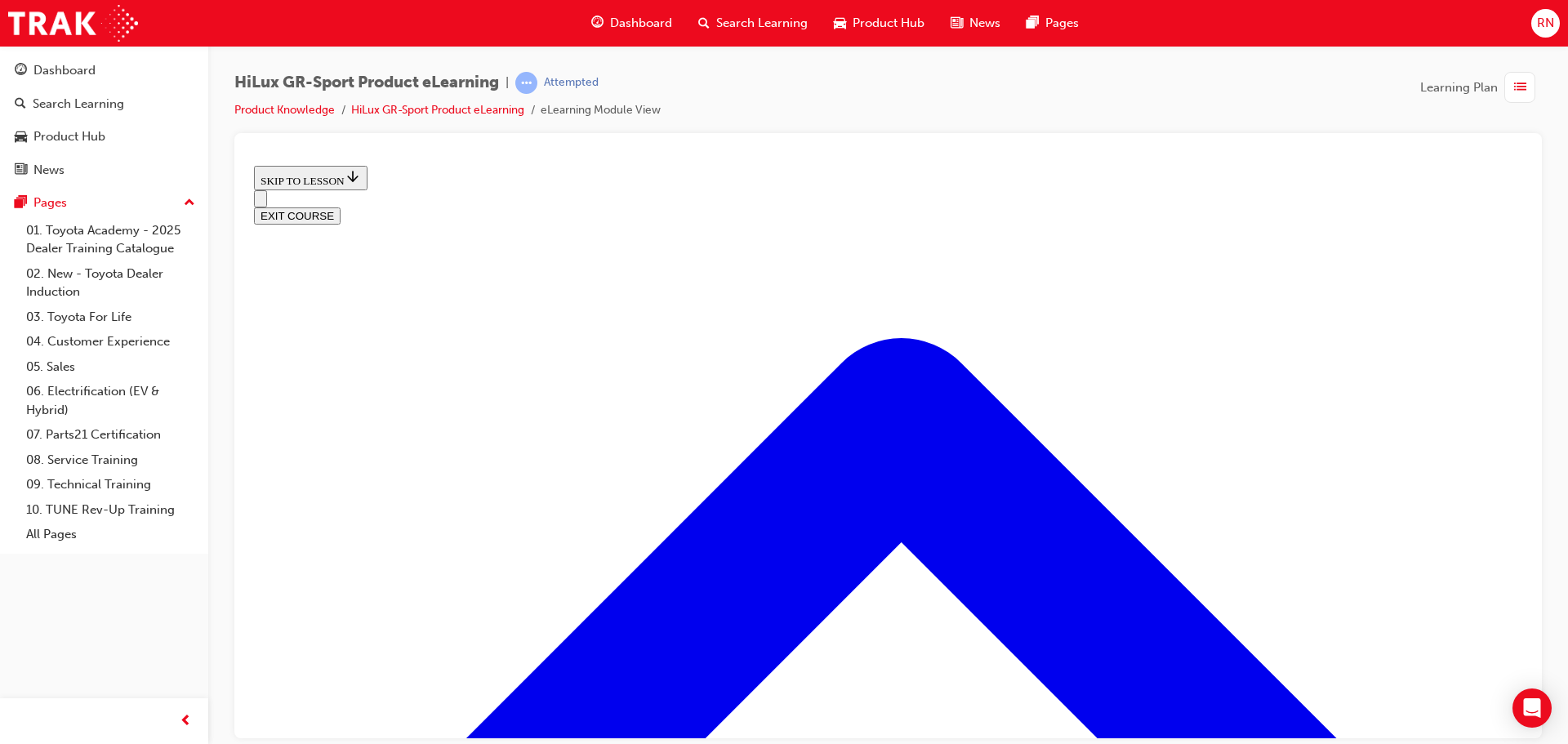
scroll to position [785, 0]
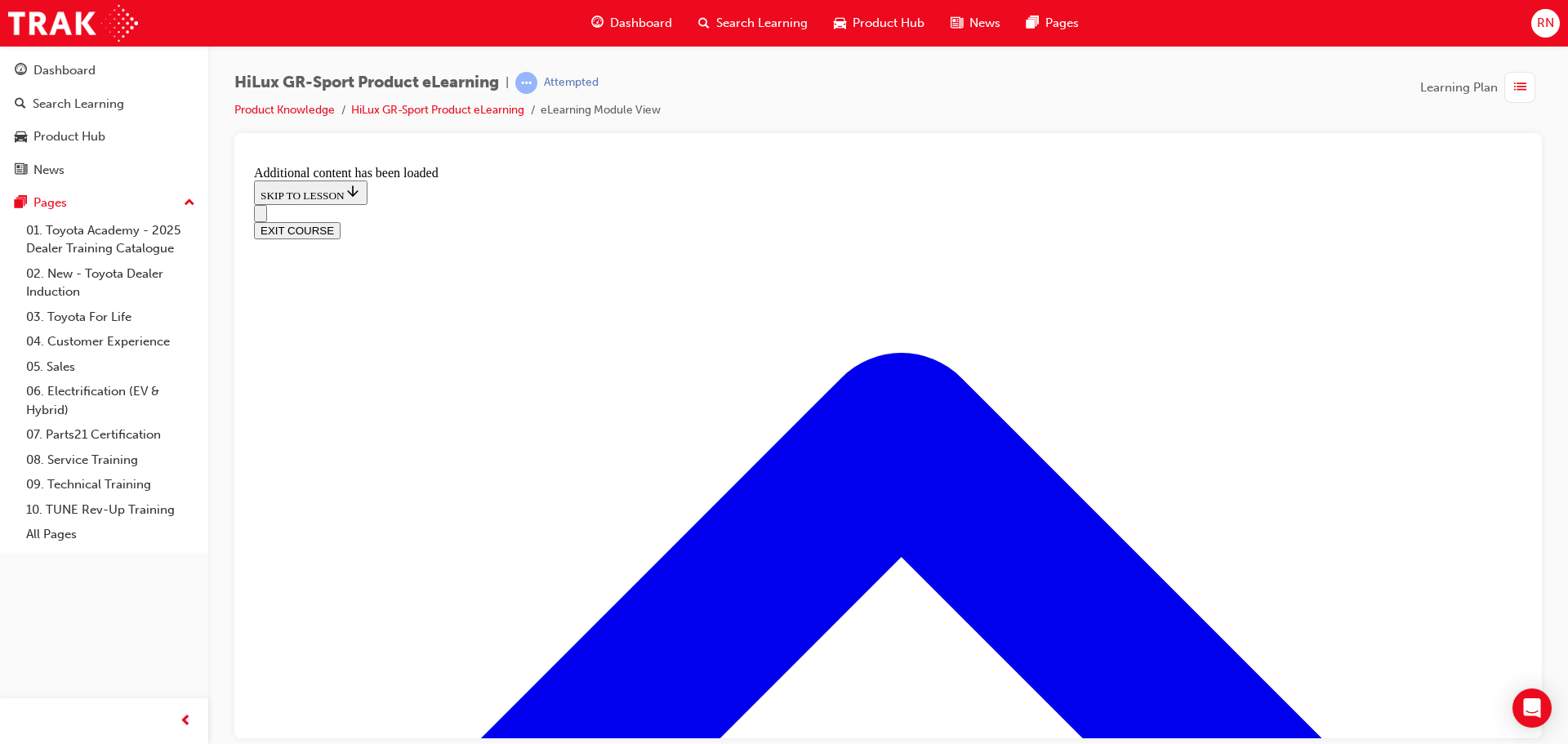
scroll to position [1543, 0]
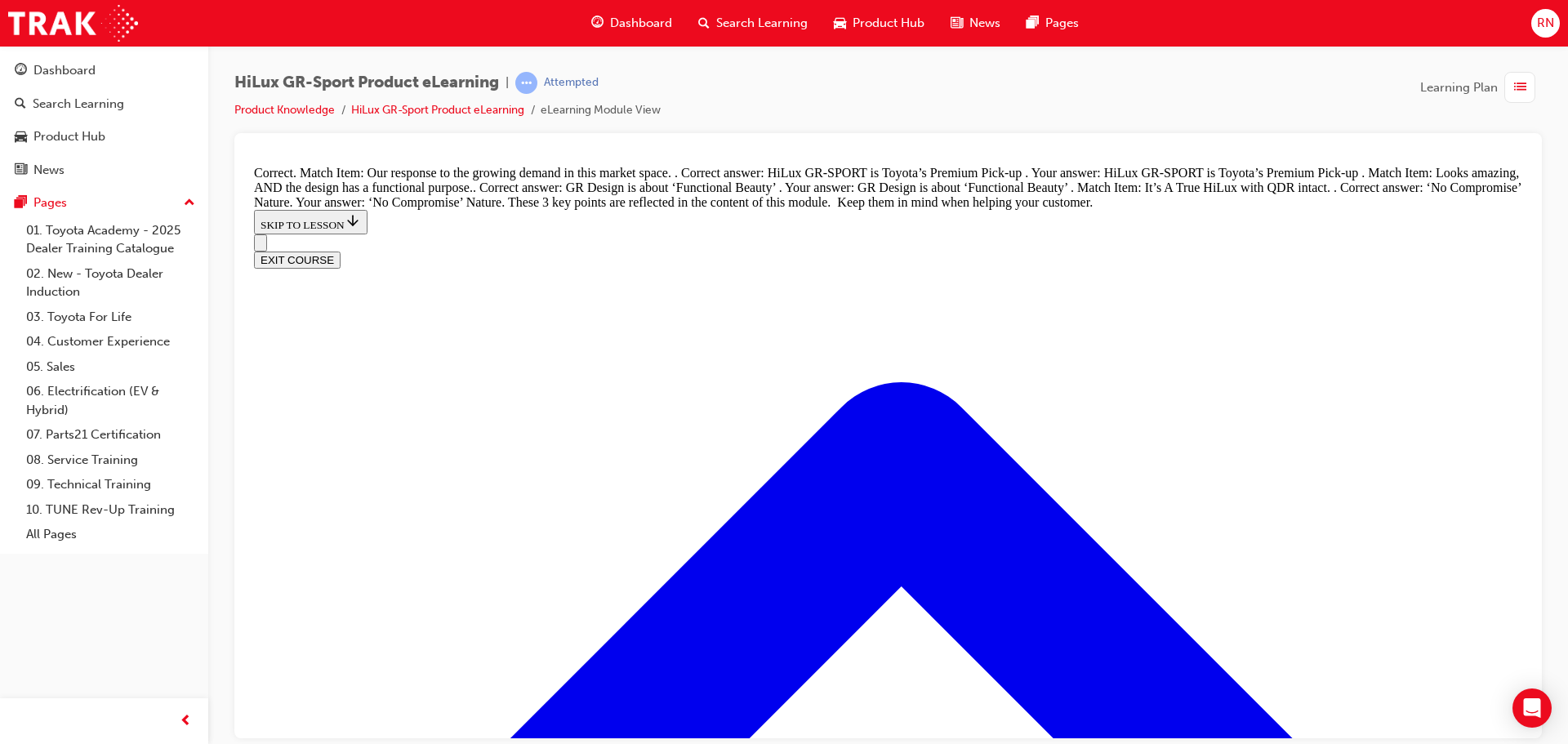
scroll to position [1933, 0]
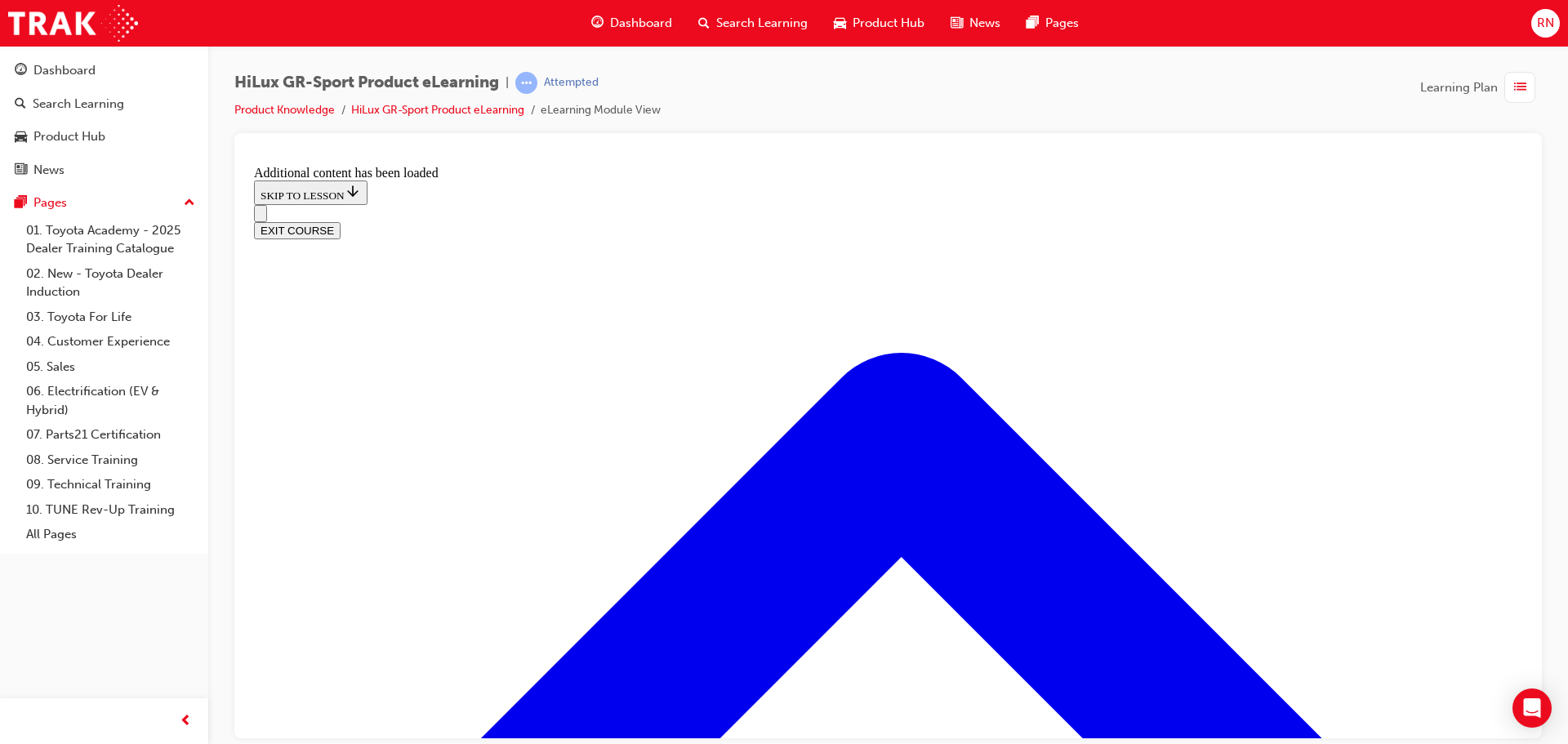
scroll to position [1366, 0]
radio input "true"
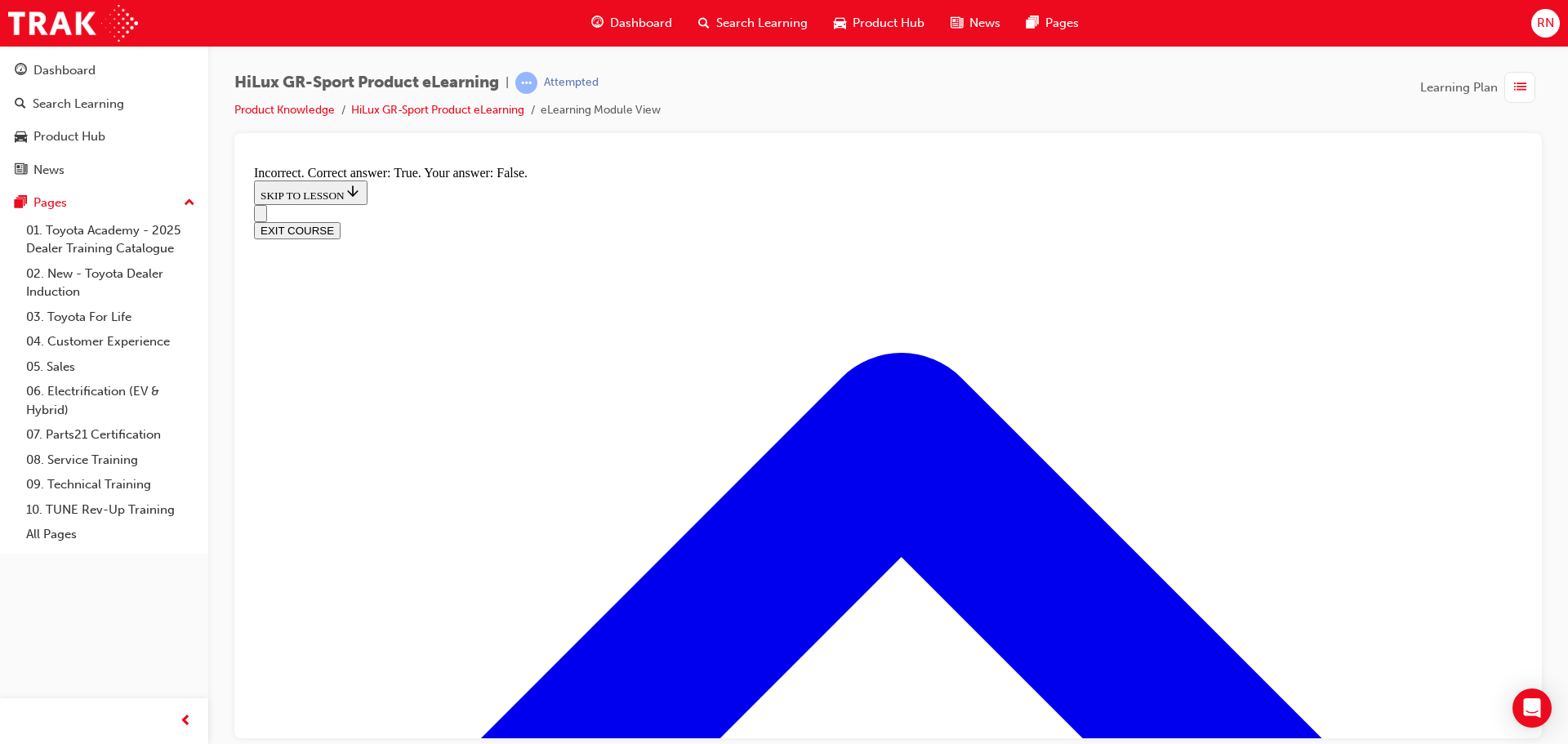
scroll to position [1528, 0]
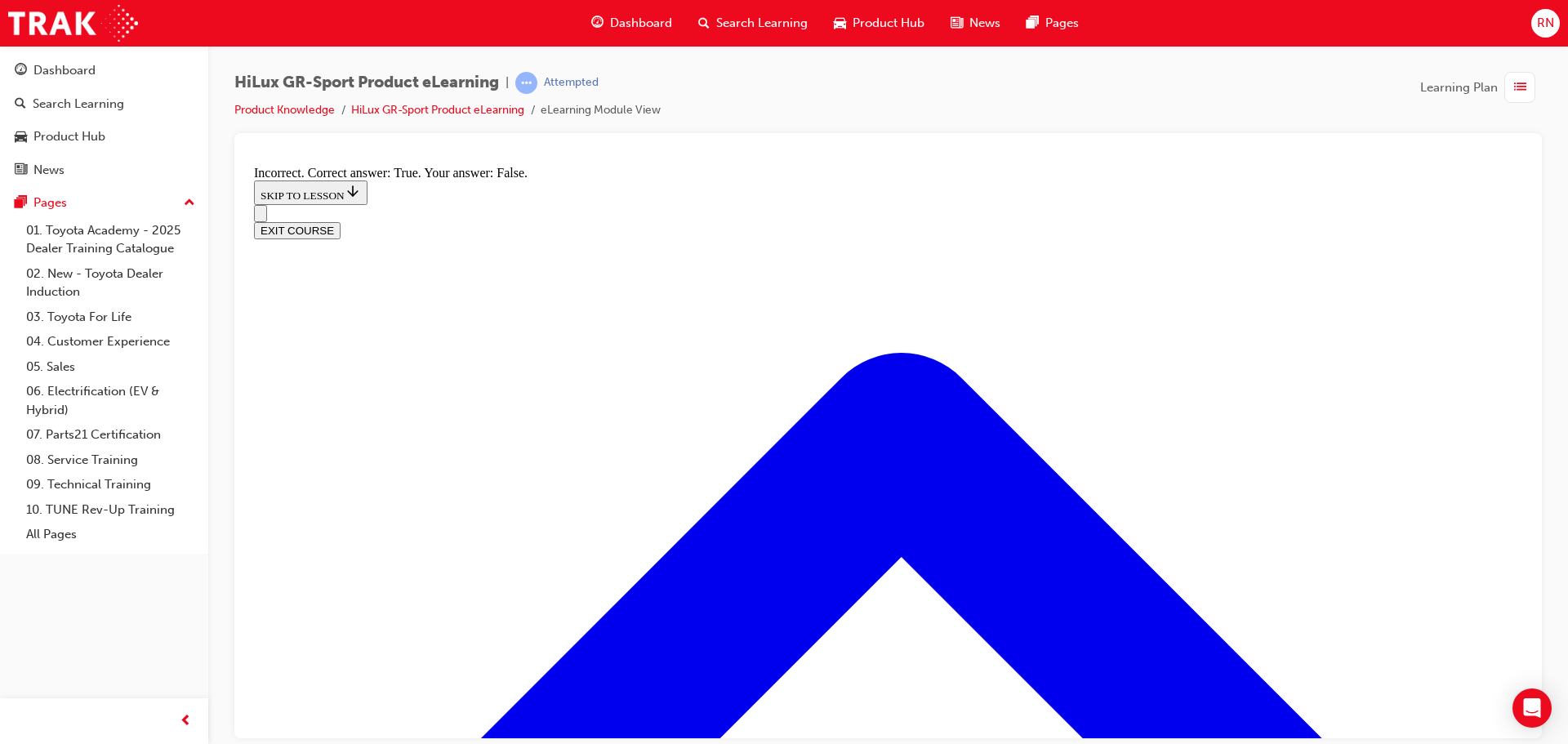
radio input "true"
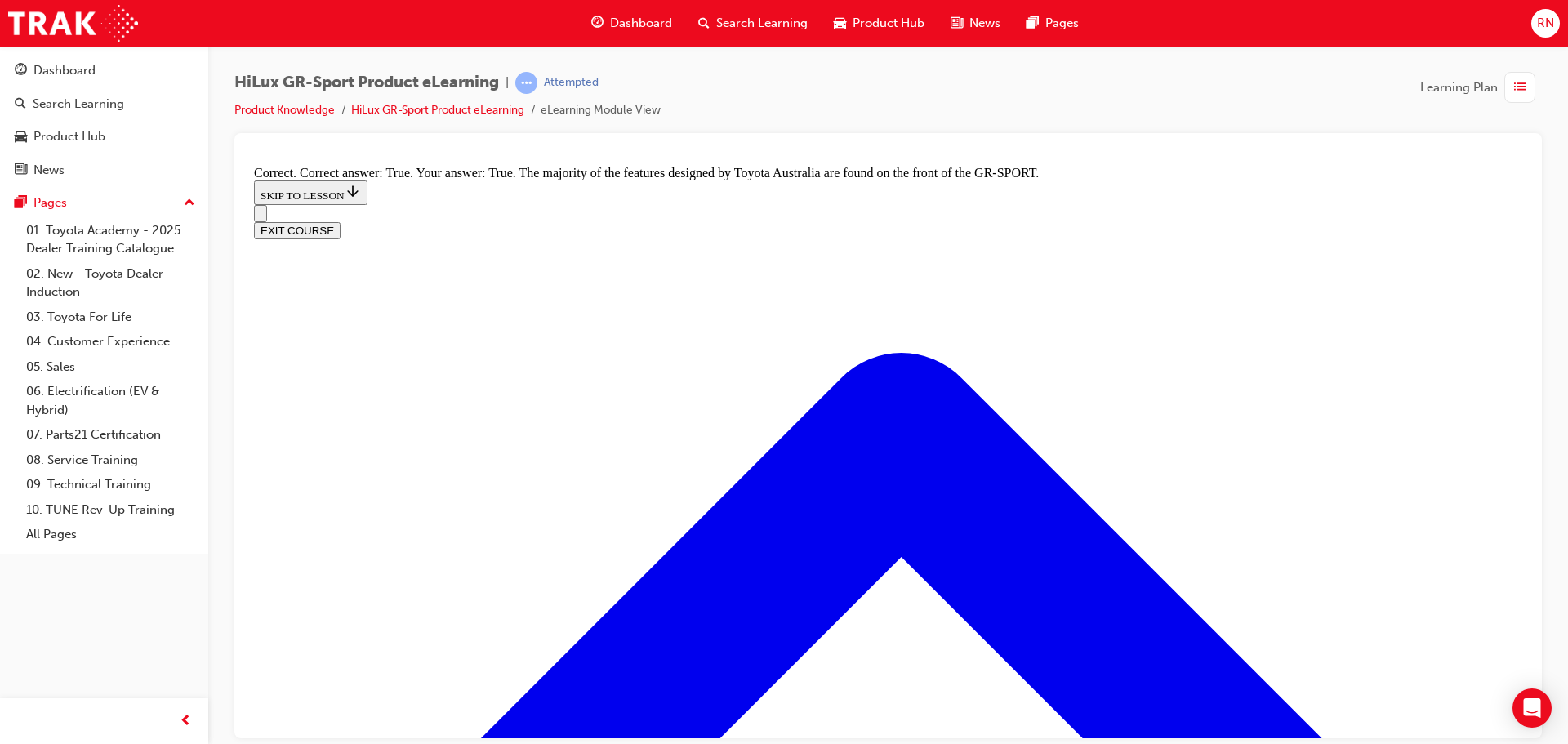
radio input "true"
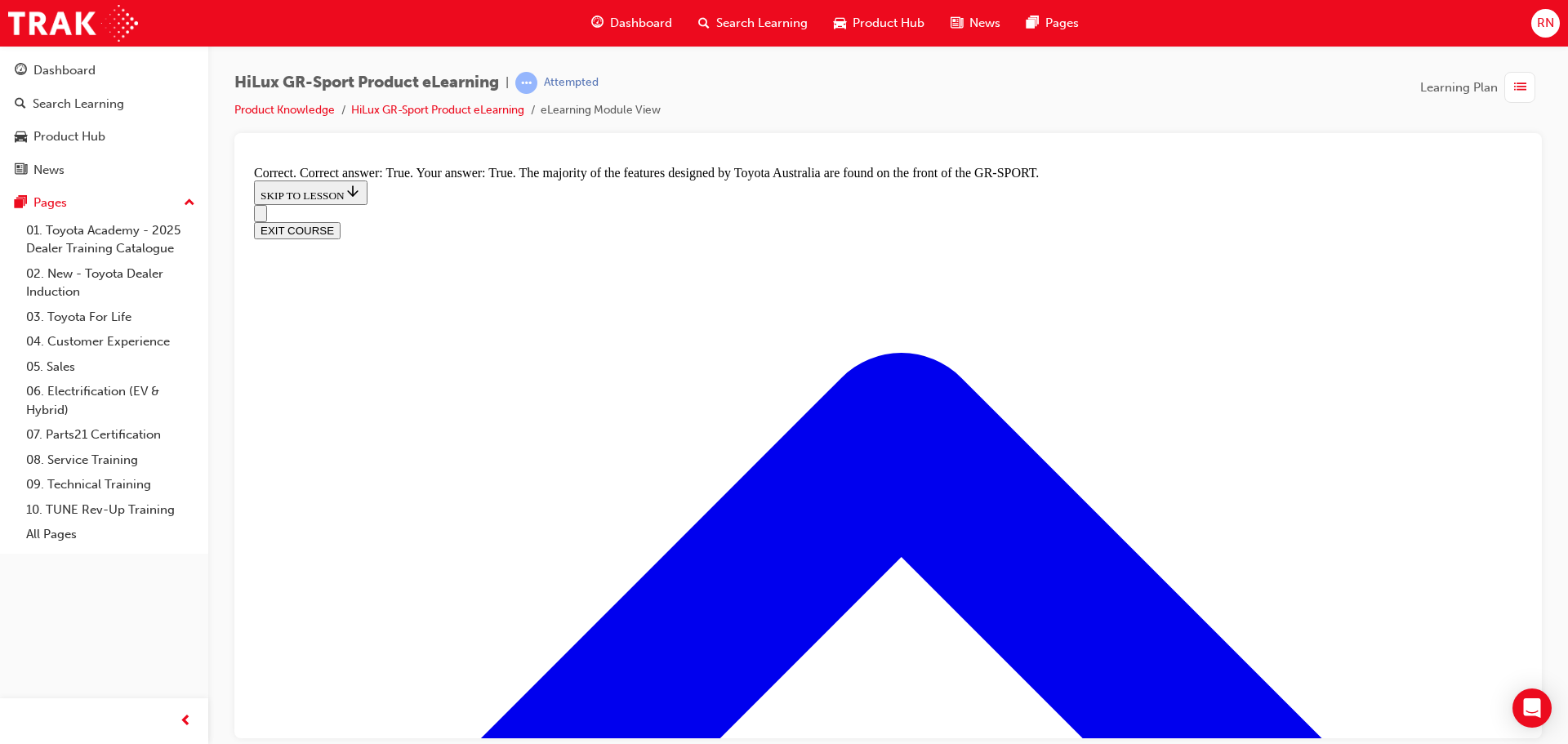
radio input "true"
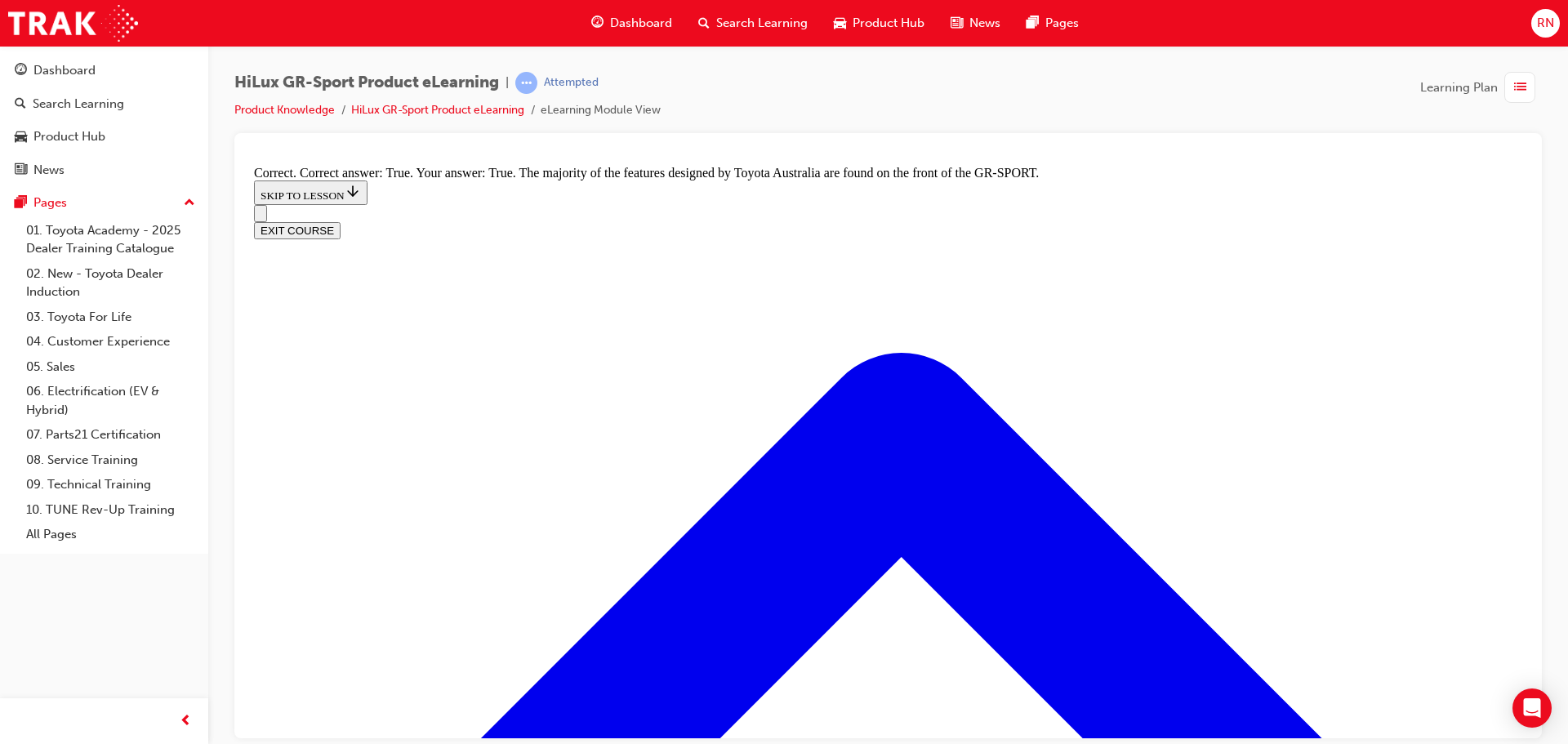
radio input "true"
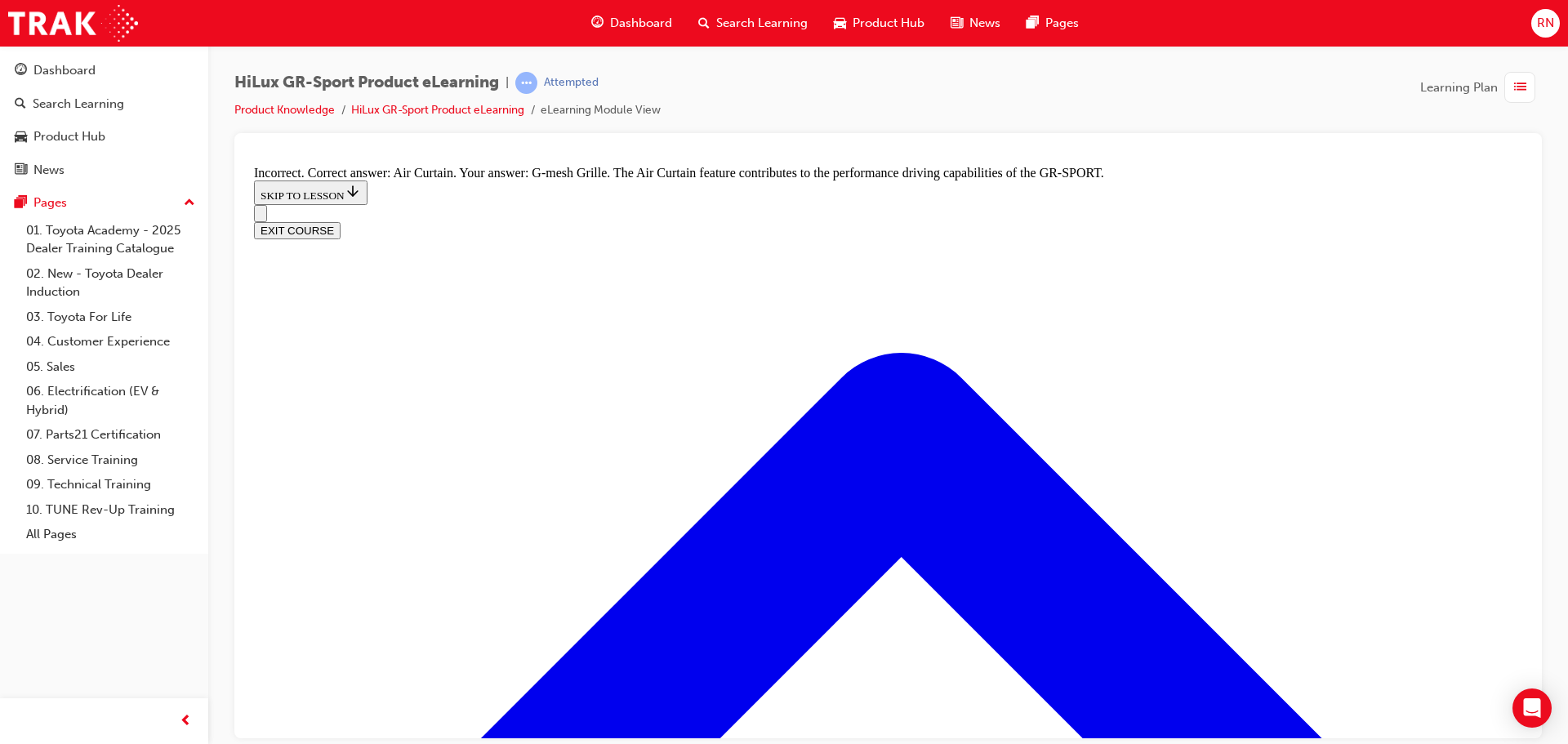
radio input "true"
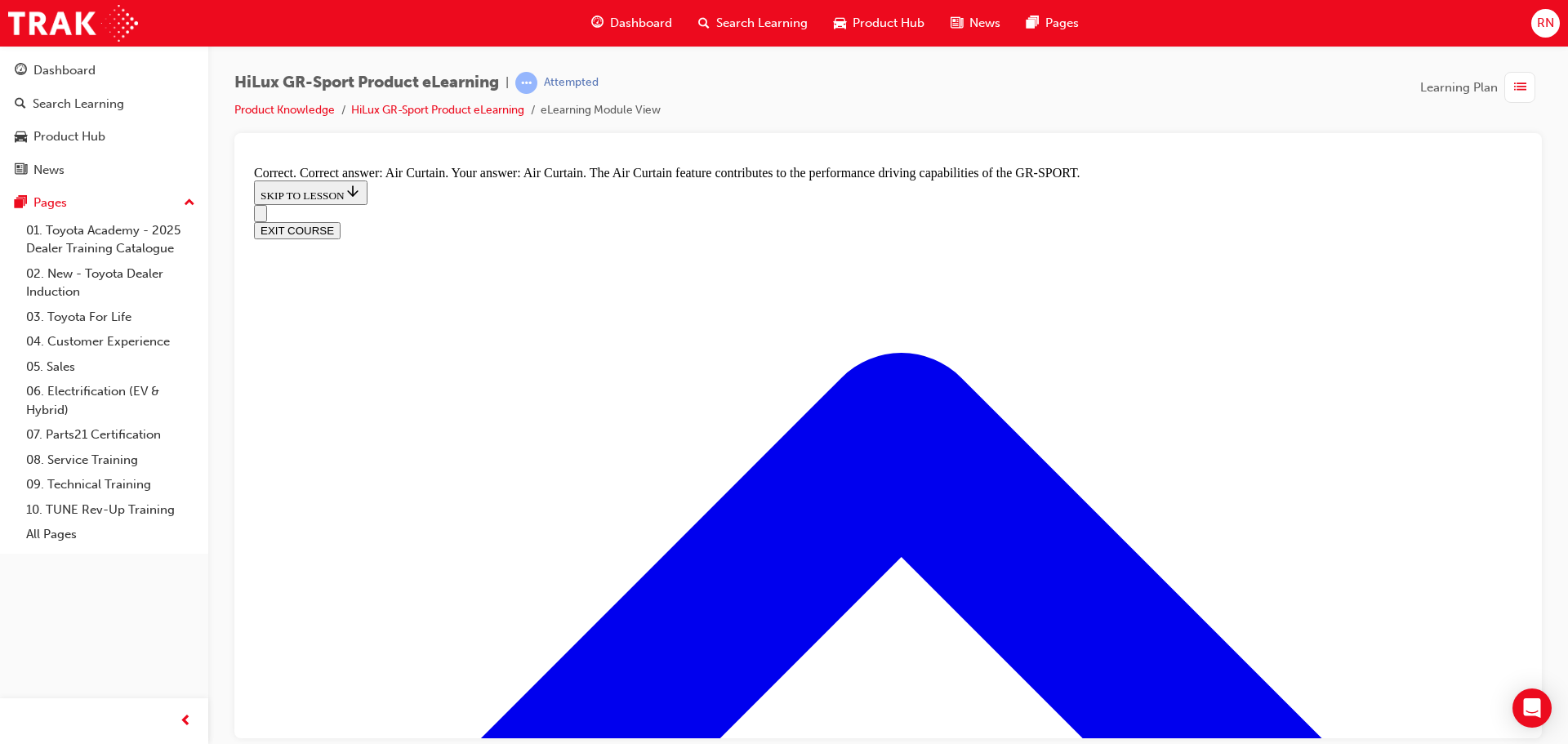
radio input "true"
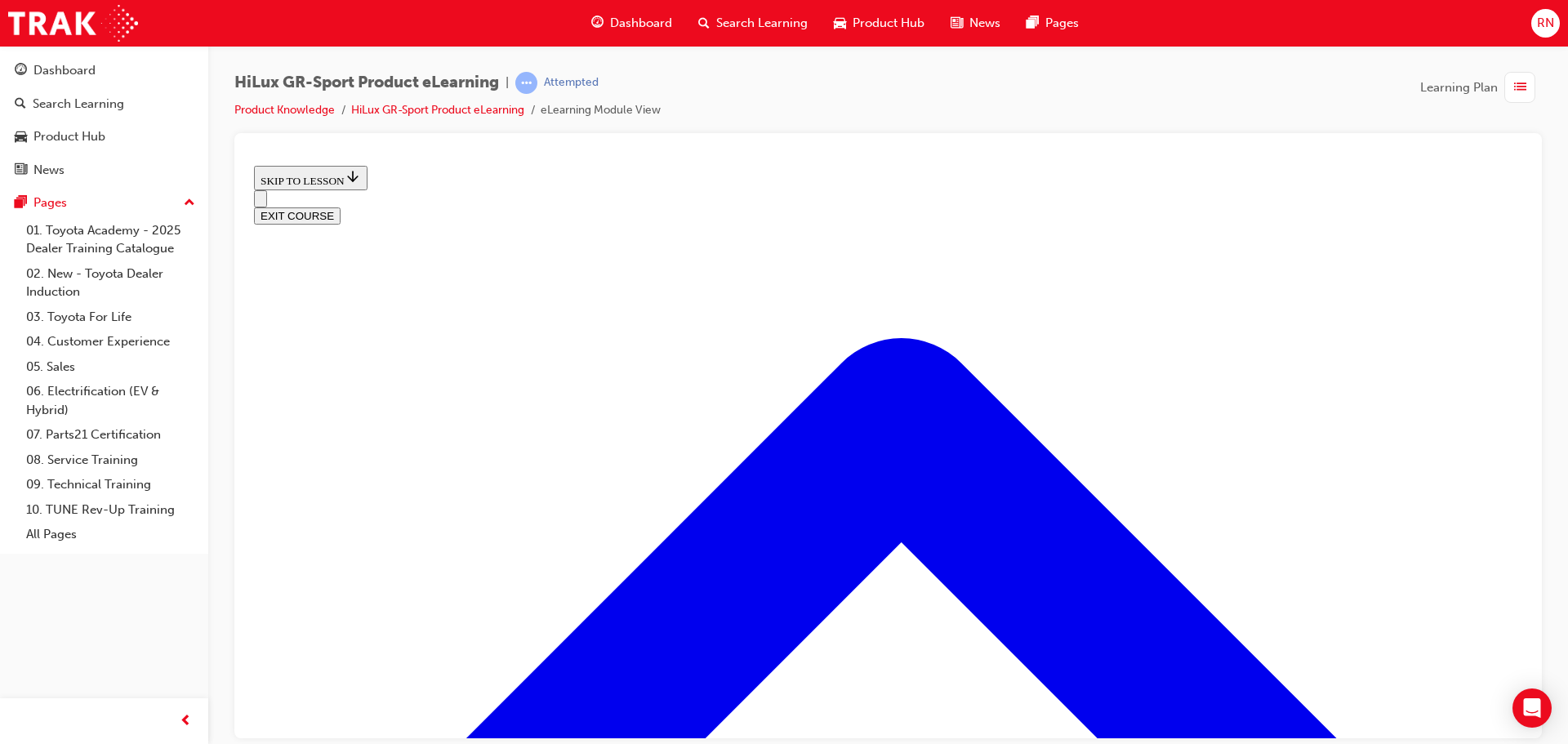
scroll to position [214, 0]
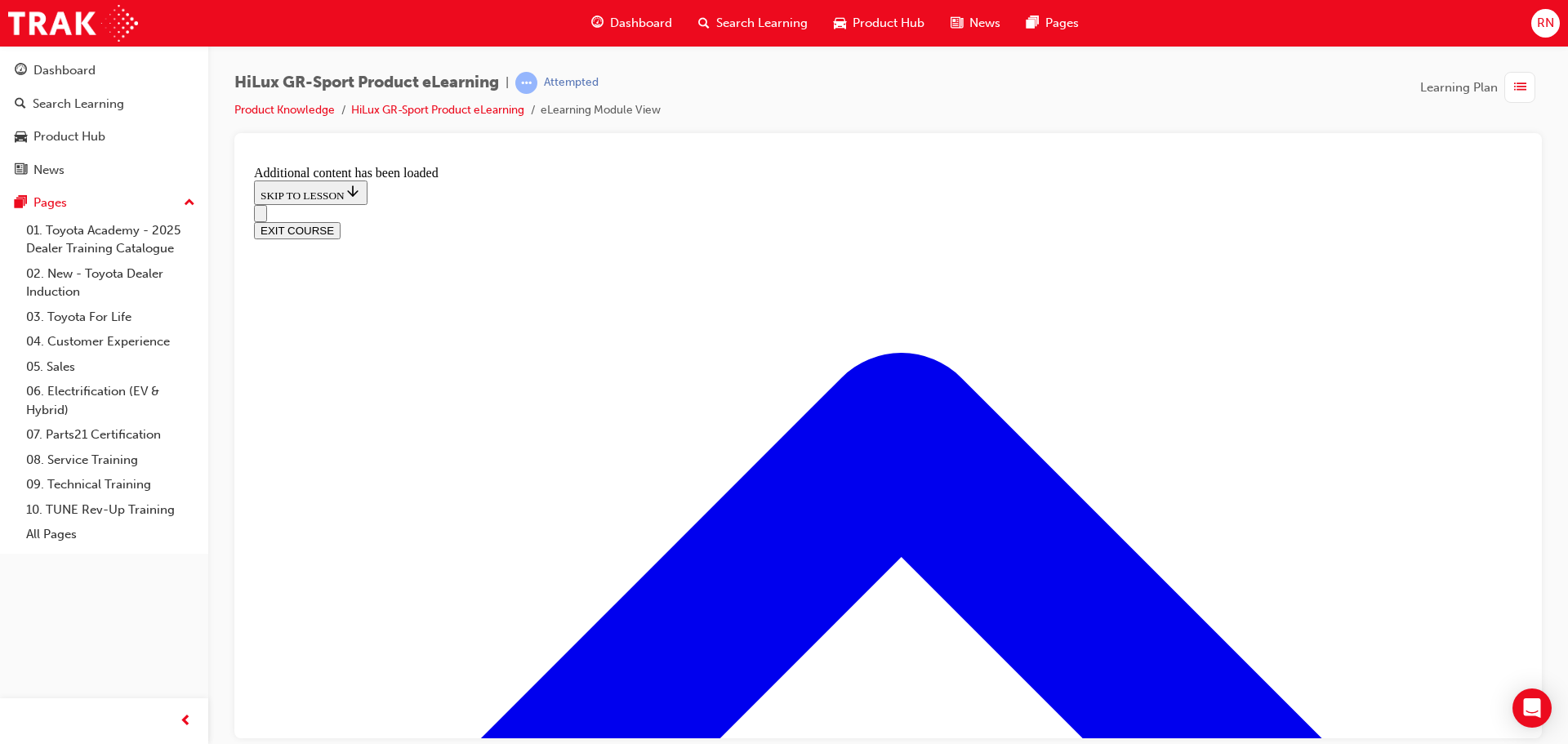
scroll to position [874, 0]
radio input "true"
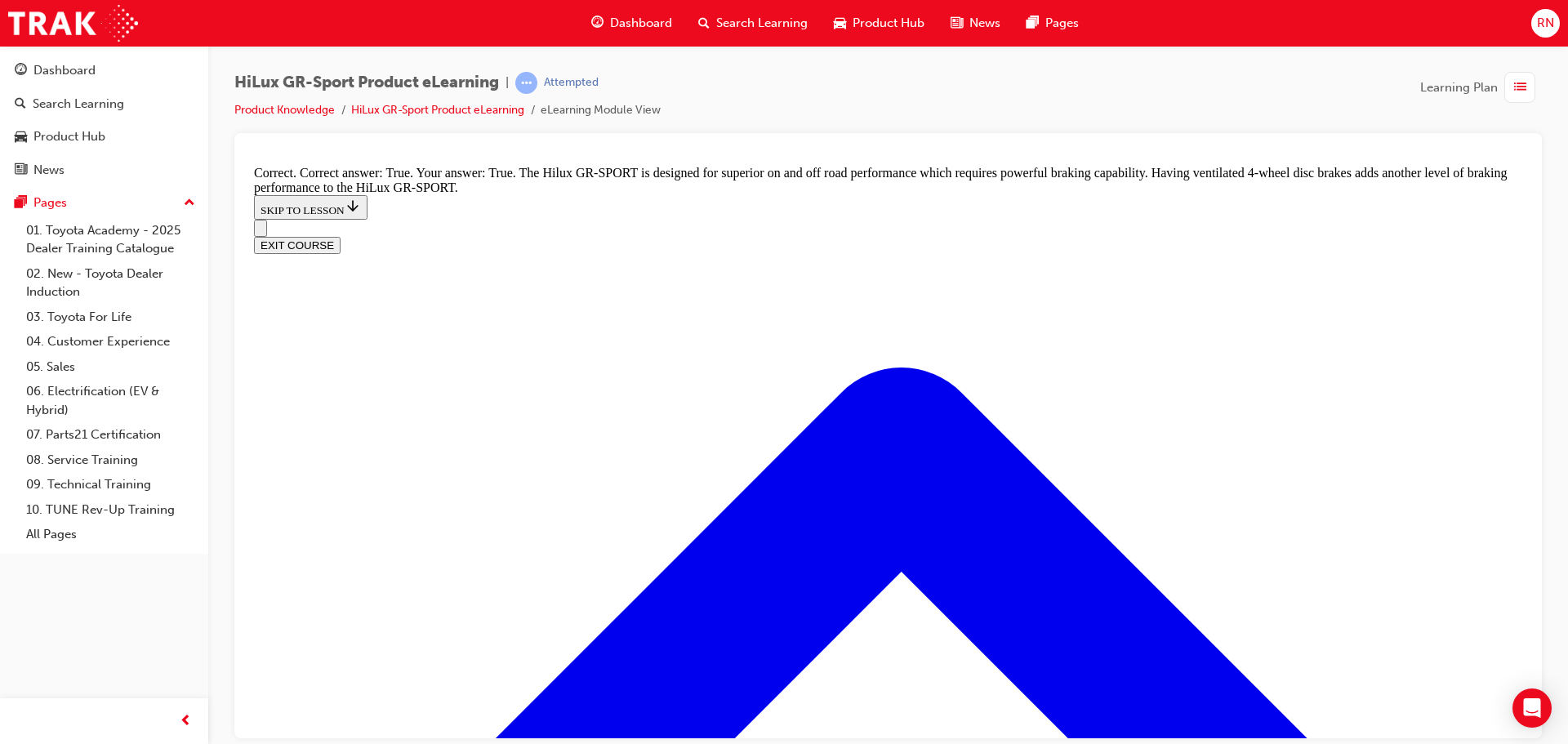
scroll to position [1201, 0]
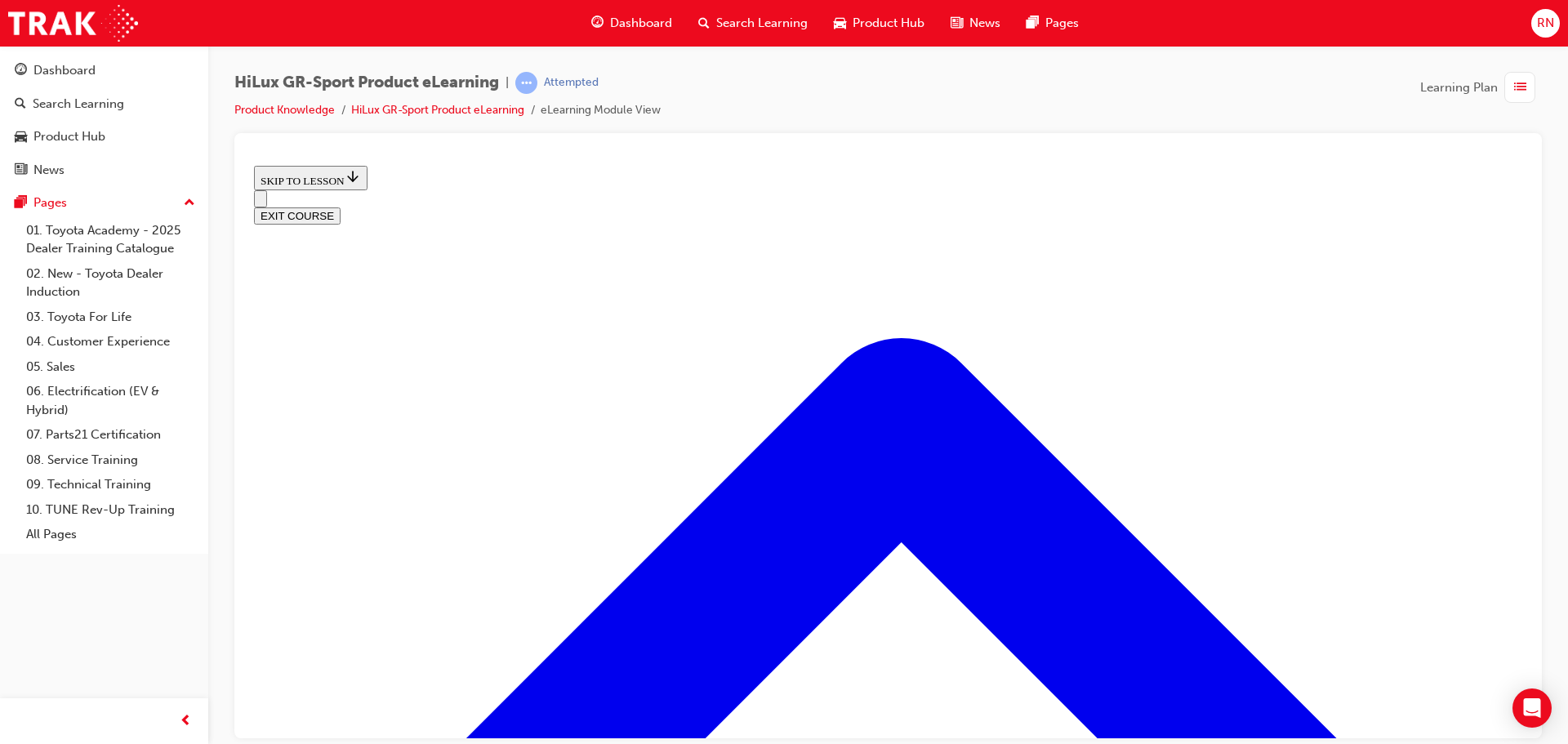
scroll to position [1540, 0]
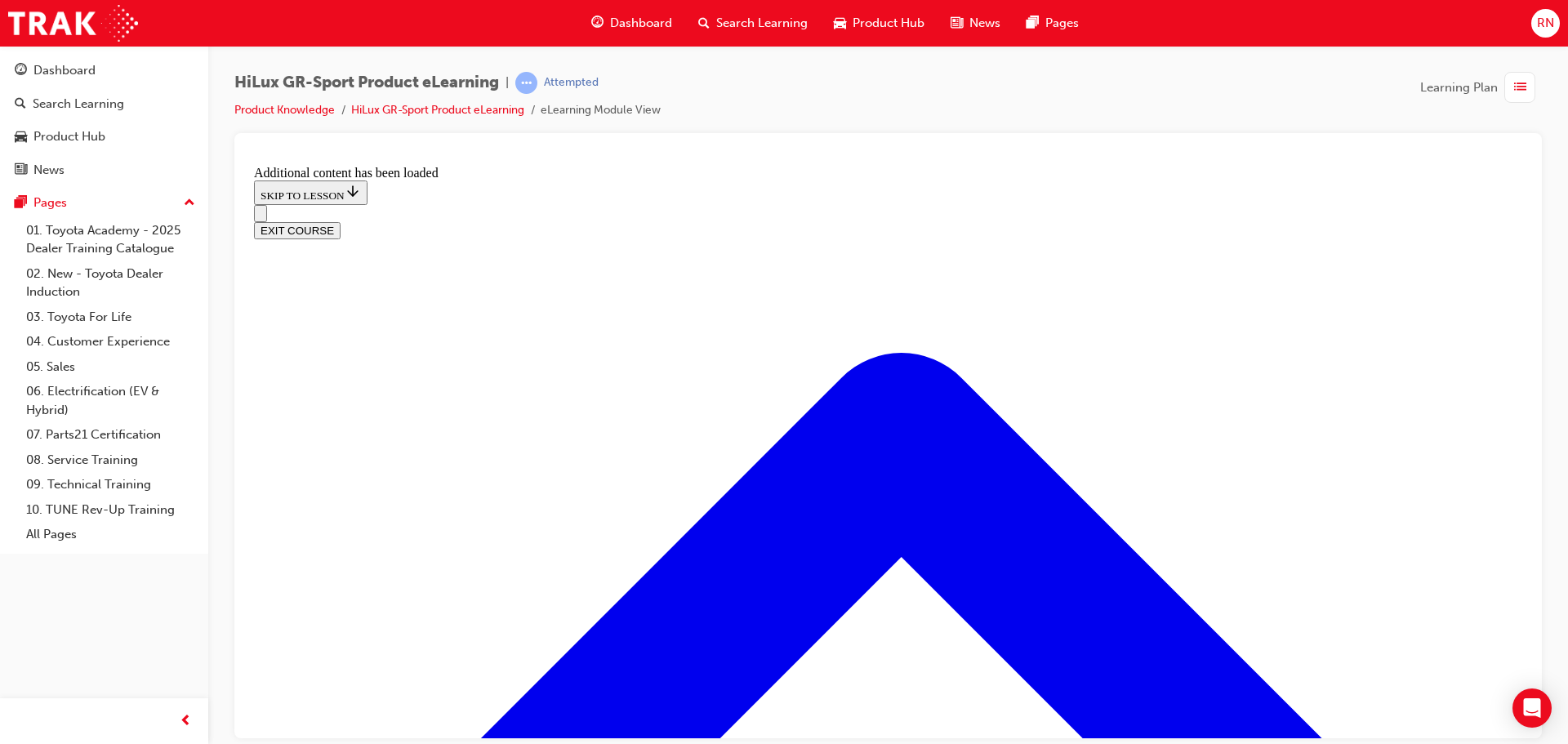
scroll to position [1962, 0]
checkbox input "true"
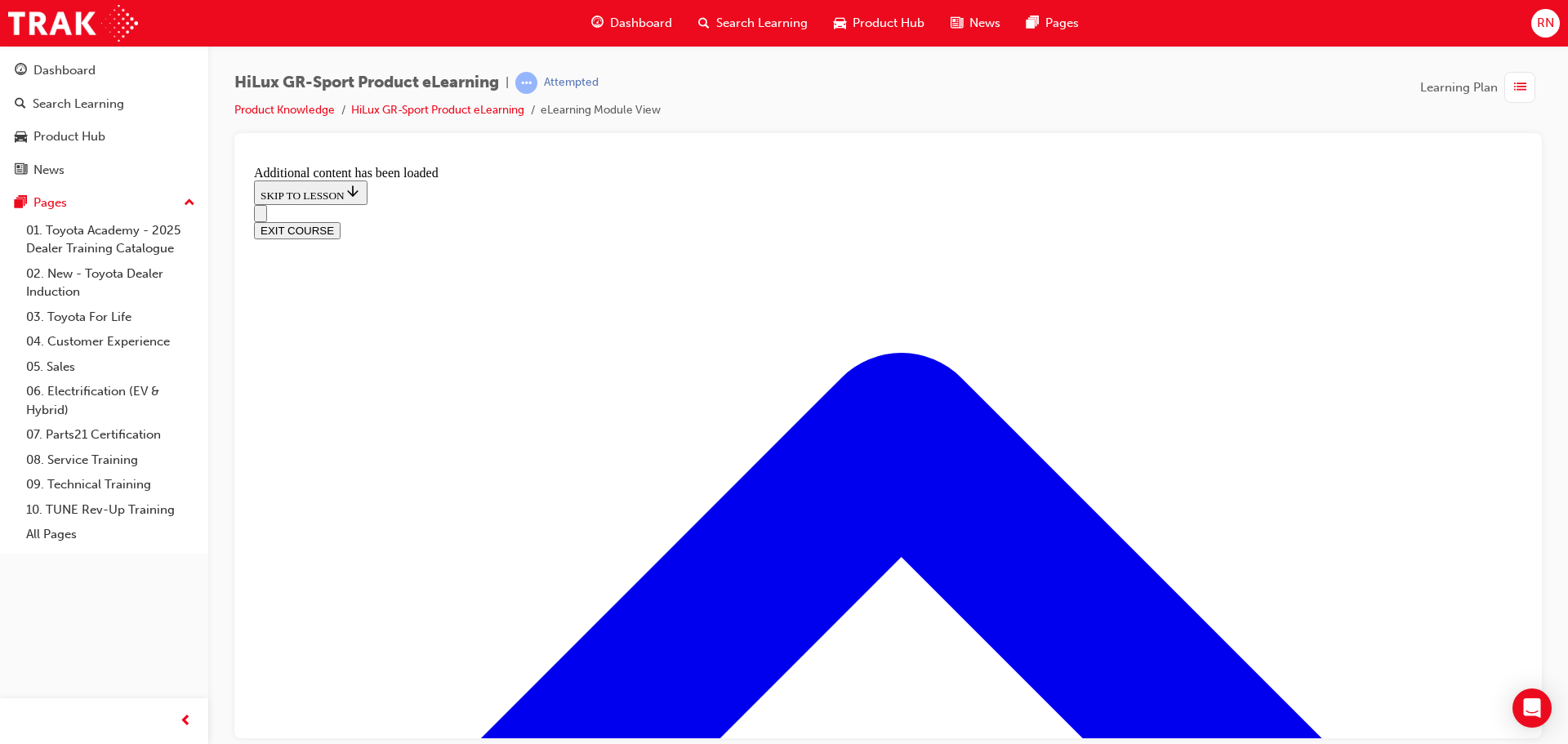
checkbox input "true"
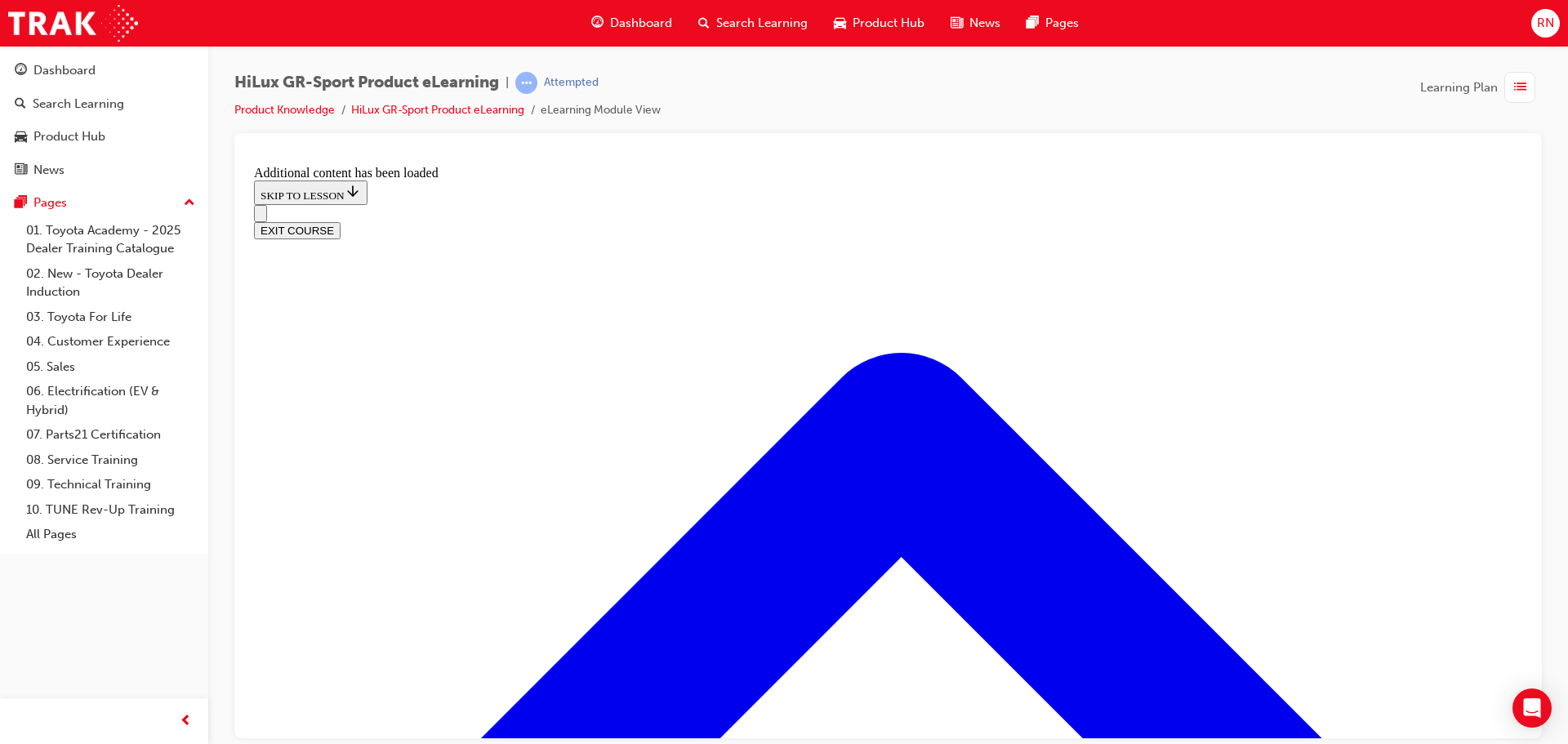
scroll to position [2126, 0]
checkbox input "true"
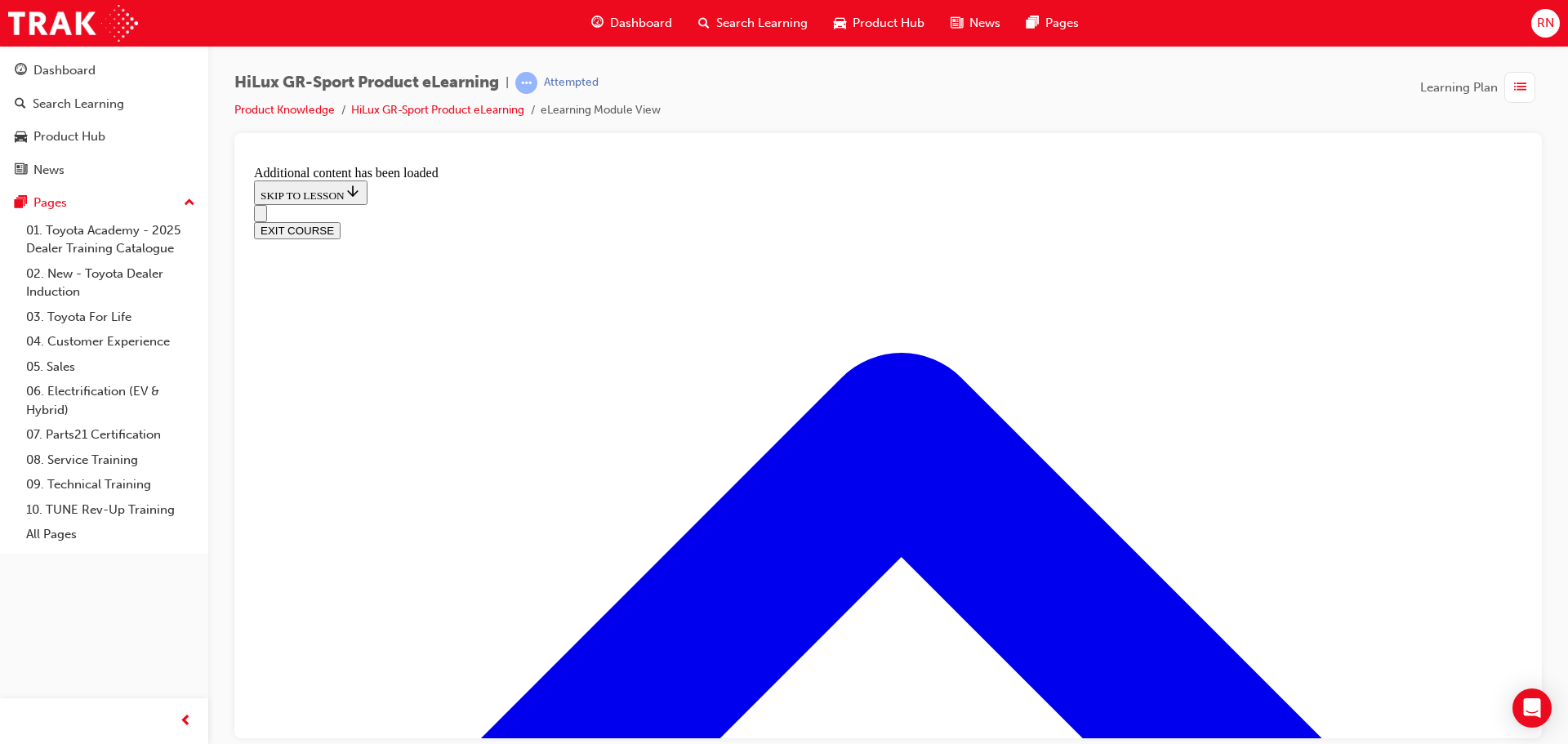
checkbox input "true"
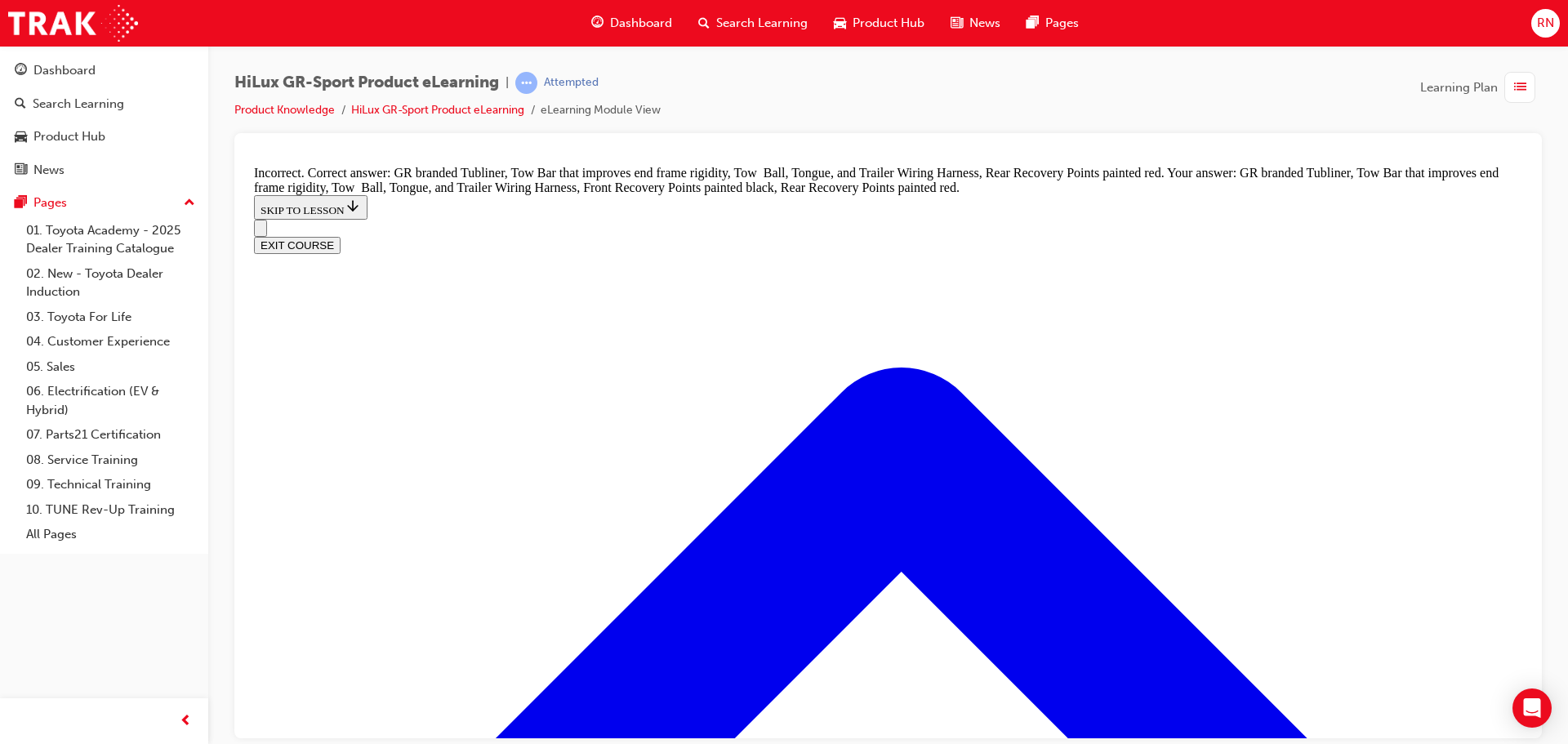
scroll to position [2371, 0]
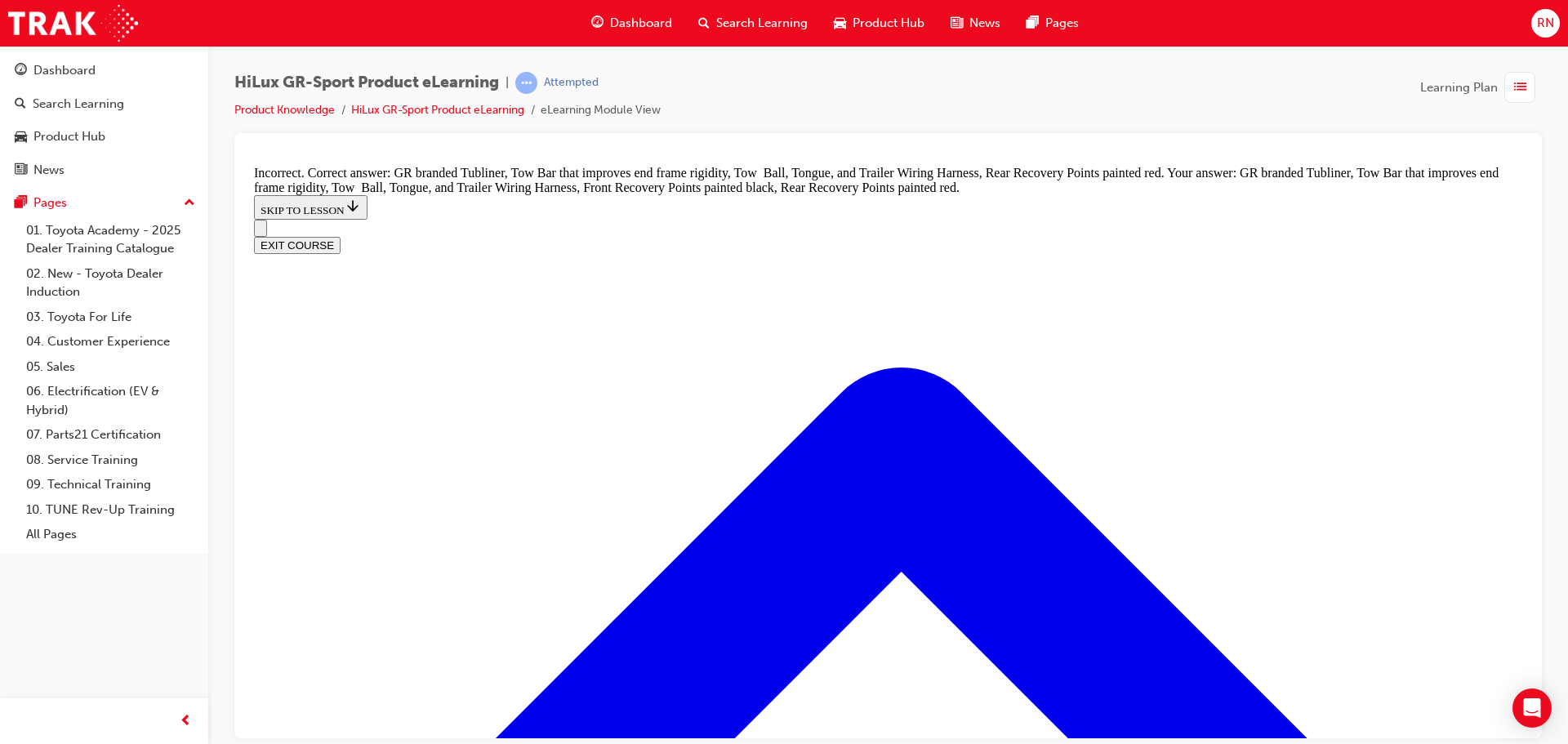
checkbox input "false"
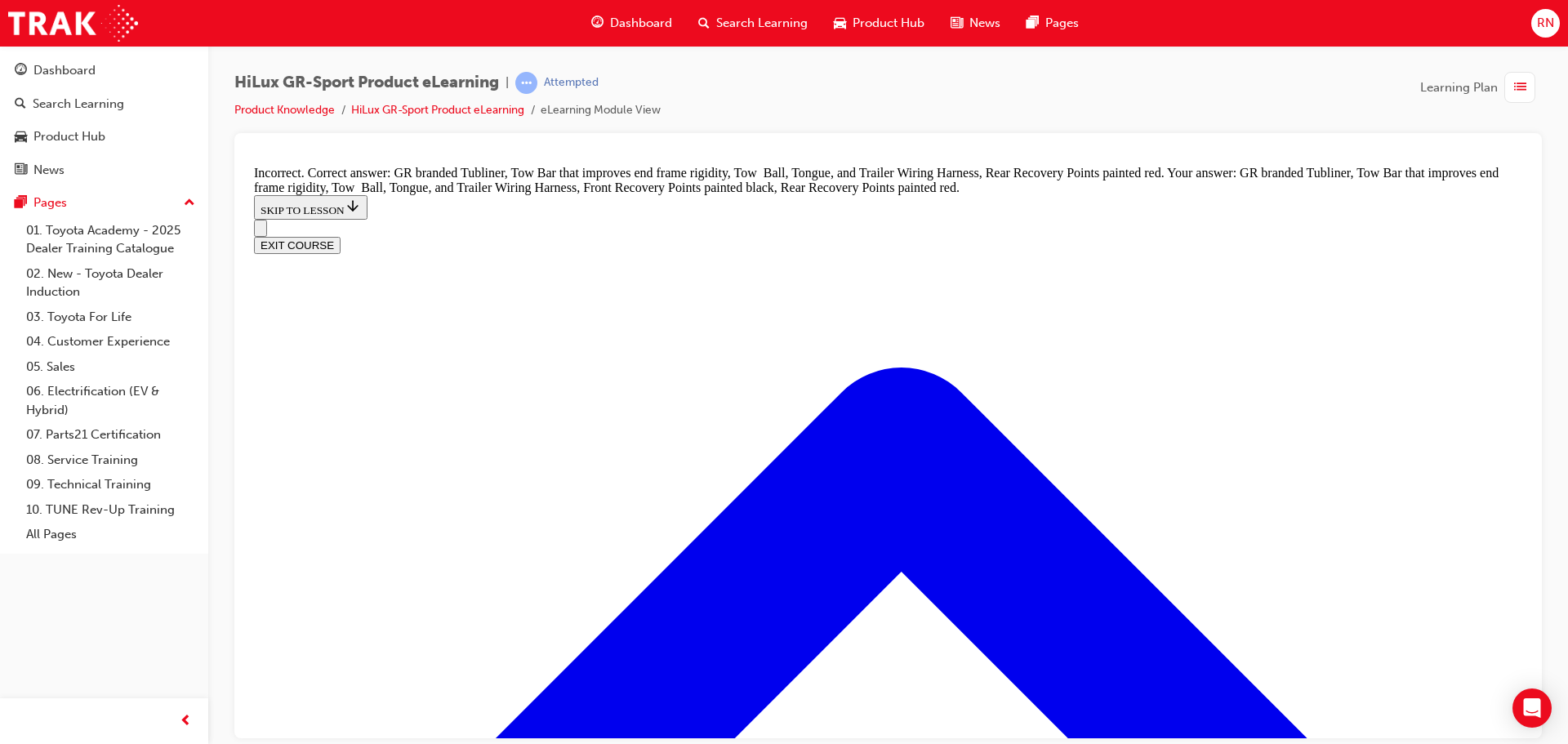
checkbox input "false"
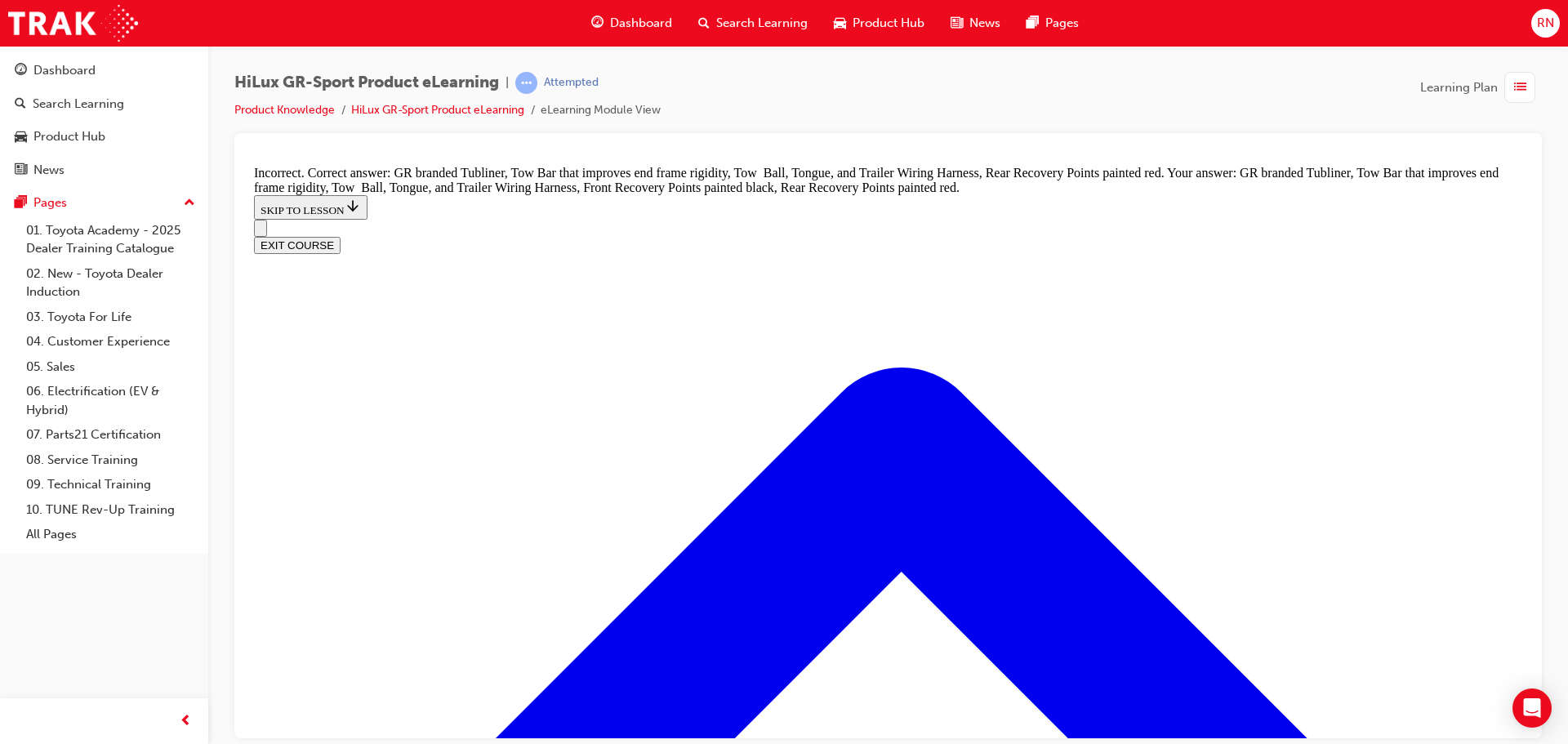
checkbox input "false"
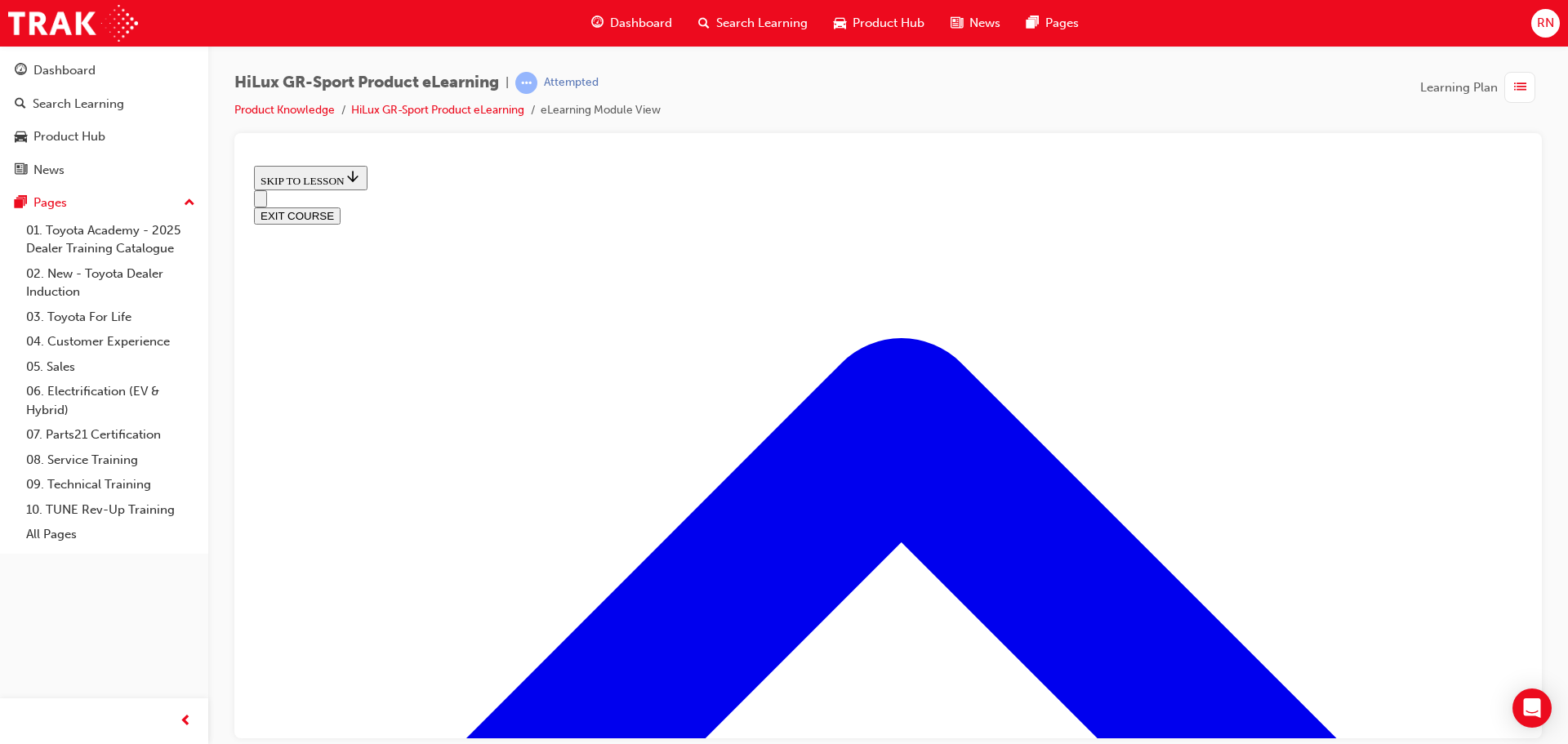
scroll to position [541, 0]
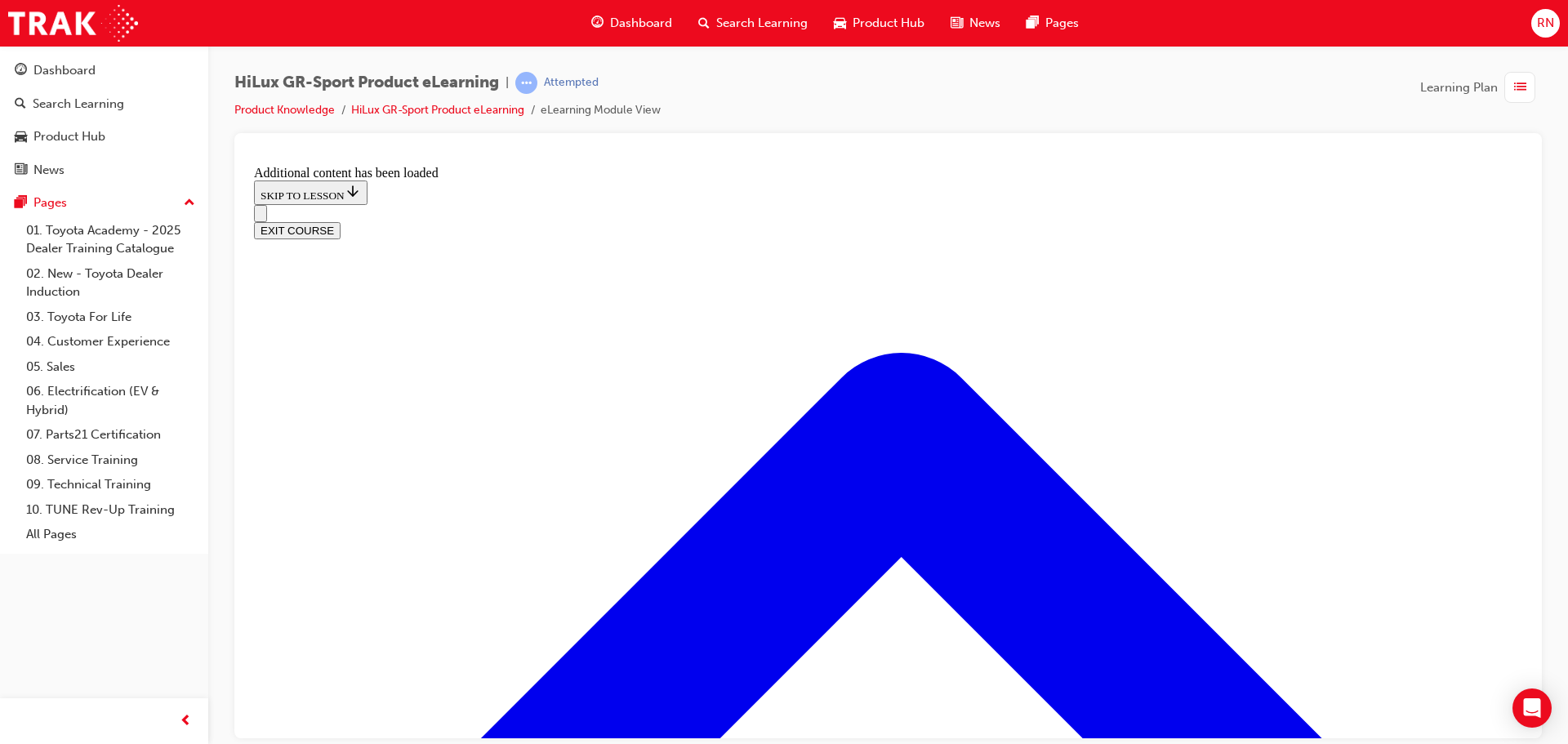
scroll to position [1395, 0]
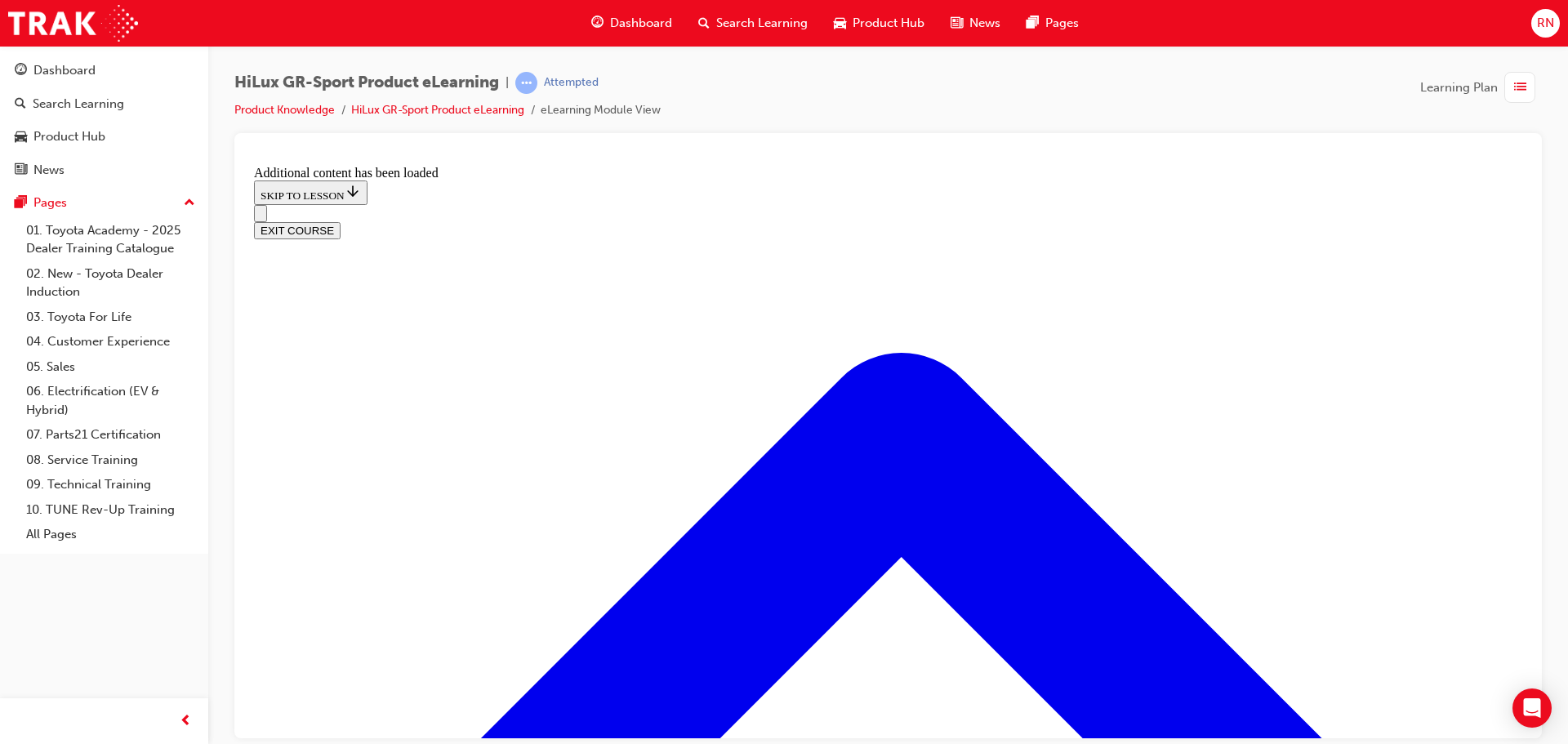
checkbox input "true"
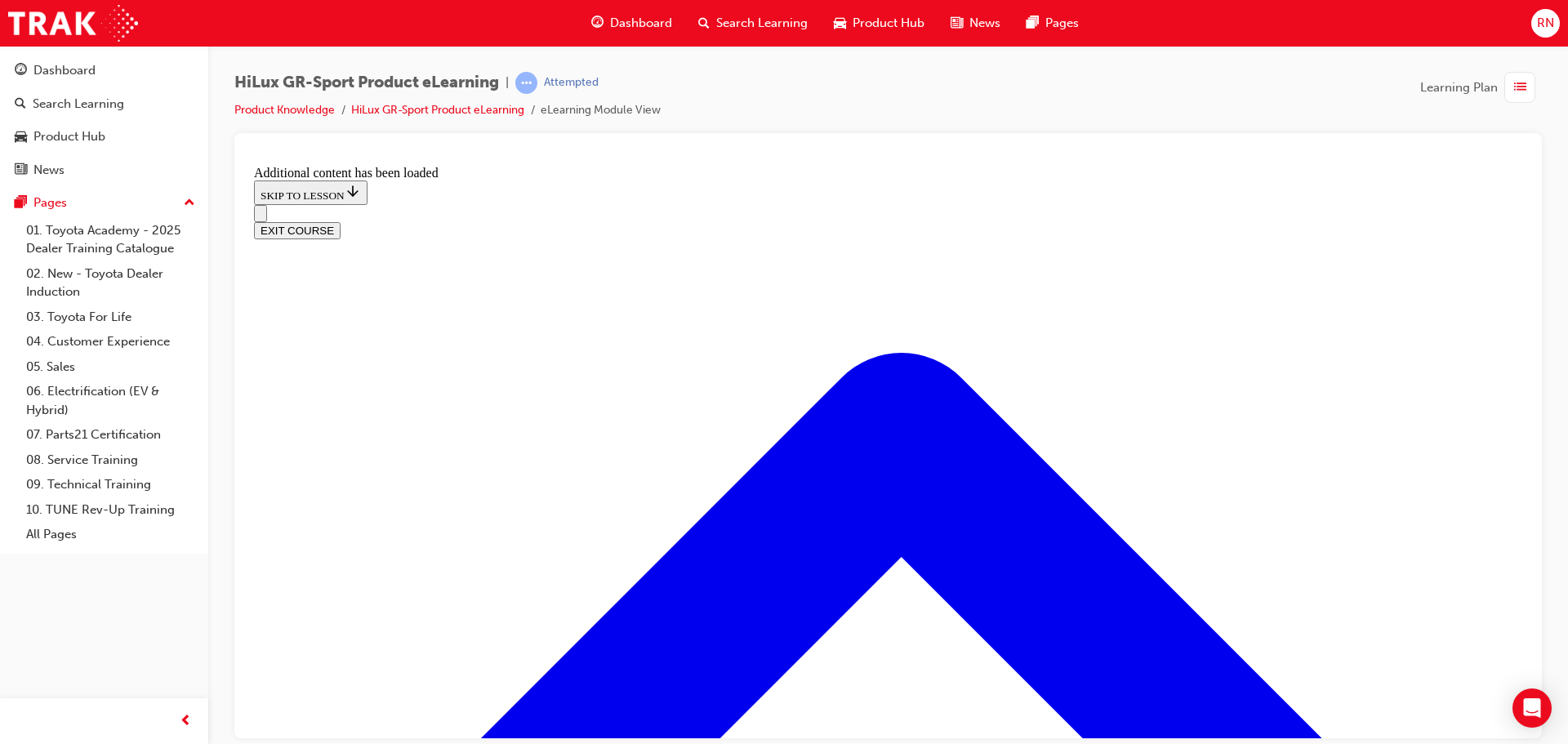
checkbox input "false"
checkbox input "true"
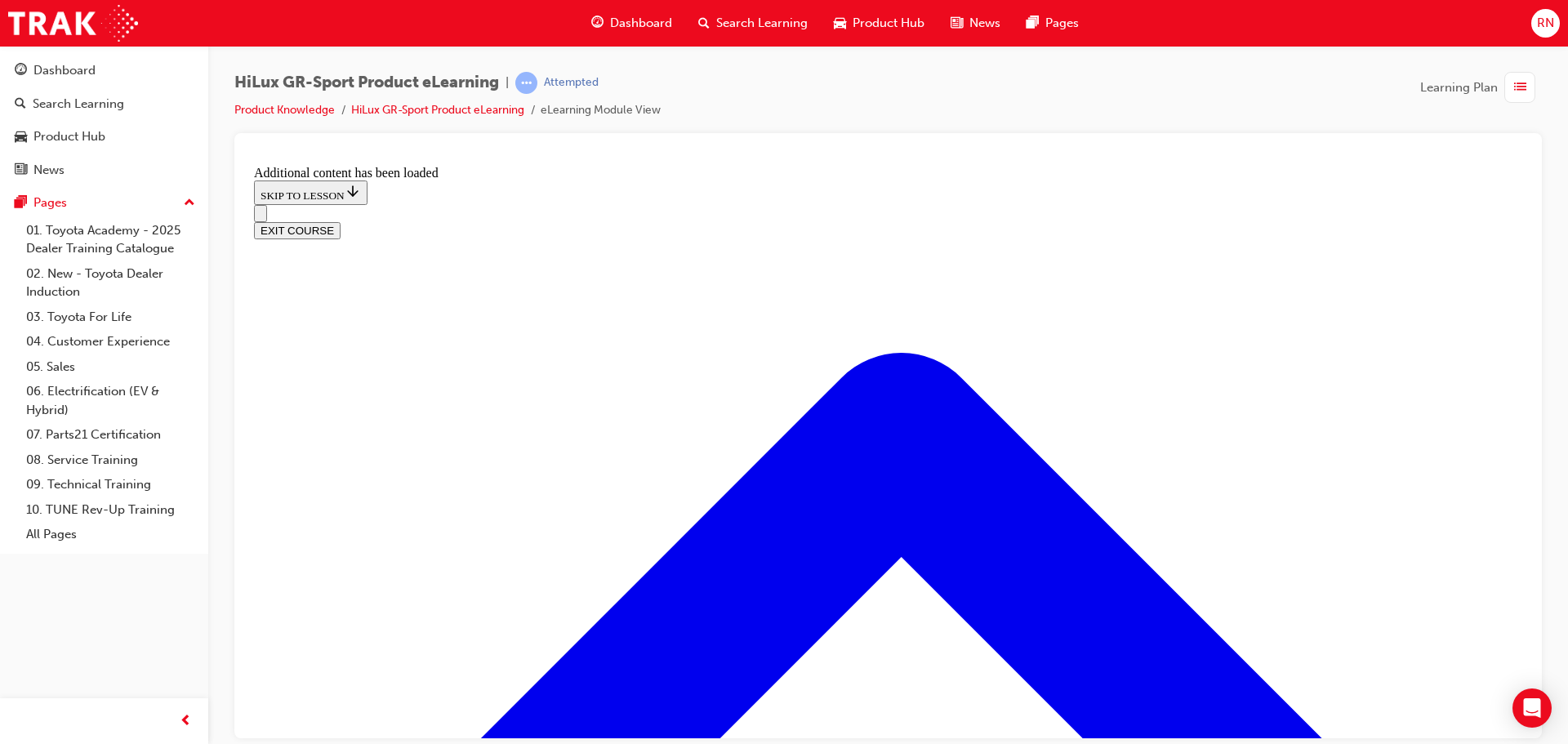
radio input "true"
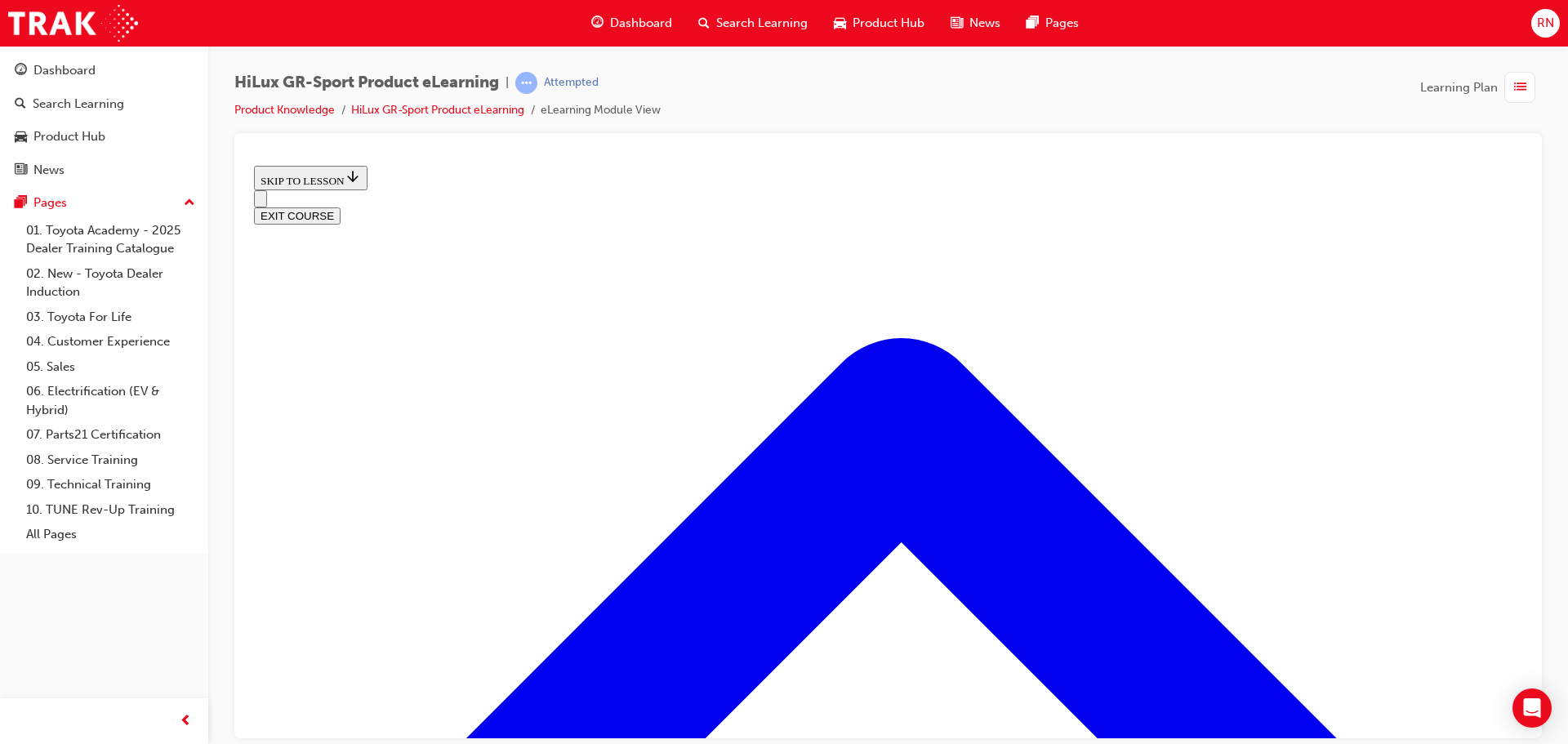
scroll to position [689, 0]
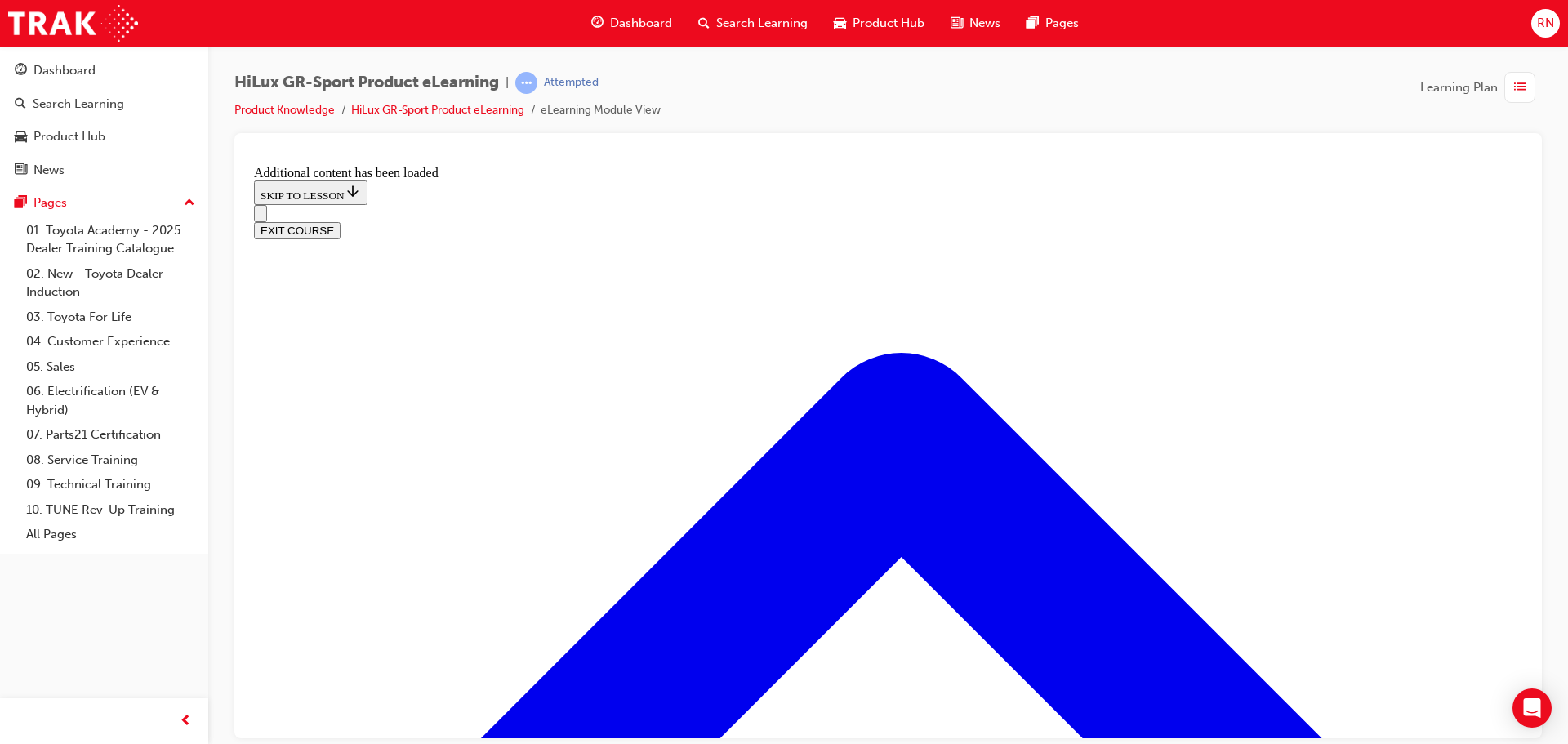
scroll to position [1111, 0]
radio input "true"
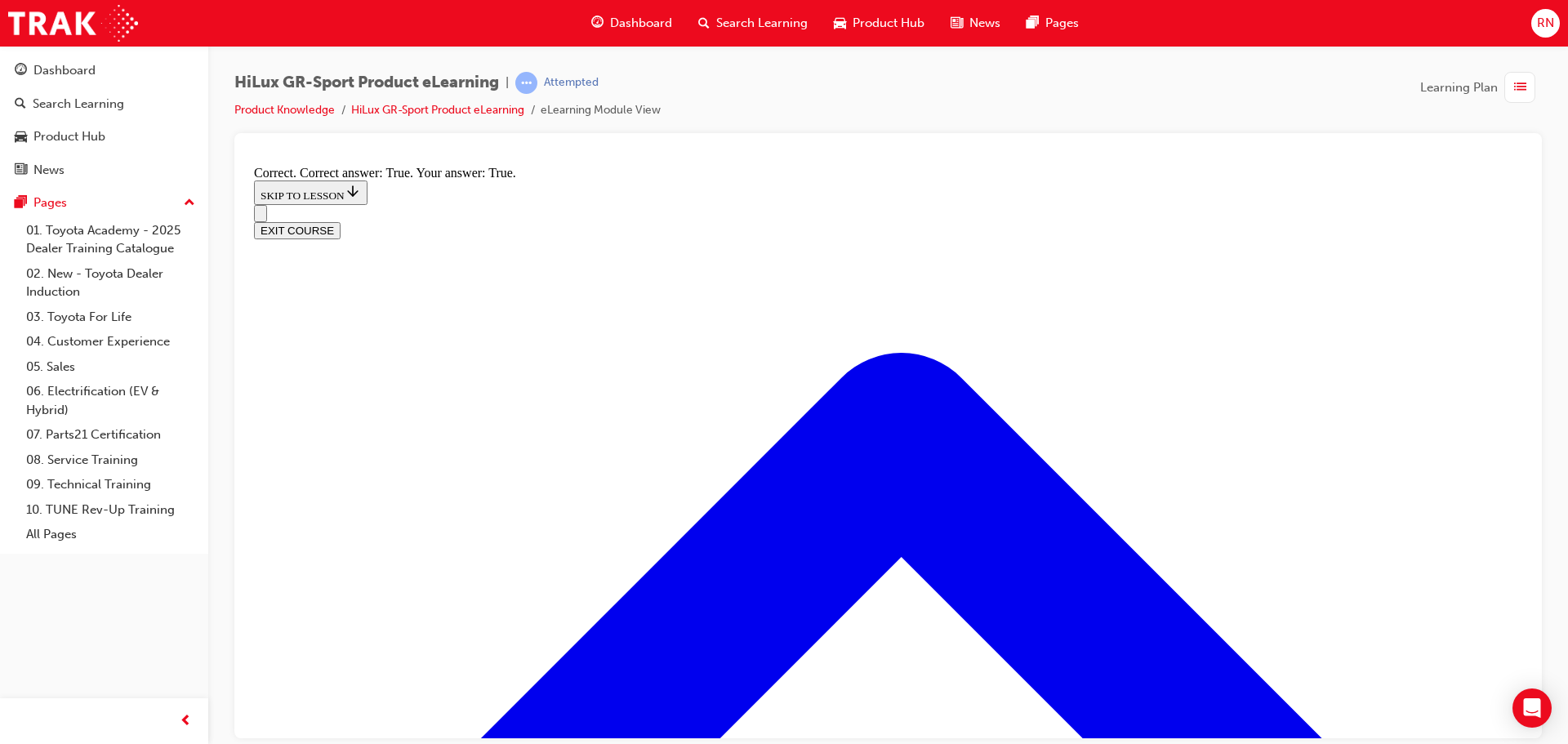
scroll to position [1316, 0]
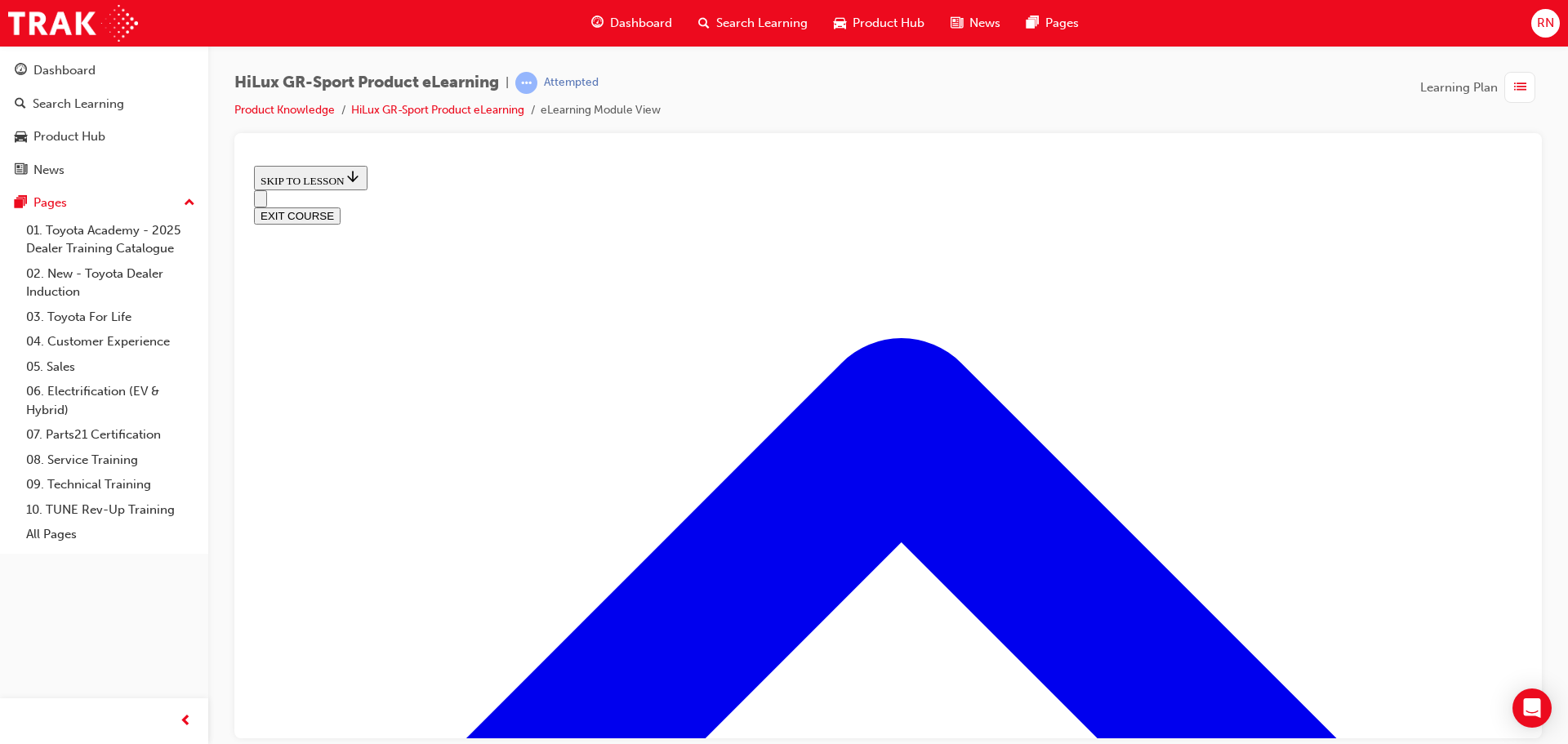
scroll to position [2131, 0]
click at [340, 207] on button "EXIT COURSE" at bounding box center [297, 215] width 86 height 17
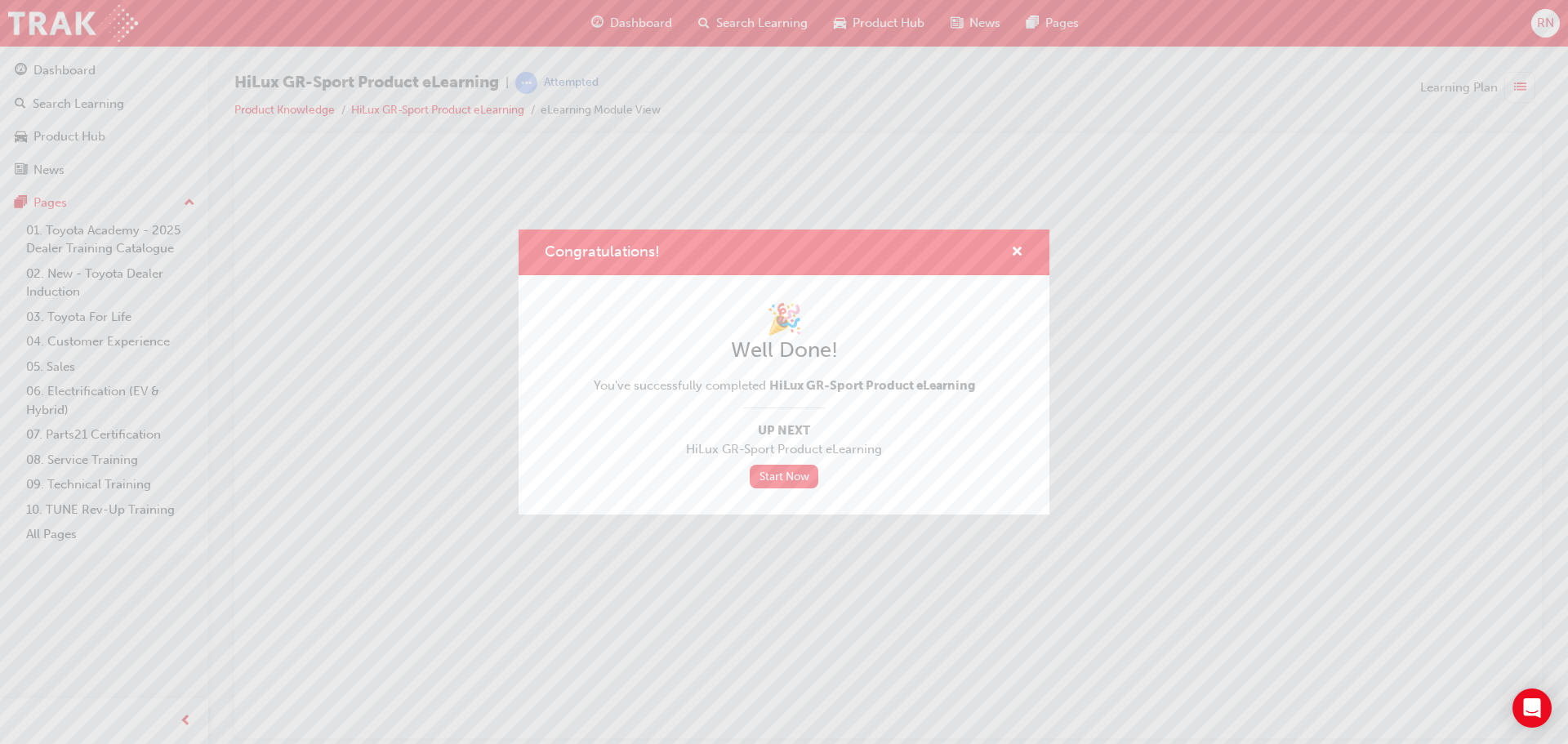
scroll to position [0, 0]
click at [1023, 243] on div "Congratulations!" at bounding box center [784, 253] width 531 height 47
click at [1019, 252] on span "cross-icon" at bounding box center [1017, 253] width 13 height 14
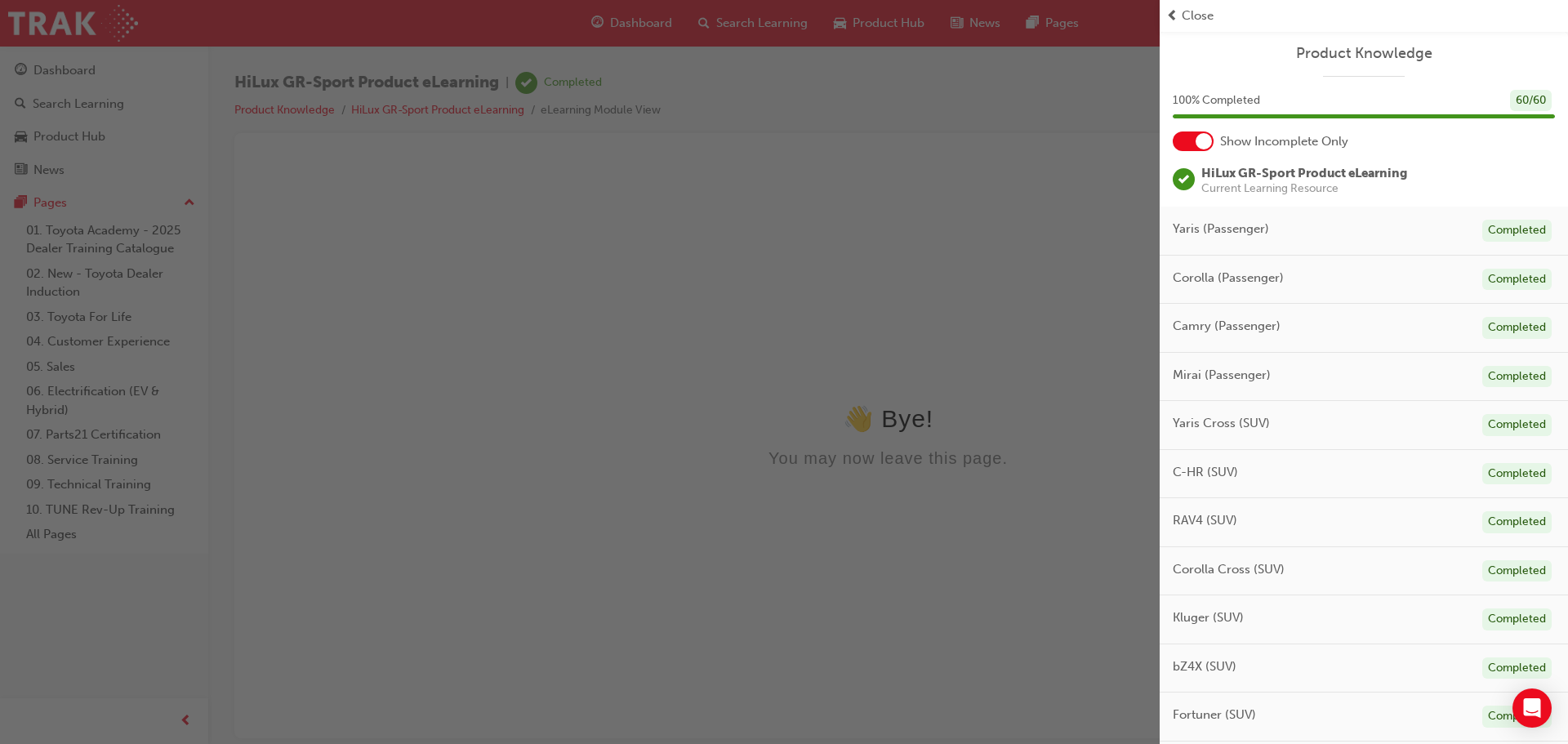
click at [1194, 13] on span "Close" at bounding box center [1197, 15] width 32 height 19
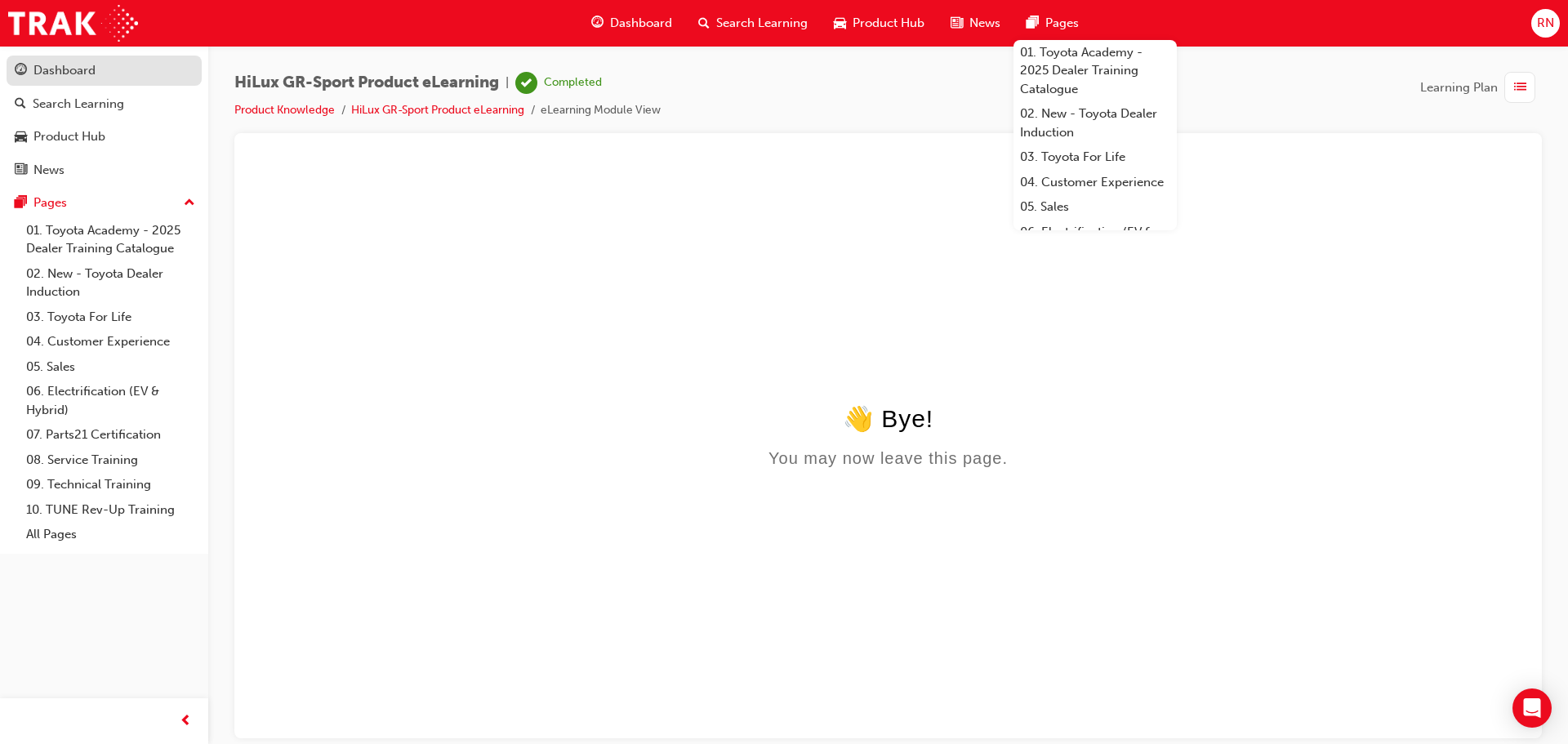
click at [85, 60] on div "Dashboard" at bounding box center [104, 70] width 179 height 21
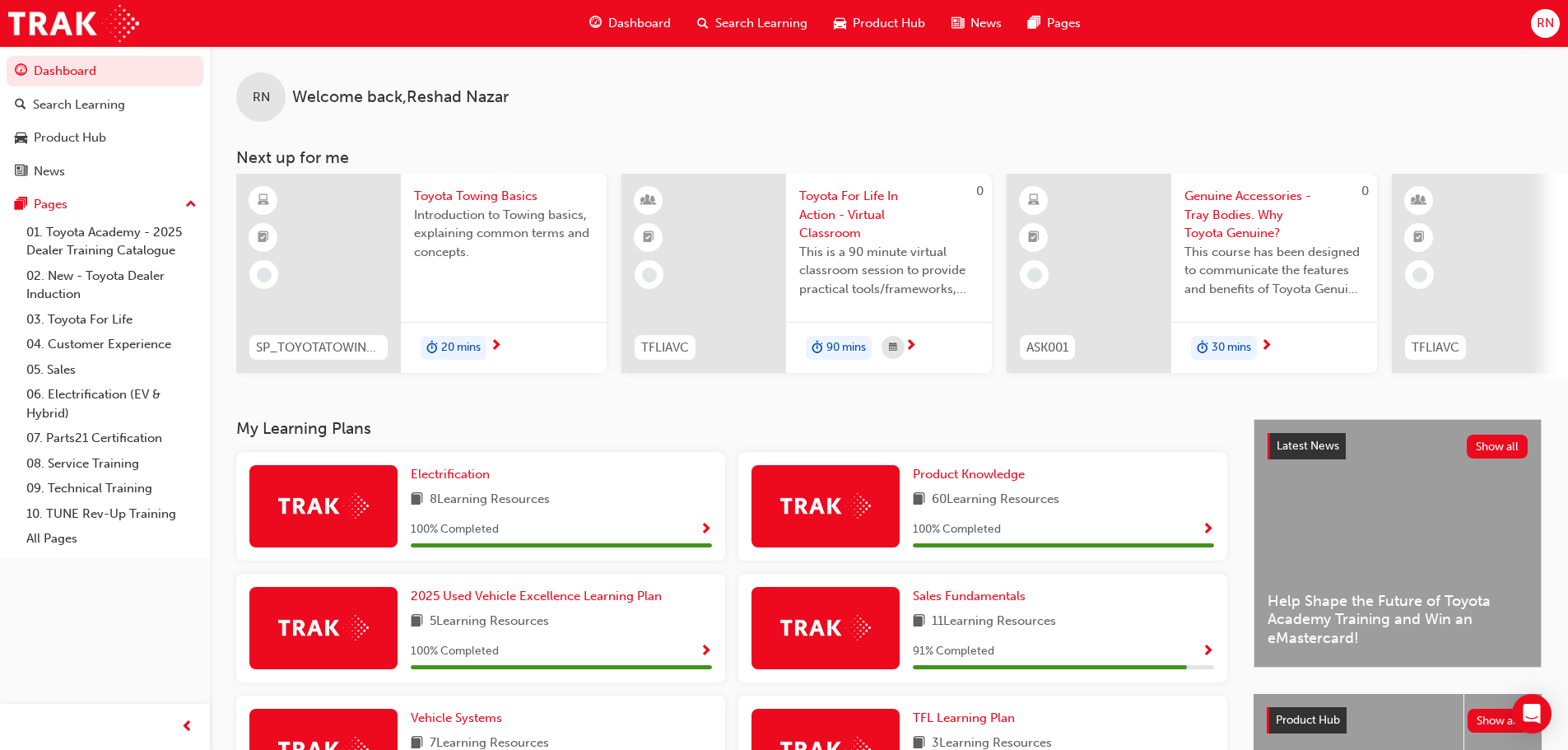
click at [655, 416] on div "RN Welcome back , [PERSON_NAME] Next up for me SP_TOYOTATOWING_0424 Toyota Towi…" at bounding box center [888, 232] width 1358 height 373
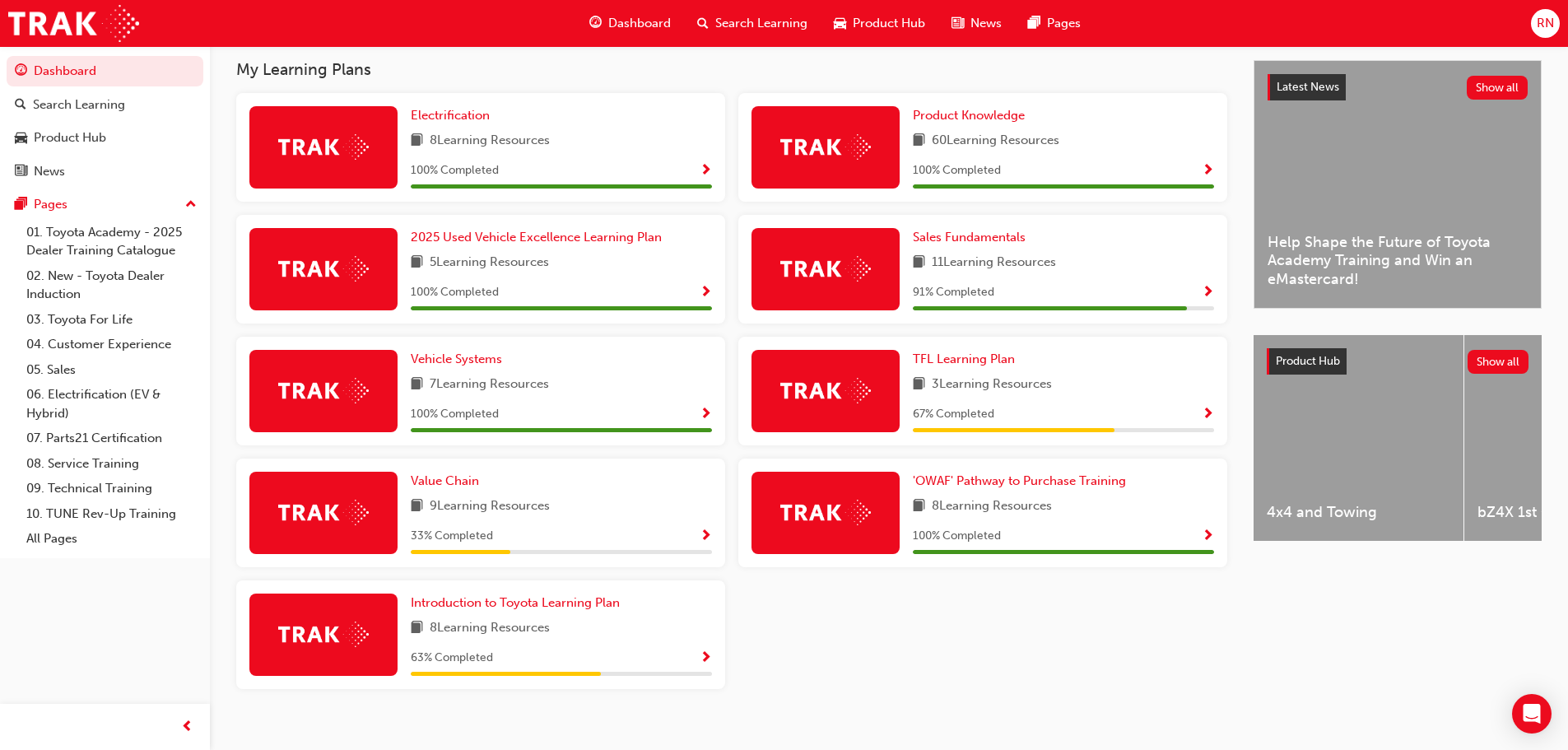
scroll to position [385, 0]
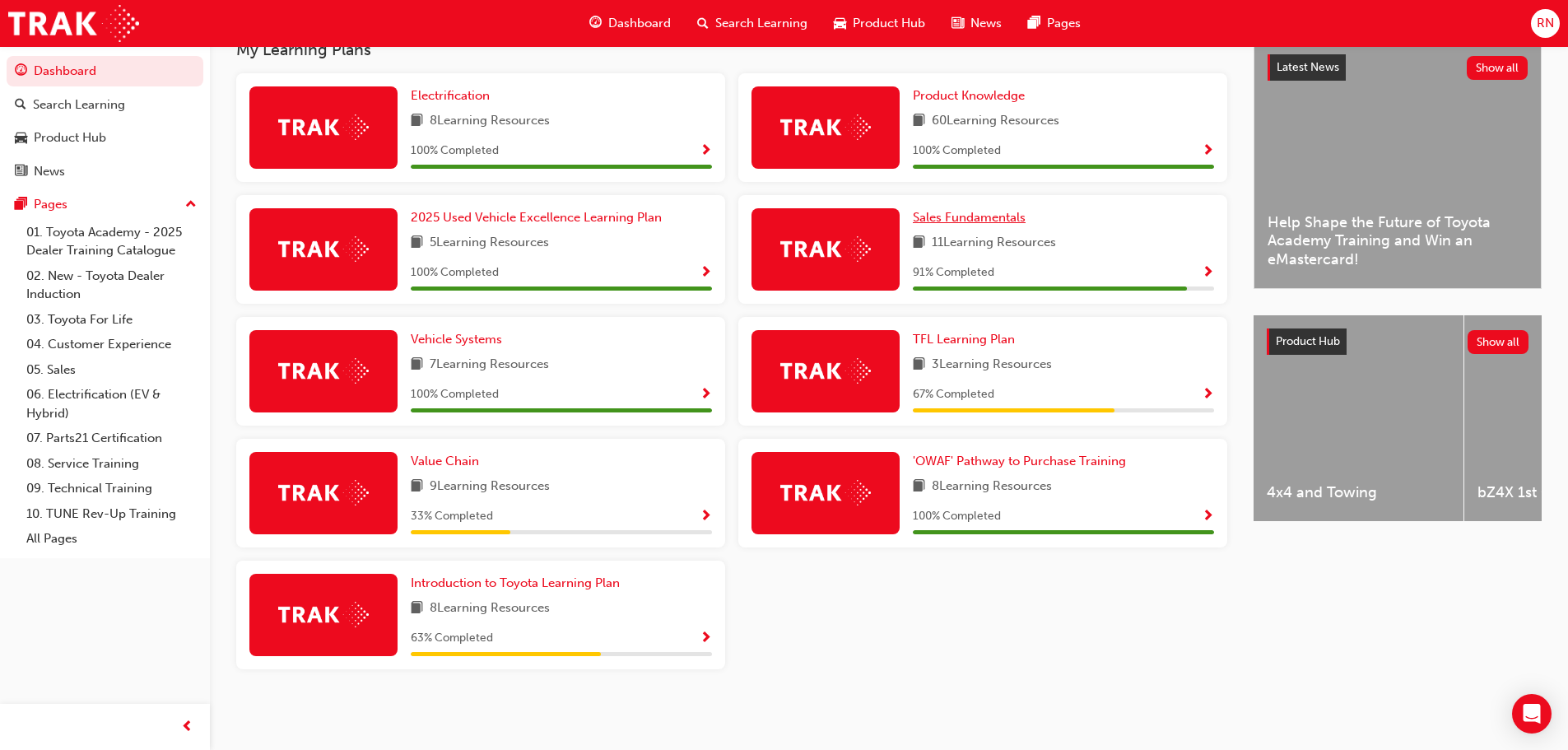
click at [1005, 218] on span "Sales Fundamentals" at bounding box center [969, 217] width 113 height 15
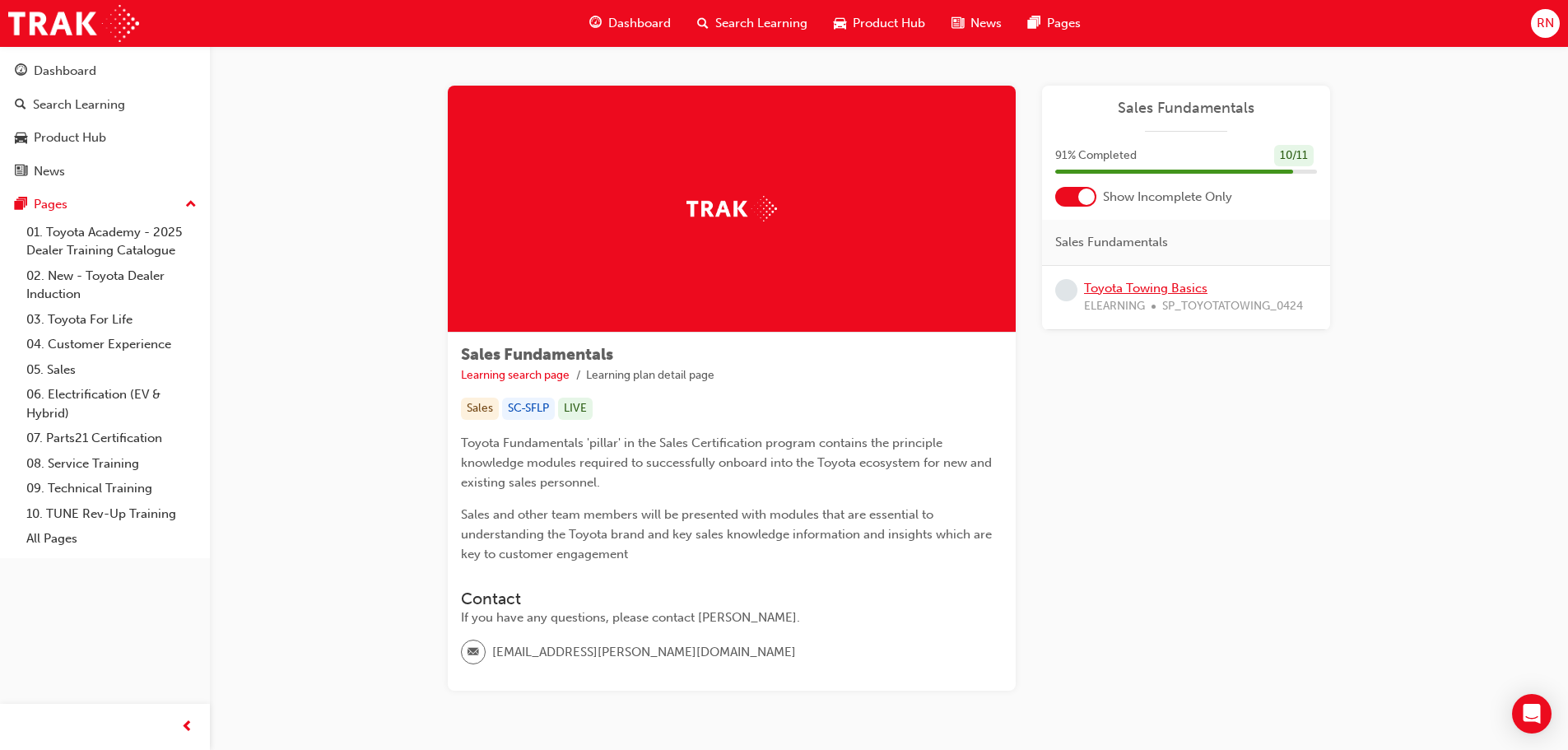
click at [1132, 287] on link "Toyota Towing Basics" at bounding box center [1146, 287] width 123 height 15
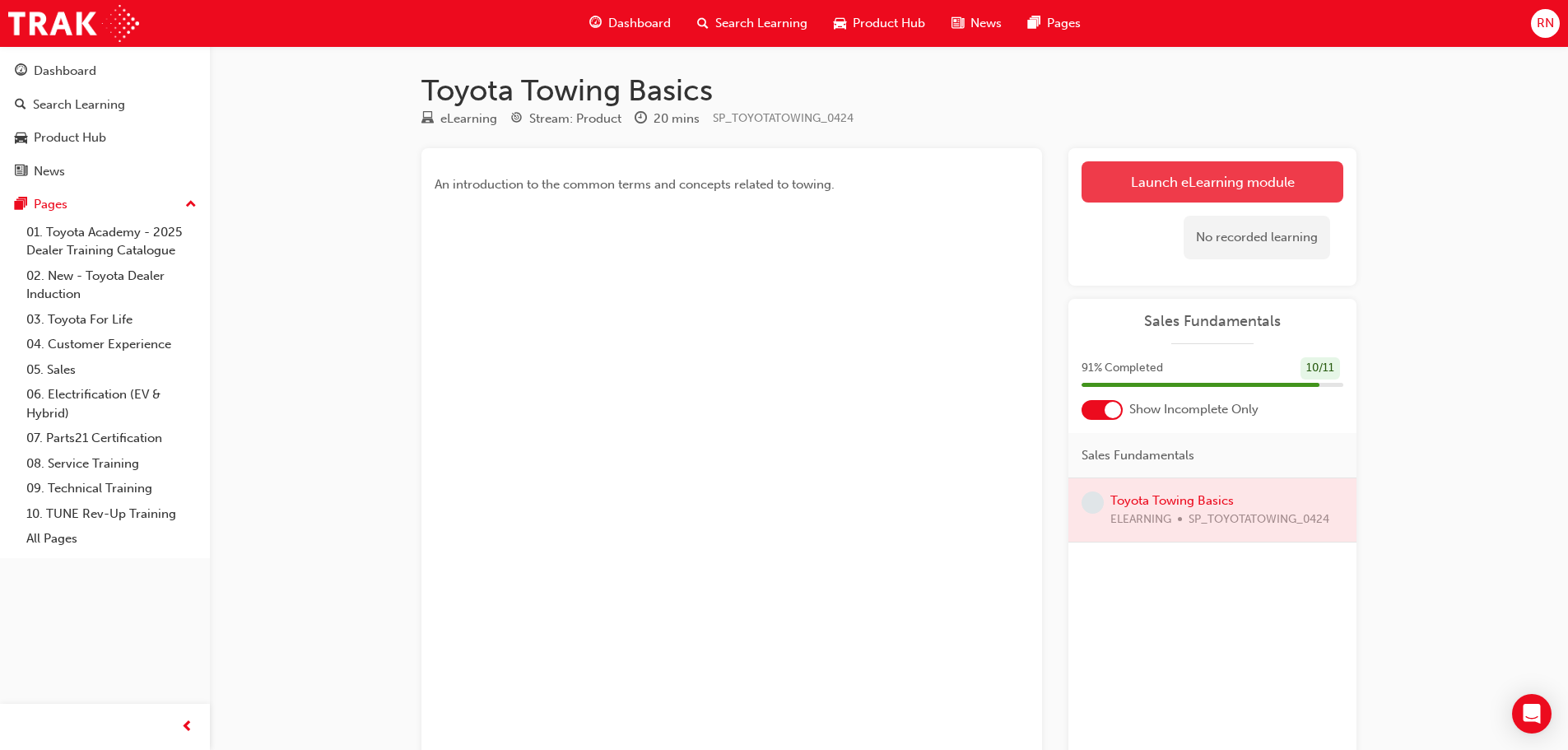
click at [1177, 182] on link "Launch eLearning module" at bounding box center [1212, 181] width 262 height 41
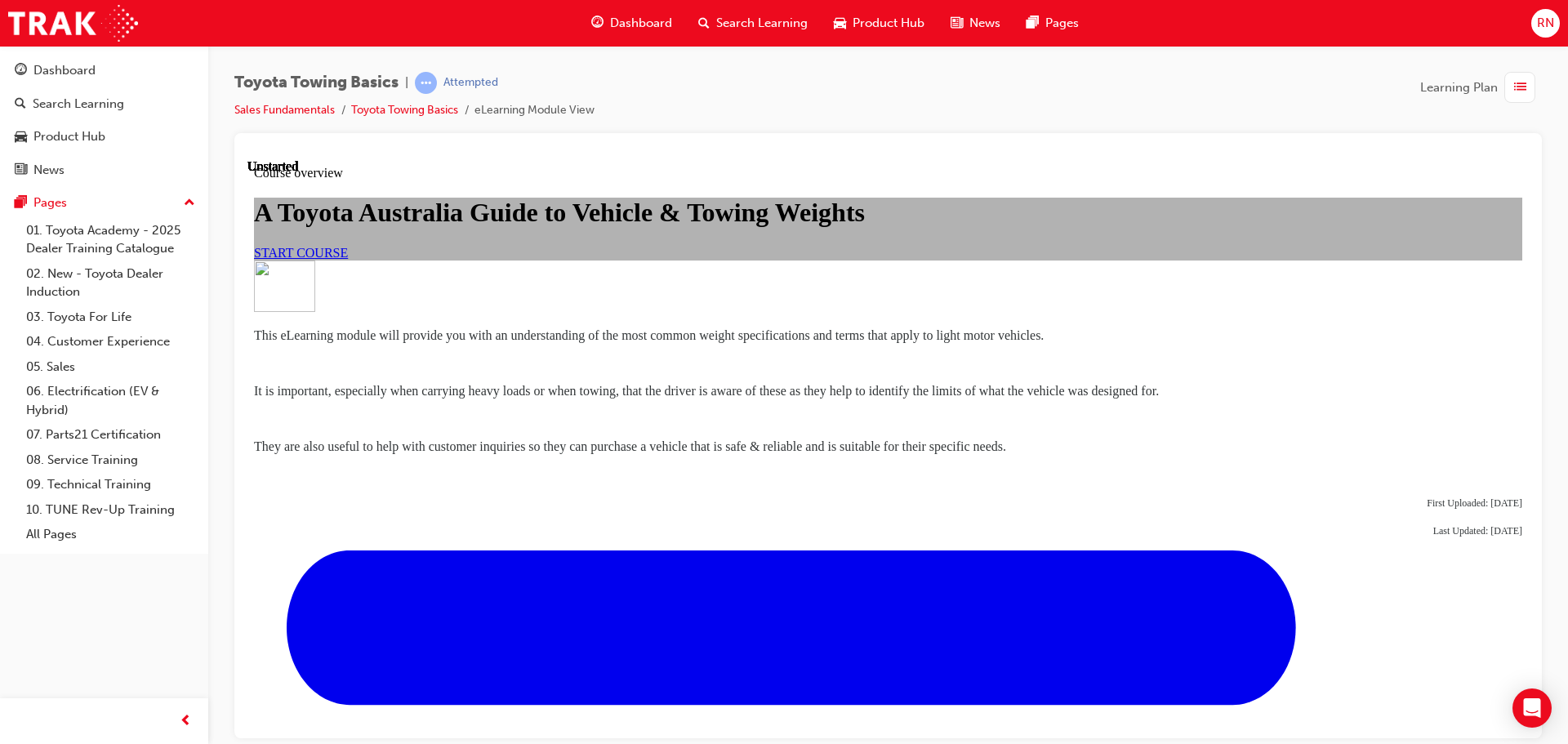
click at [348, 259] on span "START COURSE" at bounding box center [301, 251] width 94 height 13
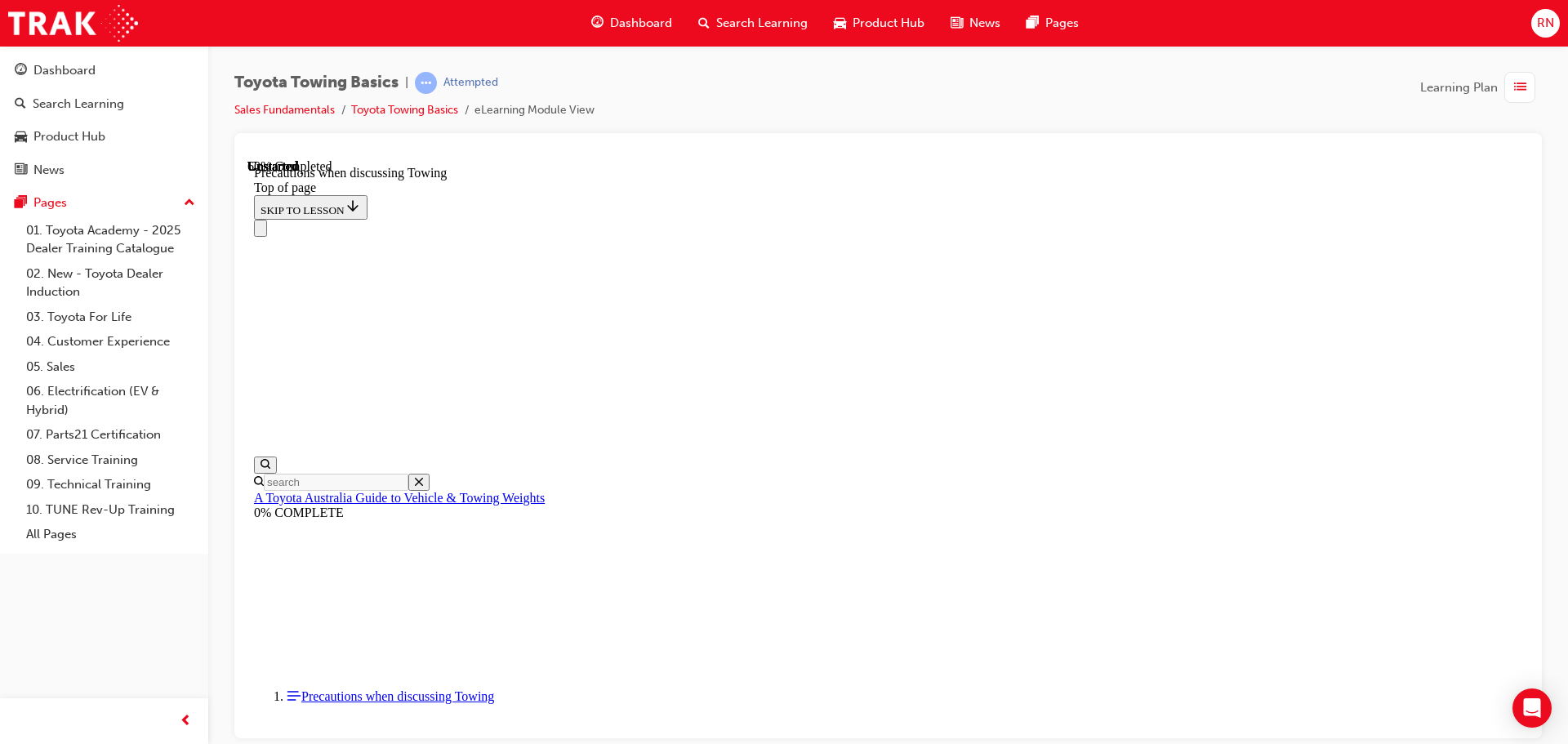
scroll to position [1030, 0]
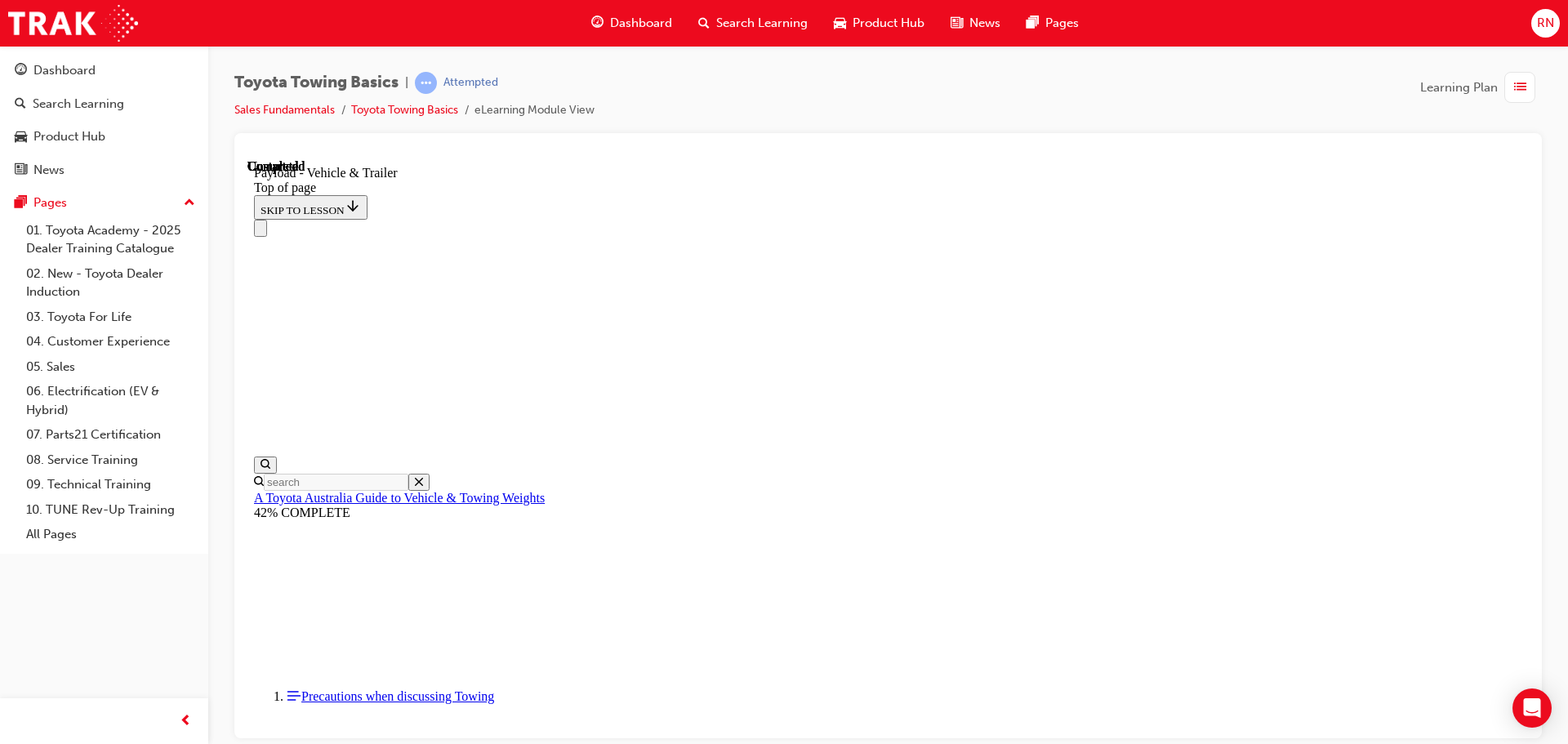
scroll to position [100, 0]
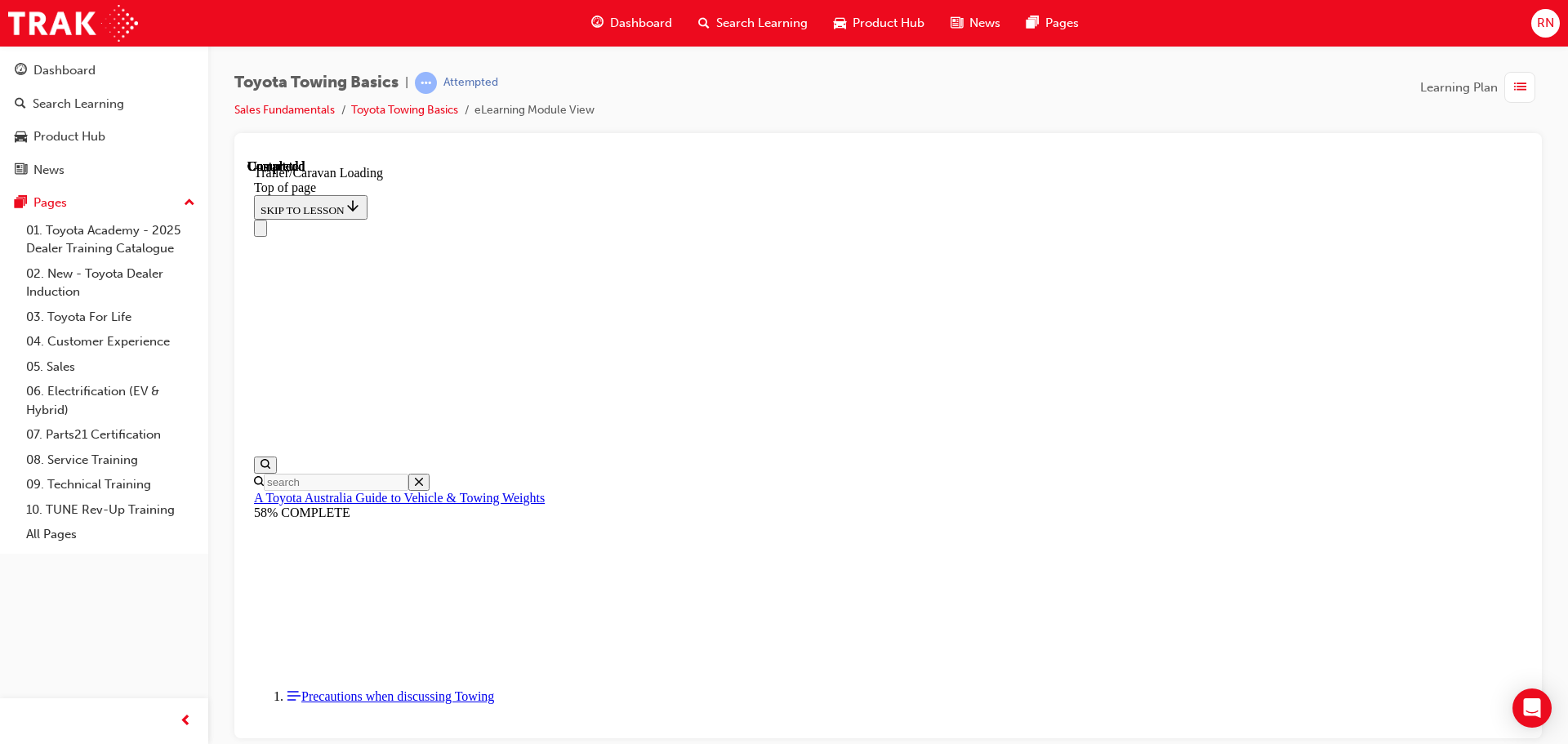
type input "210"
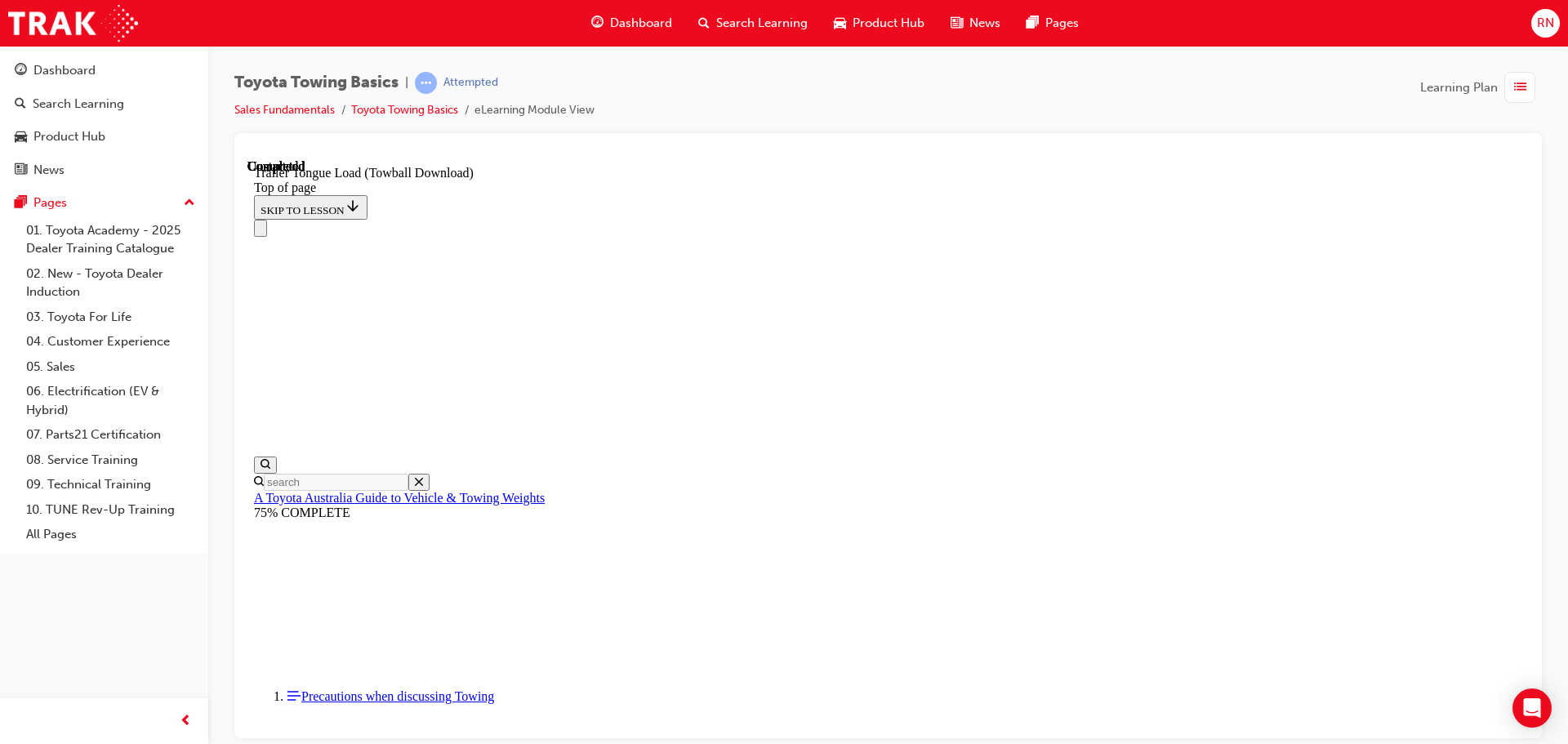
type input "2100"
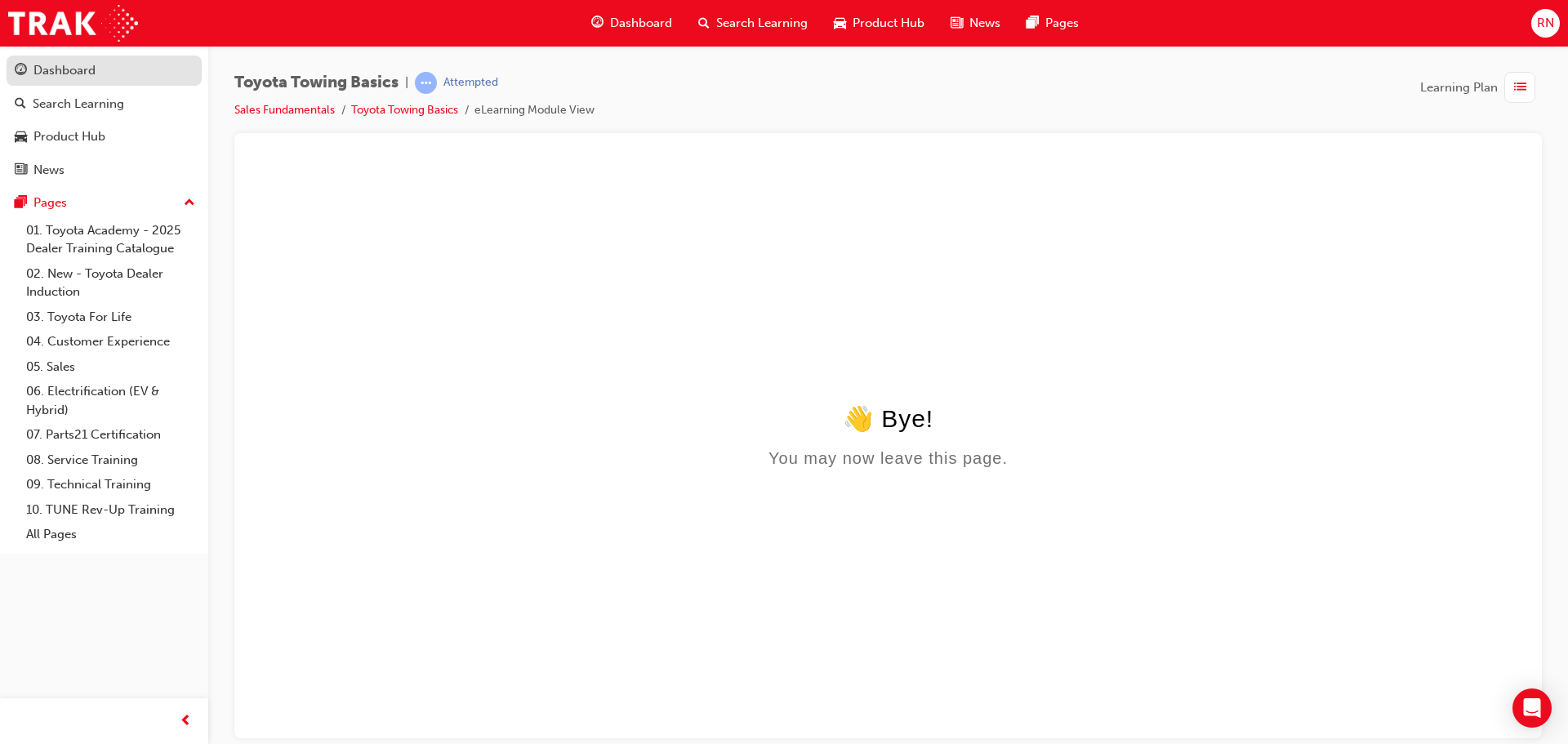
click at [76, 72] on div "Dashboard" at bounding box center [64, 70] width 62 height 19
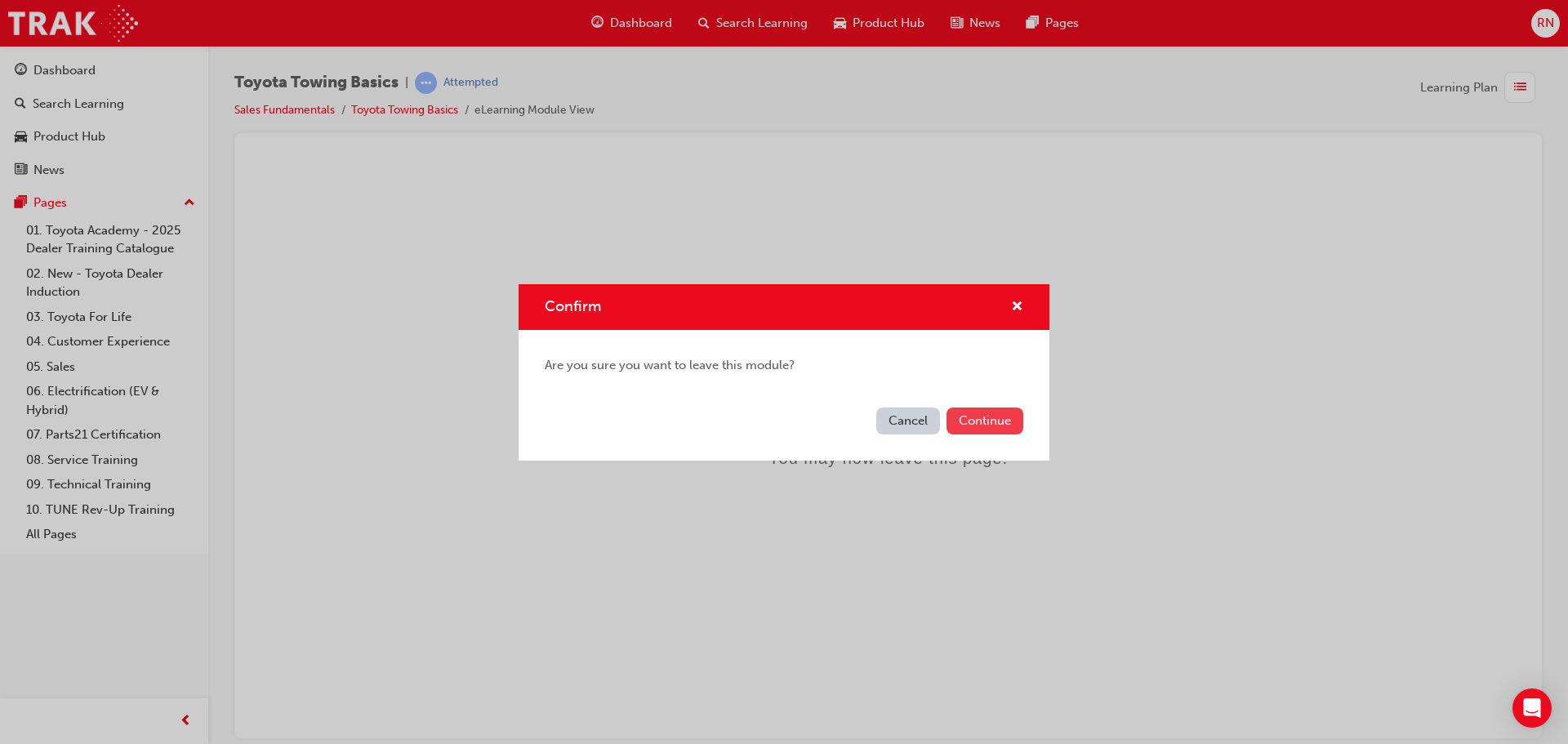
click at [998, 422] on button "Continue" at bounding box center [985, 421] width 77 height 27
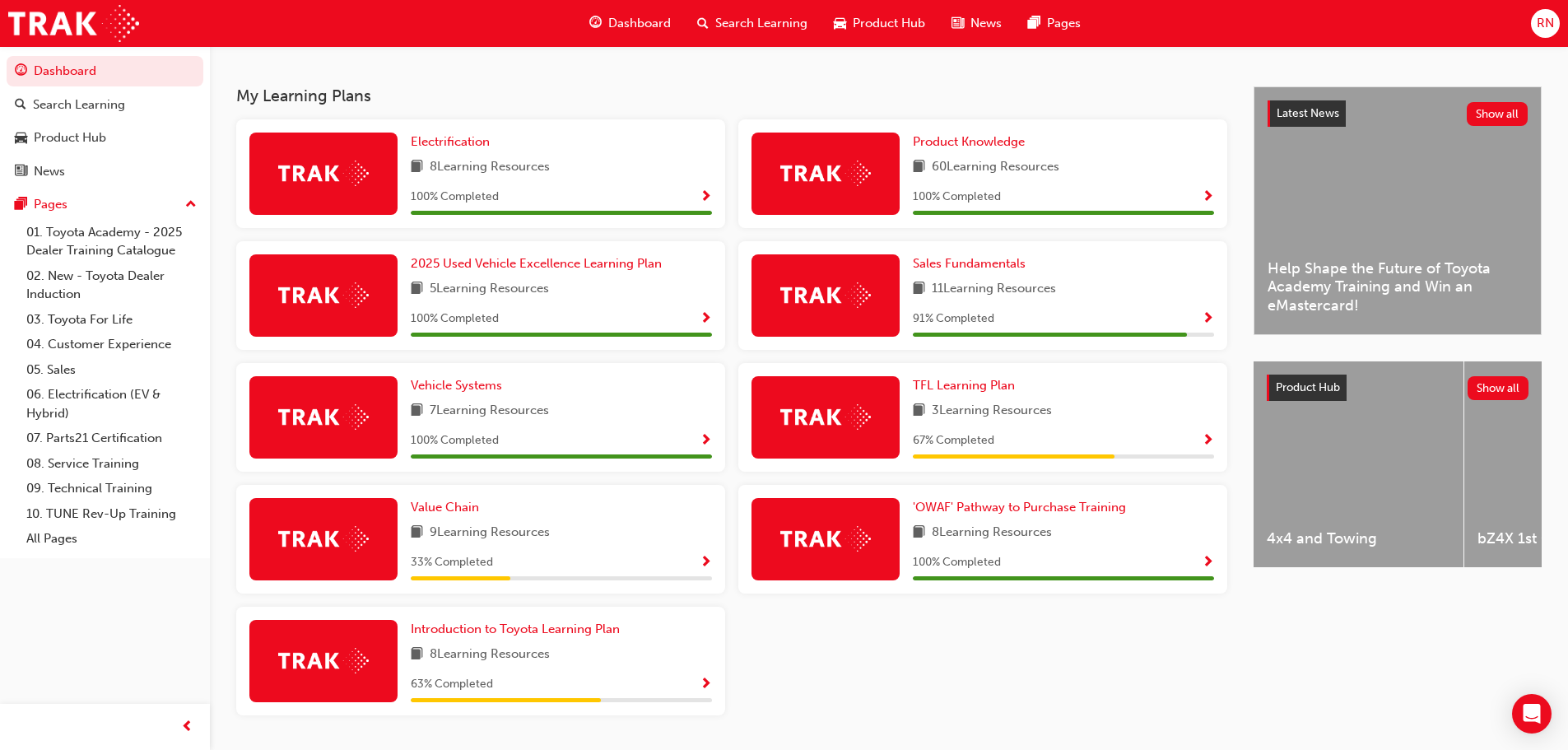
scroll to position [303, 0]
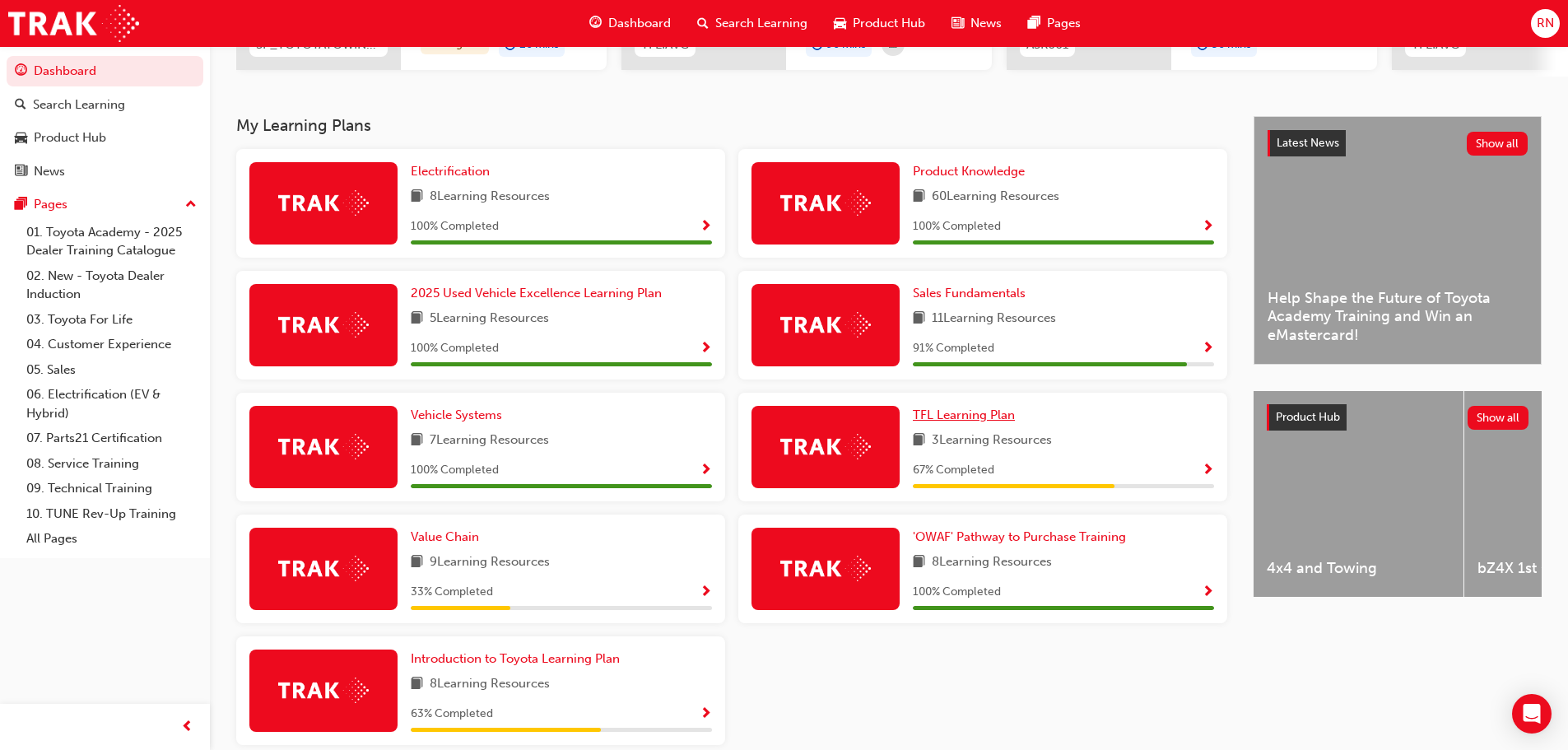
click at [972, 421] on span "TFL Learning Plan" at bounding box center [964, 414] width 103 height 15
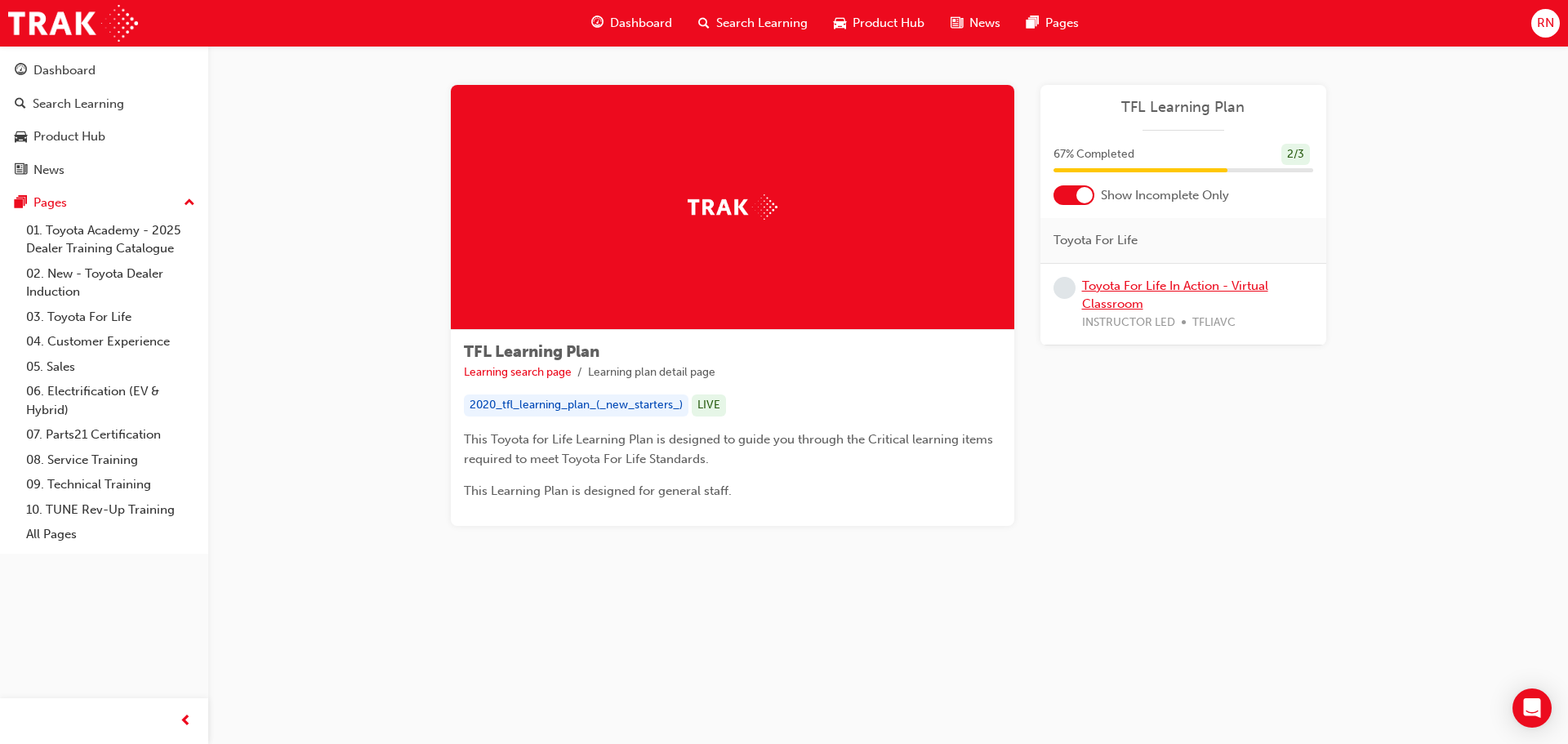
click at [1193, 287] on link "Toyota For Life In Action - Virtual Classroom" at bounding box center [1175, 294] width 186 height 33
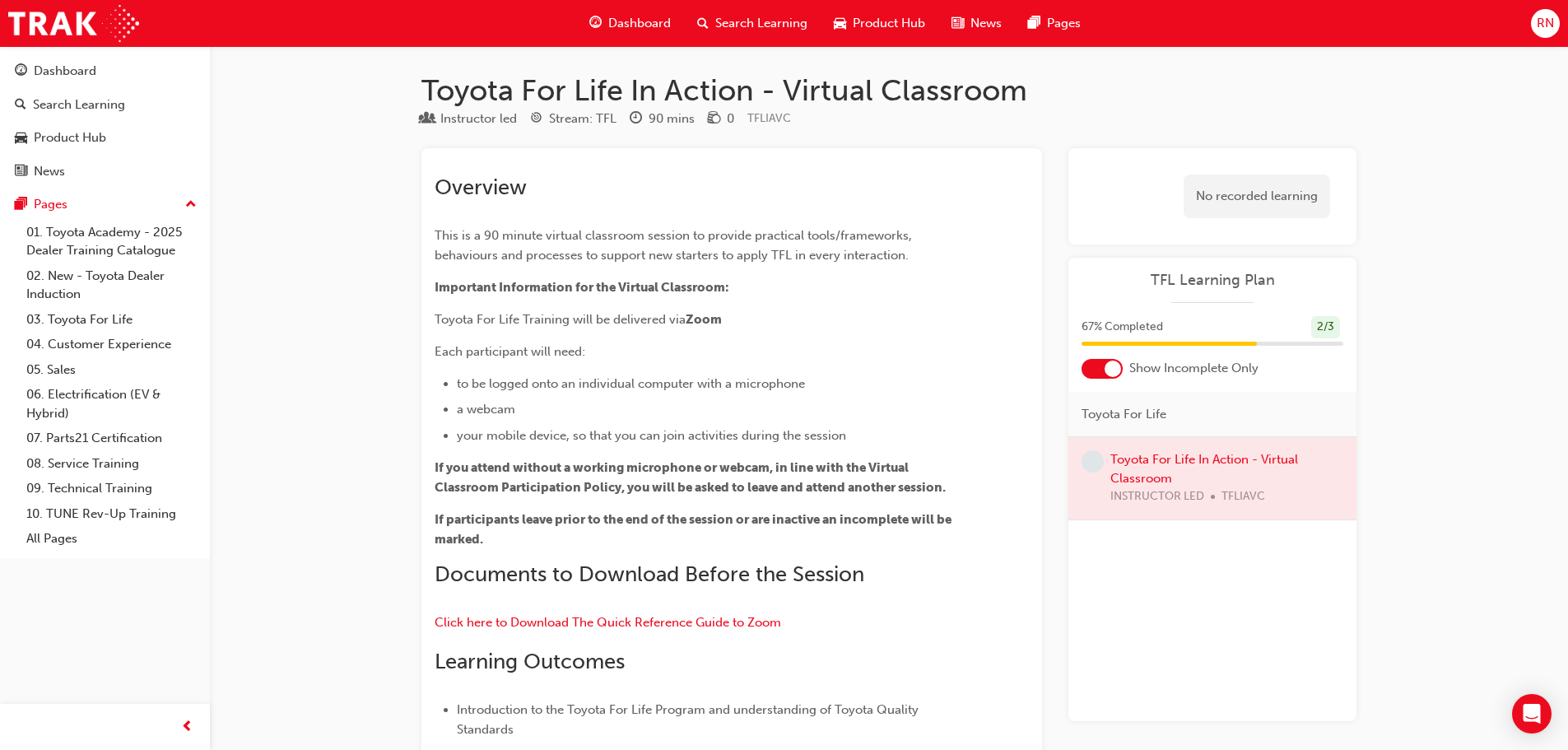
click at [1243, 199] on div "No recorded learning" at bounding box center [1258, 196] width 147 height 44
click at [73, 72] on div "Dashboard" at bounding box center [64, 71] width 63 height 19
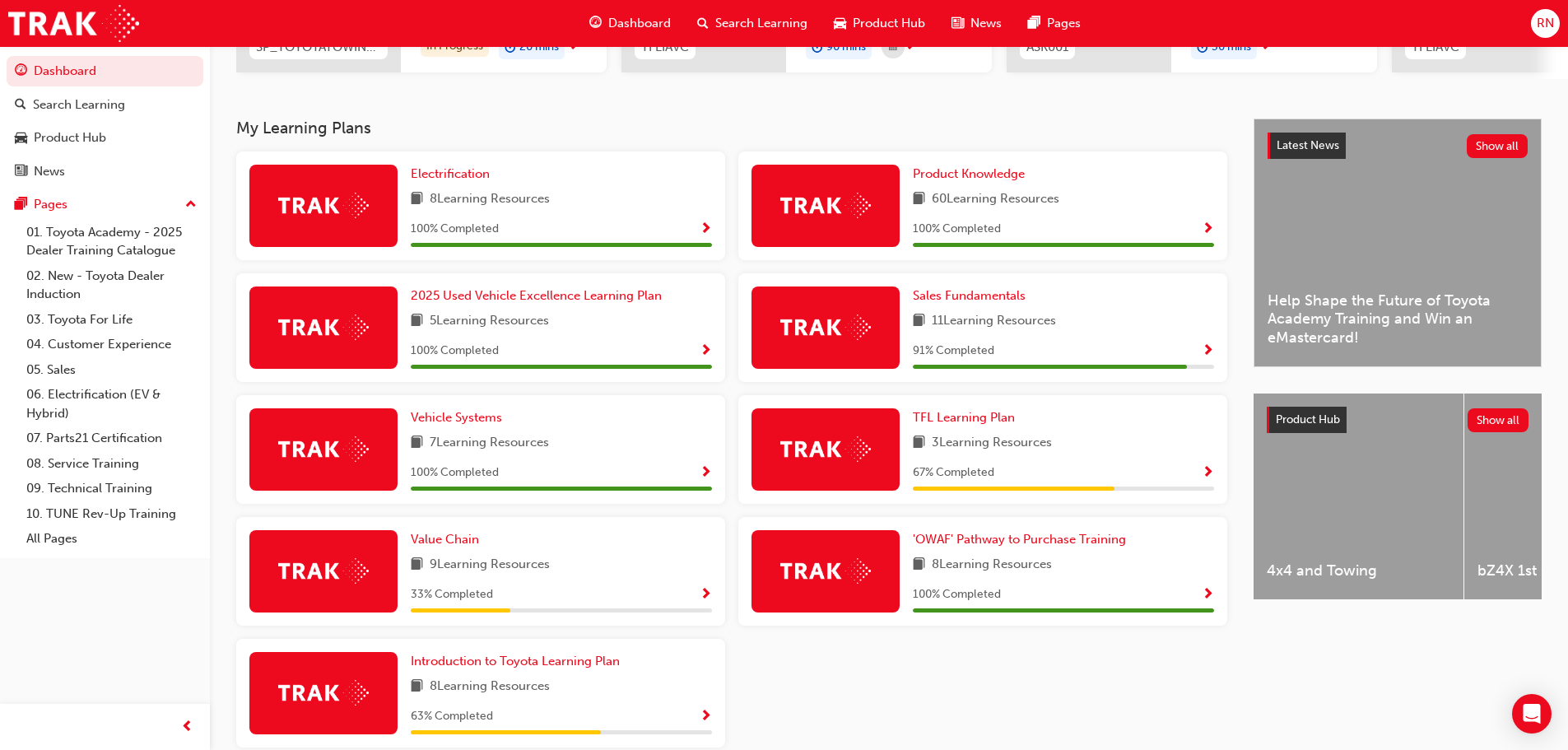
scroll to position [329, 0]
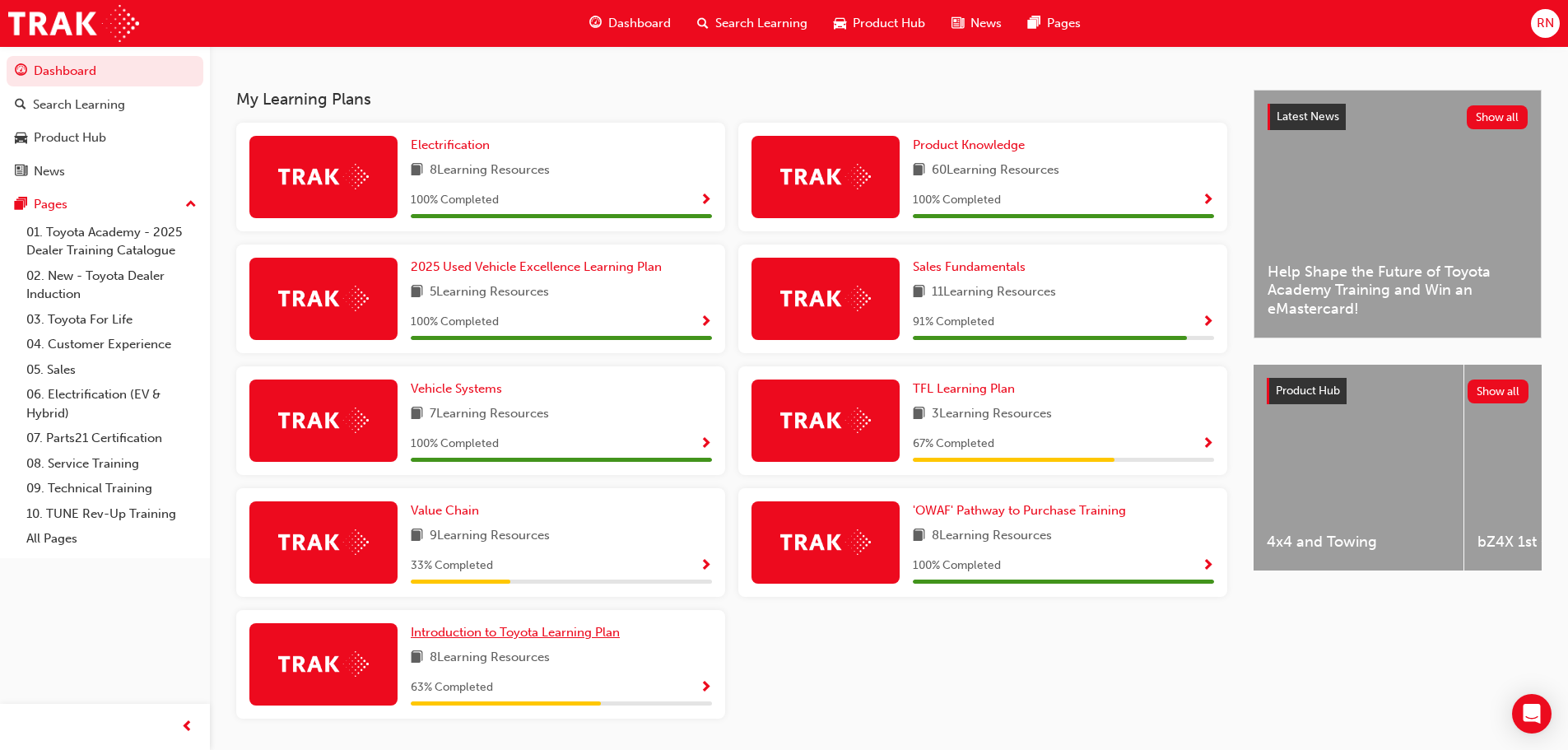
click at [477, 639] on span "Introduction to Toyota Learning Plan" at bounding box center [515, 632] width 209 height 15
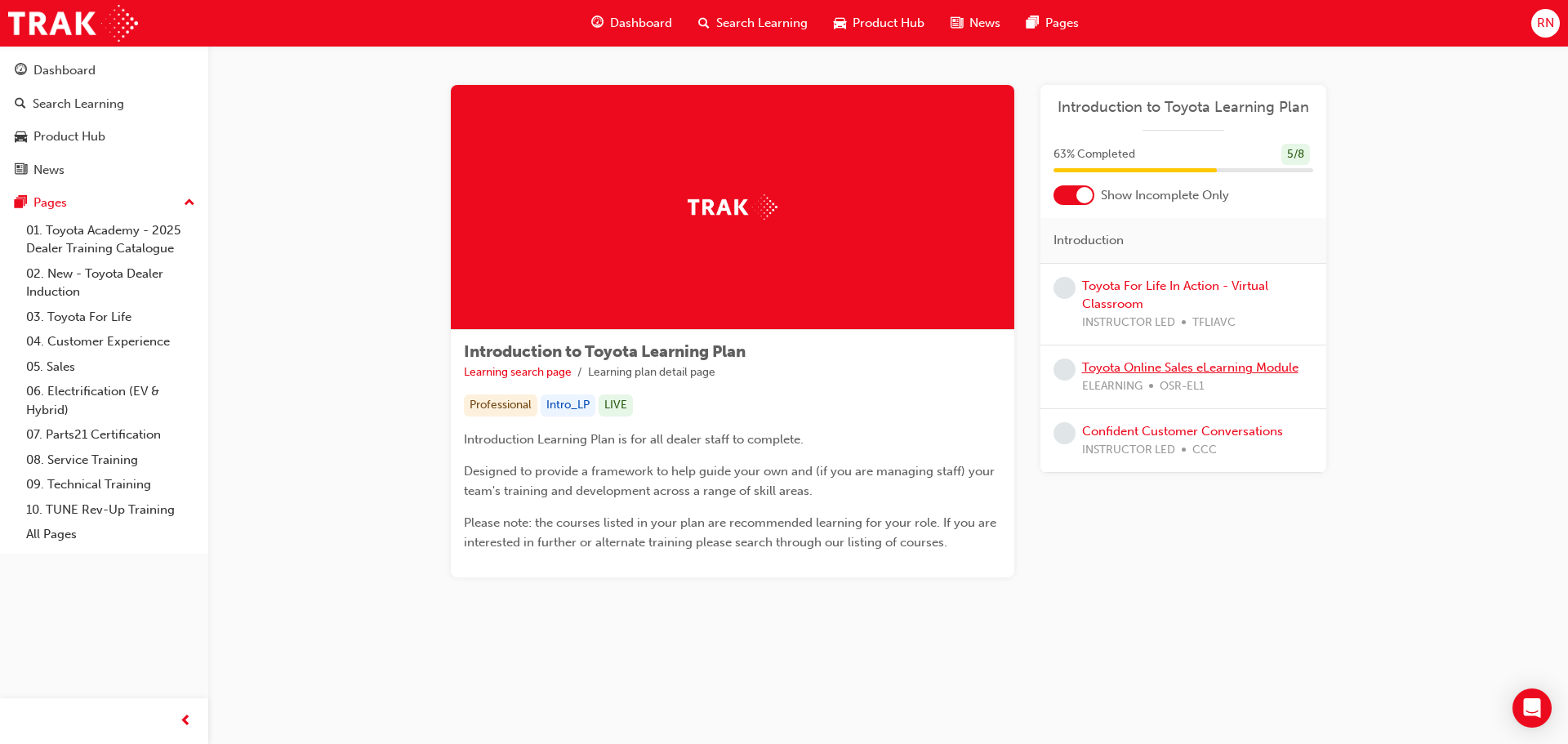
click at [1163, 369] on link "Toyota Online Sales eLearning Module" at bounding box center [1190, 367] width 216 height 14
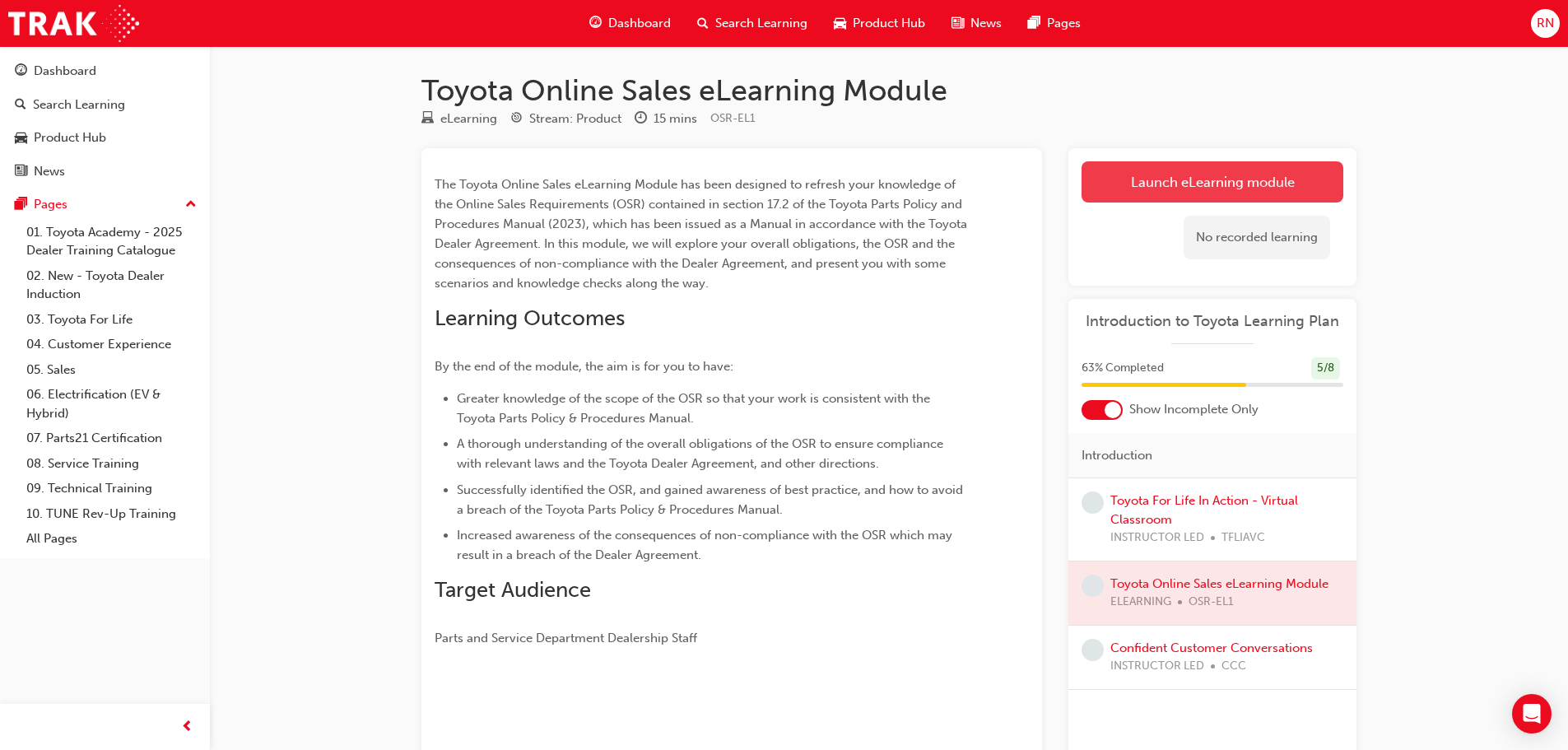
click at [1151, 181] on link "Launch eLearning module" at bounding box center [1212, 181] width 262 height 41
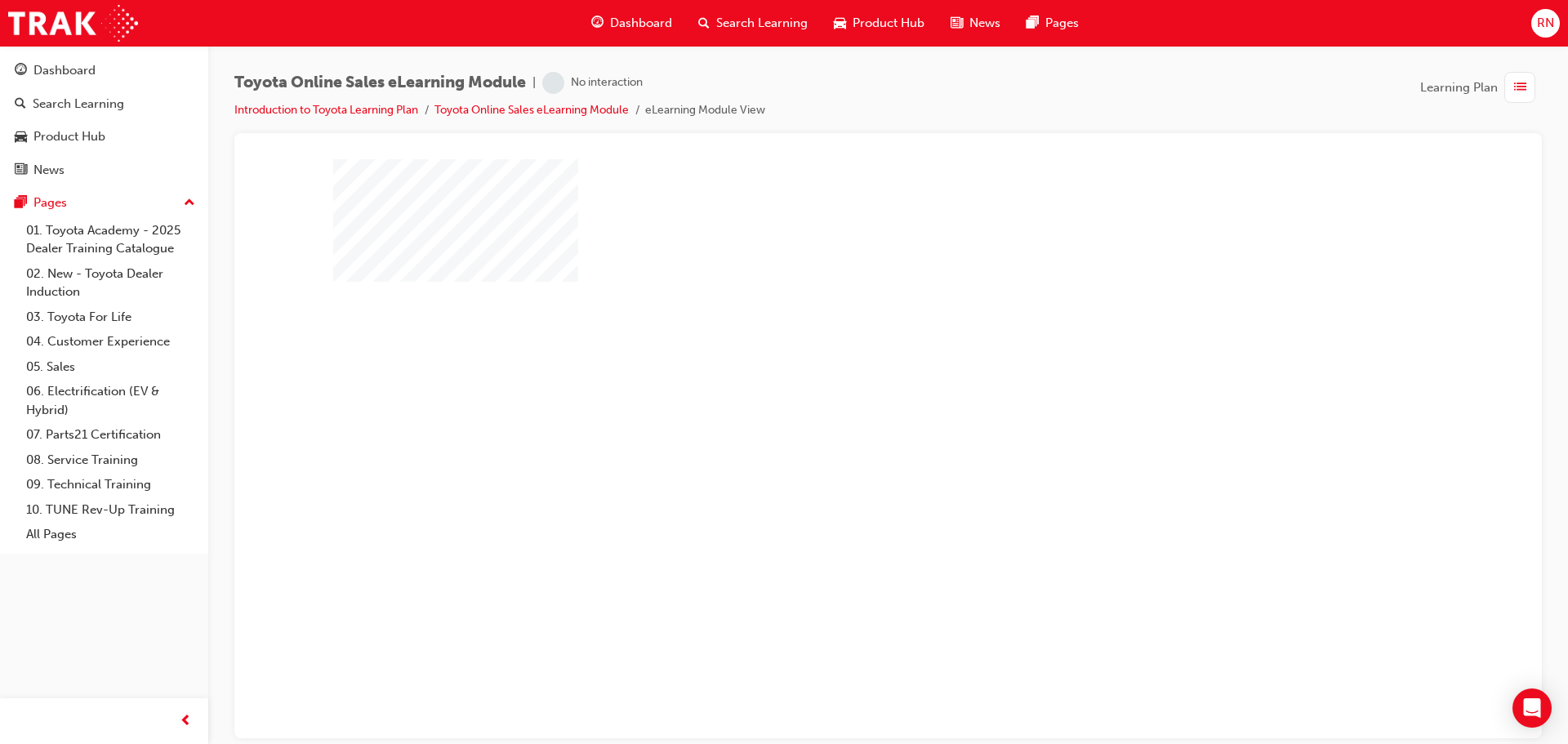
click at [842, 400] on div "play" at bounding box center [842, 400] width 0 height 0
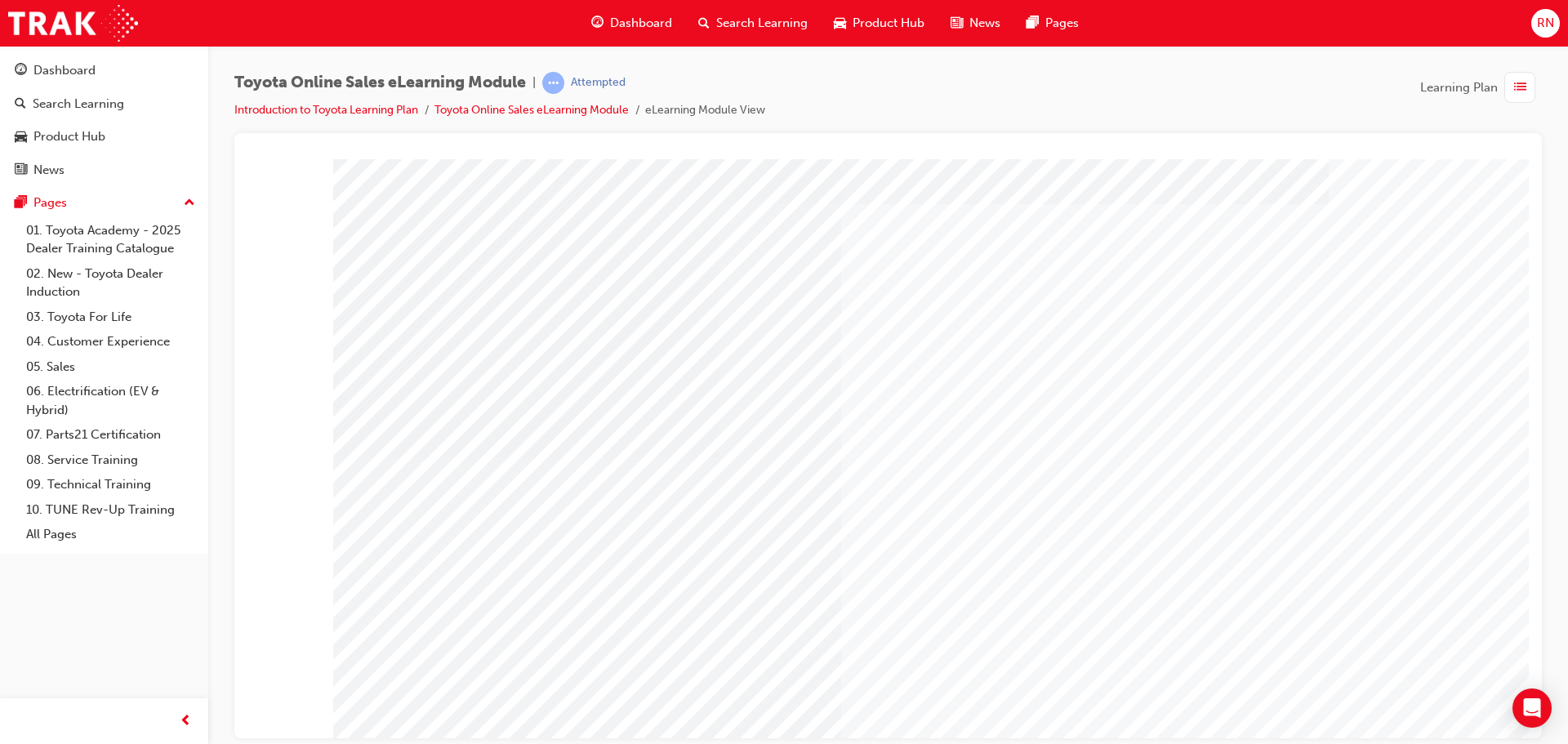
scroll to position [33, 0]
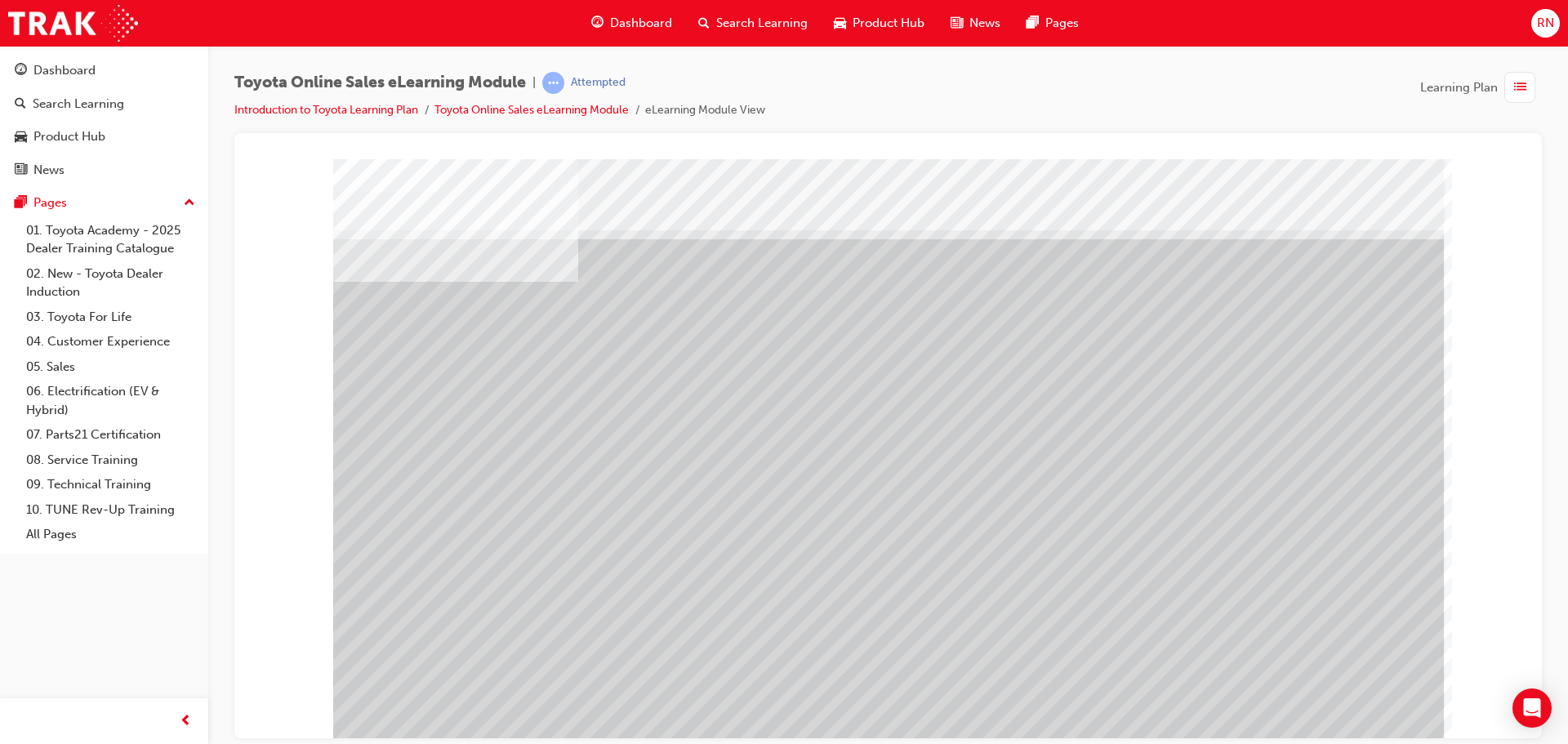
drag, startPoint x: 491, startPoint y: 489, endPoint x: 584, endPoint y: 483, distance: 93.2
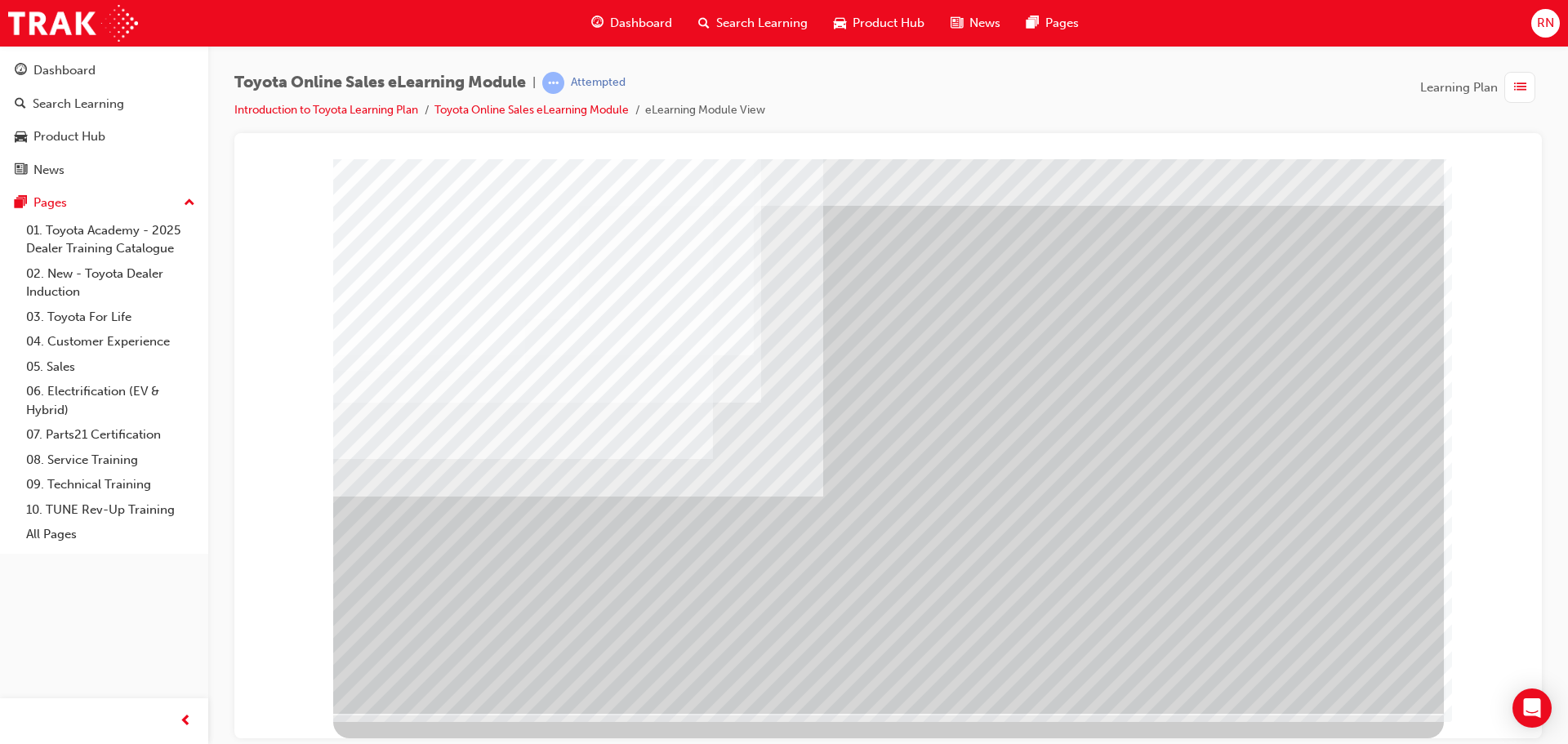
scroll to position [0, 0]
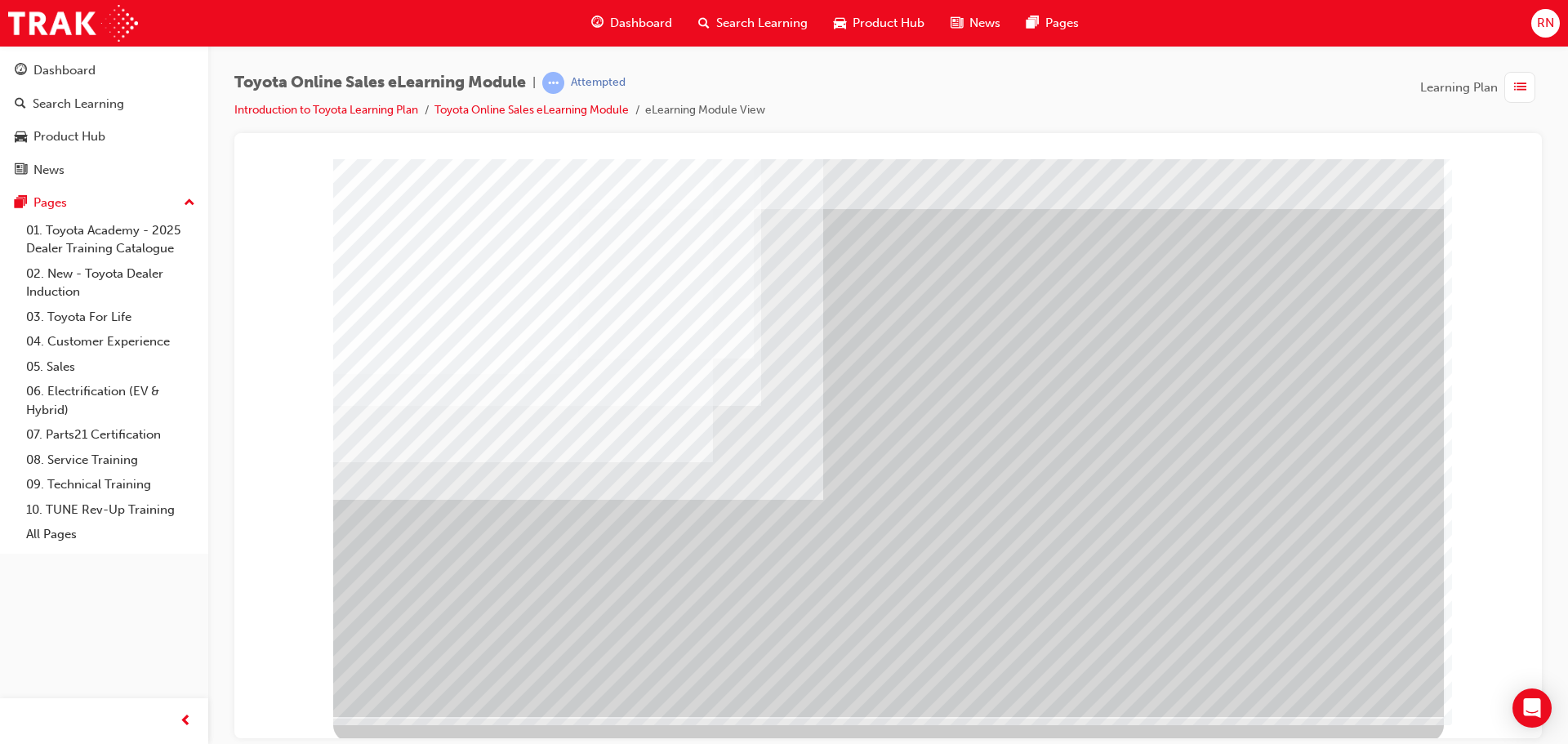
scroll to position [33, 0]
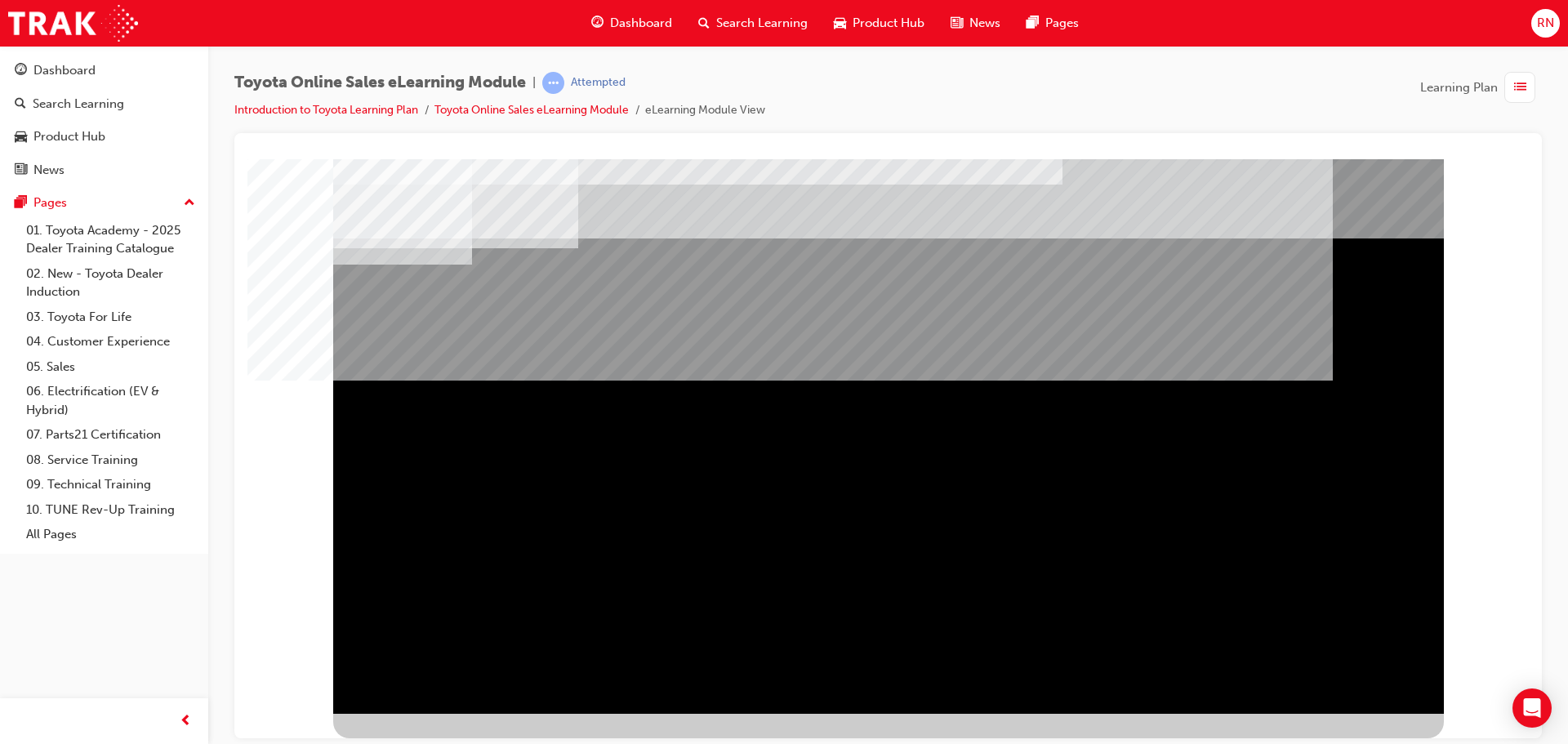
scroll to position [0, 0]
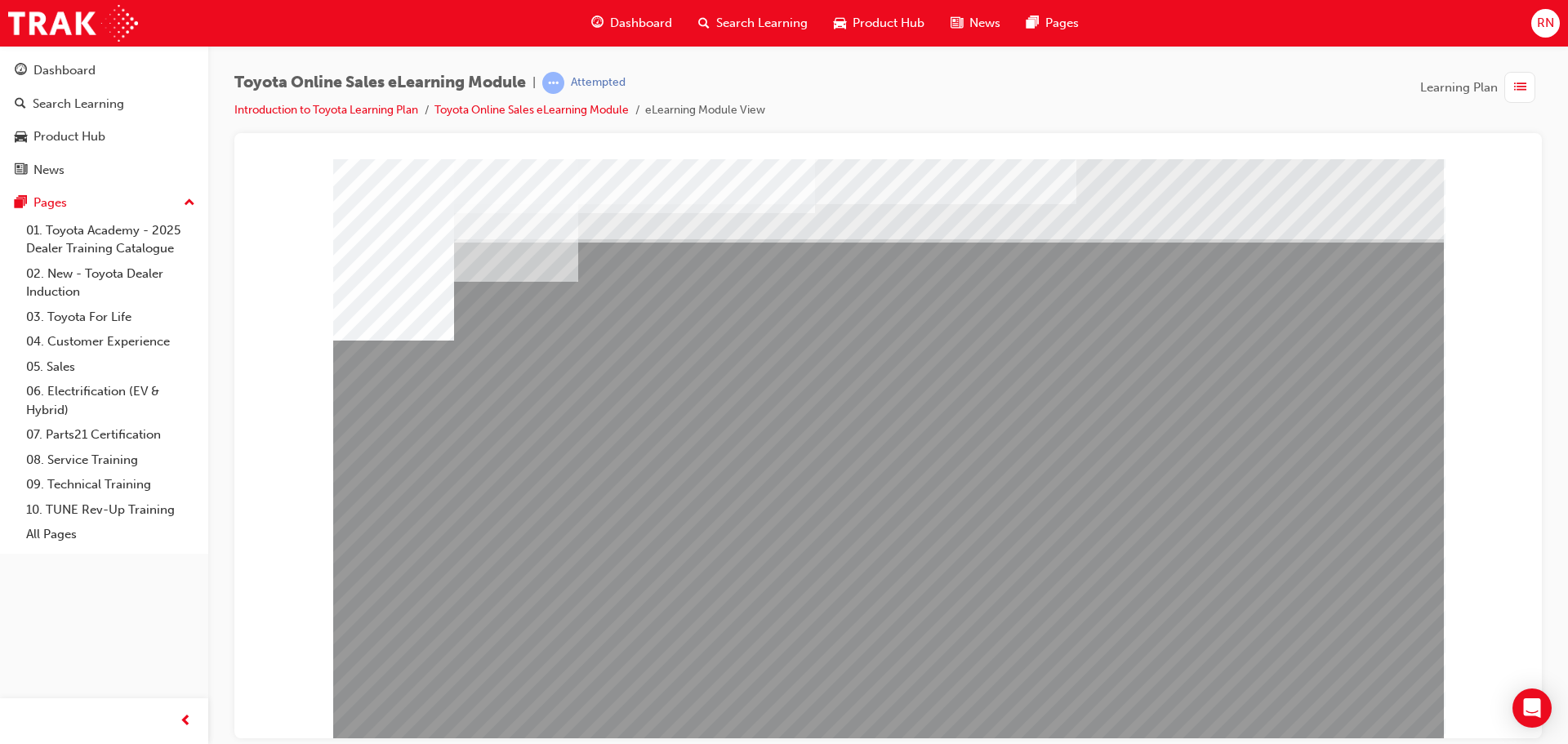
drag, startPoint x: 735, startPoint y: 583, endPoint x: 773, endPoint y: 583, distance: 38.0
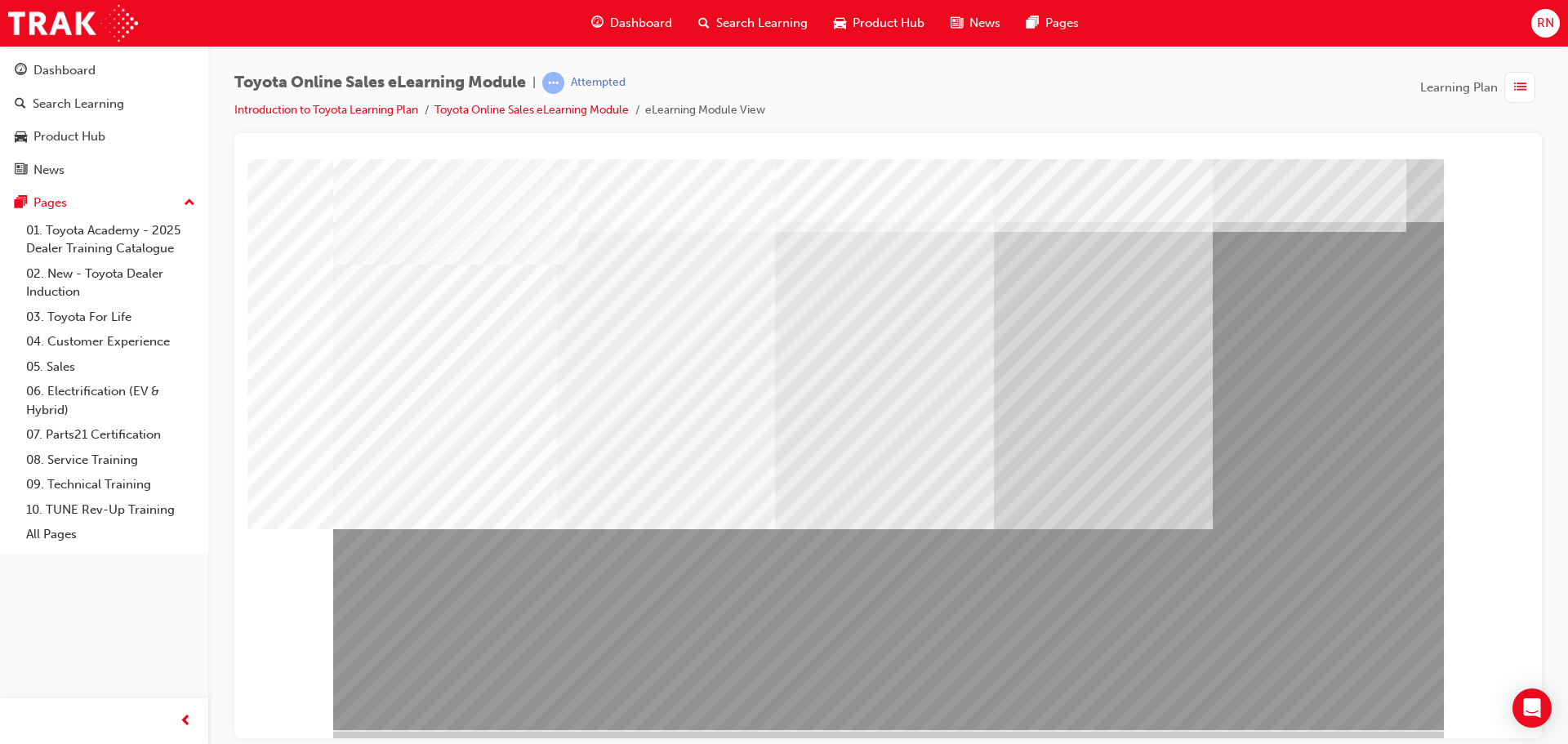
scroll to position [33, 0]
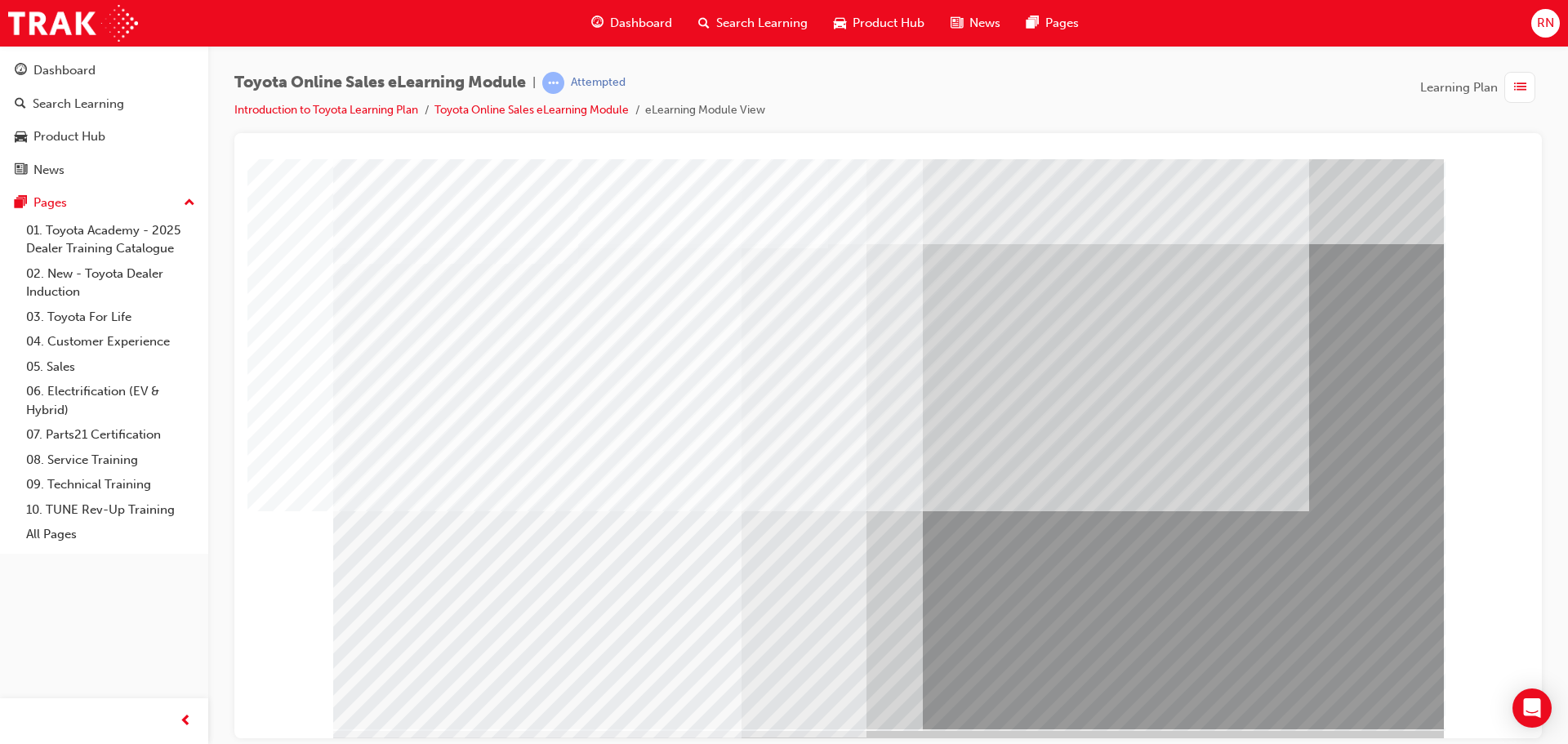
scroll to position [33, 0]
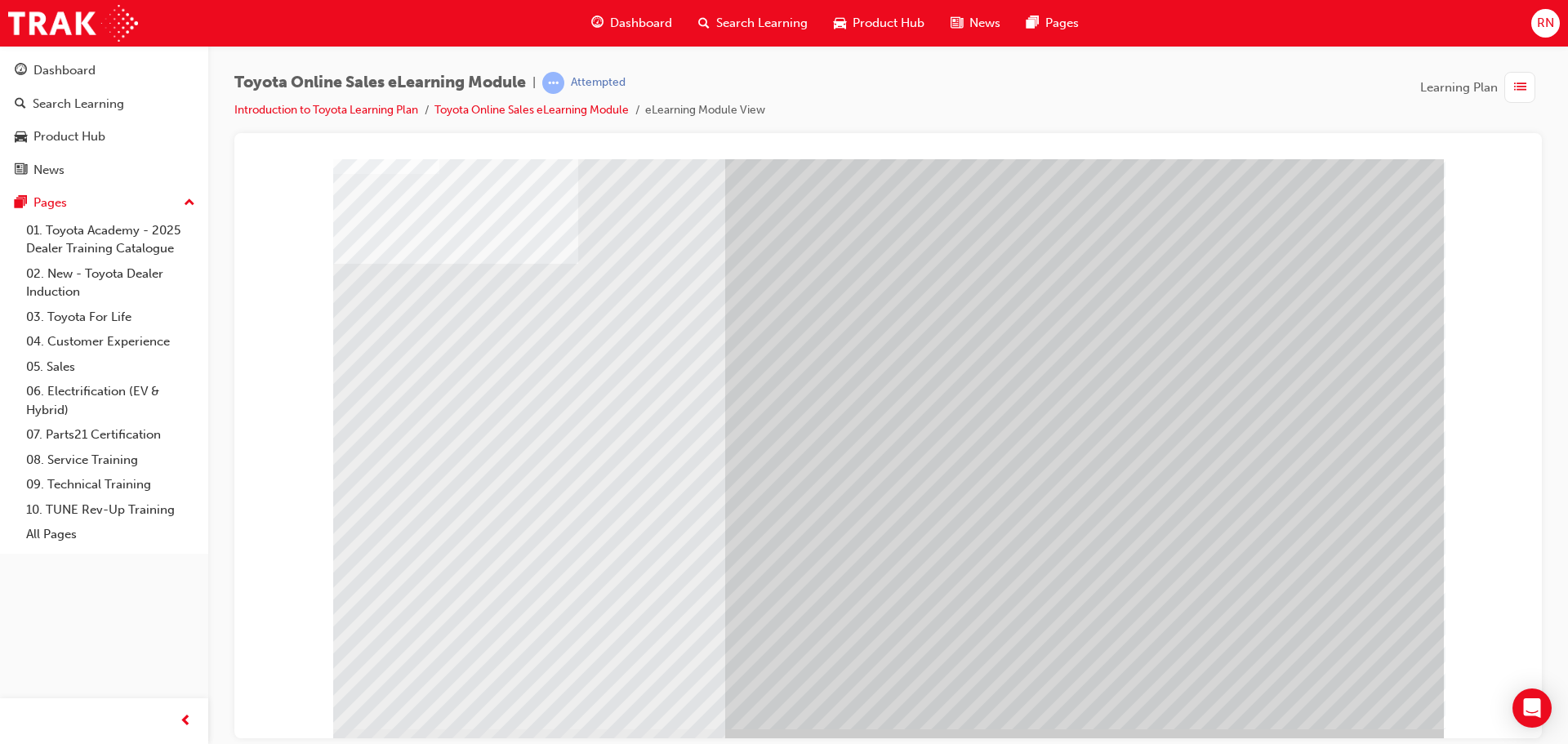
scroll to position [33, 0]
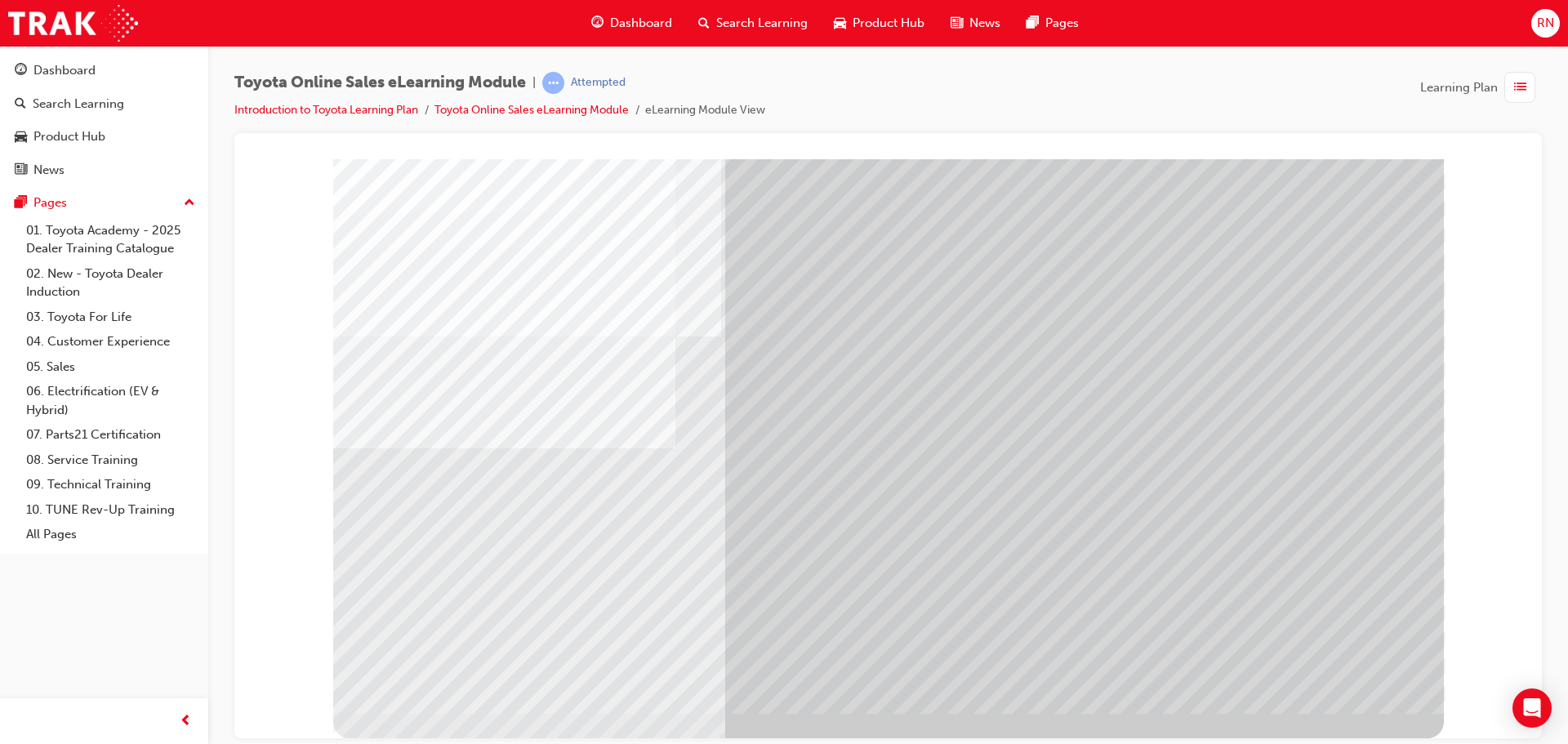
scroll to position [0, 0]
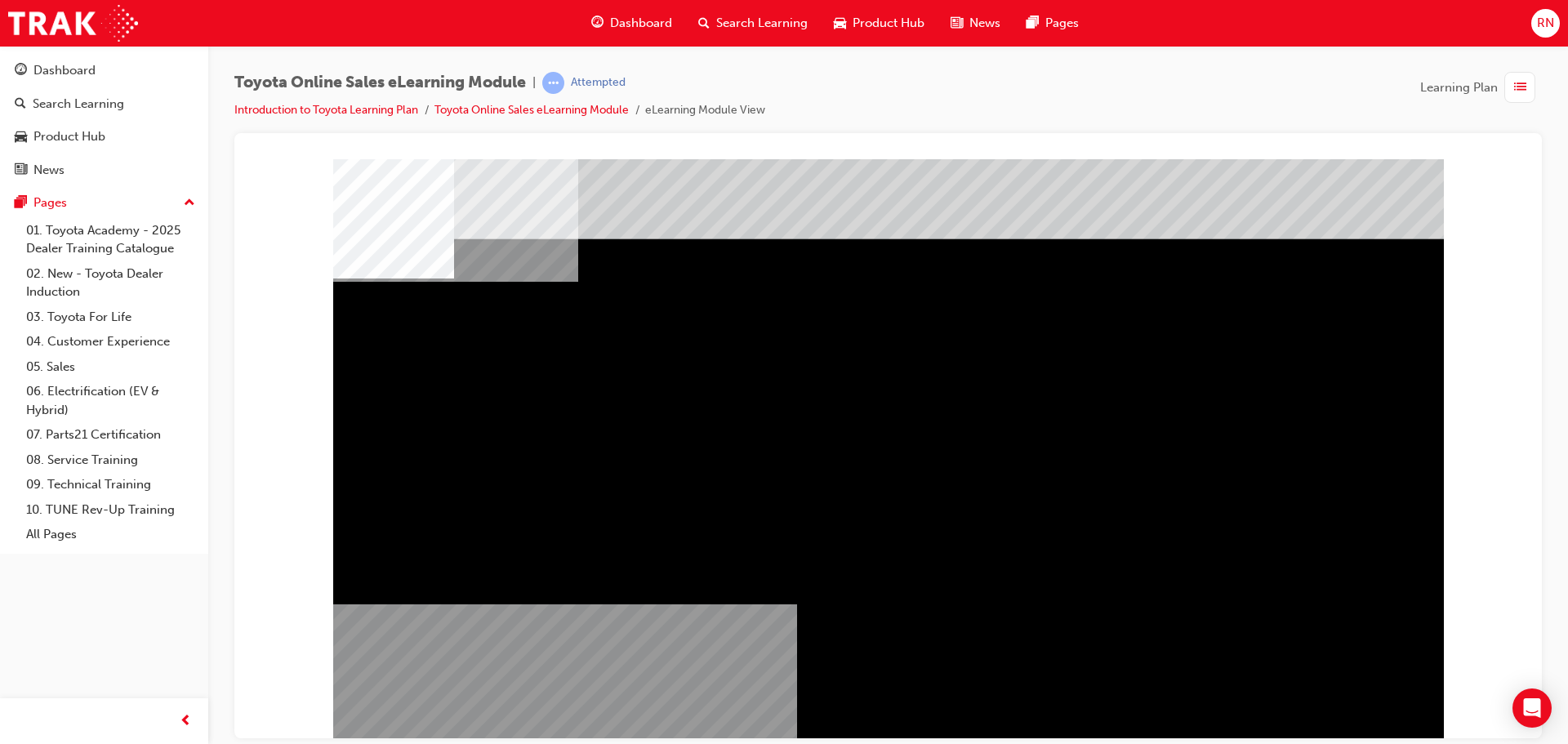
drag, startPoint x: 1204, startPoint y: 514, endPoint x: 949, endPoint y: 509, distance: 255.0
click at [862, 553] on div "multistate" at bounding box center [888, 452] width 1111 height 587
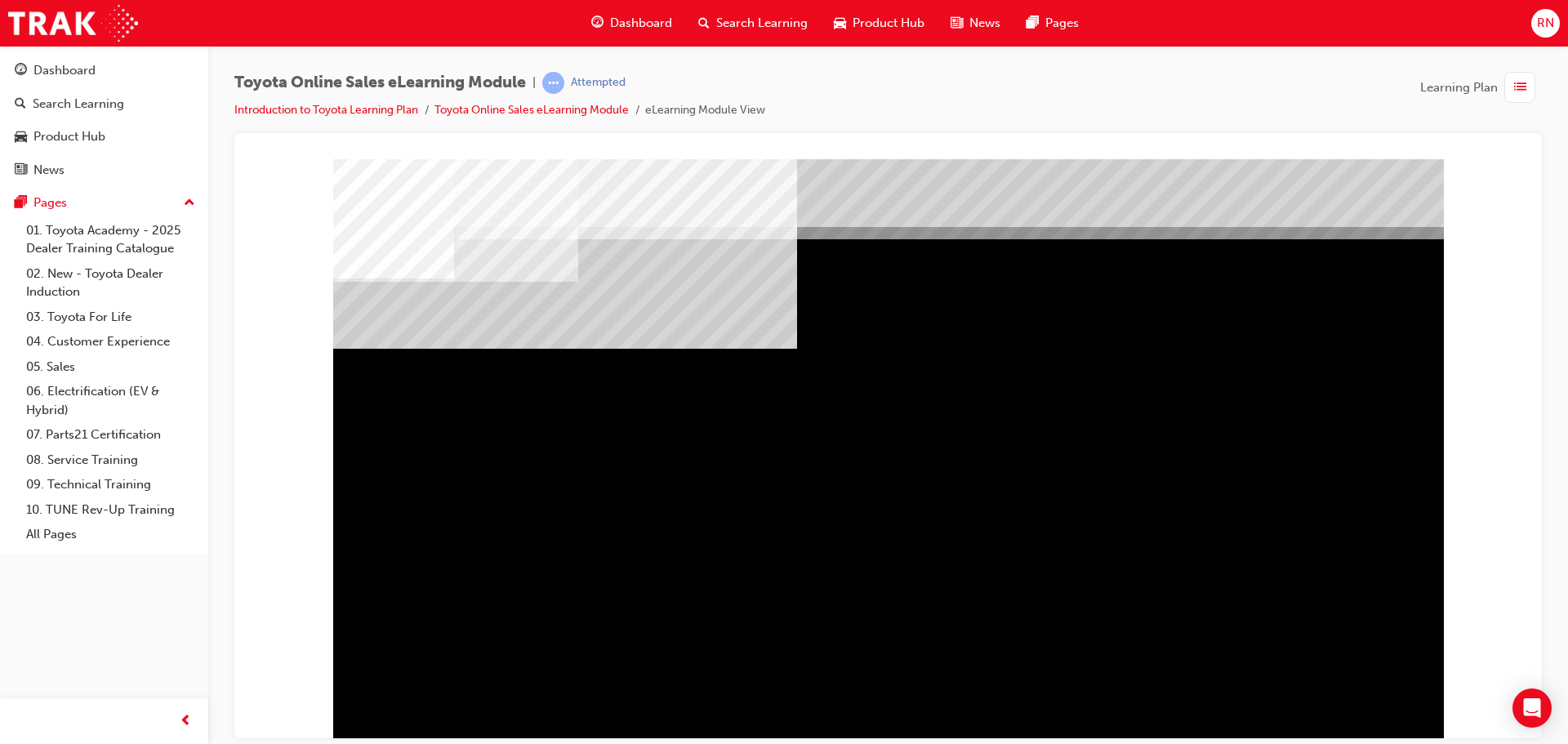
drag, startPoint x: 888, startPoint y: 542, endPoint x: 928, endPoint y: 556, distance: 42.4
click at [928, 557] on div "" at bounding box center [888, 452] width 1111 height 587
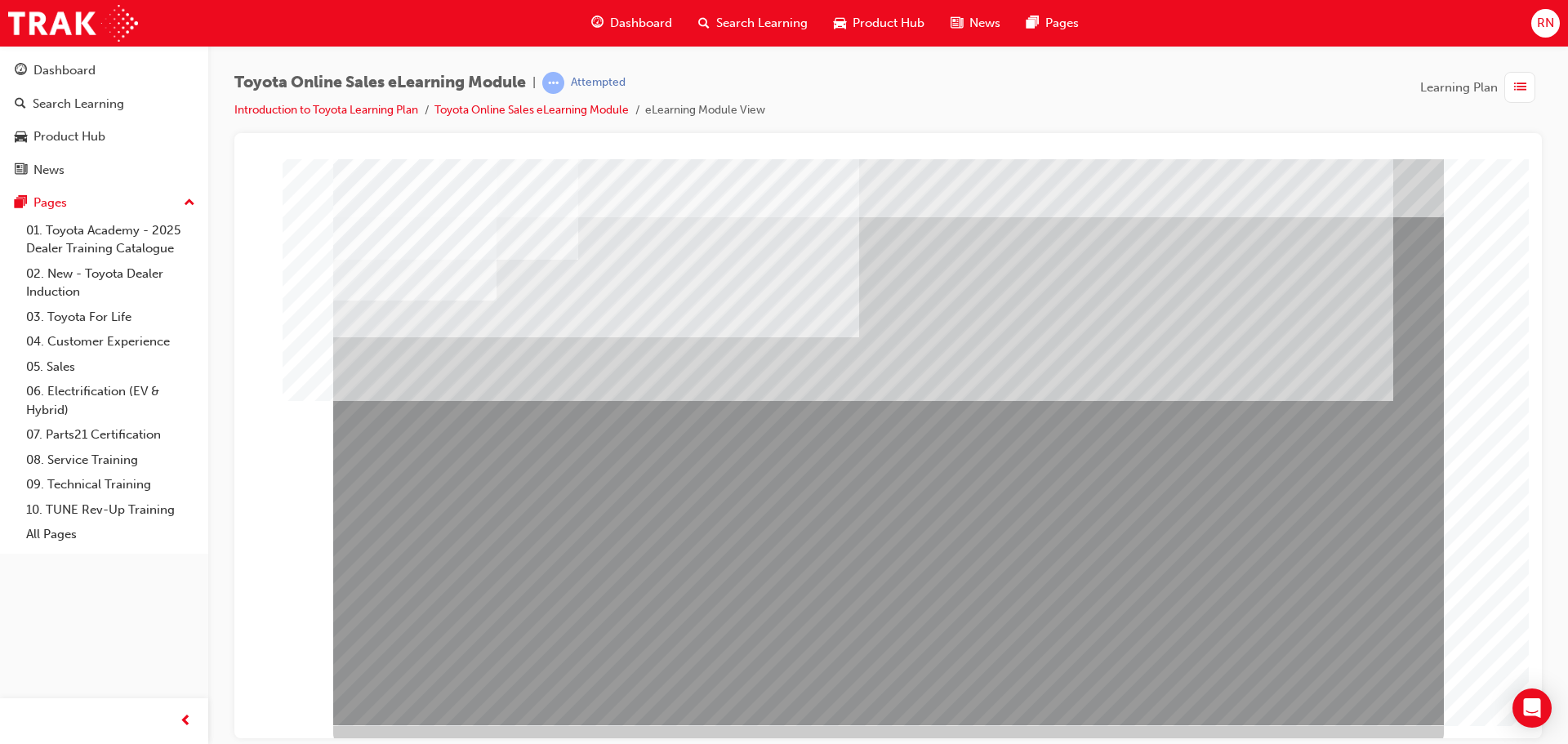
scroll to position [33, 0]
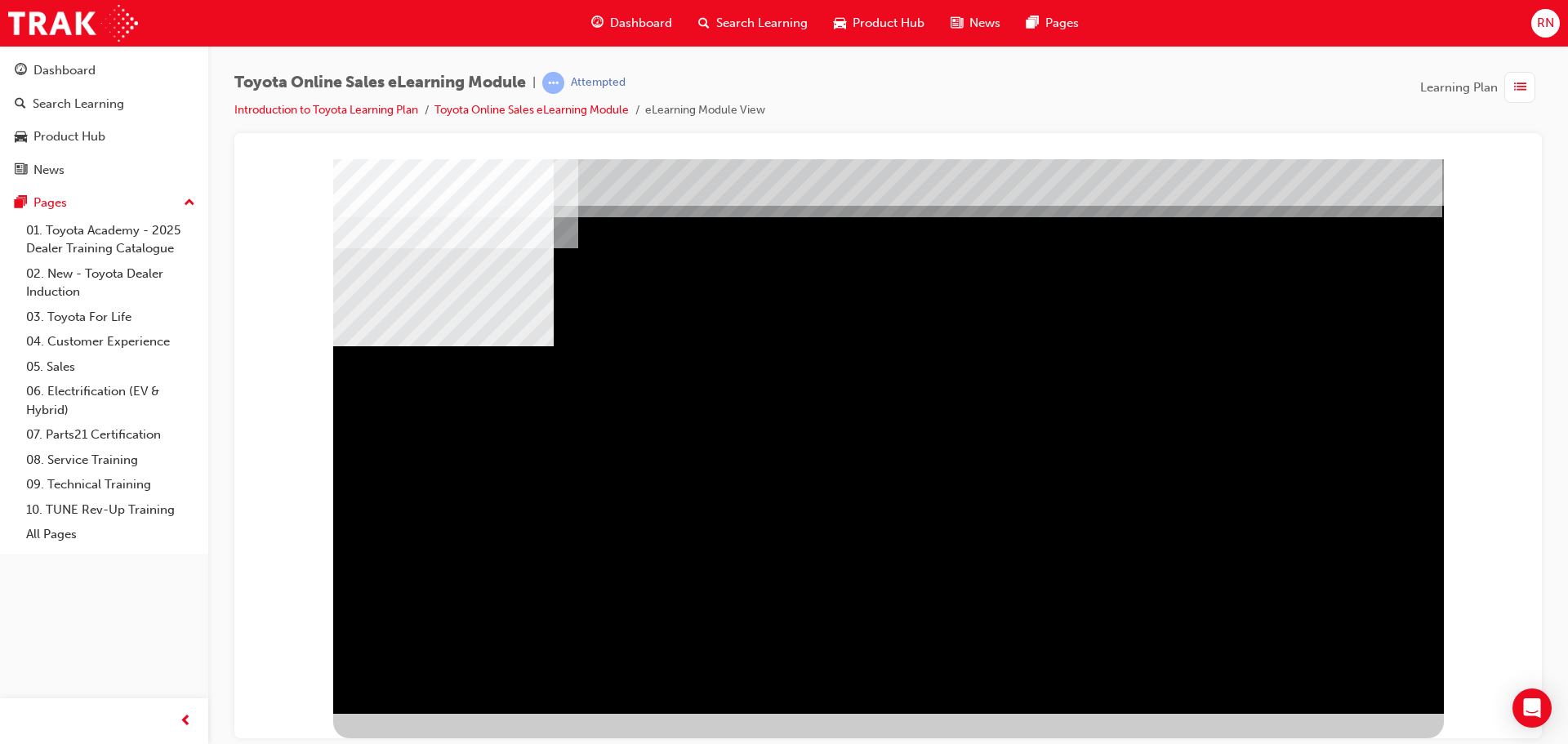
scroll to position [0, 0]
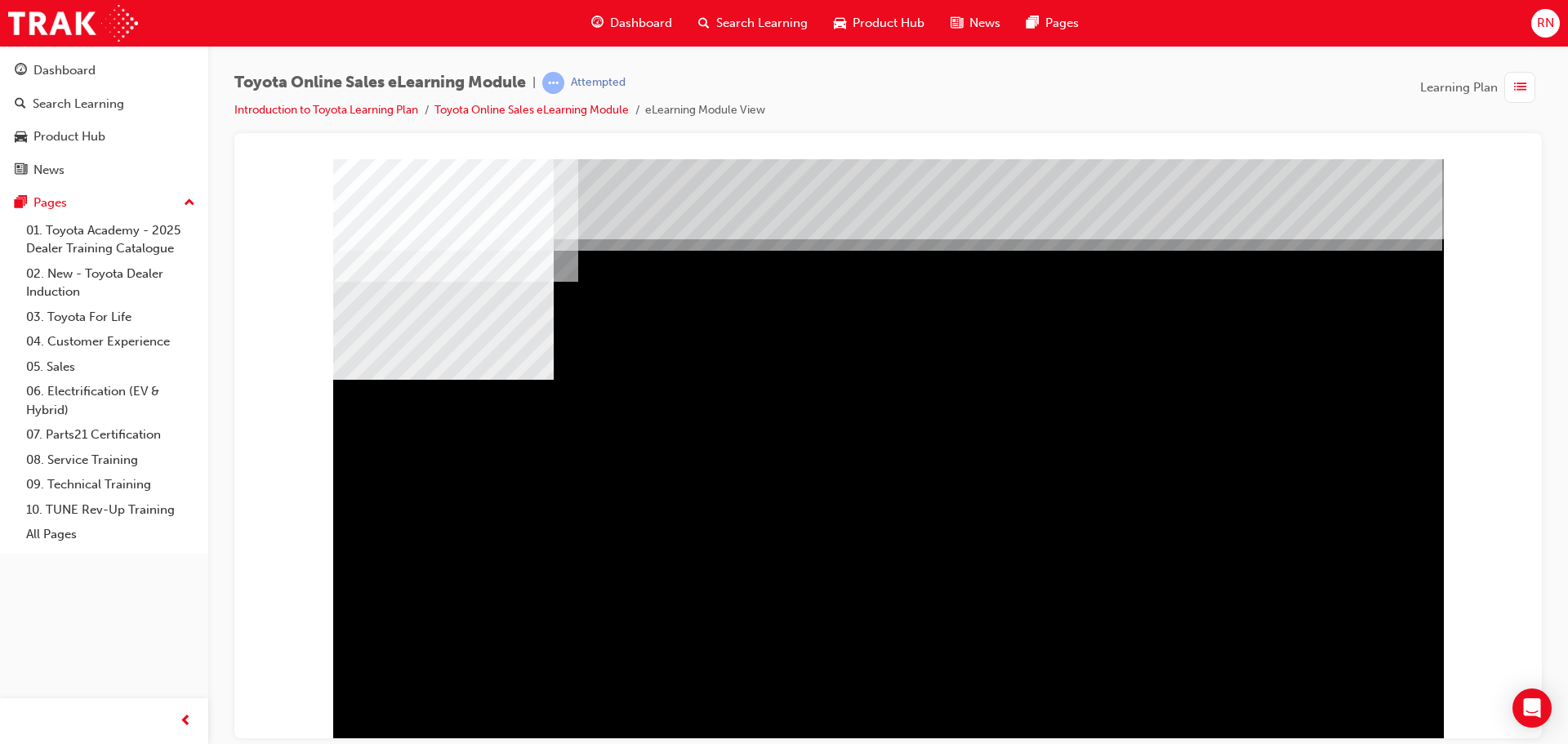
drag, startPoint x: 650, startPoint y: 497, endPoint x: 863, endPoint y: 546, distance: 218.6
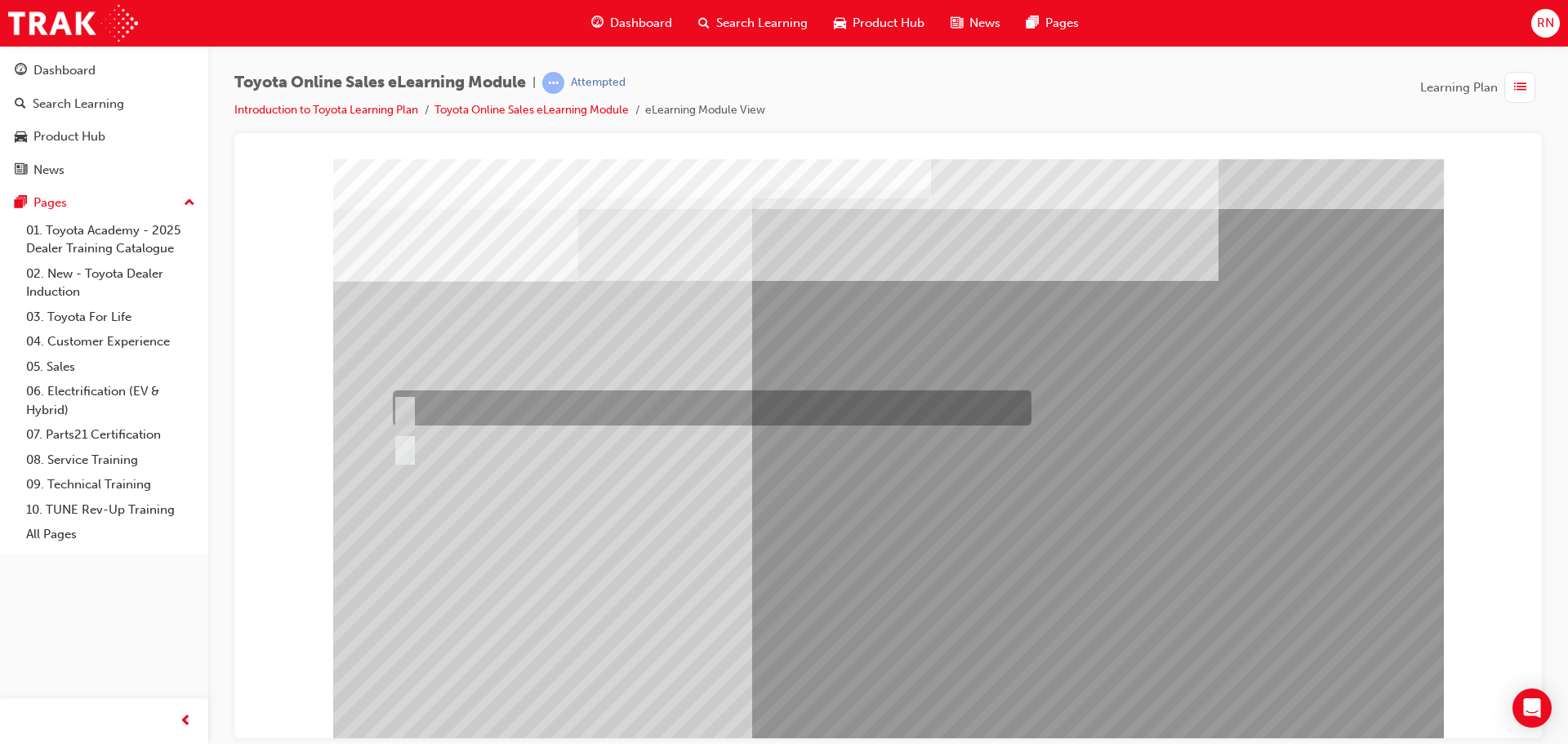
click at [438, 408] on div at bounding box center [708, 408] width 639 height 35
radio input "true"
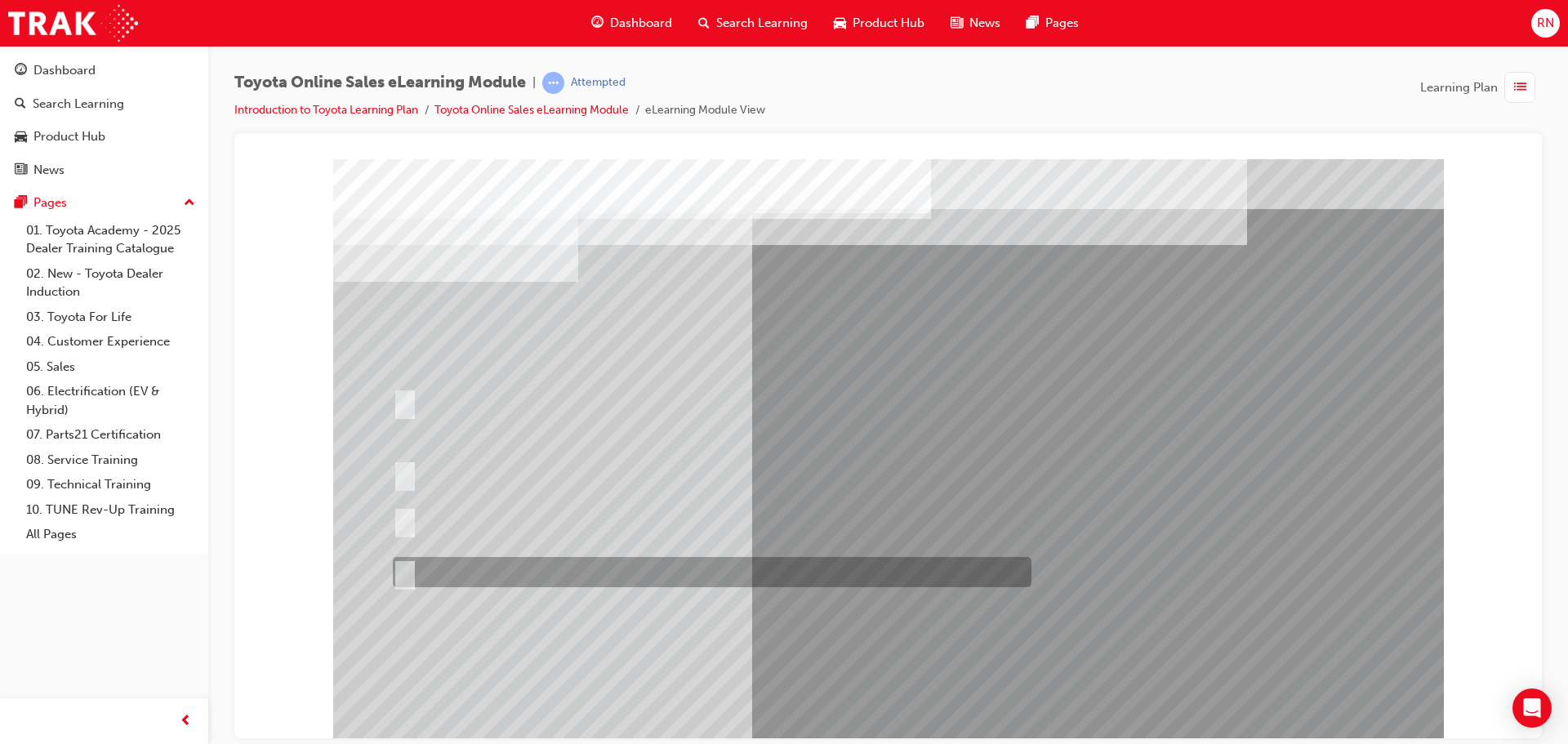
click at [509, 578] on div at bounding box center [708, 572] width 639 height 31
radio input "true"
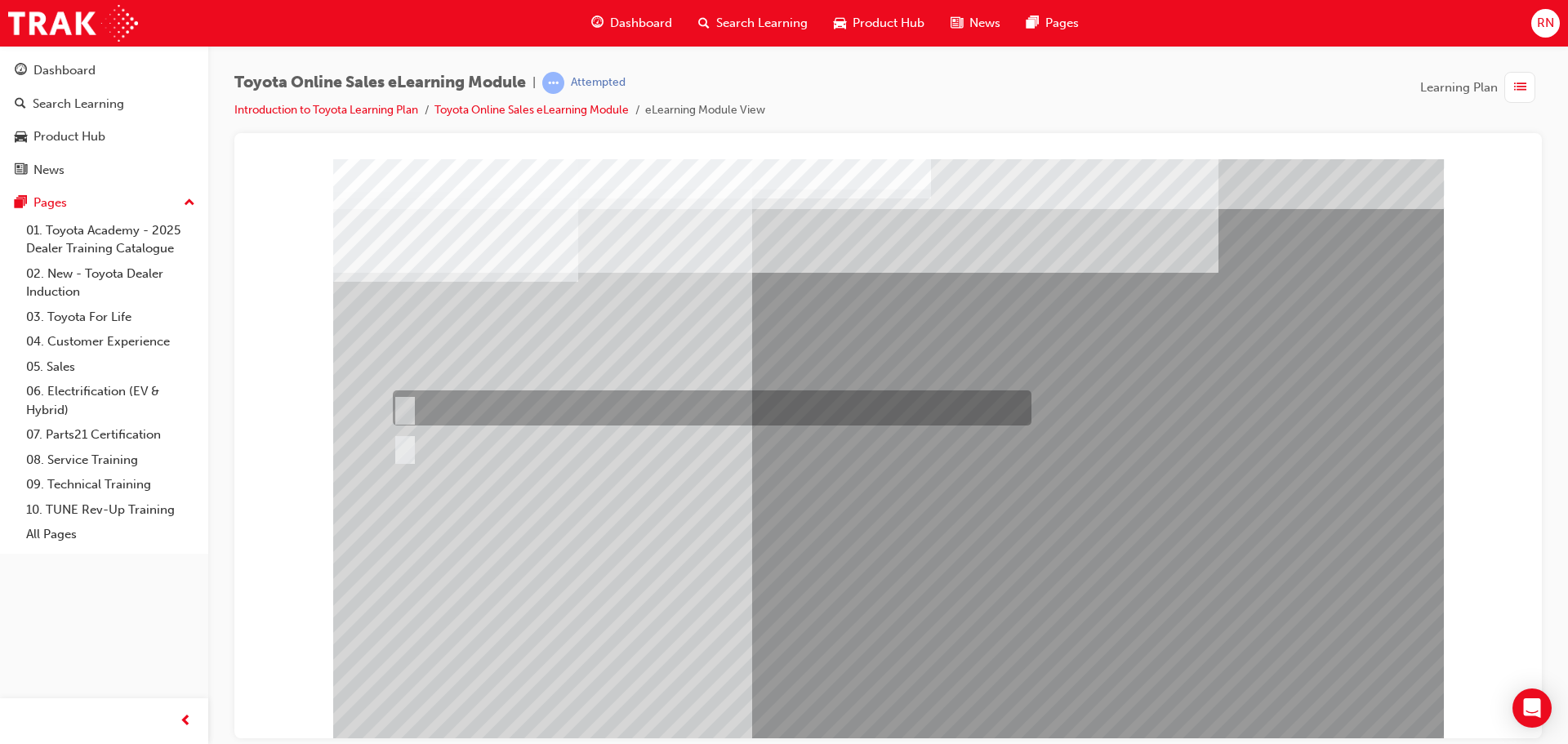
click at [437, 409] on div at bounding box center [708, 408] width 639 height 35
radio input "true"
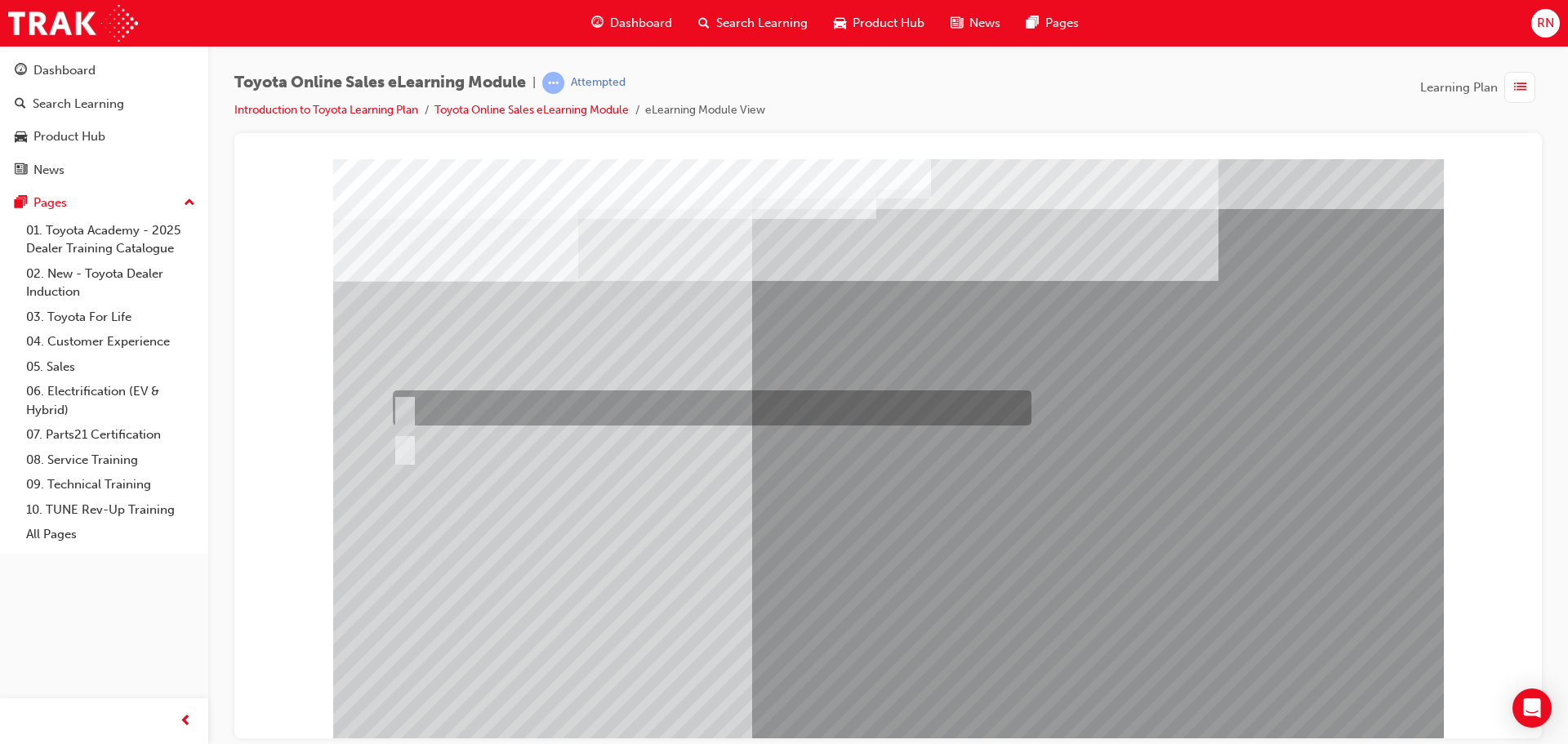
click at [437, 395] on div at bounding box center [708, 408] width 639 height 35
radio input "true"
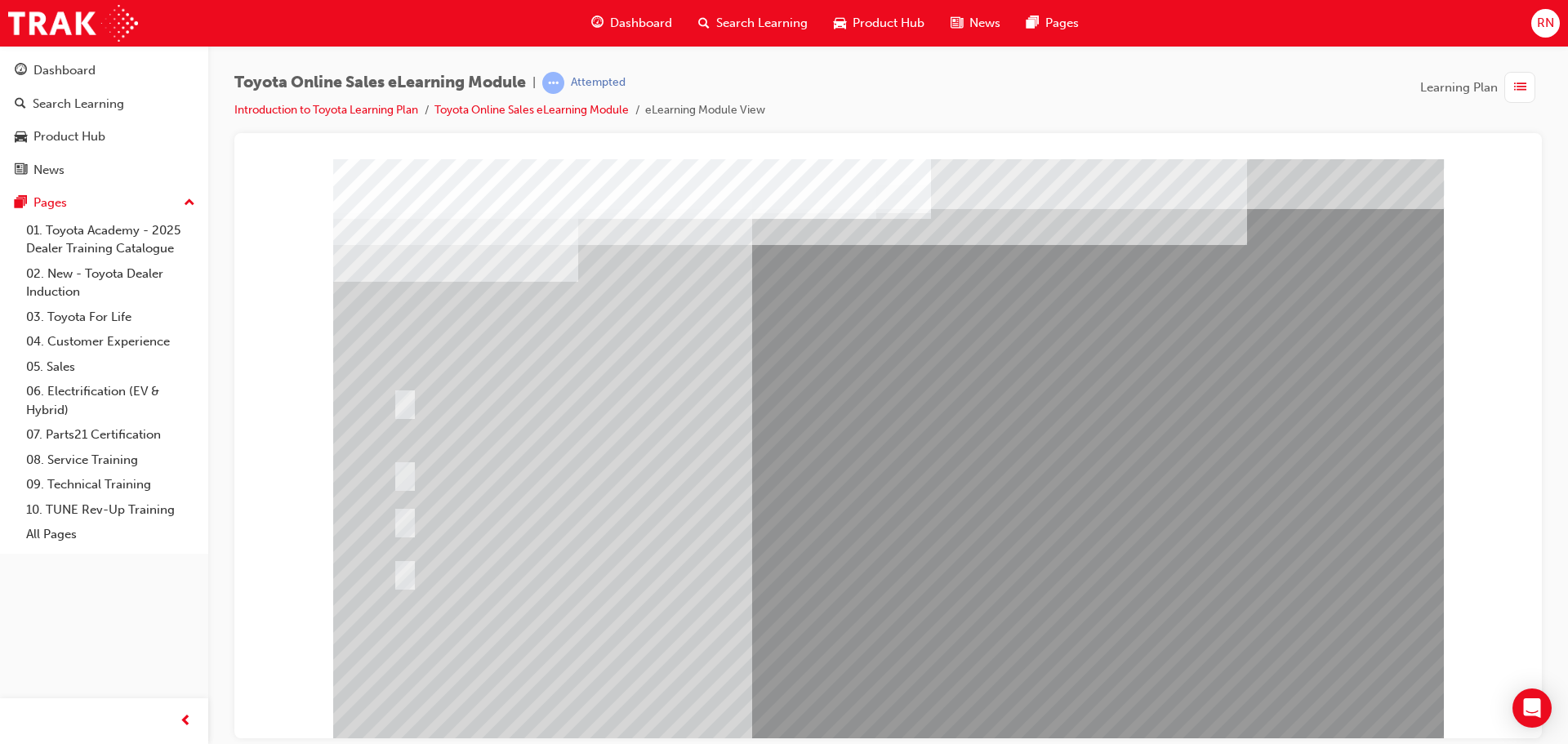
drag, startPoint x: 472, startPoint y: 555, endPoint x: 485, endPoint y: 557, distance: 13.2
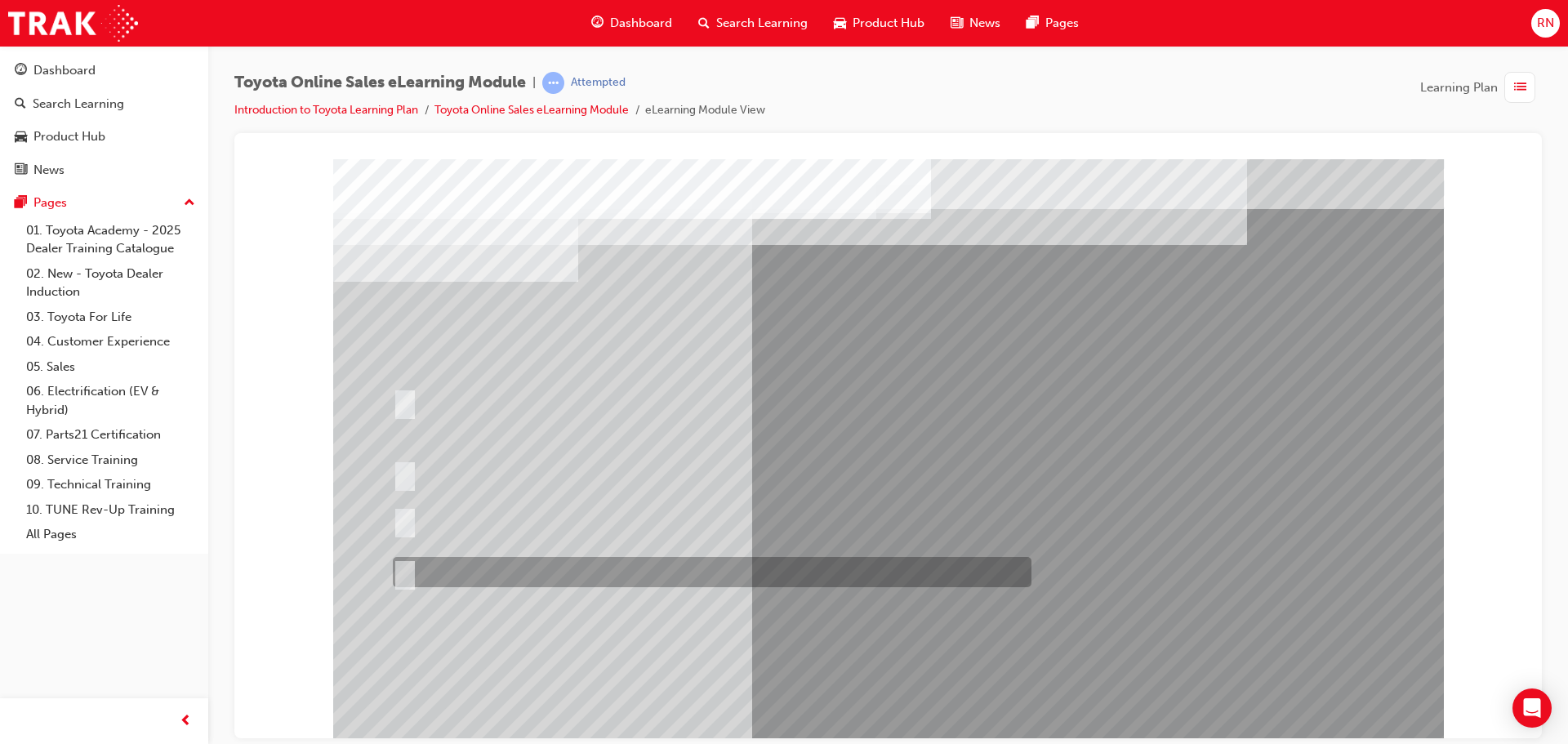
click at [626, 578] on div at bounding box center [708, 572] width 639 height 31
radio input "true"
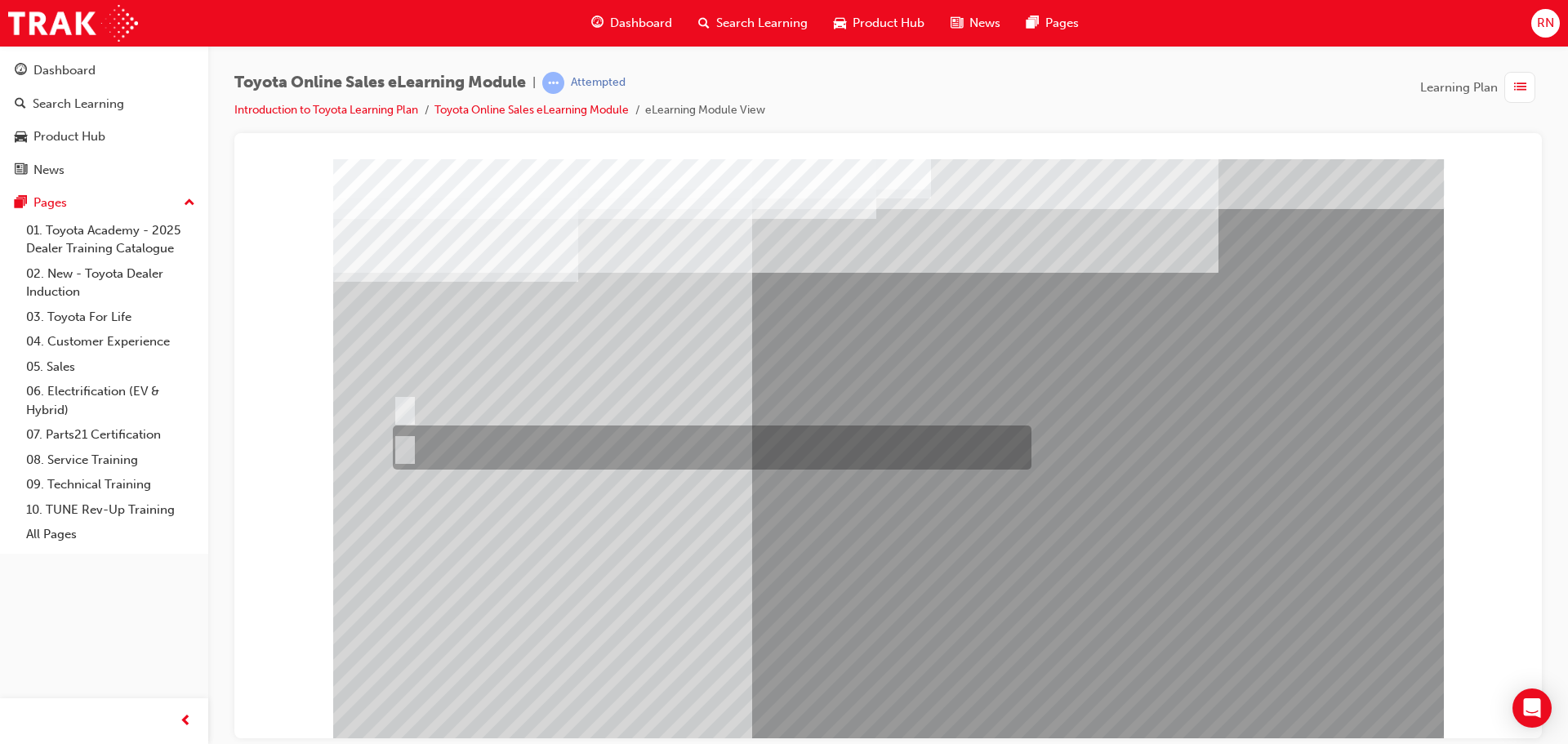
click at [428, 450] on div at bounding box center [708, 447] width 639 height 44
radio input "true"
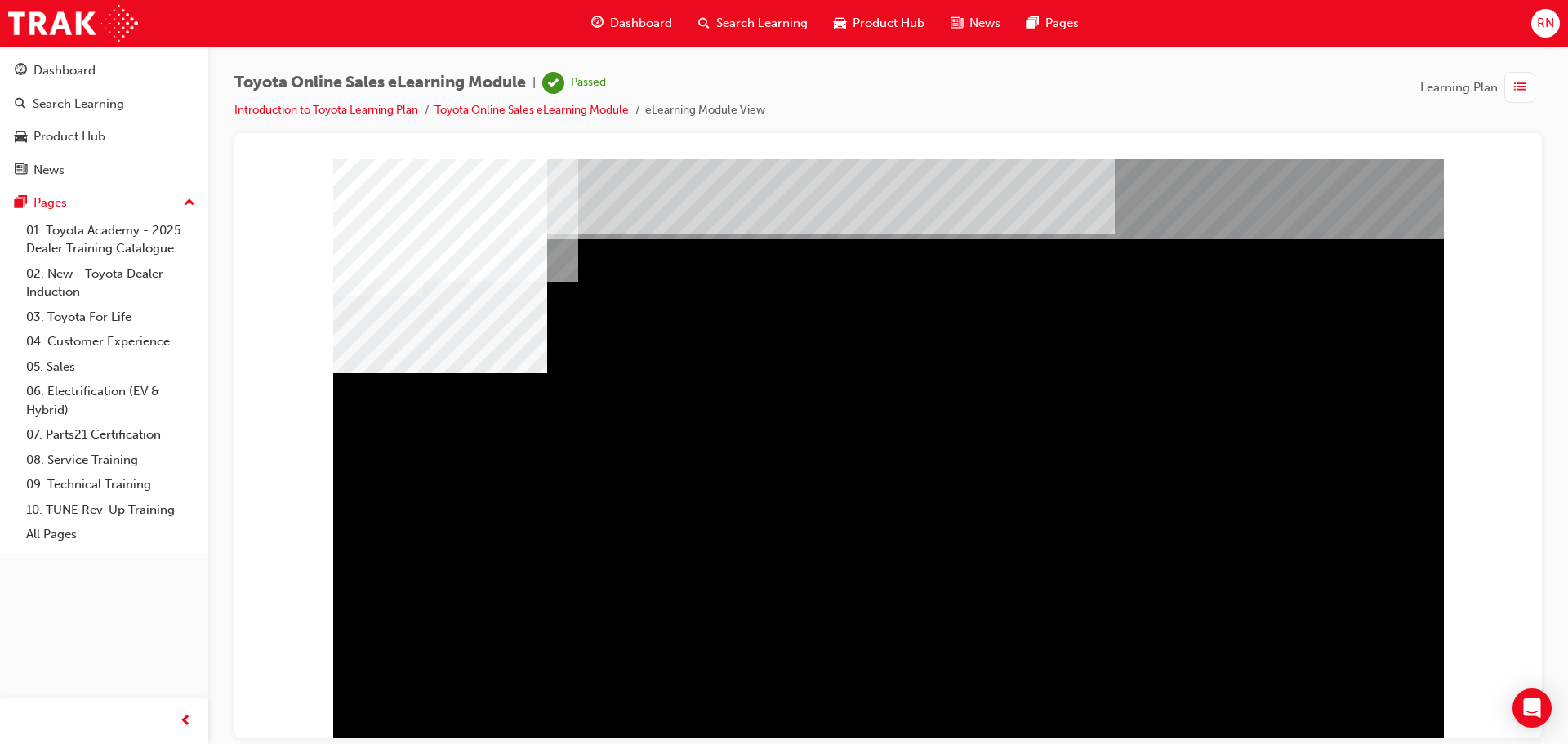
drag, startPoint x: 959, startPoint y: 502, endPoint x: 1171, endPoint y: 520, distance: 212.8
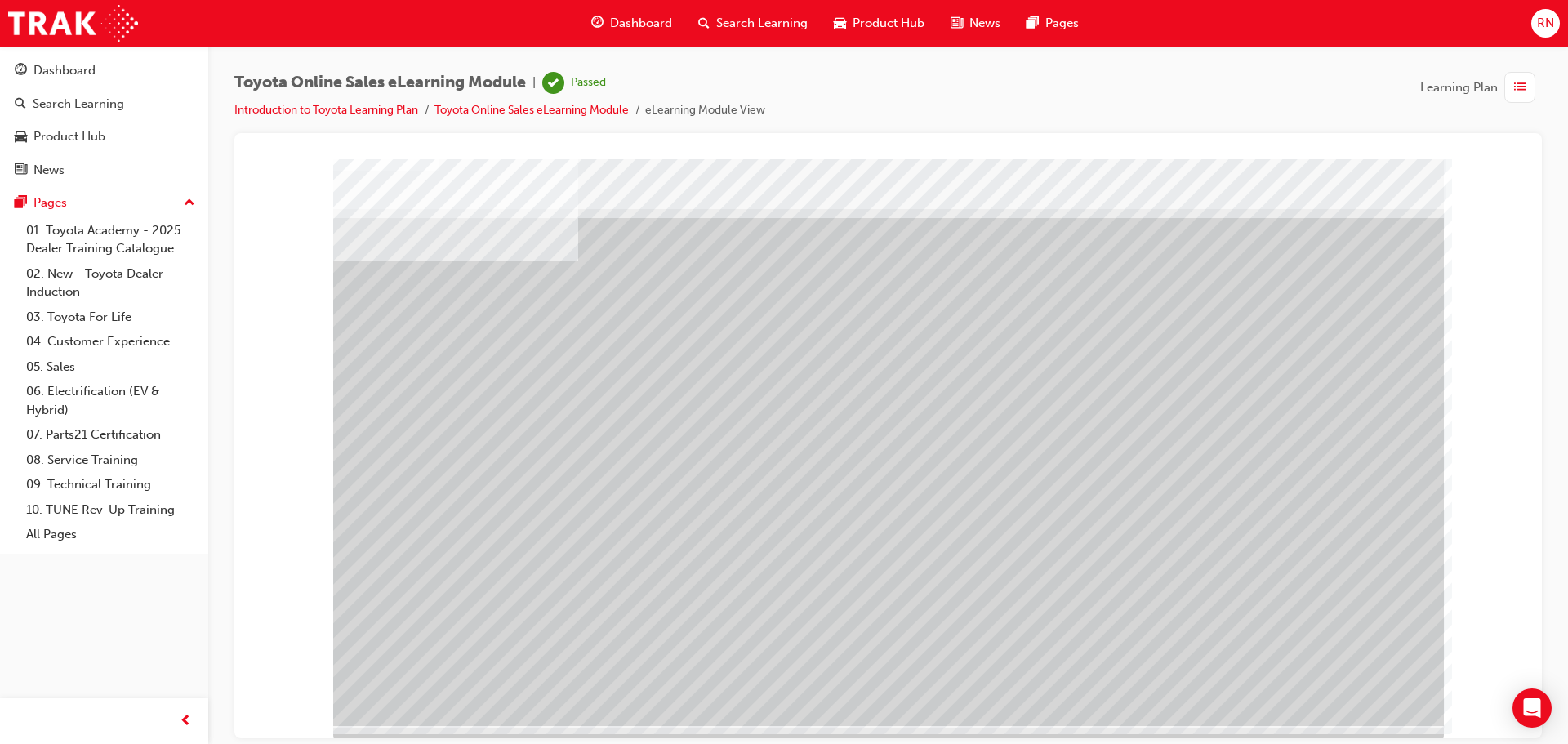
scroll to position [33, 0]
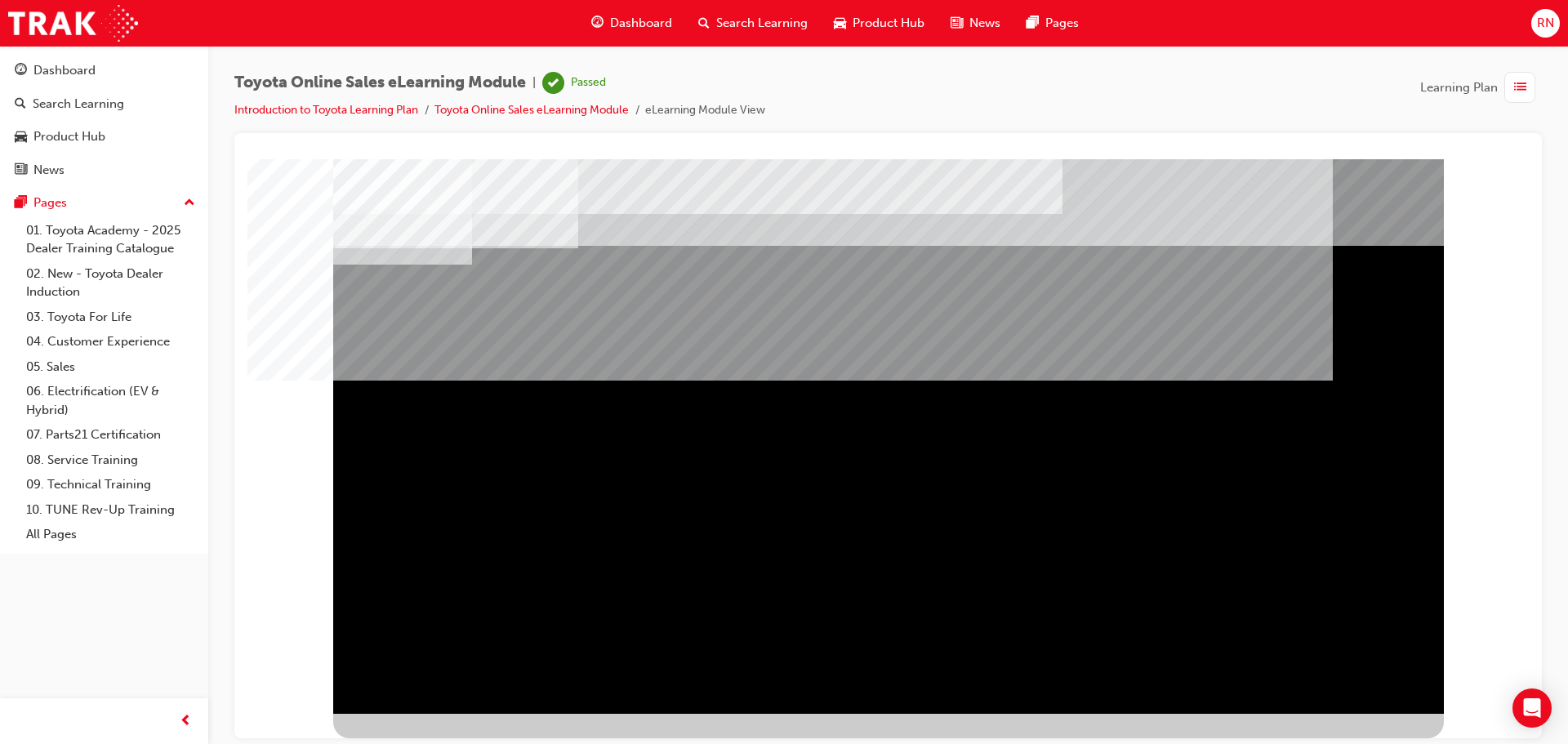
scroll to position [0, 0]
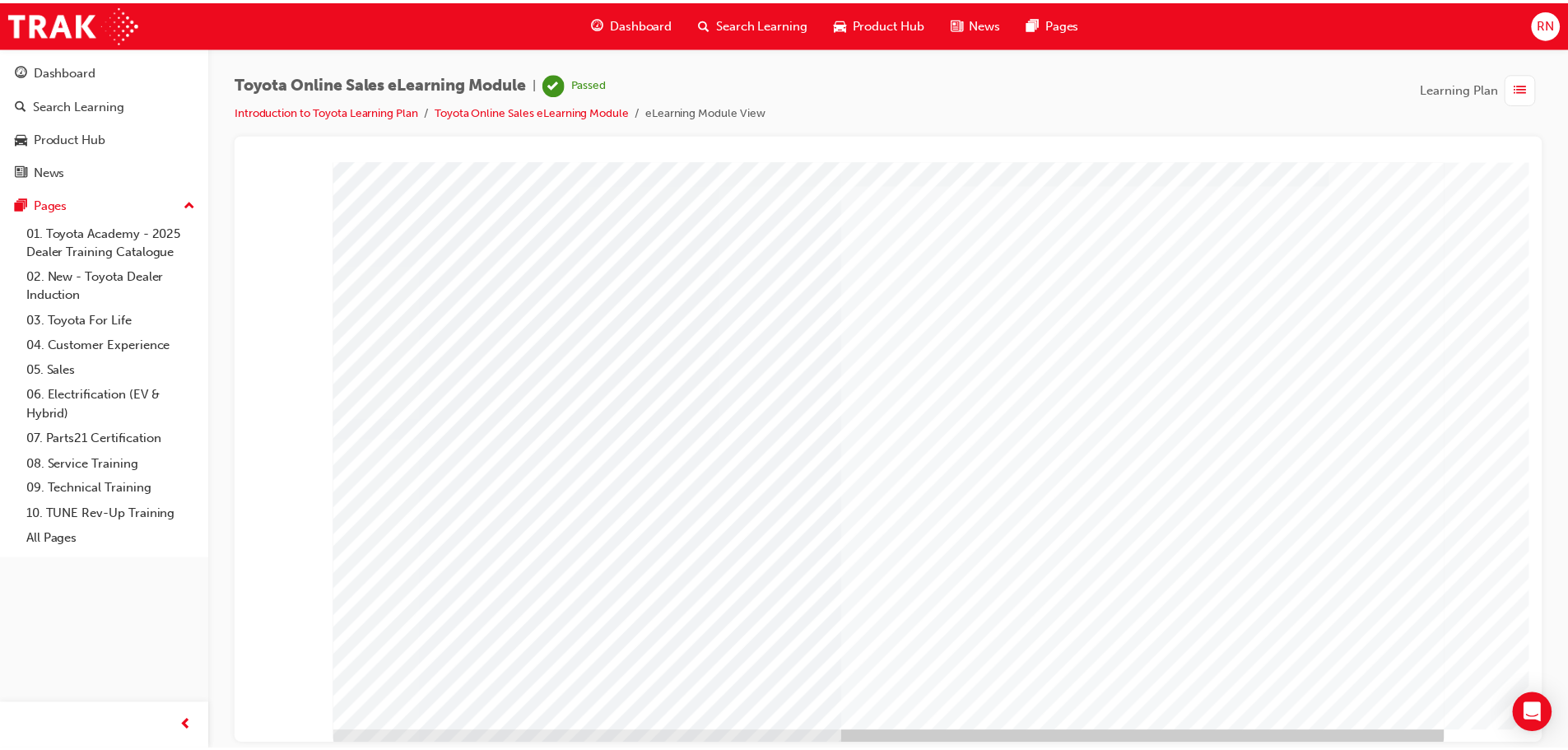
scroll to position [34, 0]
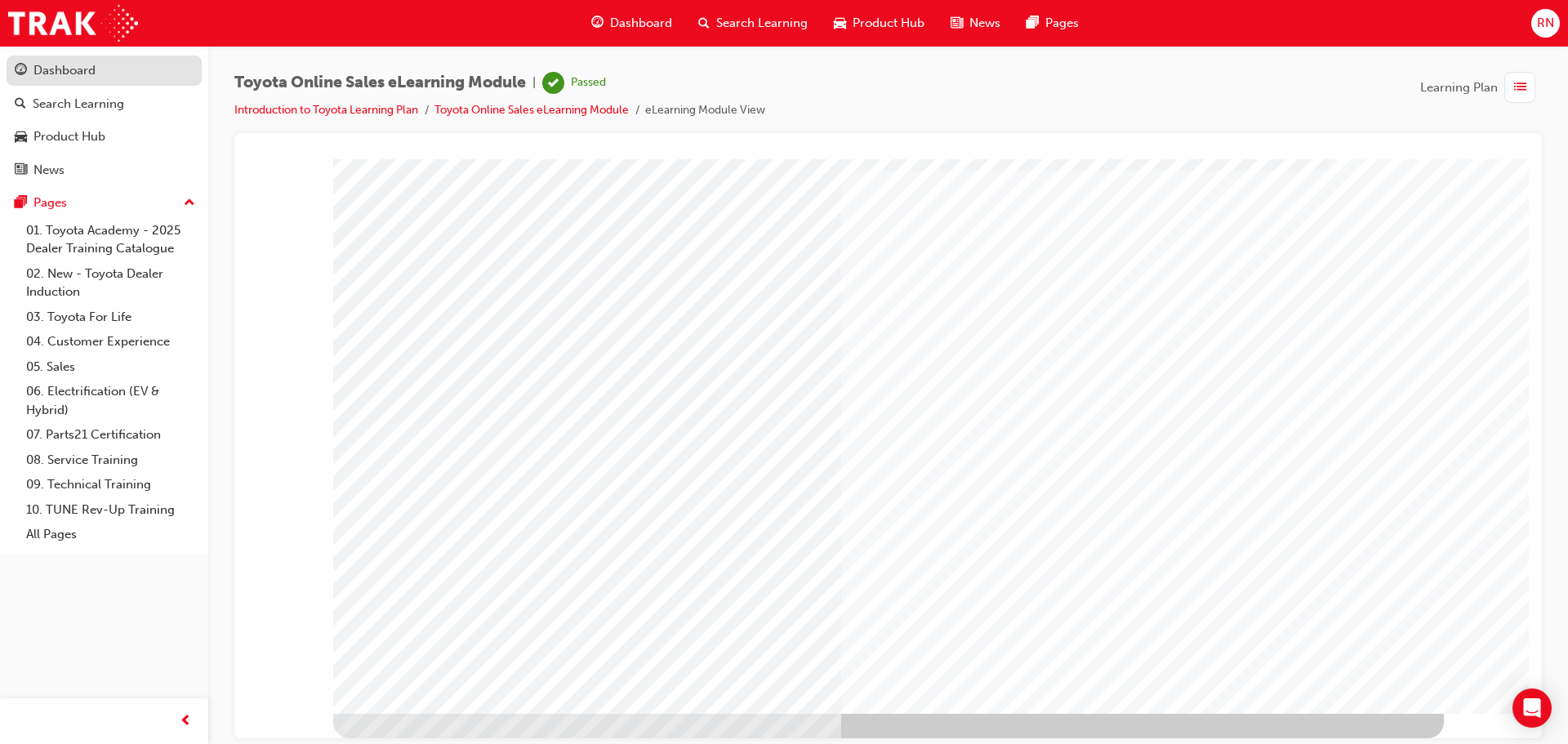
click at [54, 66] on div "Dashboard" at bounding box center [64, 70] width 62 height 19
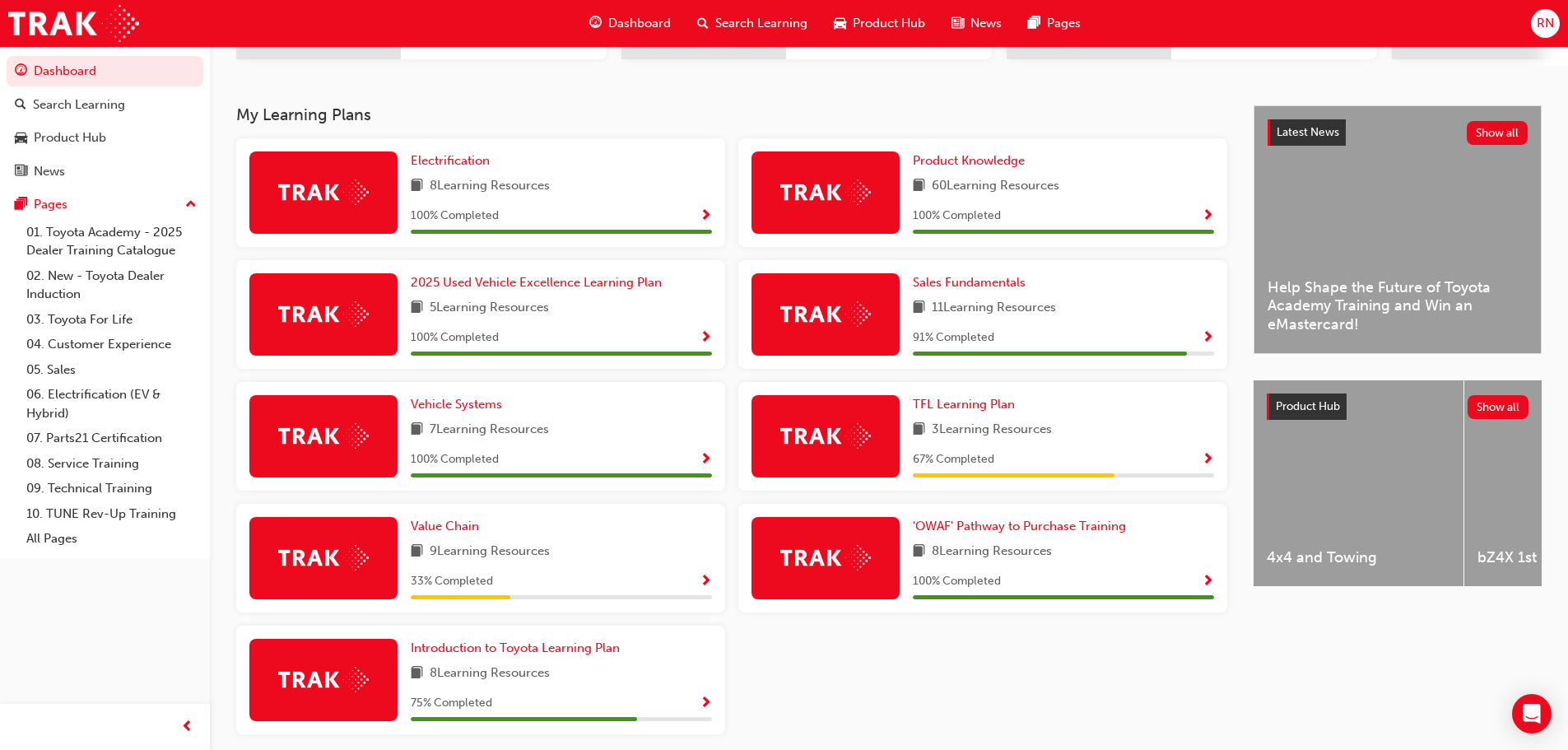
scroll to position [329, 0]
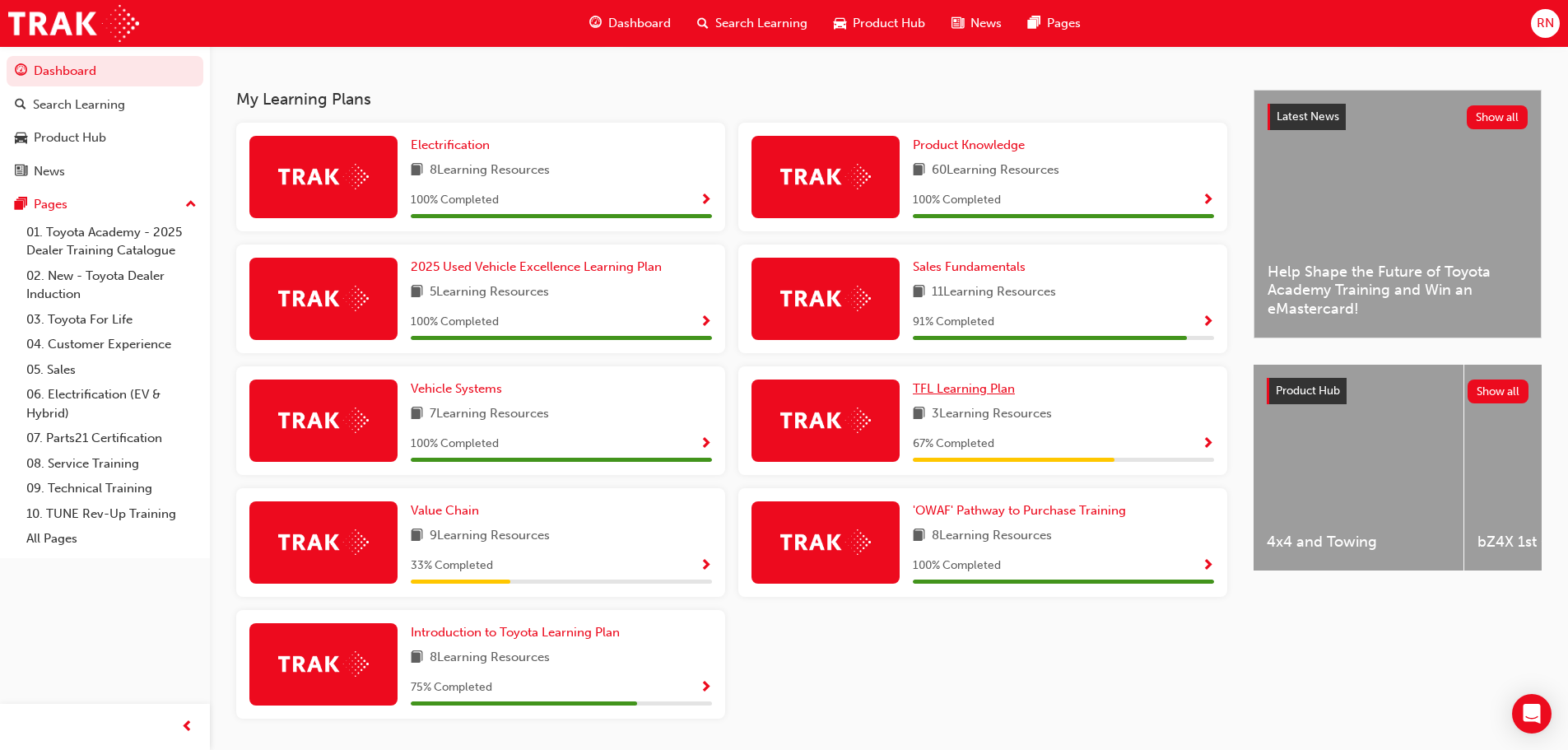
click at [986, 395] on span "TFL Learning Plan" at bounding box center [964, 388] width 103 height 15
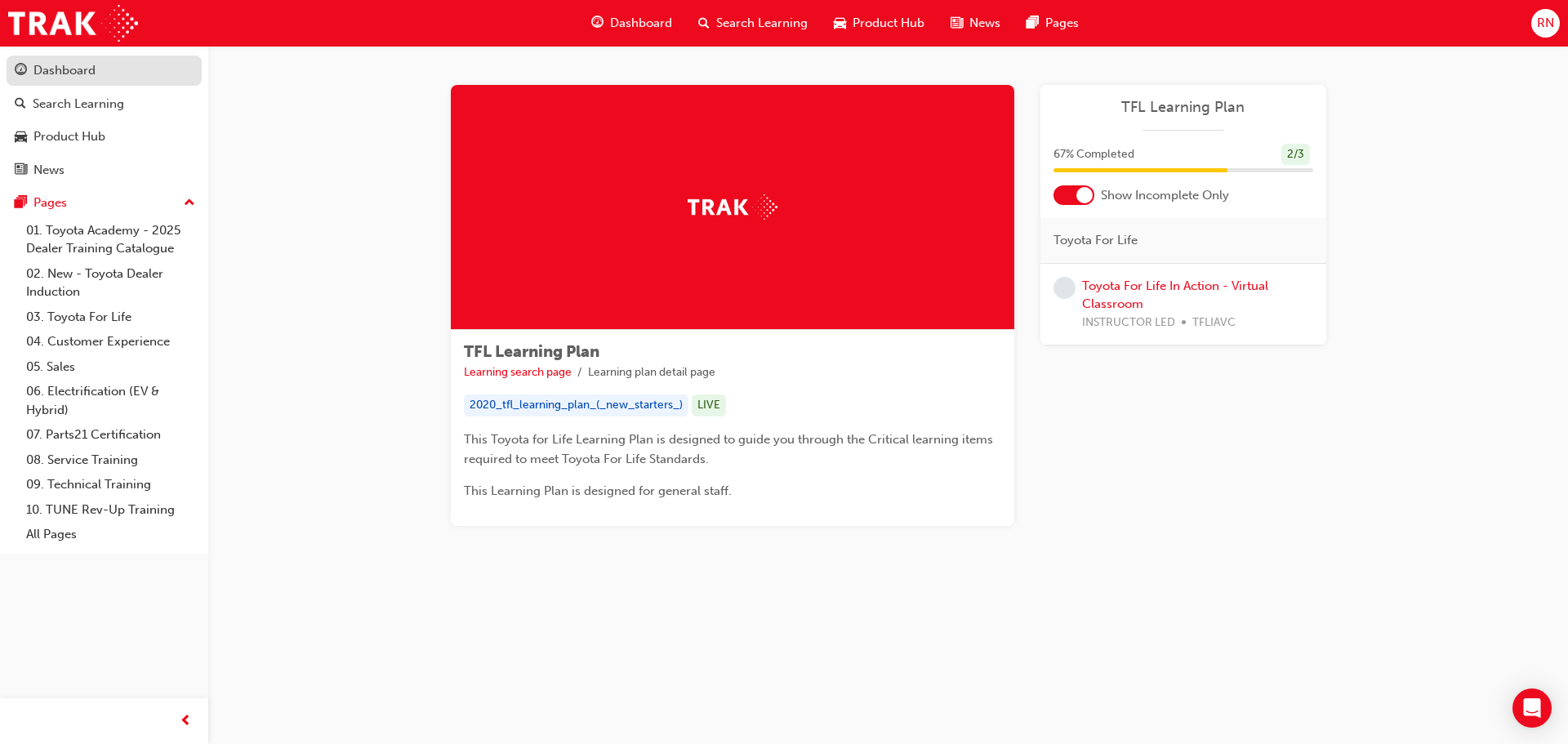
click at [68, 71] on div "Dashboard" at bounding box center [64, 70] width 62 height 19
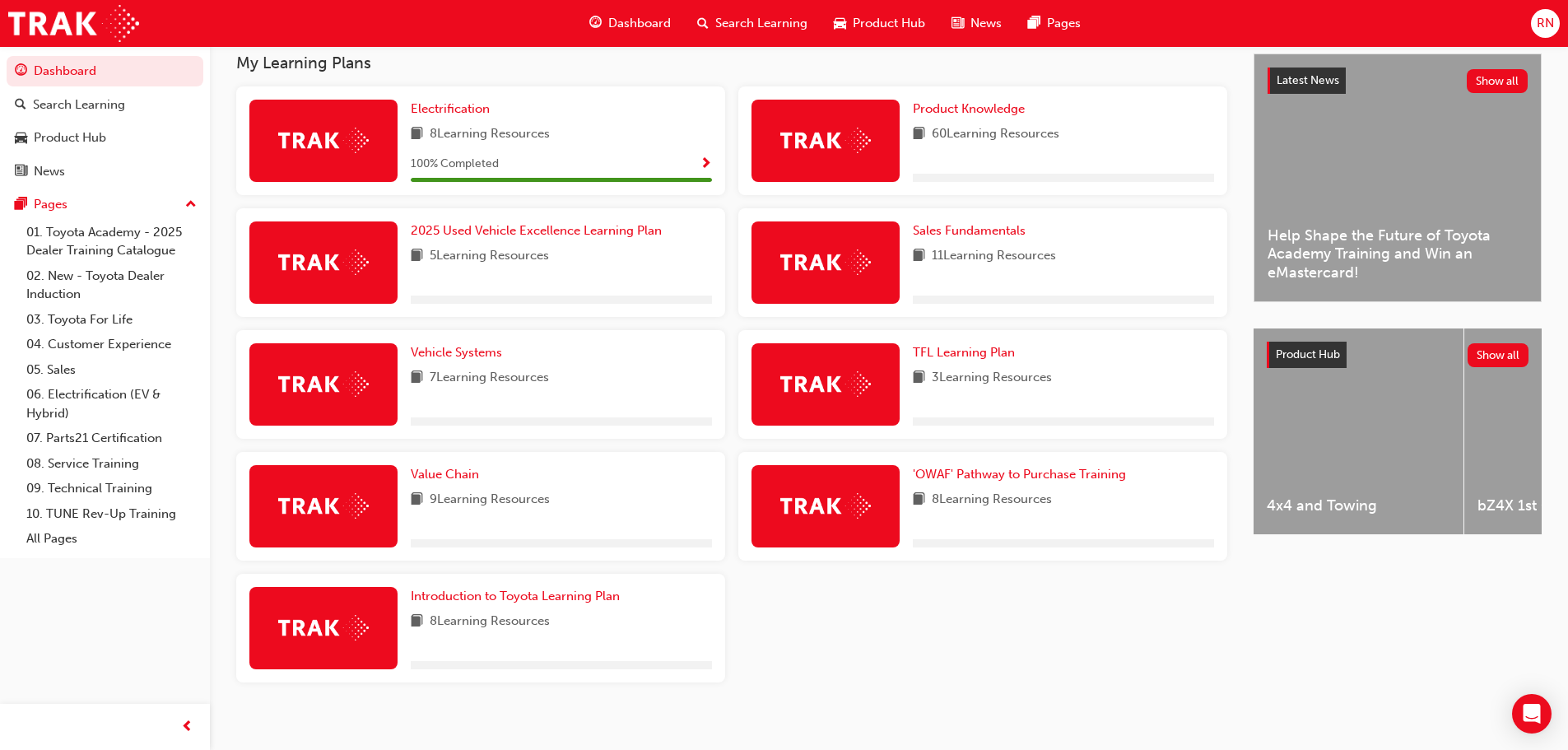
scroll to position [385, 0]
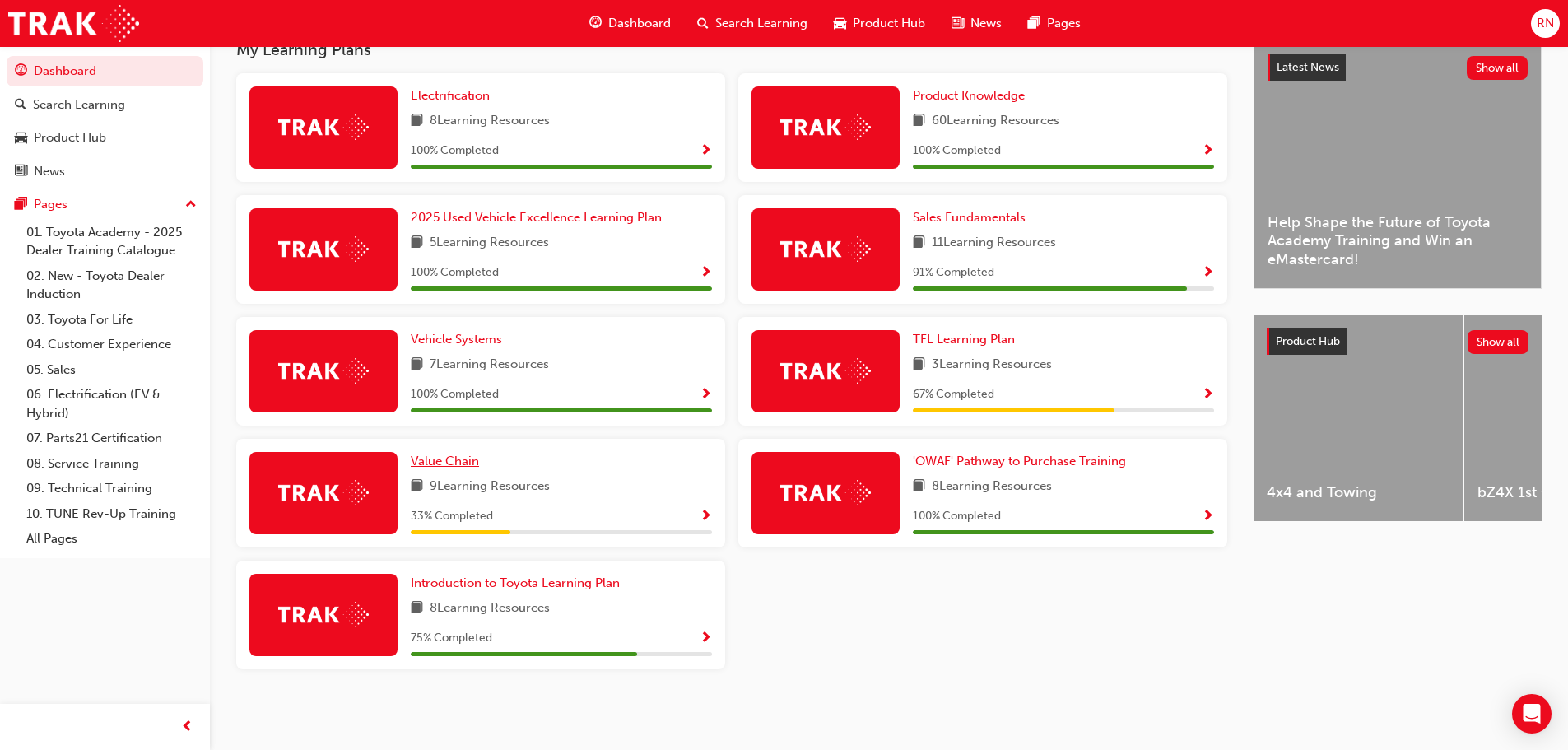
click at [442, 457] on span "Value Chain" at bounding box center [445, 461] width 68 height 15
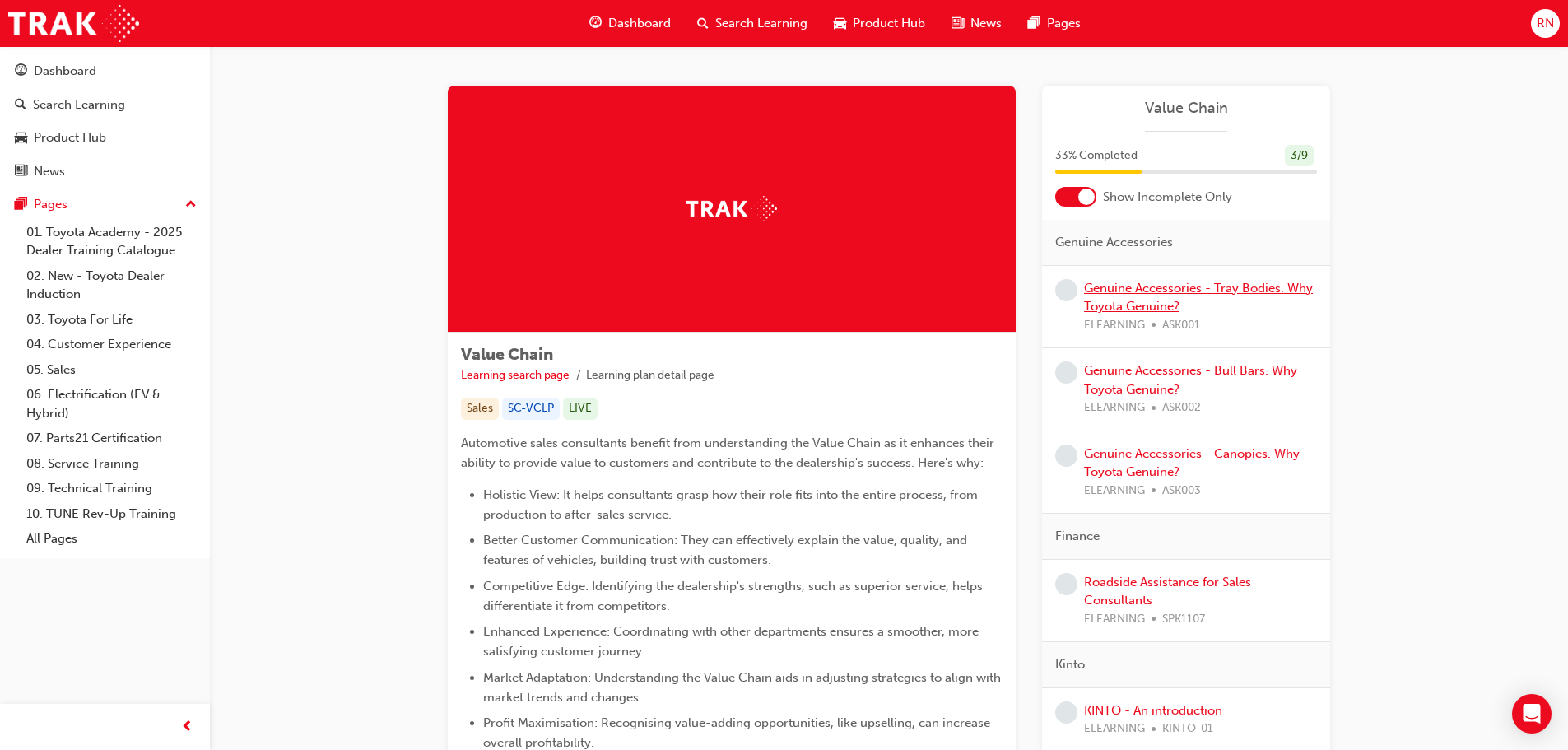
click at [1210, 293] on link "Genuine Accessories - Tray Bodies. Why Toyota Genuine?" at bounding box center [1199, 297] width 229 height 34
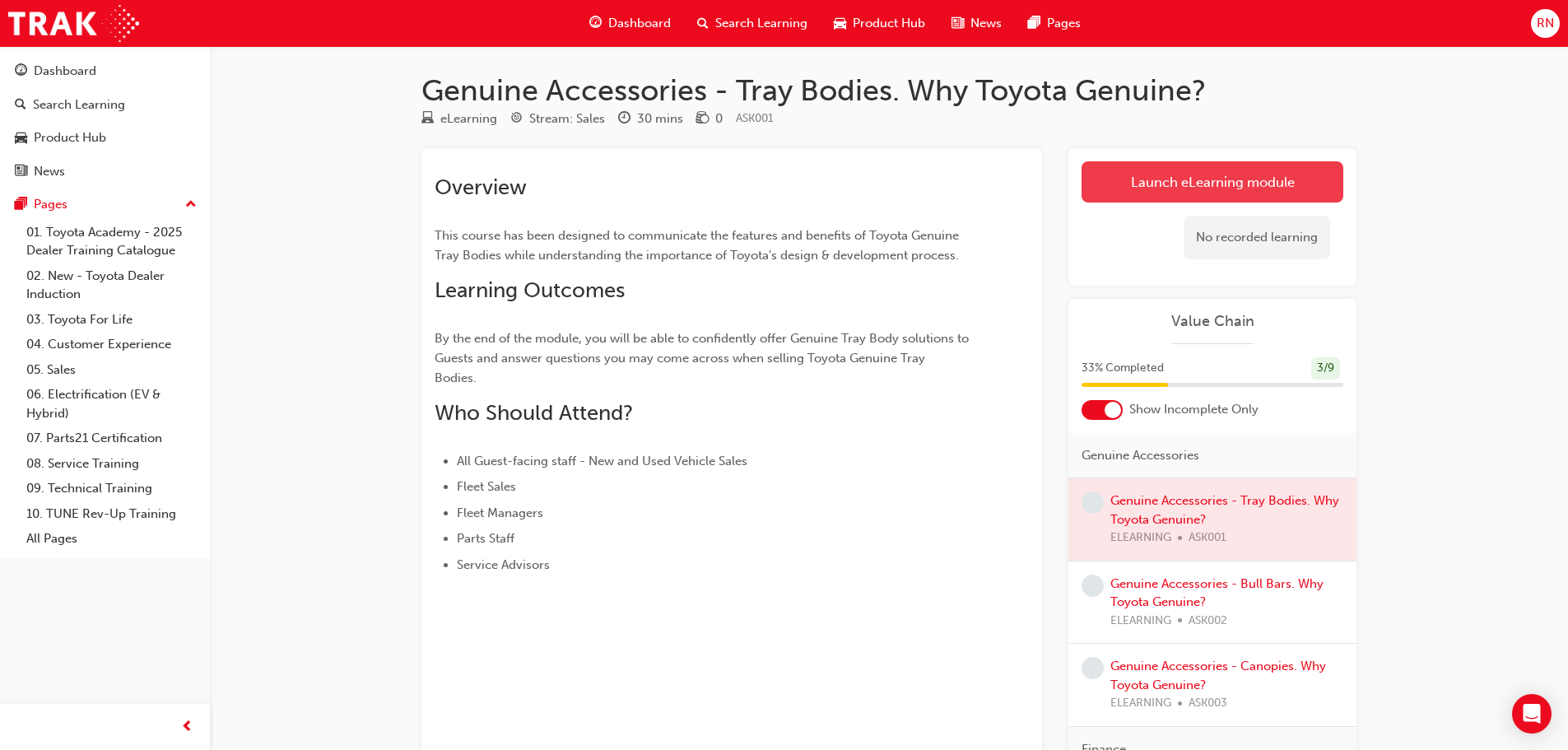
click at [1194, 180] on link "Launch eLearning module" at bounding box center [1212, 181] width 262 height 41
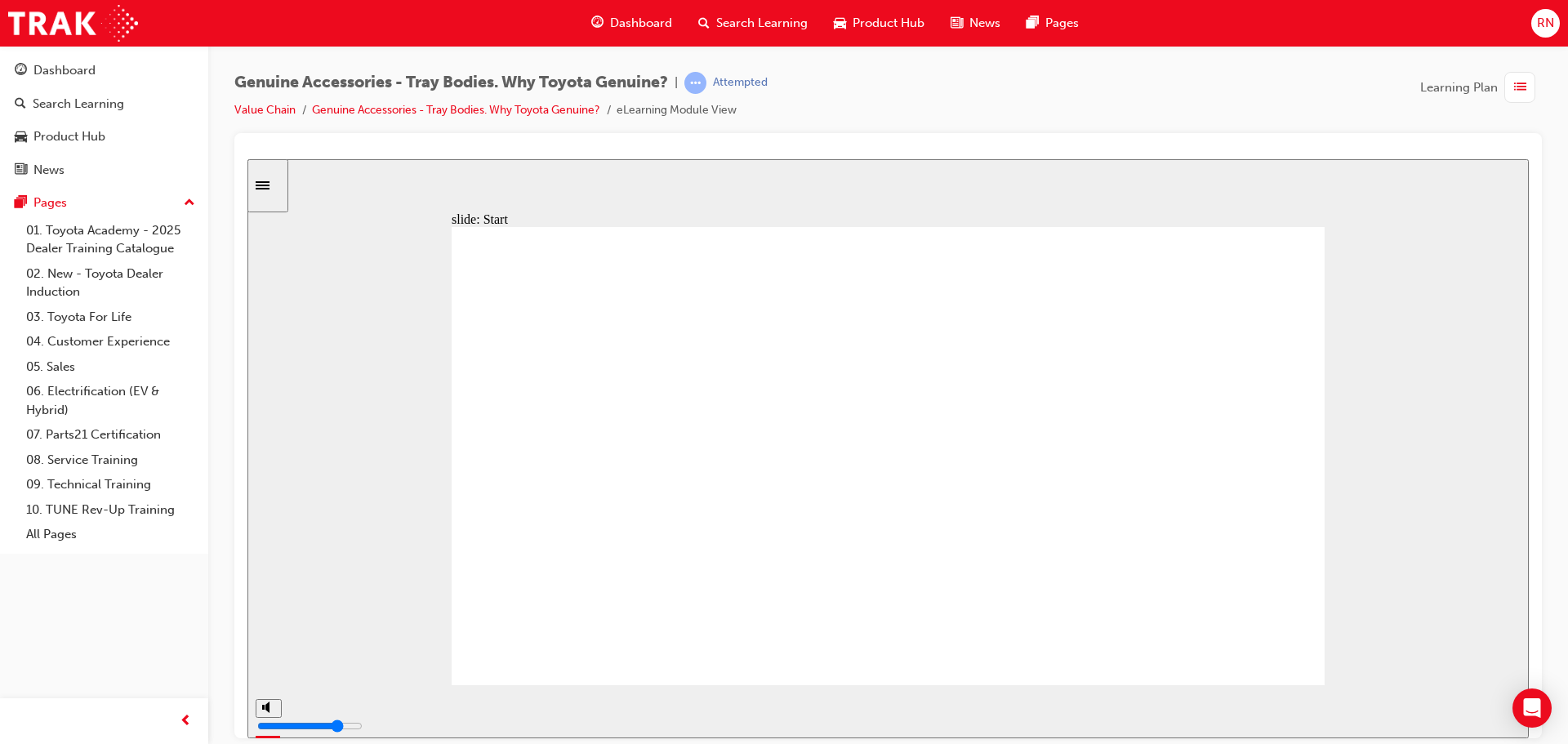
click at [399, 710] on input "slide progress" at bounding box center [346, 706] width 105 height 13
click at [399, 709] on input "slide progress" at bounding box center [346, 706] width 105 height 13
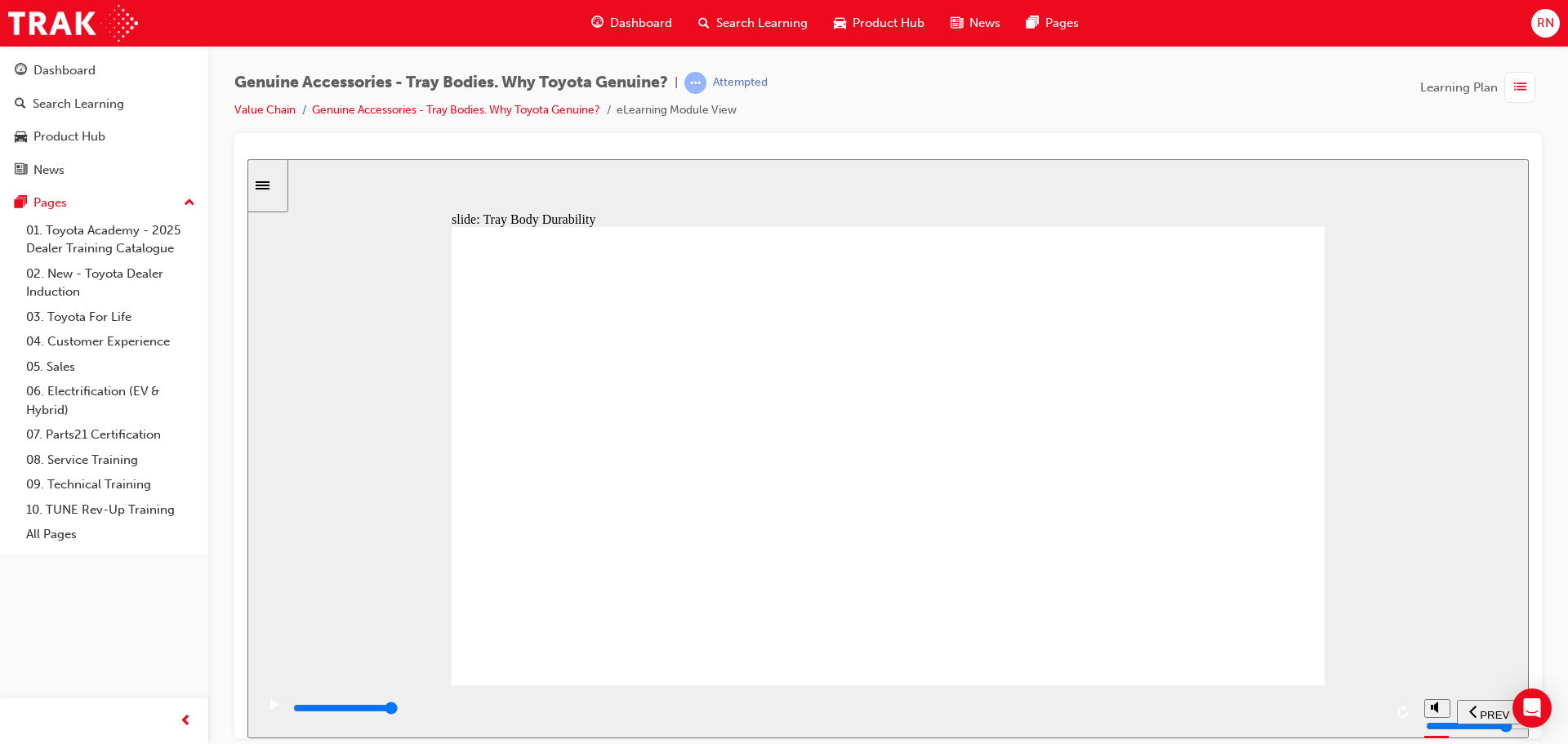
click at [1372, 706] on div "playback controls" at bounding box center [837, 708] width 1092 height 18
click at [1372, 708] on div "playback controls" at bounding box center [837, 708] width 1092 height 18
drag, startPoint x: 991, startPoint y: 396, endPoint x: 1028, endPoint y: 394, distance: 37.1
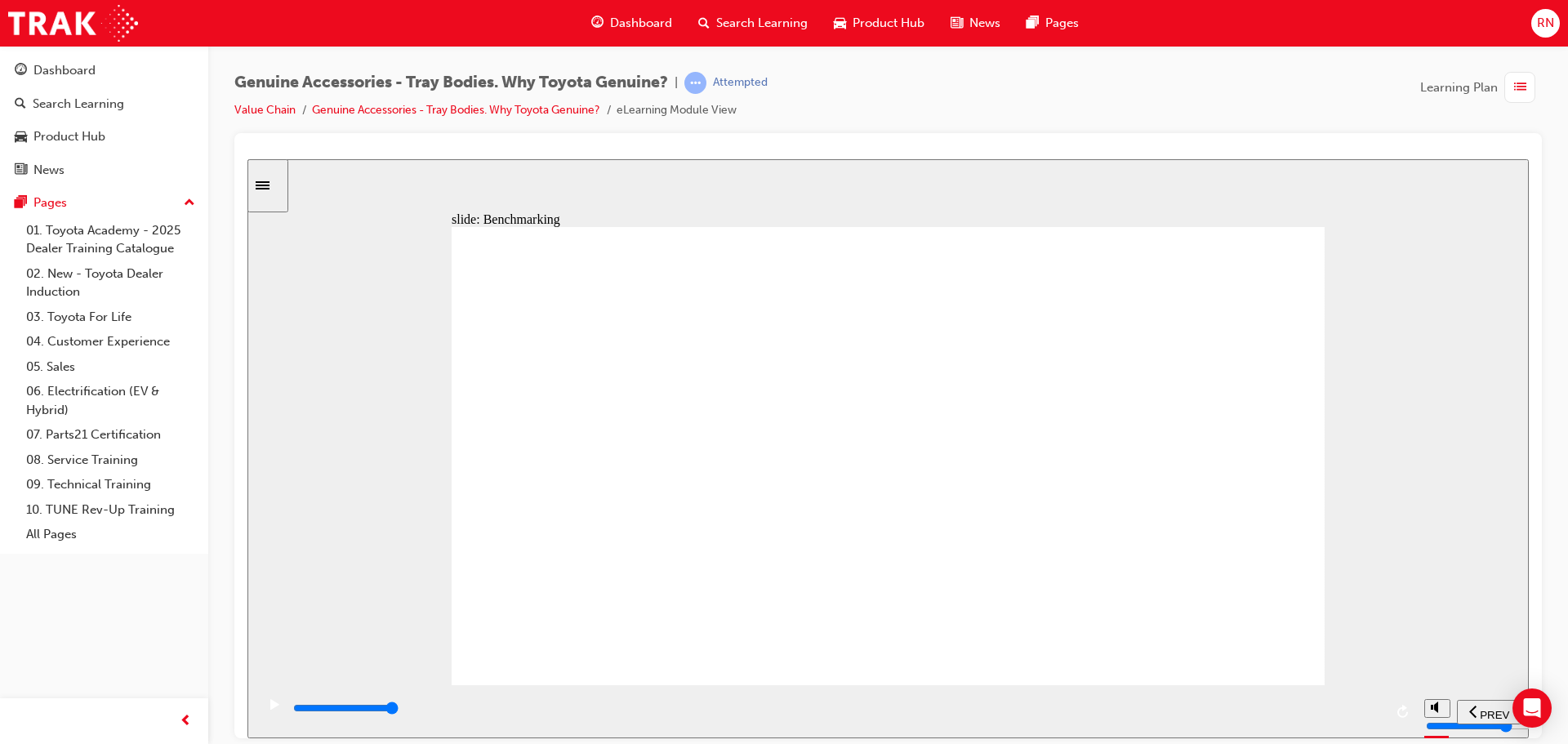
click at [399, 710] on input "slide progress" at bounding box center [346, 706] width 105 height 13
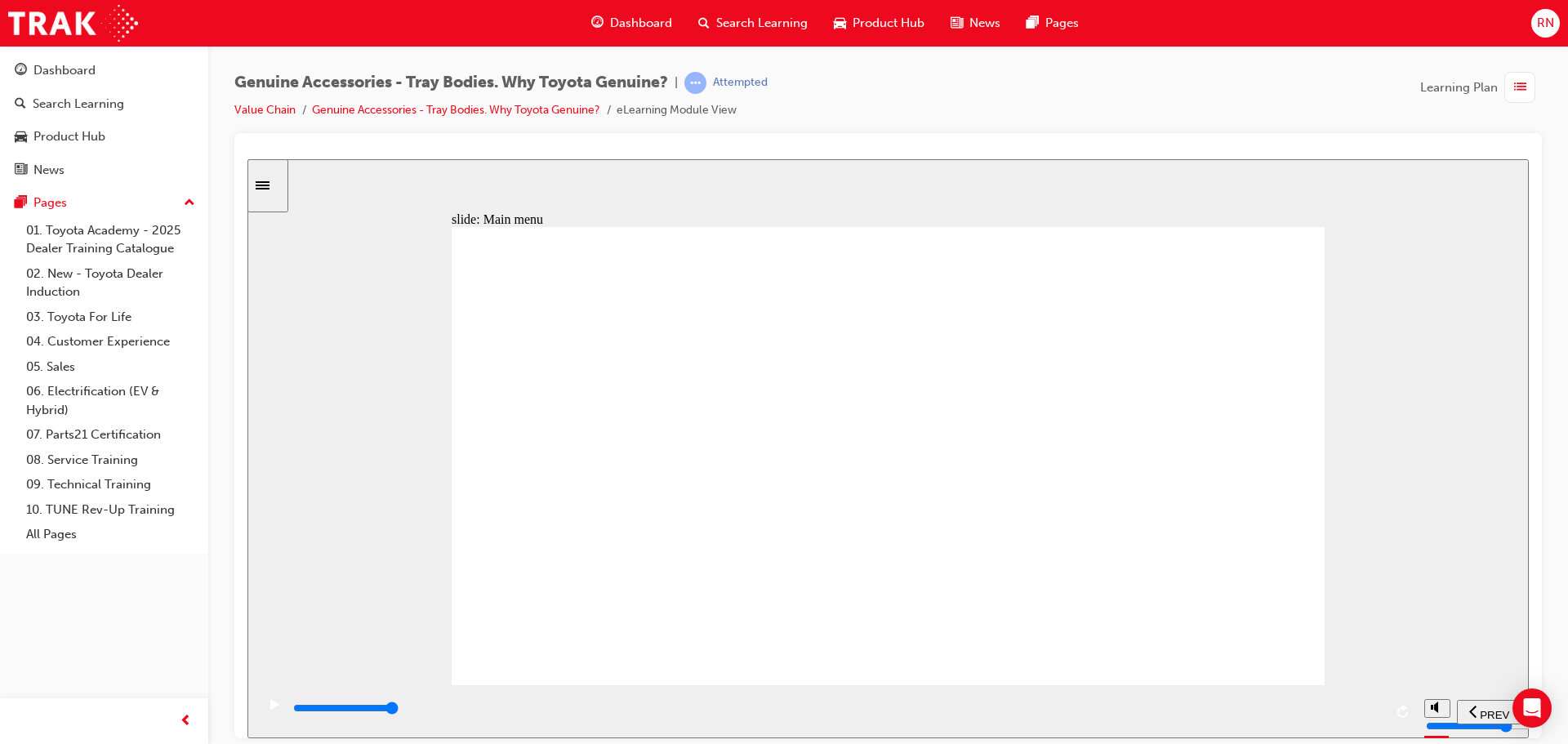
type input "8000"
click at [59, 69] on div "Dashboard" at bounding box center [64, 70] width 62 height 19
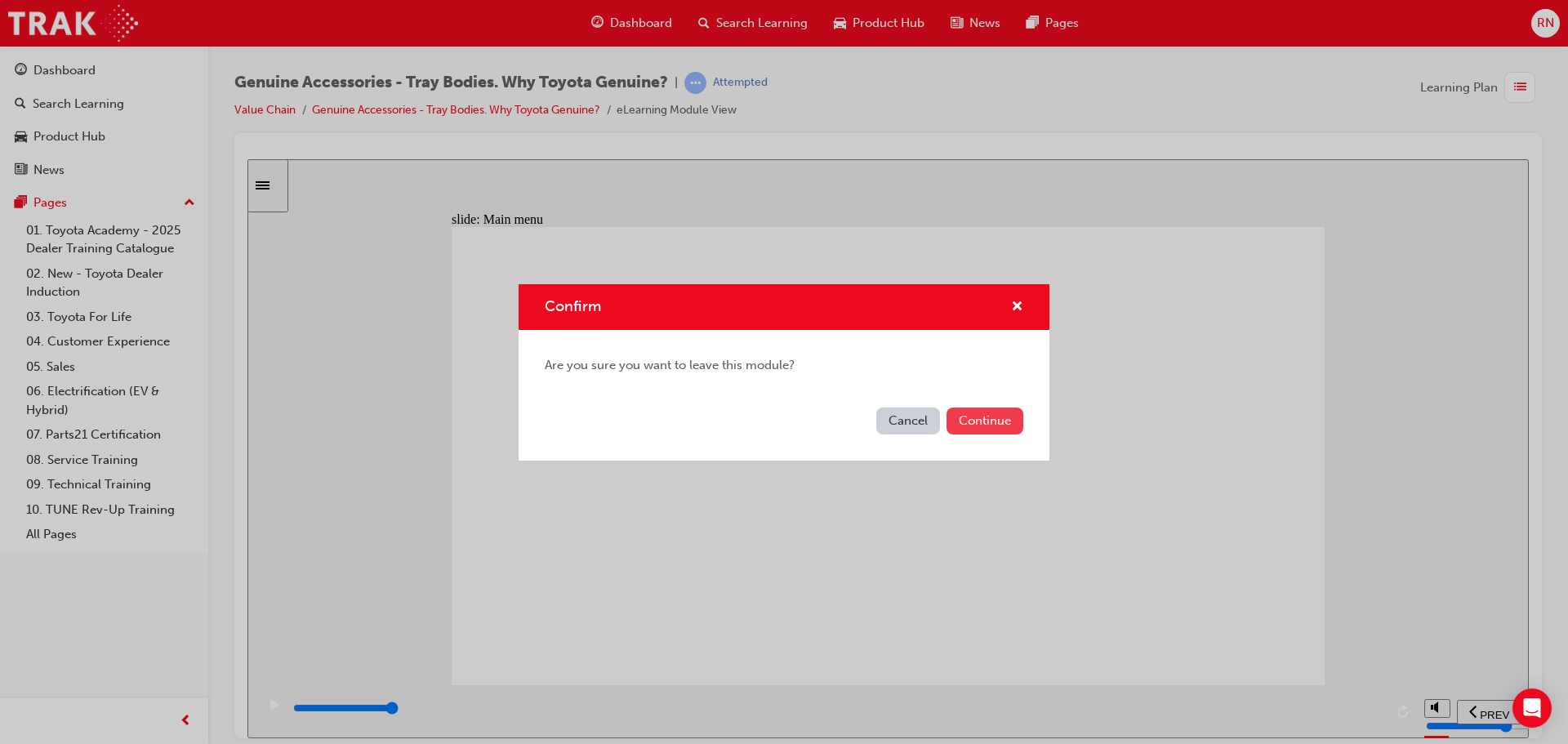
click at [986, 424] on button "Continue" at bounding box center [985, 421] width 77 height 27
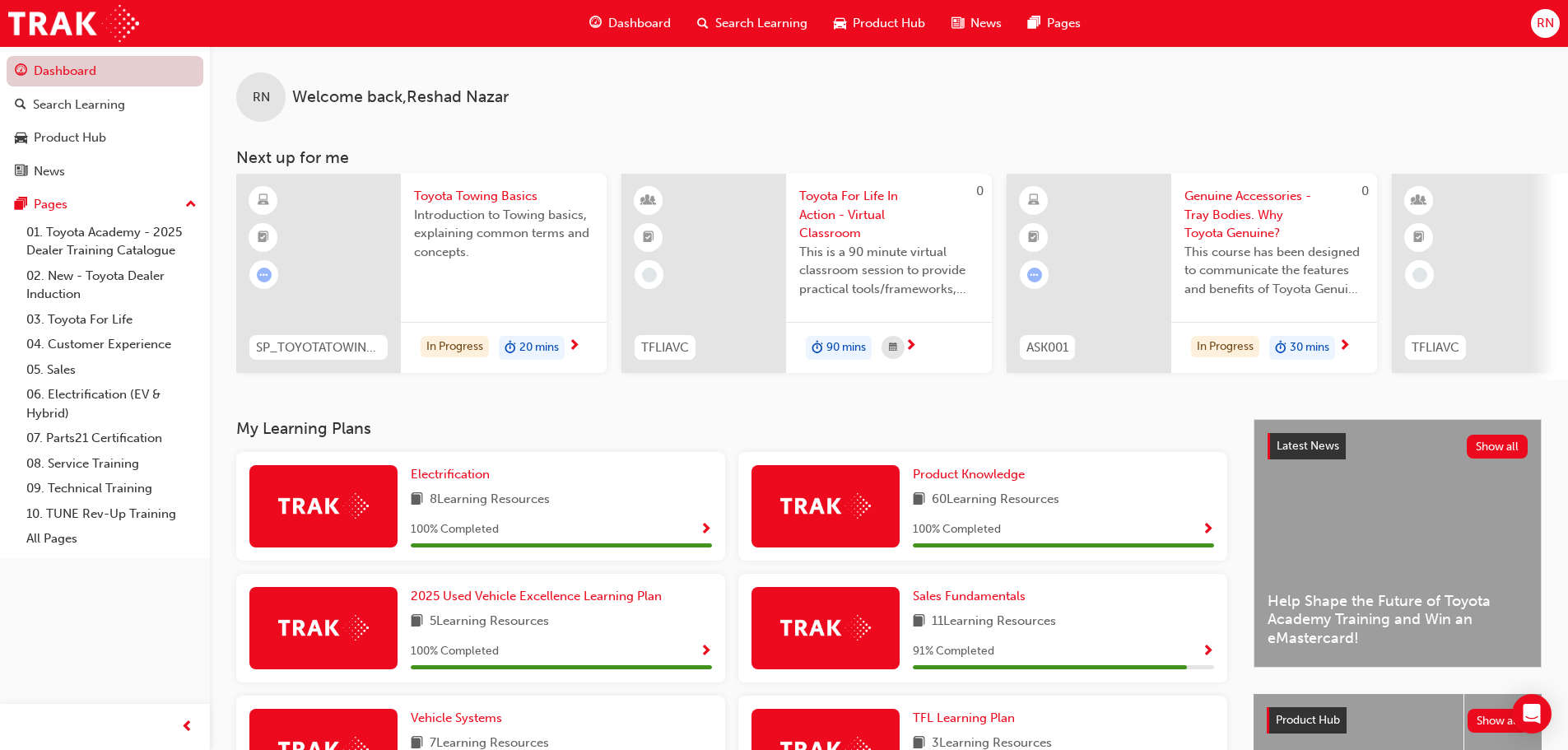
click at [89, 73] on link "Dashboard" at bounding box center [104, 72] width 197 height 31
